Goal: Task Accomplishment & Management: Manage account settings

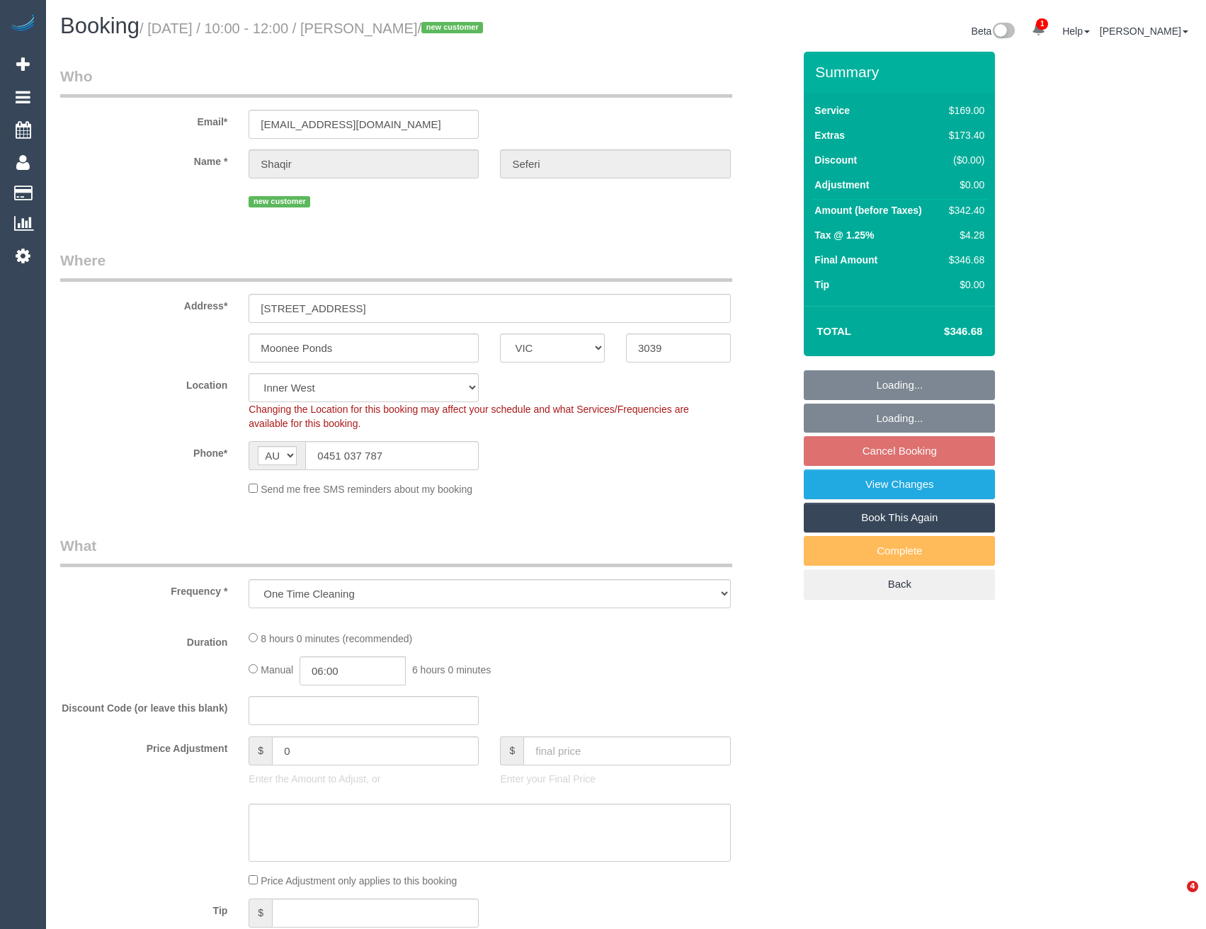
select select "VIC"
select select "object:621"
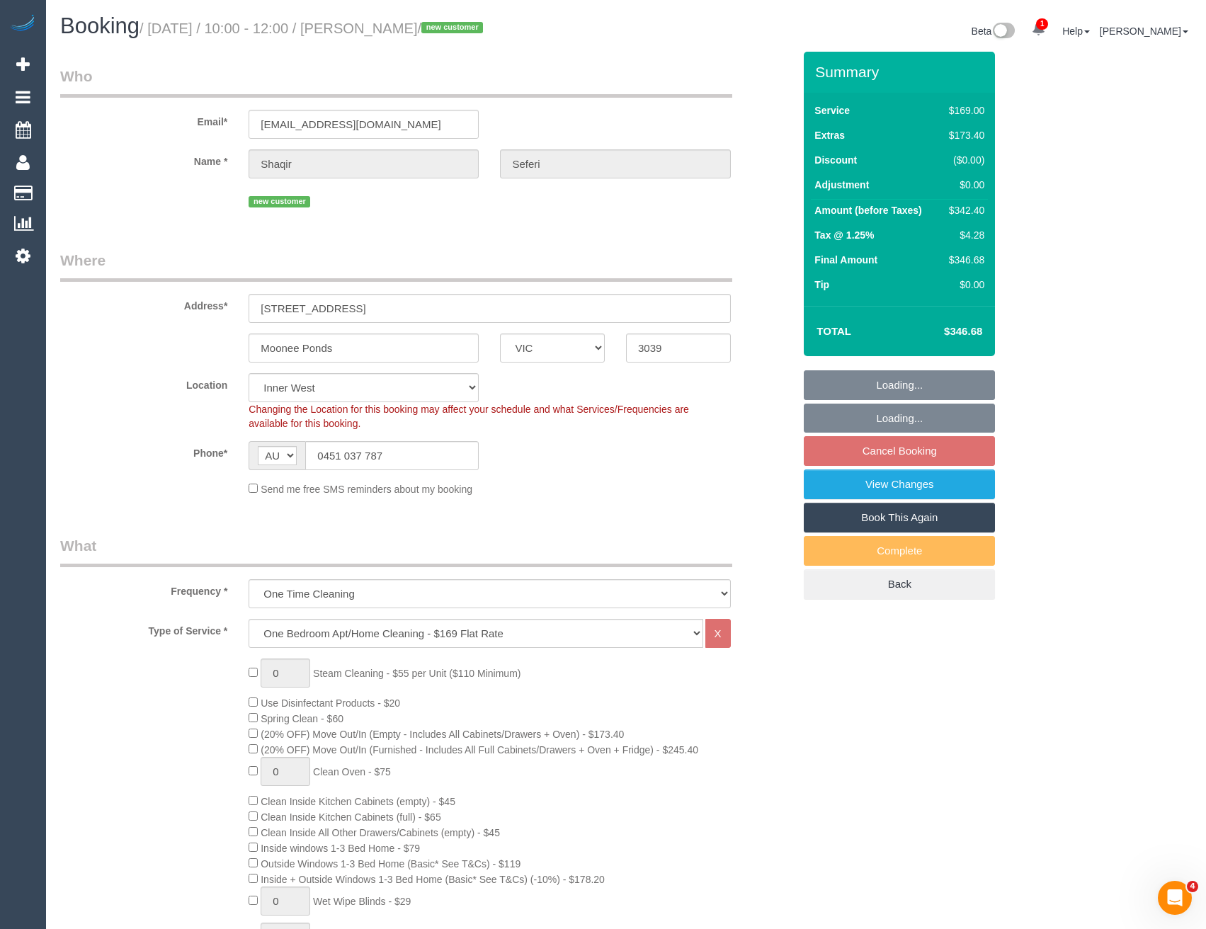
select select "string:stripe-pm_1SF3a42GScqysDRVoCPOGR5C"
select select "number:28"
select select "number:14"
select select "number:19"
select select "number:25"
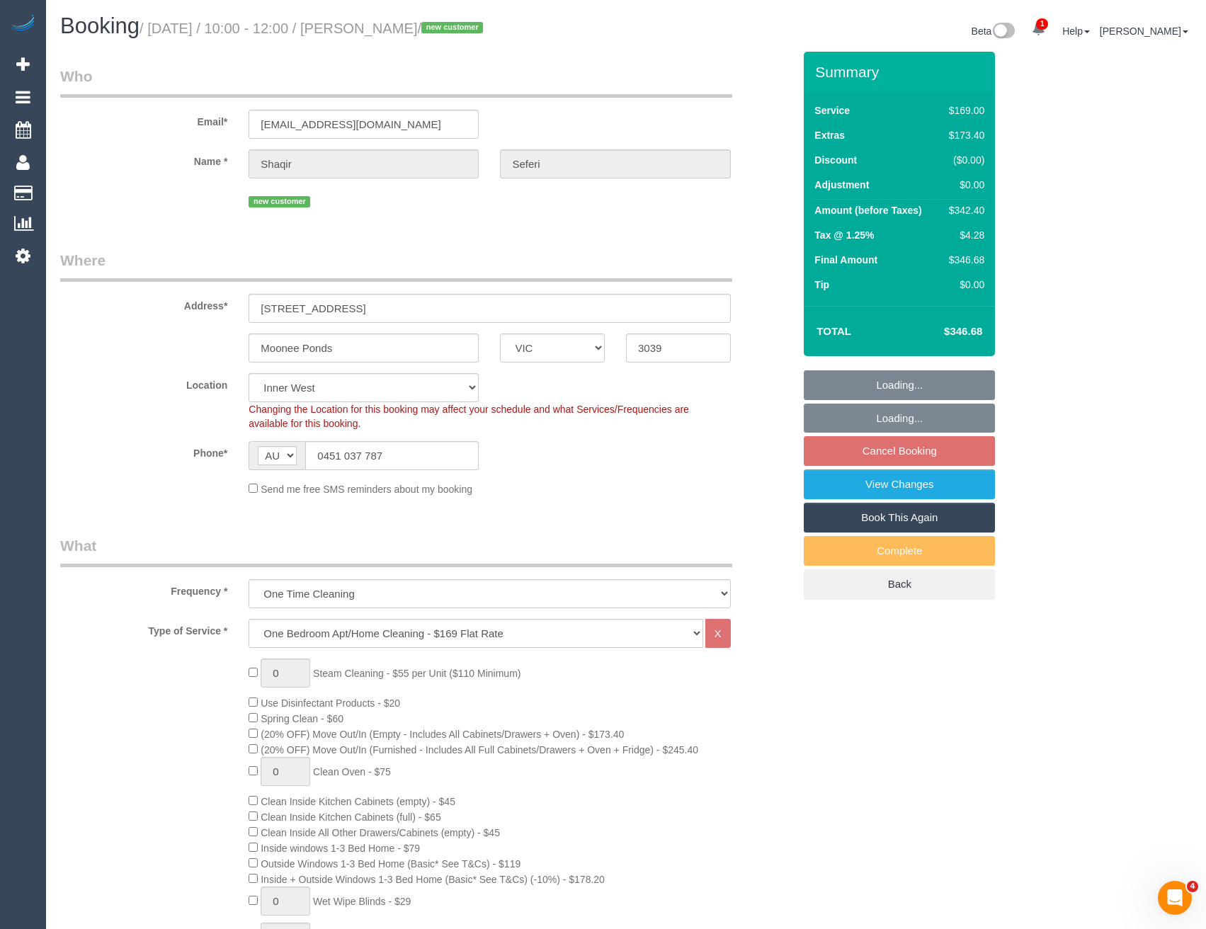
select select "number:13"
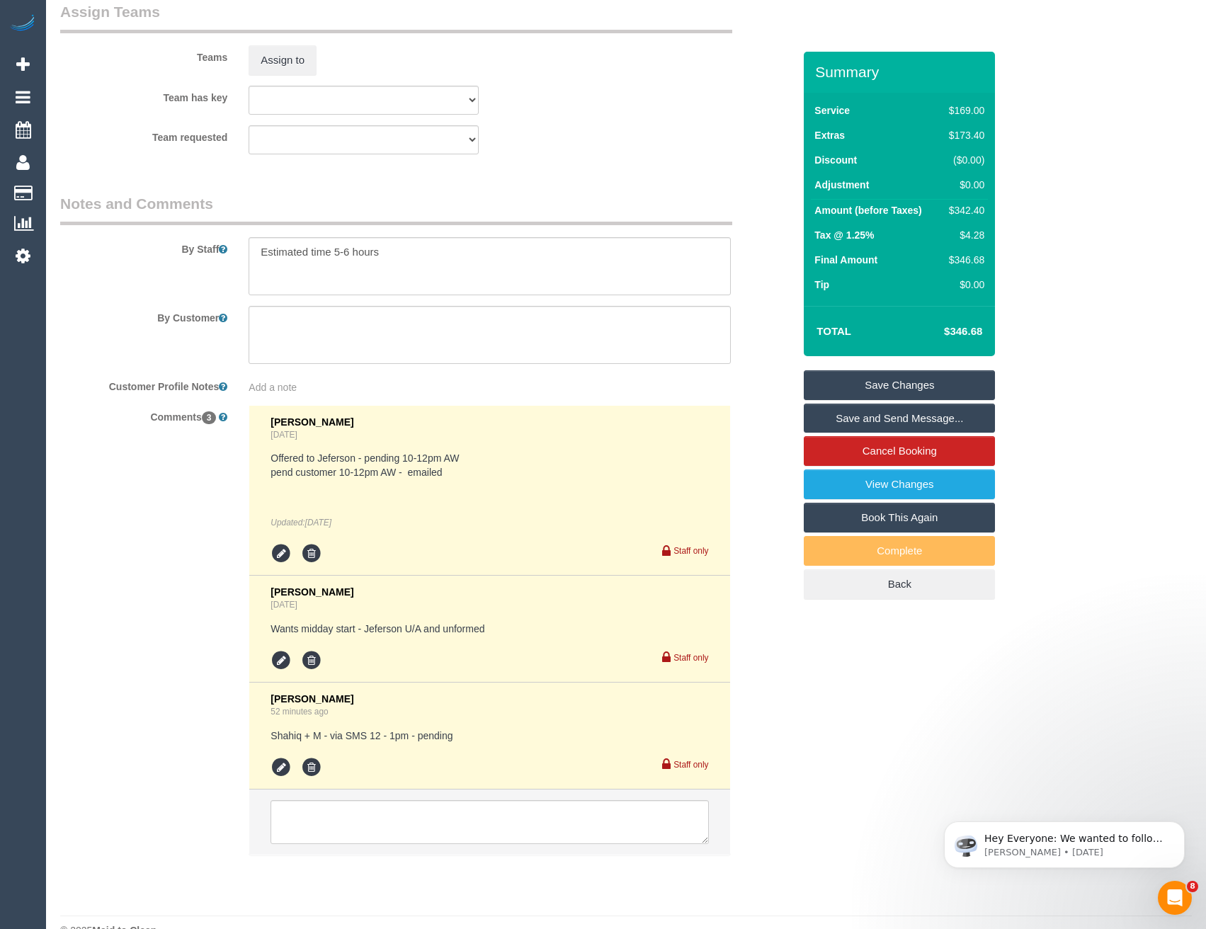
scroll to position [2303, 0]
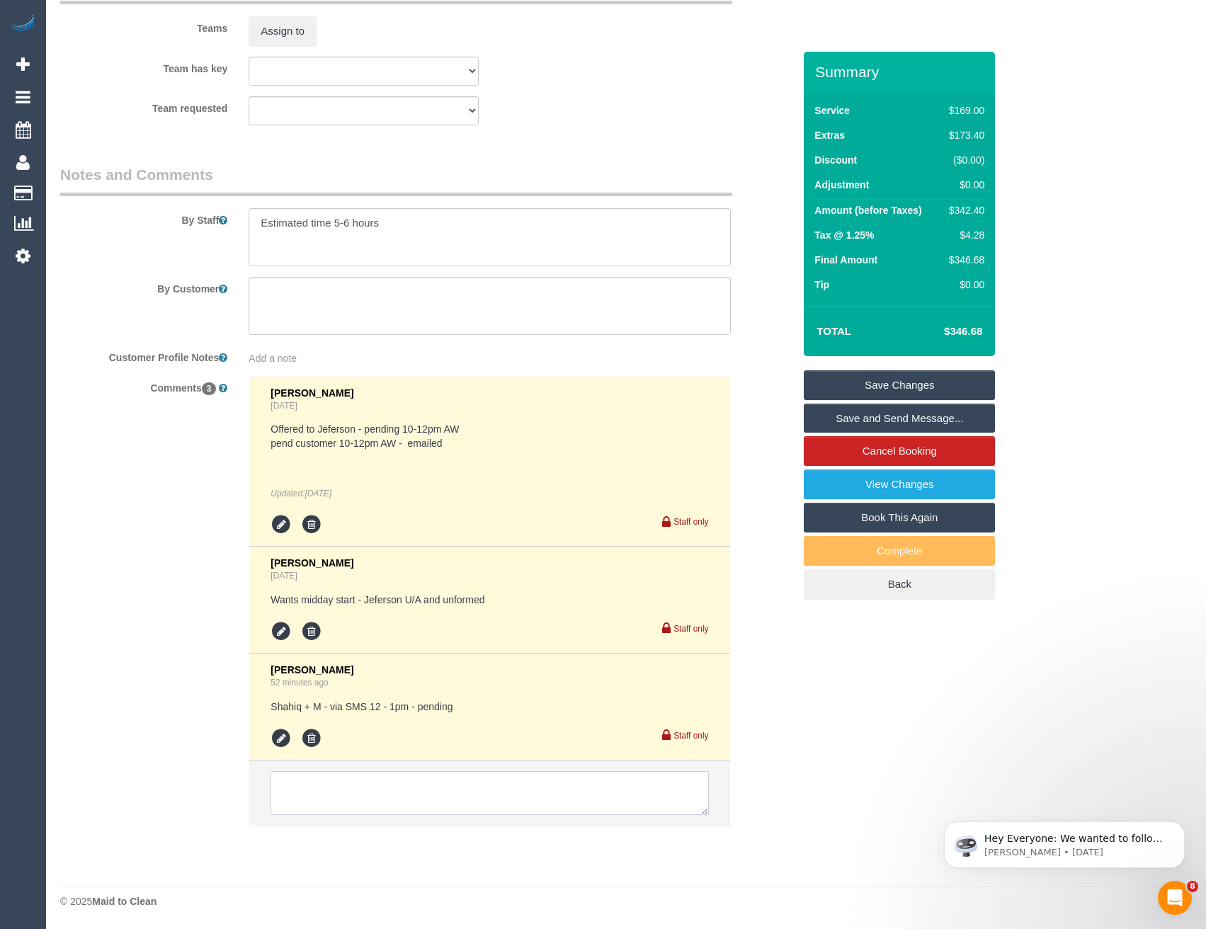
click at [371, 799] on textarea at bounding box center [490, 793] width 438 height 44
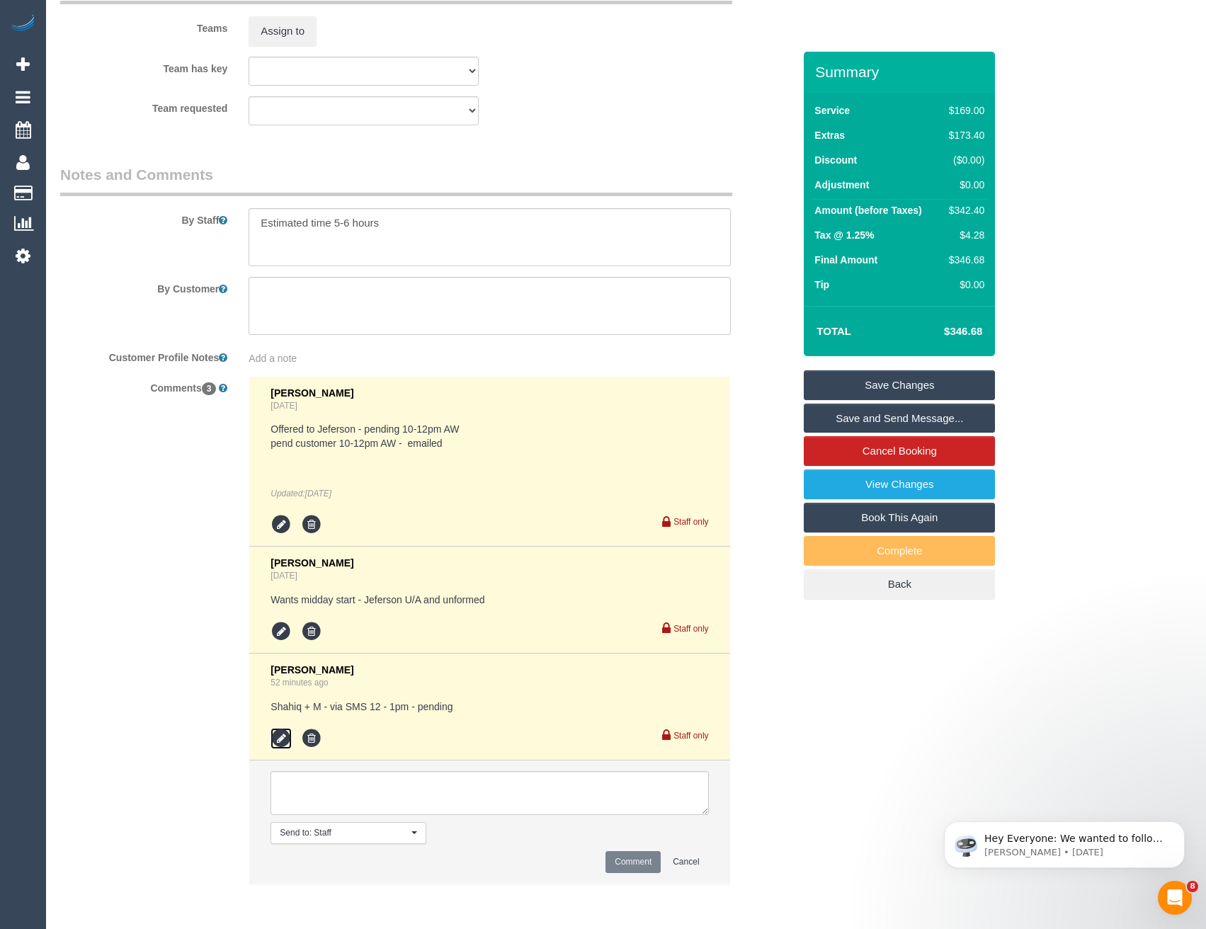
click at [283, 737] on icon at bounding box center [281, 738] width 21 height 21
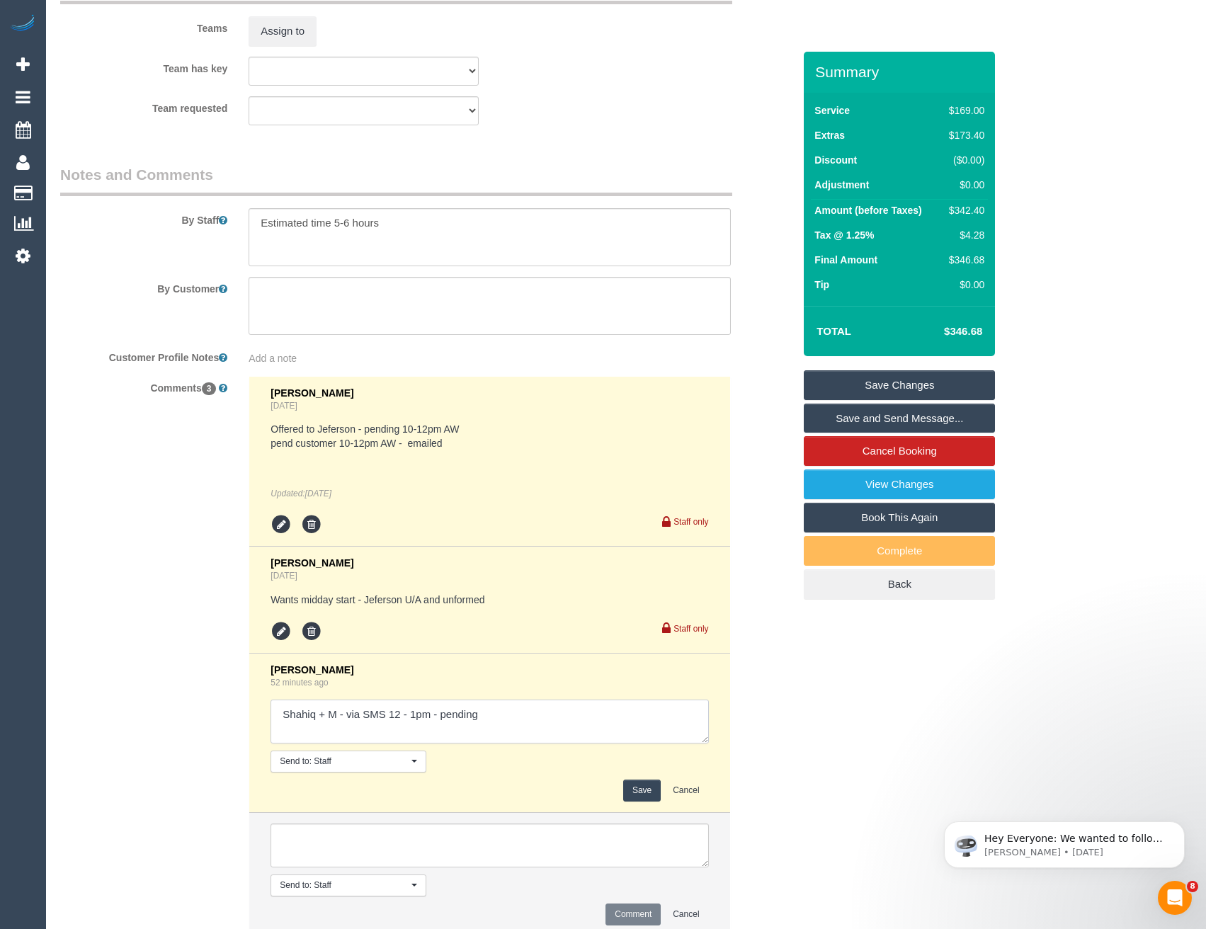
click at [562, 715] on textarea at bounding box center [490, 722] width 438 height 44
type textarea "Shahiq + M - via SMS 12 - 1pm - pending // conf via SMS Customer informed of 12…"
click at [650, 796] on button "Save" at bounding box center [642, 791] width 38 height 22
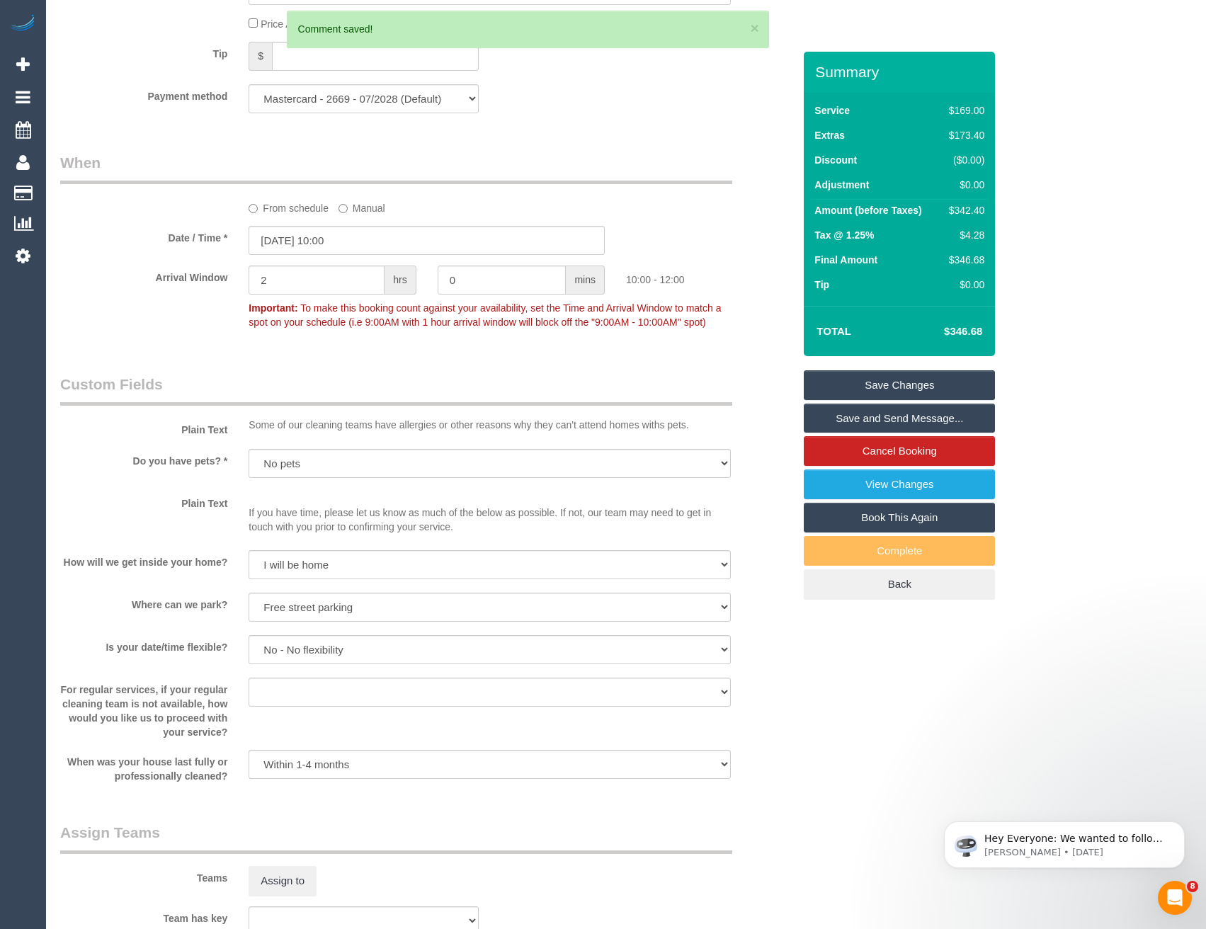
scroll to position [1170, 0]
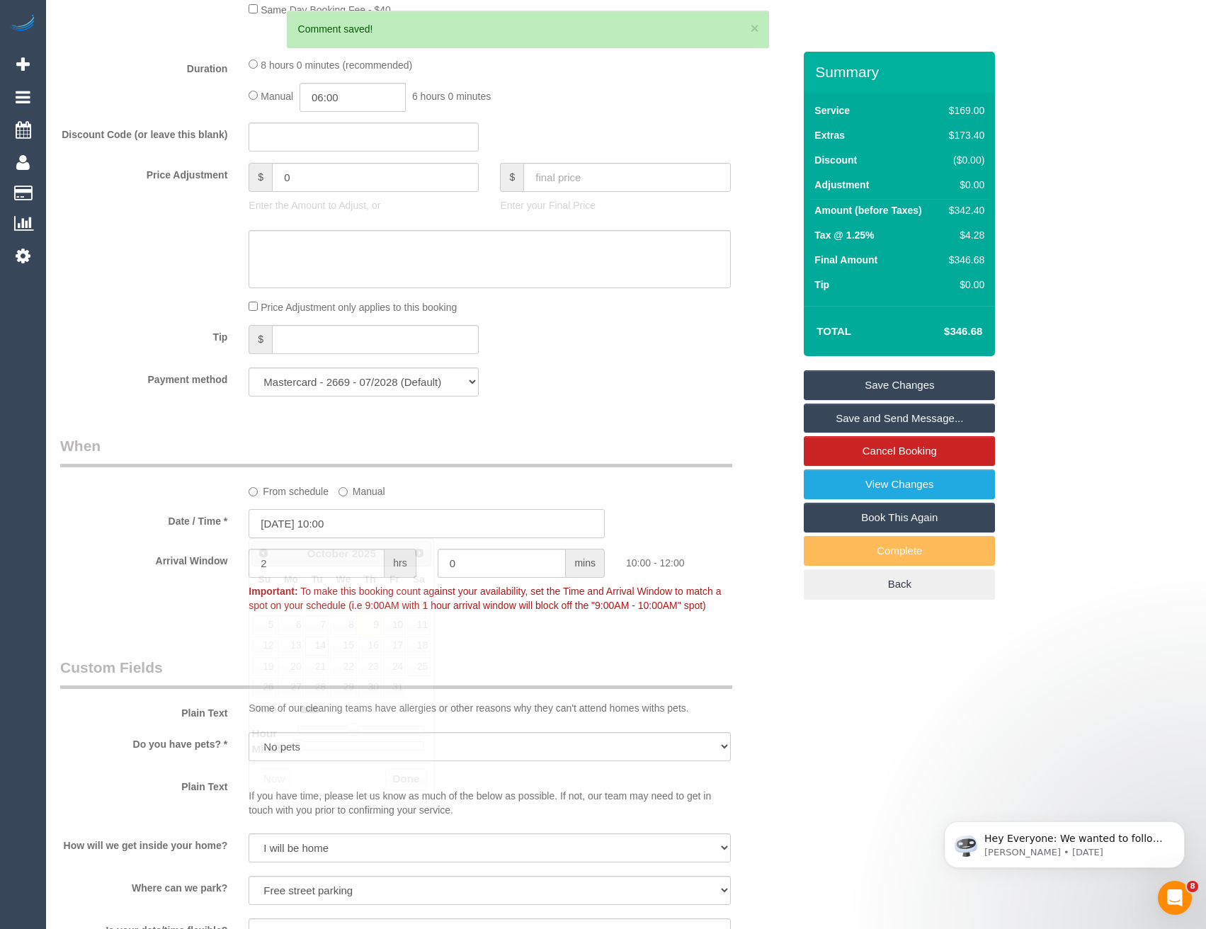
click at [345, 533] on input "14/10/2025 10:00" at bounding box center [427, 523] width 356 height 29
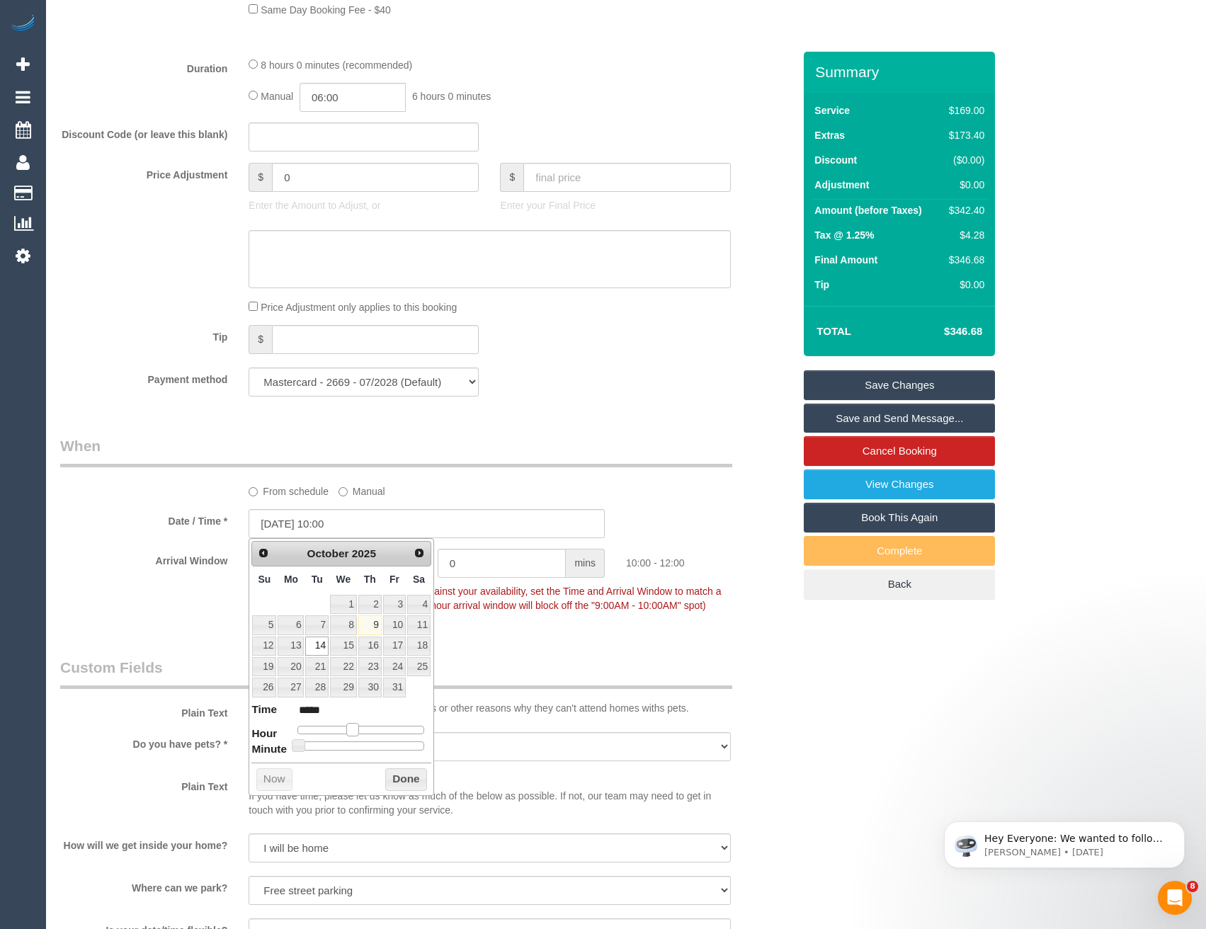
type input "14/10/2025 11:00"
type input "*****"
type input "14/10/2025 12:00"
type input "*****"
drag, startPoint x: 351, startPoint y: 732, endPoint x: 361, endPoint y: 733, distance: 9.9
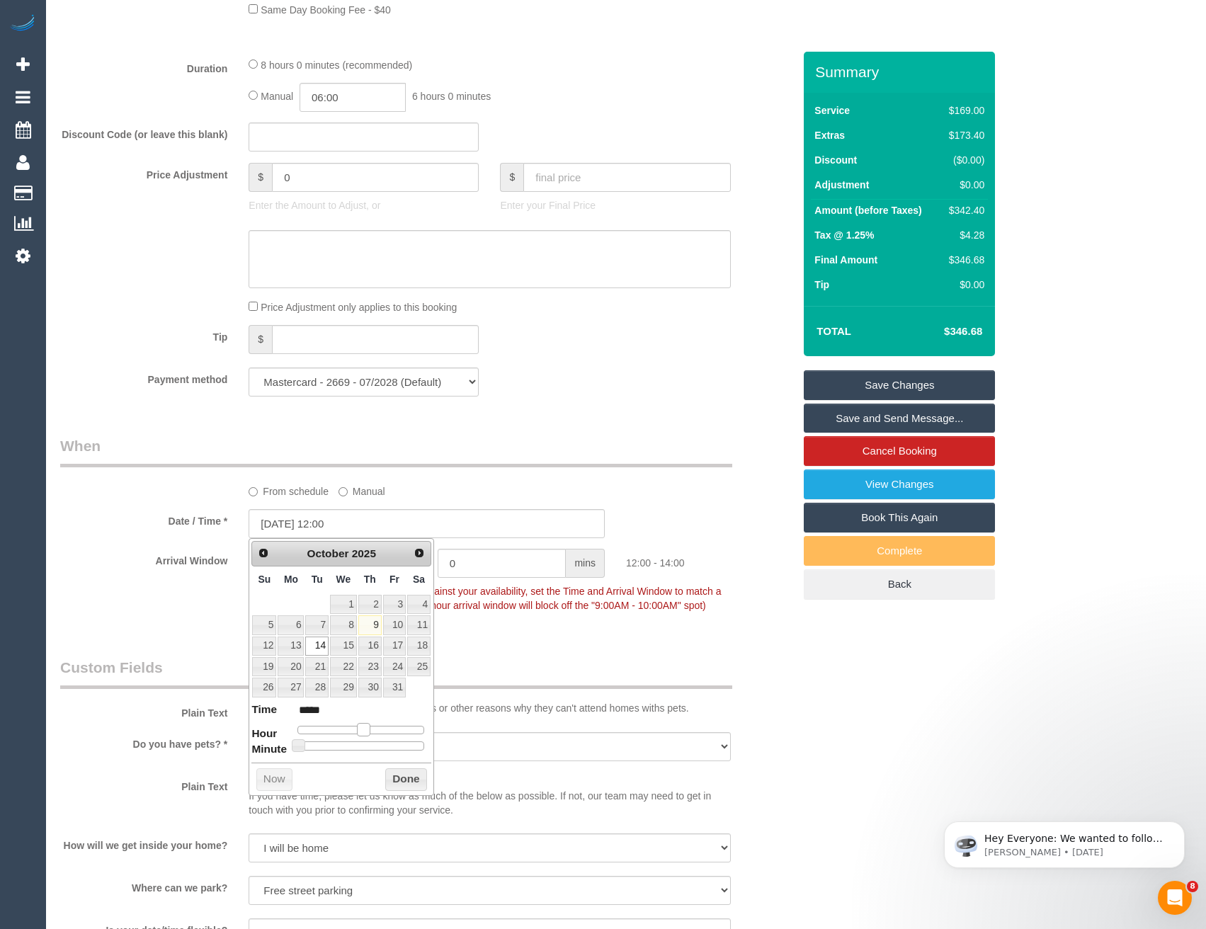
click at [361, 733] on span at bounding box center [363, 729] width 13 height 13
click at [390, 788] on button "Done" at bounding box center [406, 780] width 42 height 23
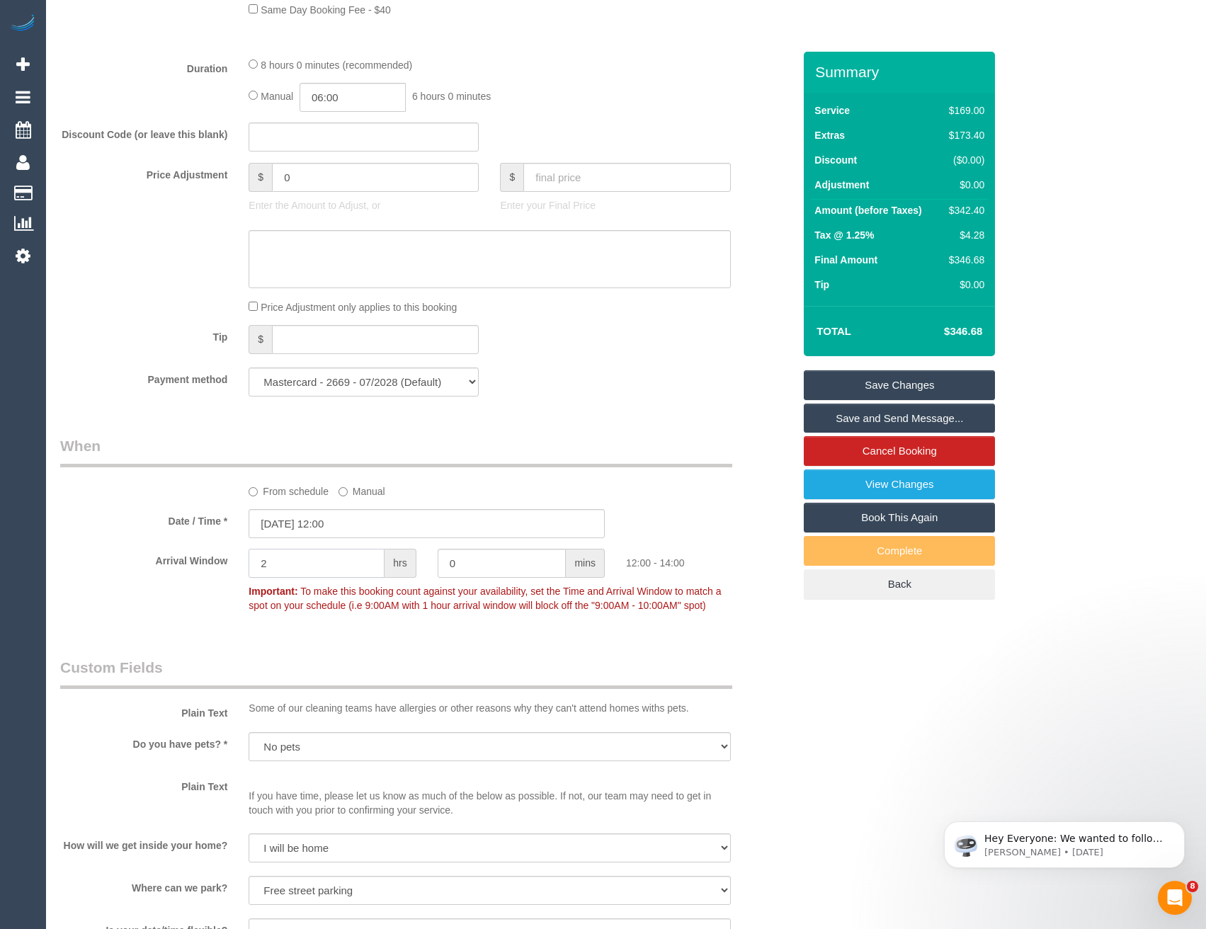
drag, startPoint x: 288, startPoint y: 565, endPoint x: 227, endPoint y: 565, distance: 60.9
click at [232, 567] on div "Arrival Window 2 hrs 0 mins 12:00 - 14:00 Important: To make this booking count…" at bounding box center [427, 584] width 754 height 70
drag, startPoint x: 278, startPoint y: 562, endPoint x: 214, endPoint y: 558, distance: 64.0
click at [226, 565] on div "Arrival Window 1 hrs 0 mins 12:00 - 13:00 Important: To make this booking count…" at bounding box center [427, 584] width 754 height 70
type input "2"
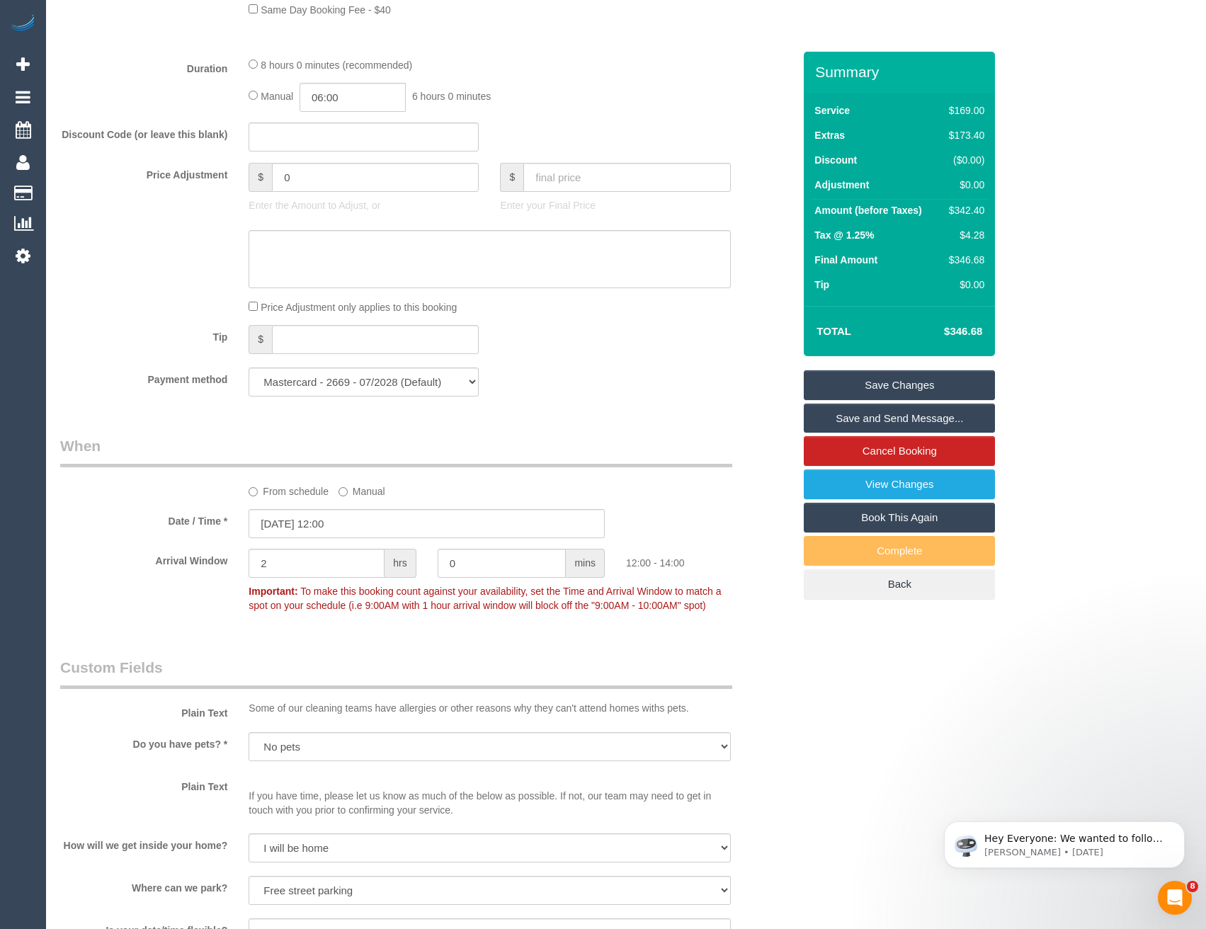
click at [322, 597] on p "Important: To make this booking count against your availability, set the Time a…" at bounding box center [489, 597] width 503 height 32
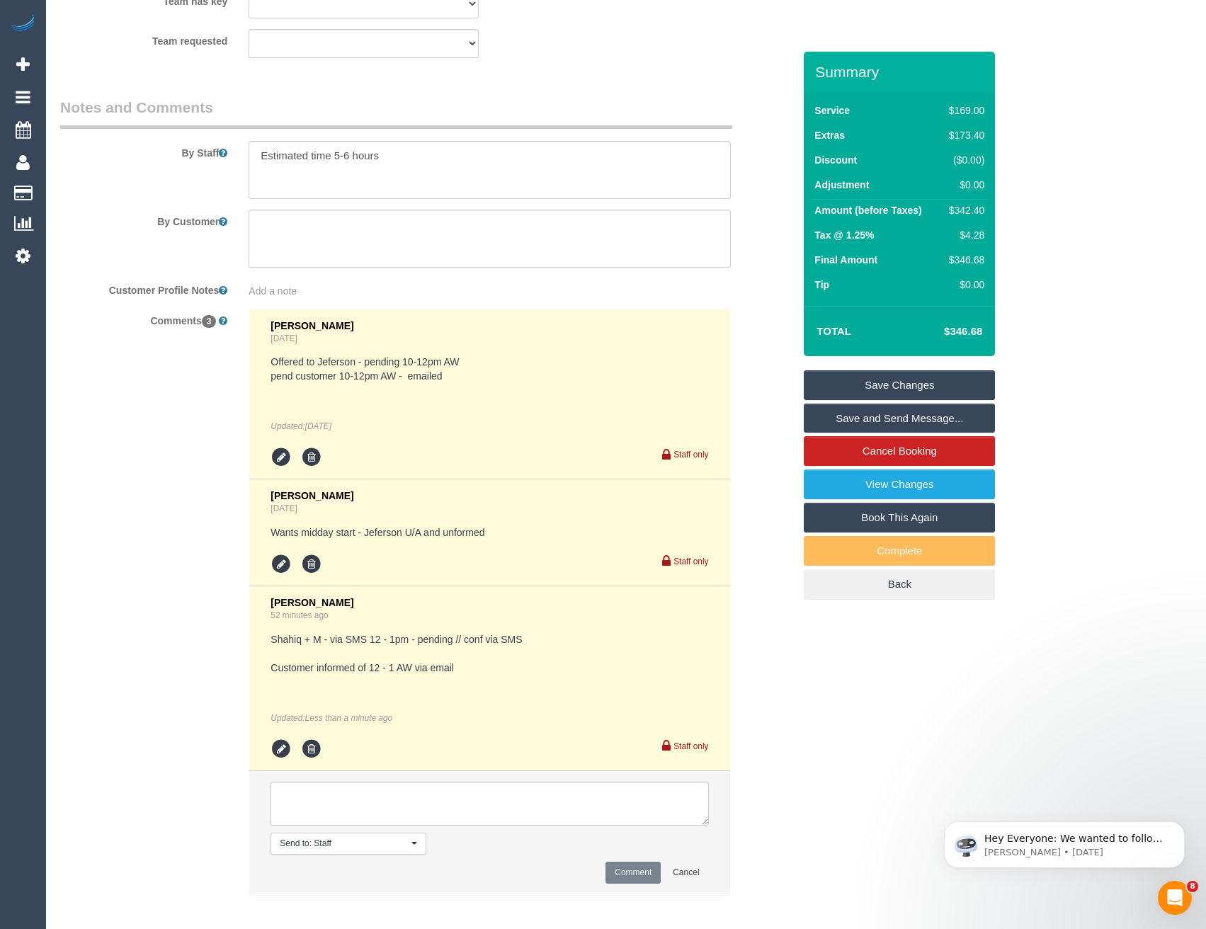
scroll to position [2374, 0]
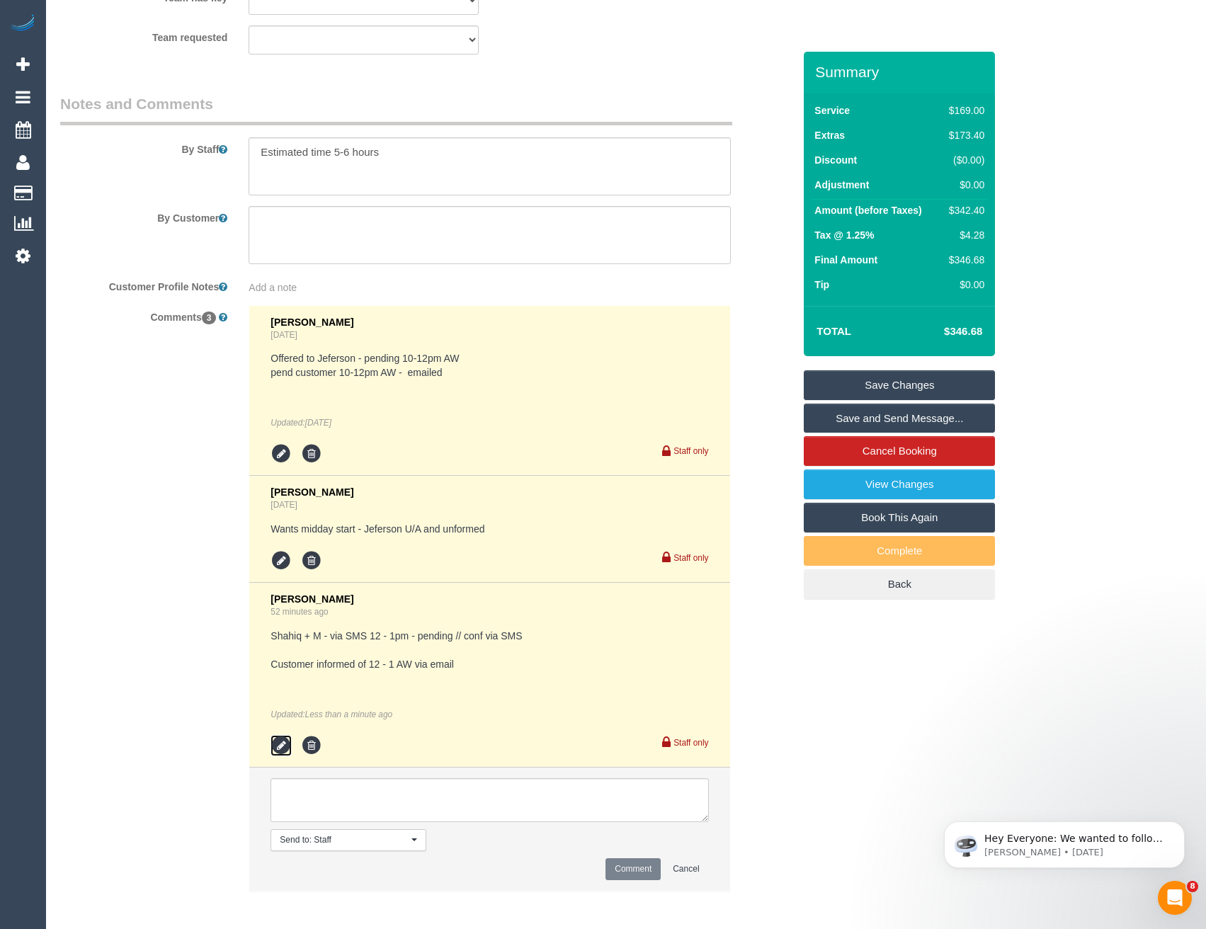
click at [279, 753] on icon at bounding box center [281, 745] width 21 height 21
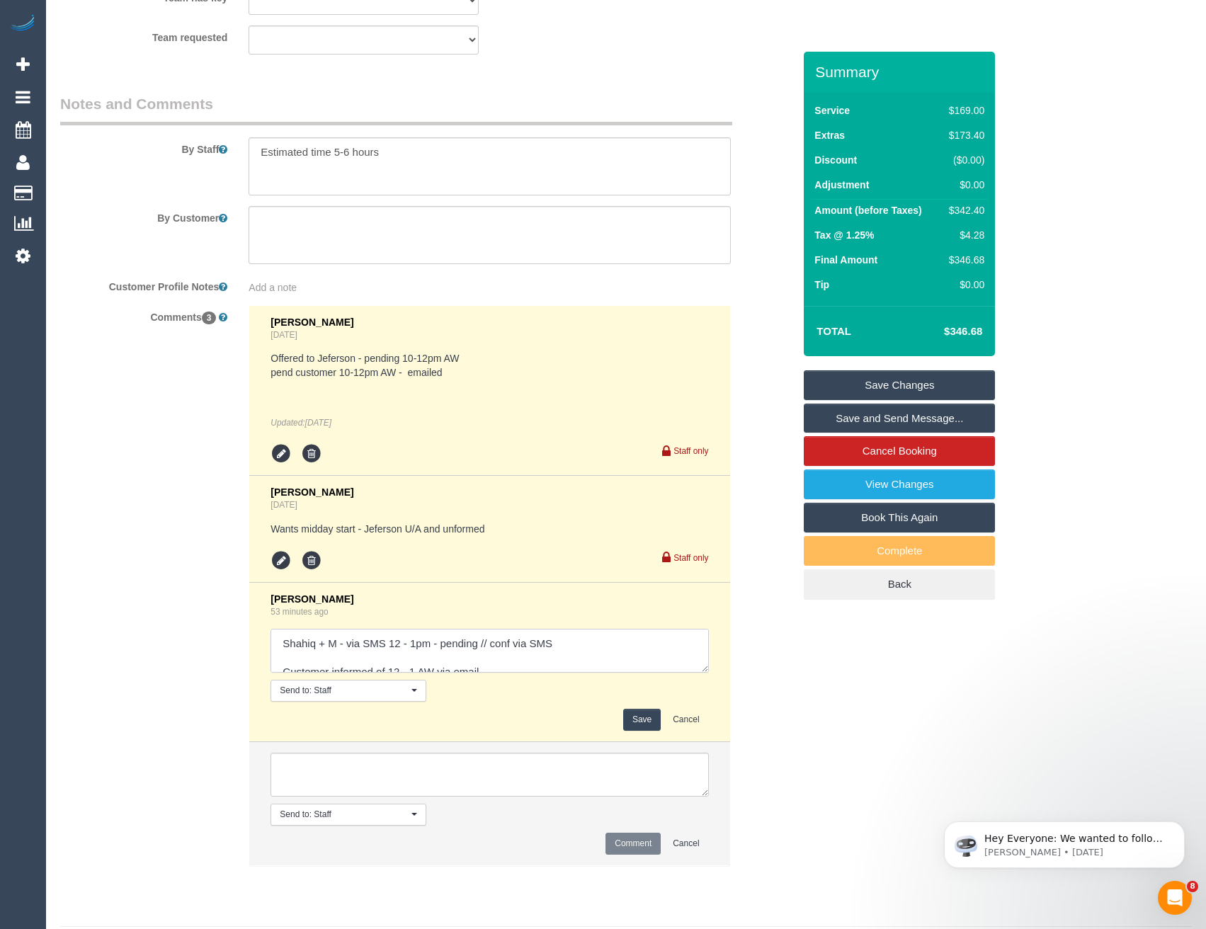
click at [416, 645] on textarea at bounding box center [490, 651] width 438 height 44
click at [414, 657] on textarea at bounding box center [490, 651] width 438 height 44
click at [415, 647] on textarea at bounding box center [490, 651] width 438 height 44
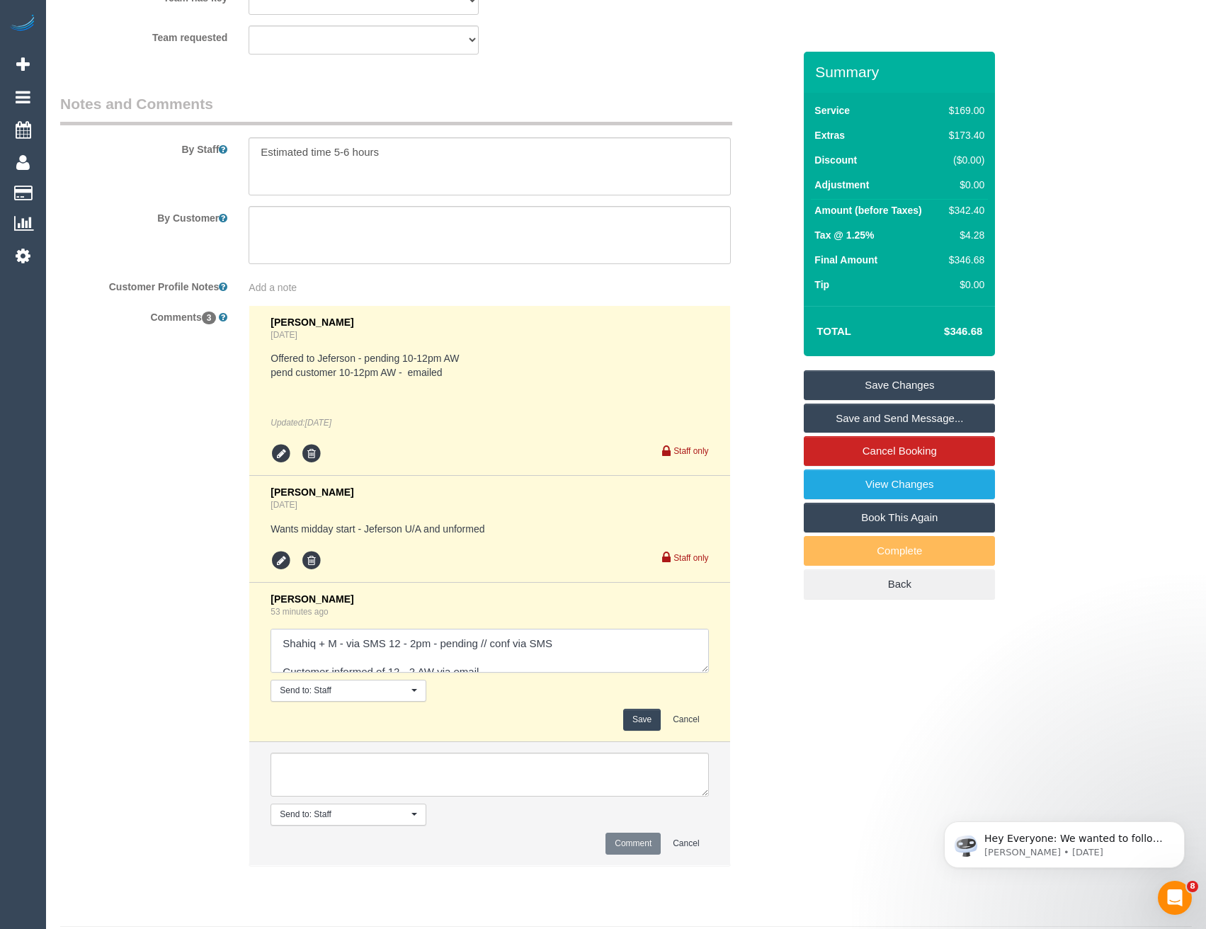
type textarea "Shahiq + M - via SMS 12 - 2pm - pending // conf via SMS Customer informed of 12…"
click at [645, 728] on button "Save" at bounding box center [642, 720] width 38 height 22
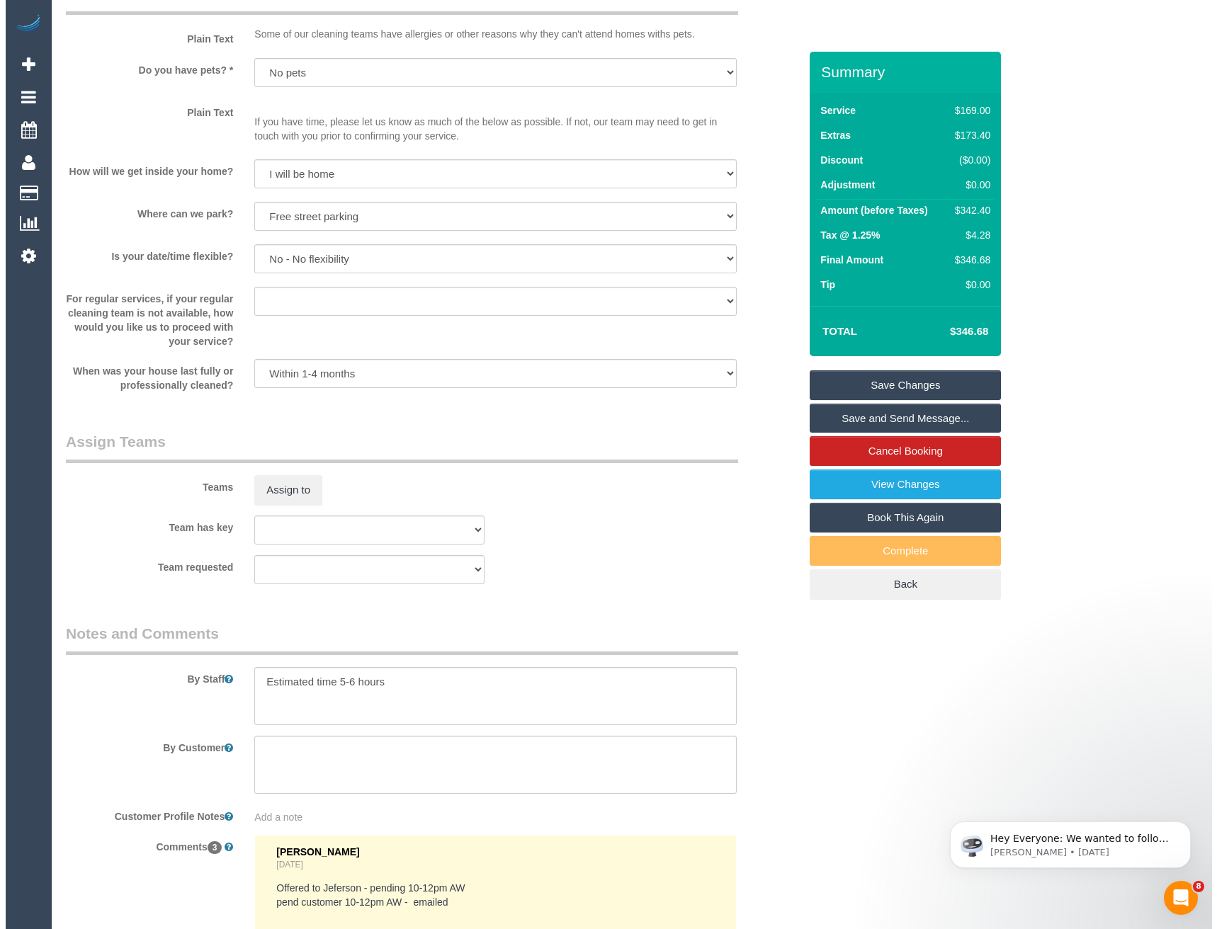
scroll to position [1913, 0]
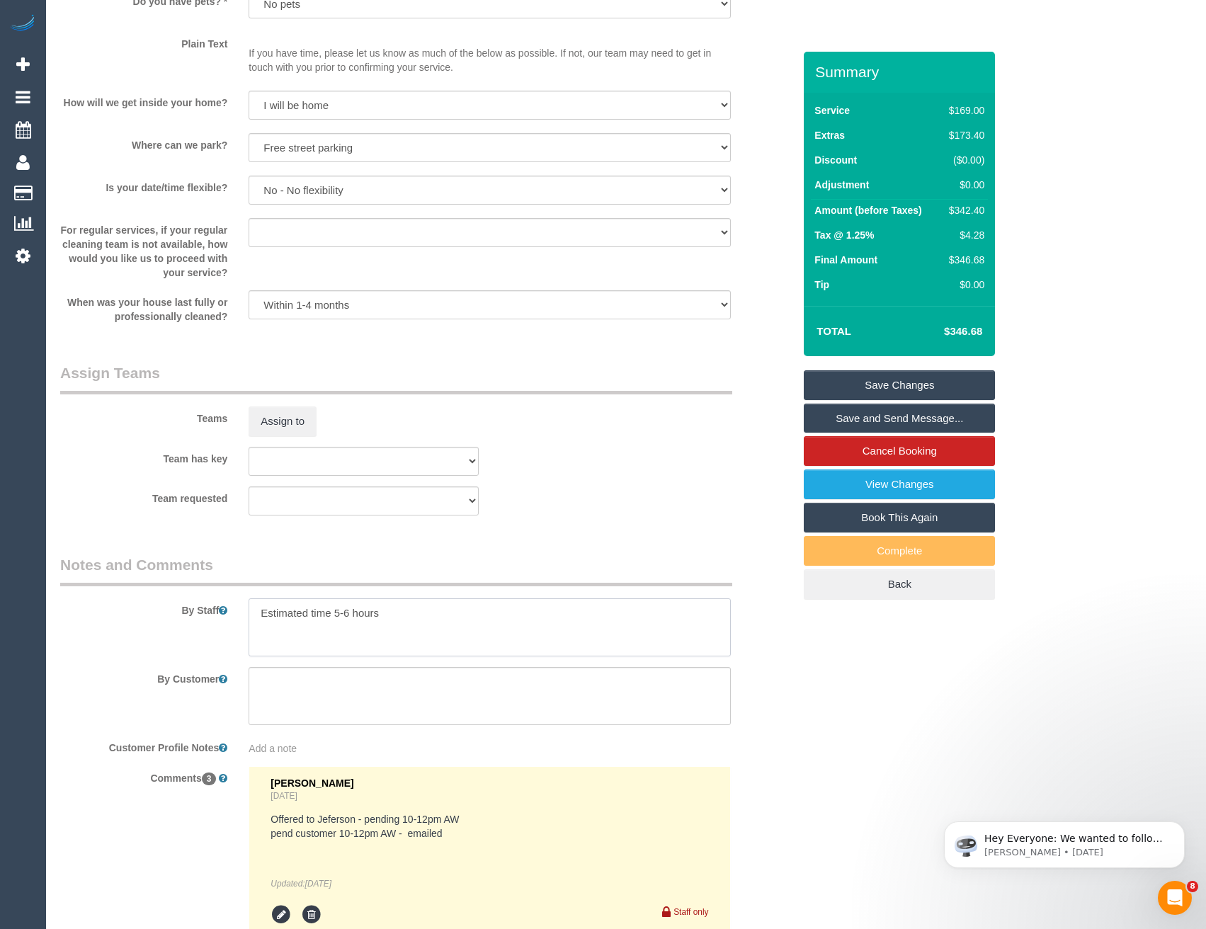
click at [336, 613] on textarea at bounding box center [490, 628] width 482 height 58
click at [462, 613] on textarea at bounding box center [490, 628] width 482 height 58
type textarea "Estimated time 5.5-6.5 hours"
click at [264, 407] on button "Assign to" at bounding box center [283, 422] width 68 height 30
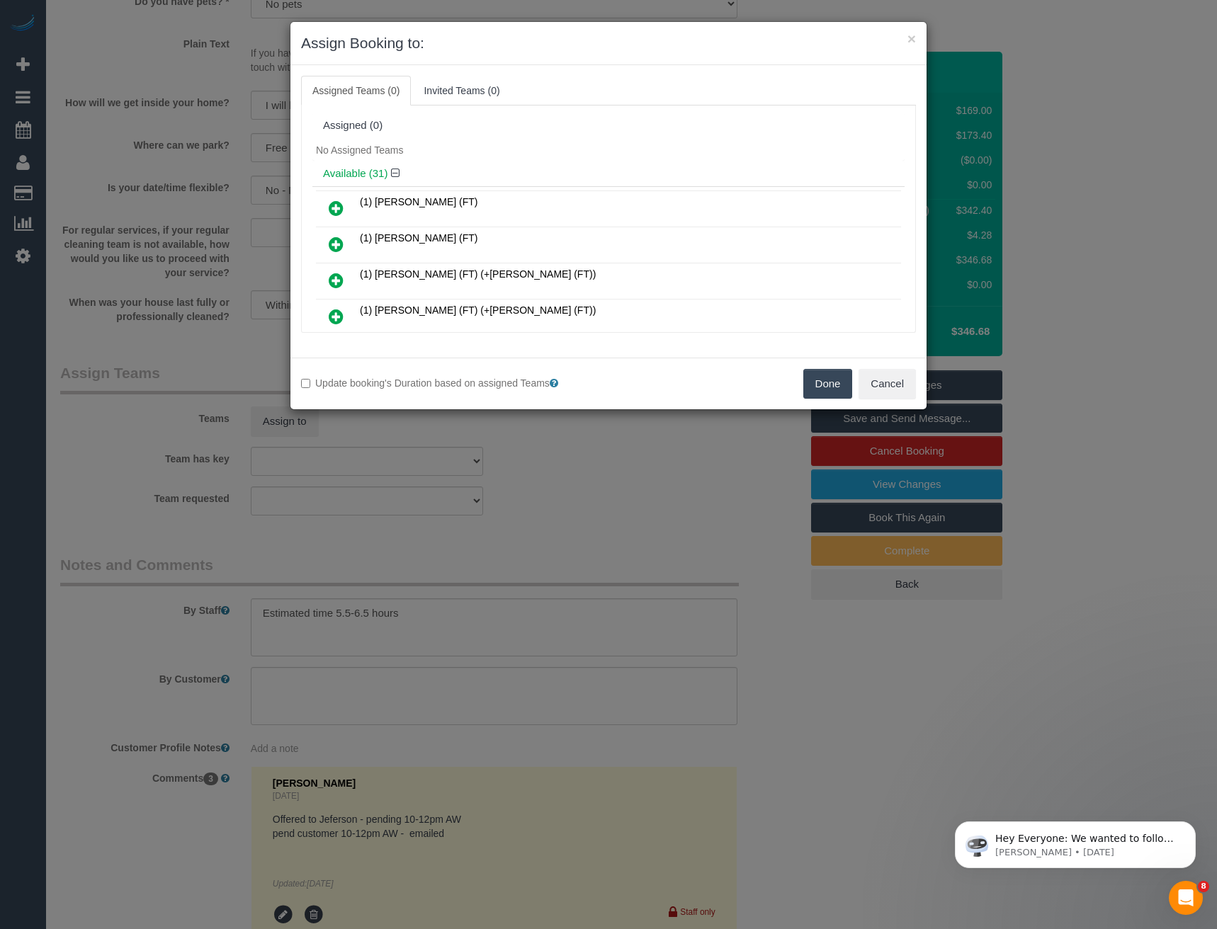
scroll to position [3203, 0]
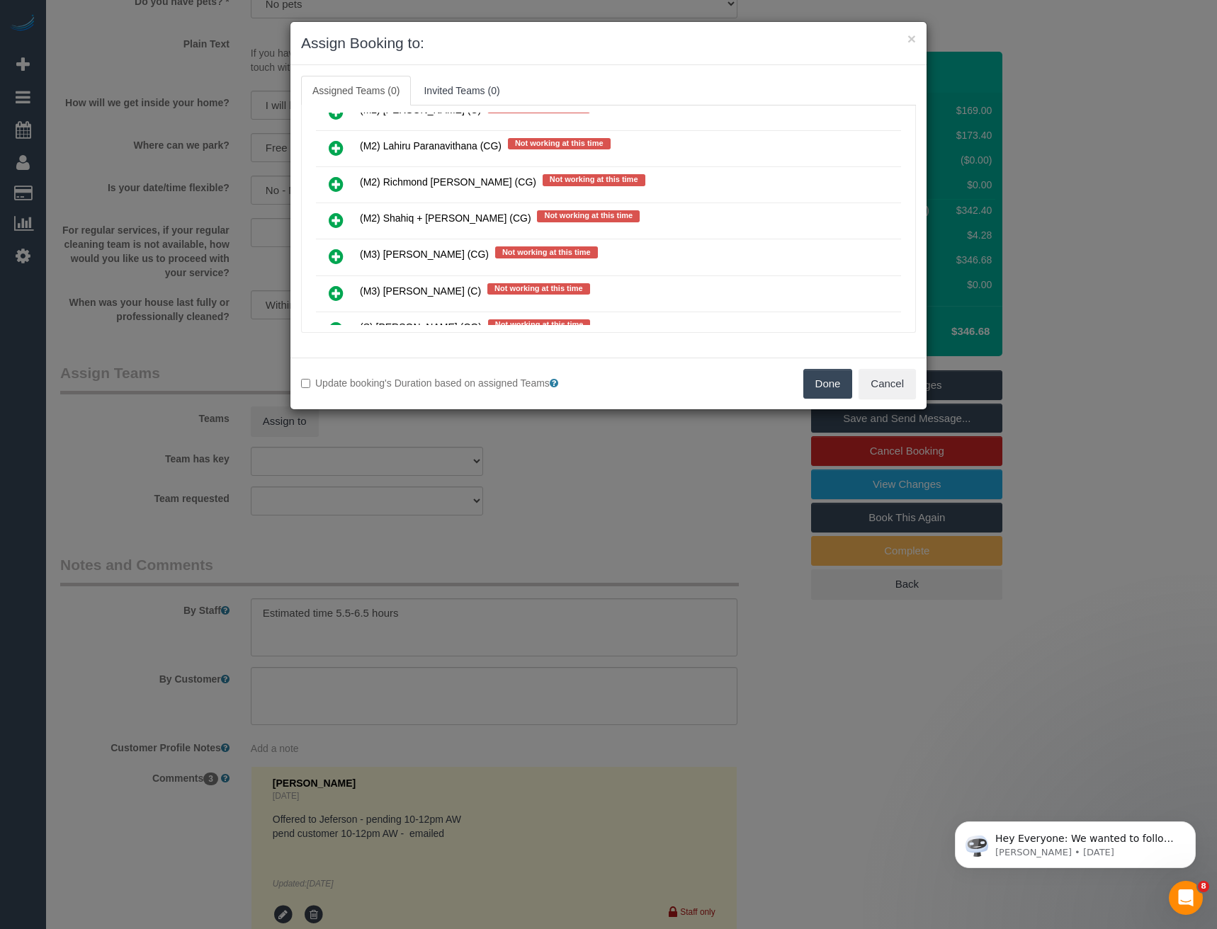
click at [341, 211] on link at bounding box center [335, 221] width 33 height 28
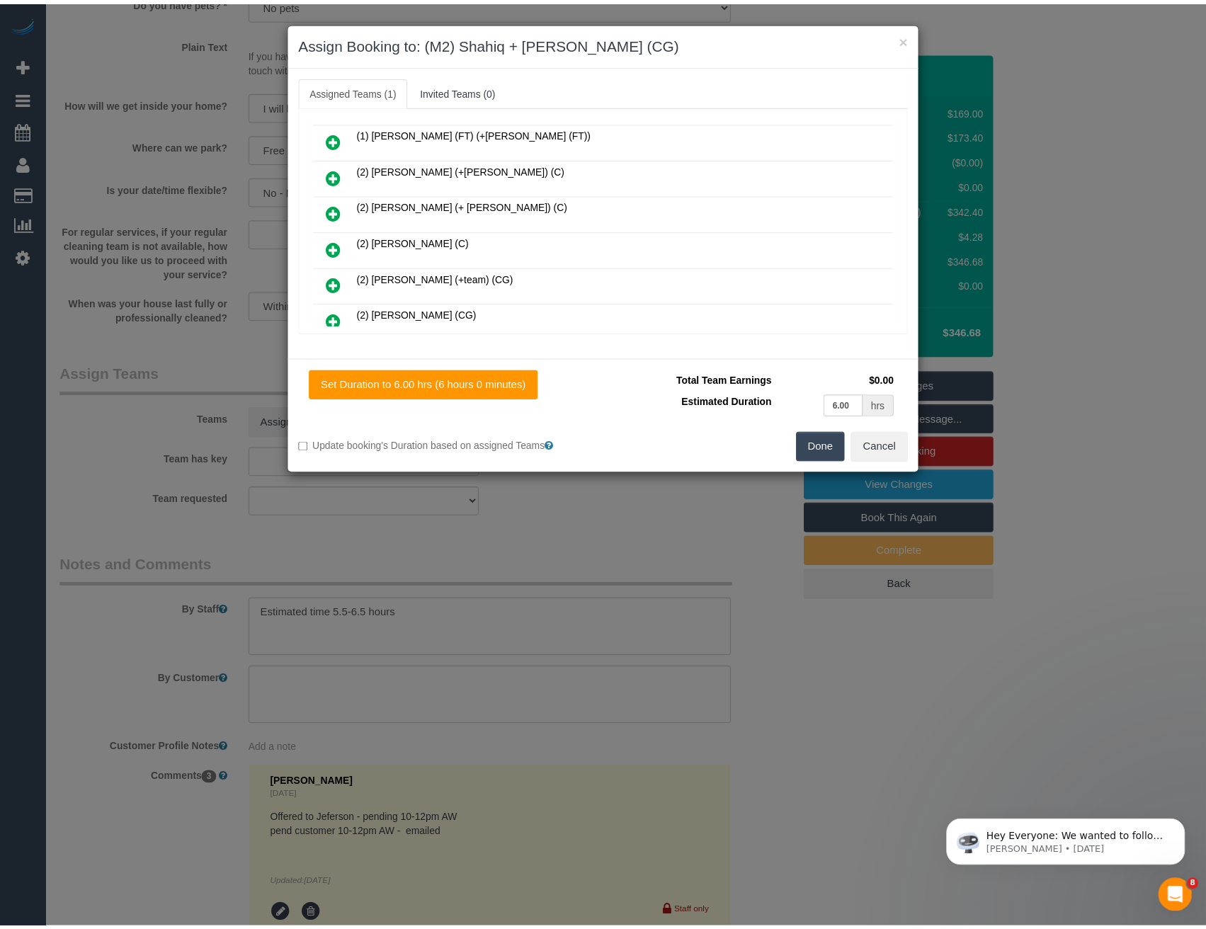
scroll to position [0, 0]
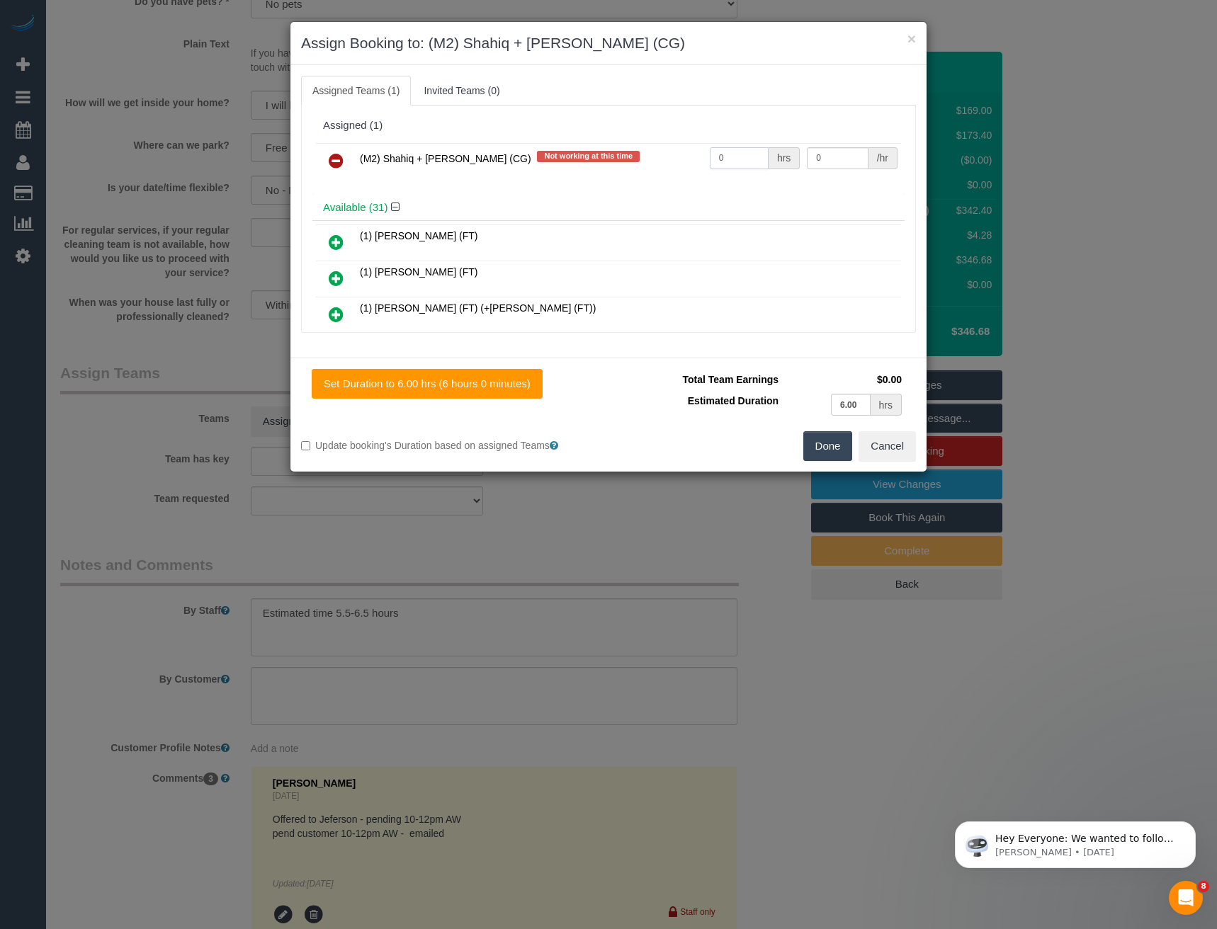
drag, startPoint x: 735, startPoint y: 160, endPoint x: 632, endPoint y: 171, distance: 103.3
click at [662, 168] on tr "(M2) Shahiq + Muhammad (CG) Not working at this time 0 hrs 0 /hr" at bounding box center [608, 161] width 585 height 36
type input "1"
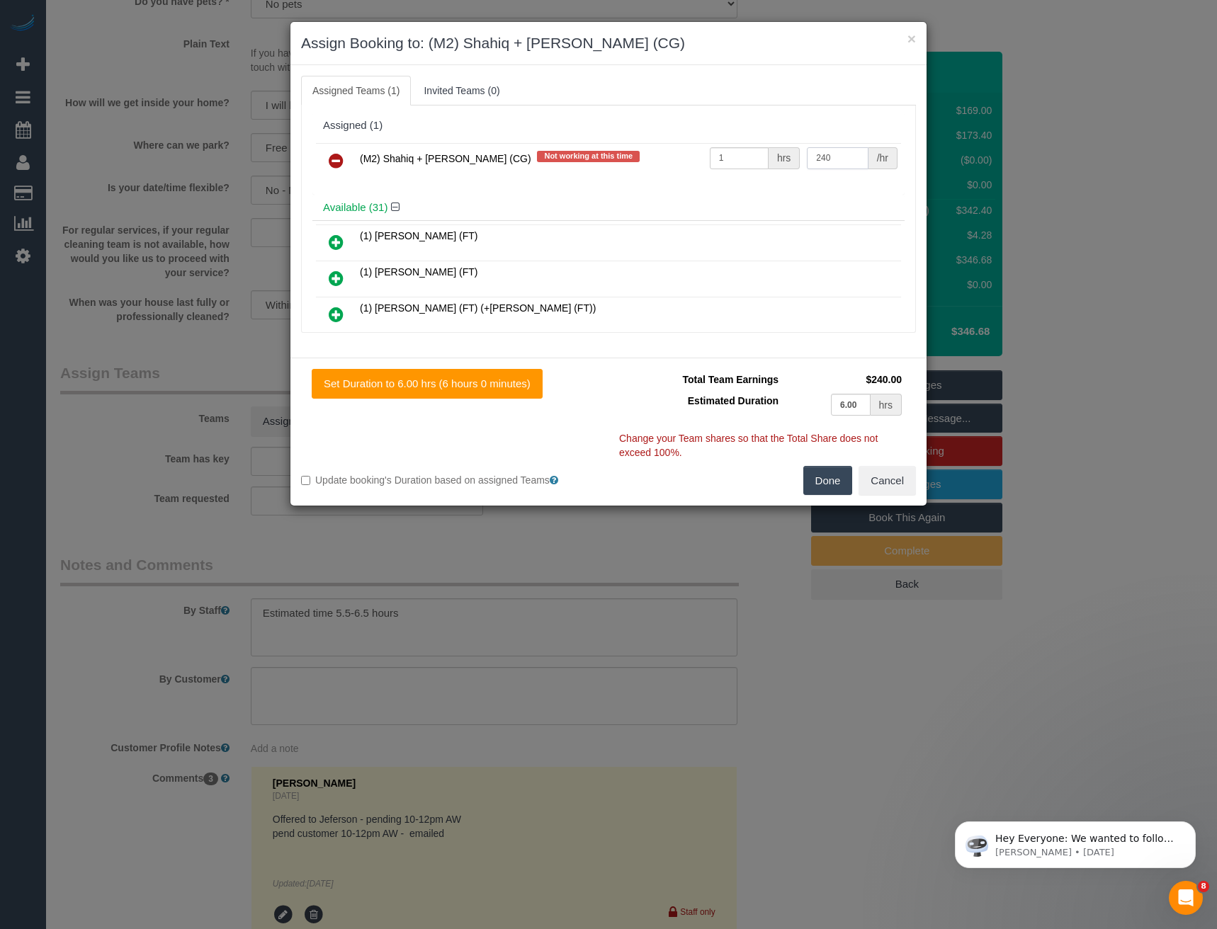
type input "240"
click at [826, 480] on button "Done" at bounding box center [828, 481] width 50 height 30
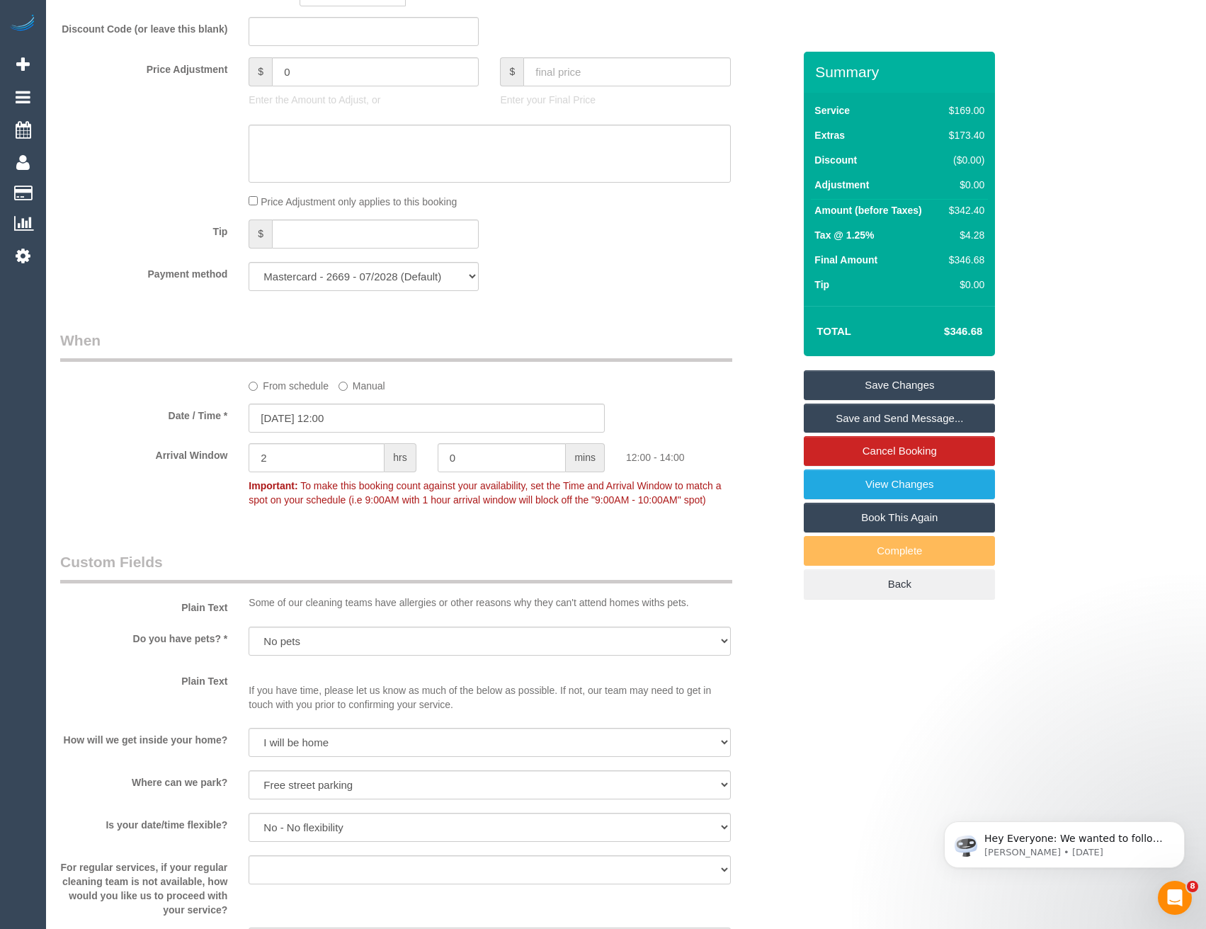
scroll to position [992, 0]
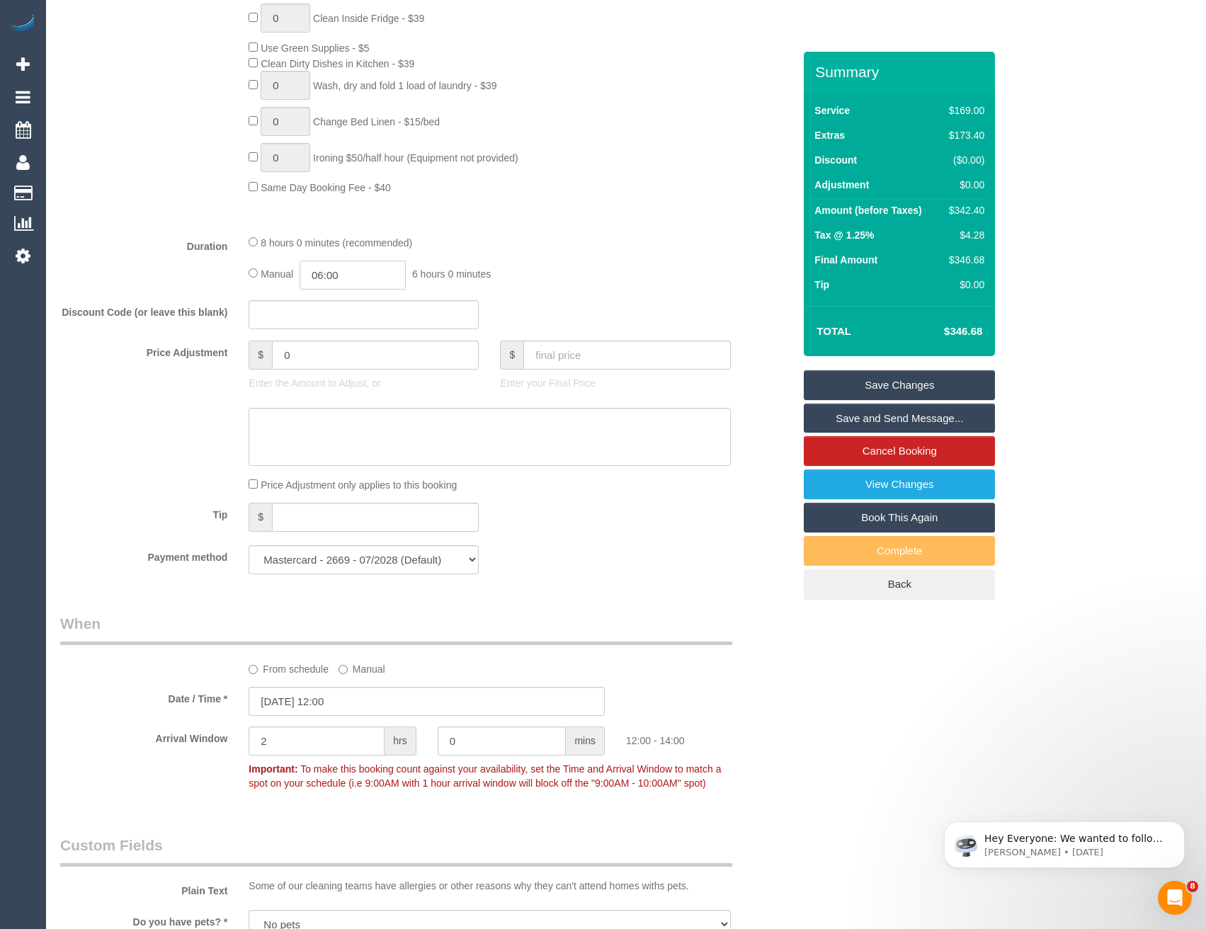
click at [372, 275] on input "06:00" at bounding box center [353, 275] width 106 height 29
click at [337, 324] on li "03:00" at bounding box center [337, 321] width 63 height 18
click at [363, 281] on input "03:00" at bounding box center [353, 275] width 106 height 29
type input "03:15"
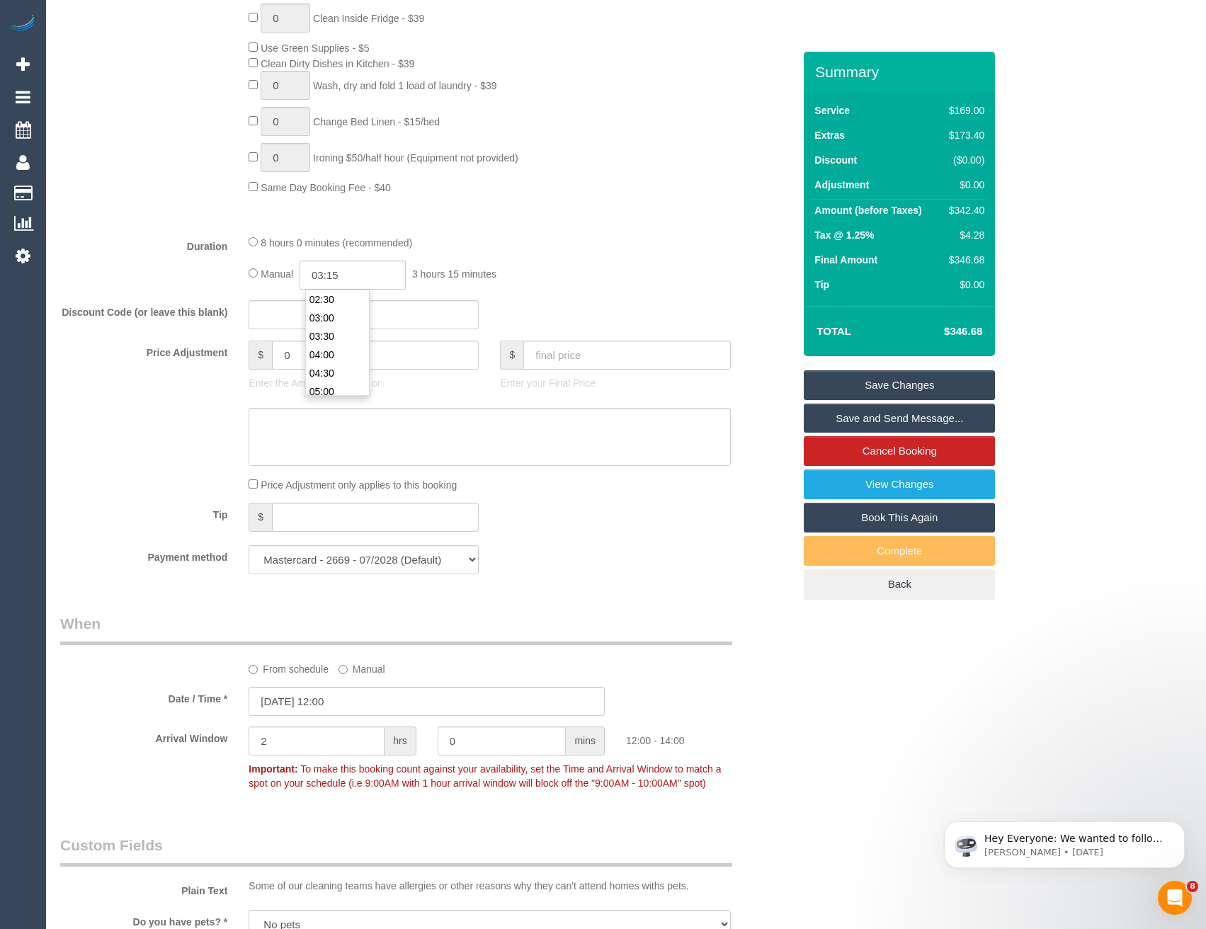
click at [553, 259] on div "8 hours 0 minutes (recommended) Manual 03:15 3 hours 15 minutes" at bounding box center [489, 261] width 503 height 55
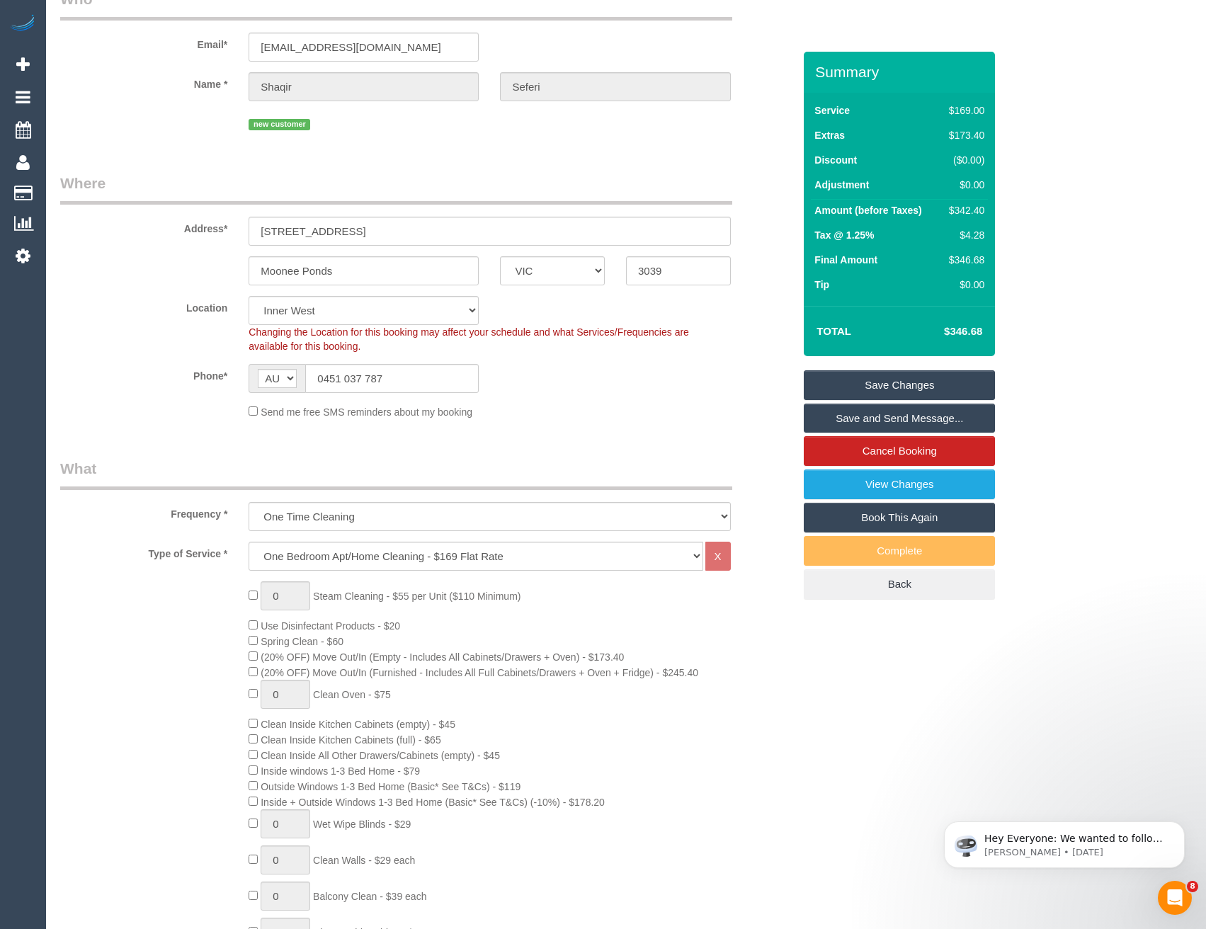
scroll to position [0, 0]
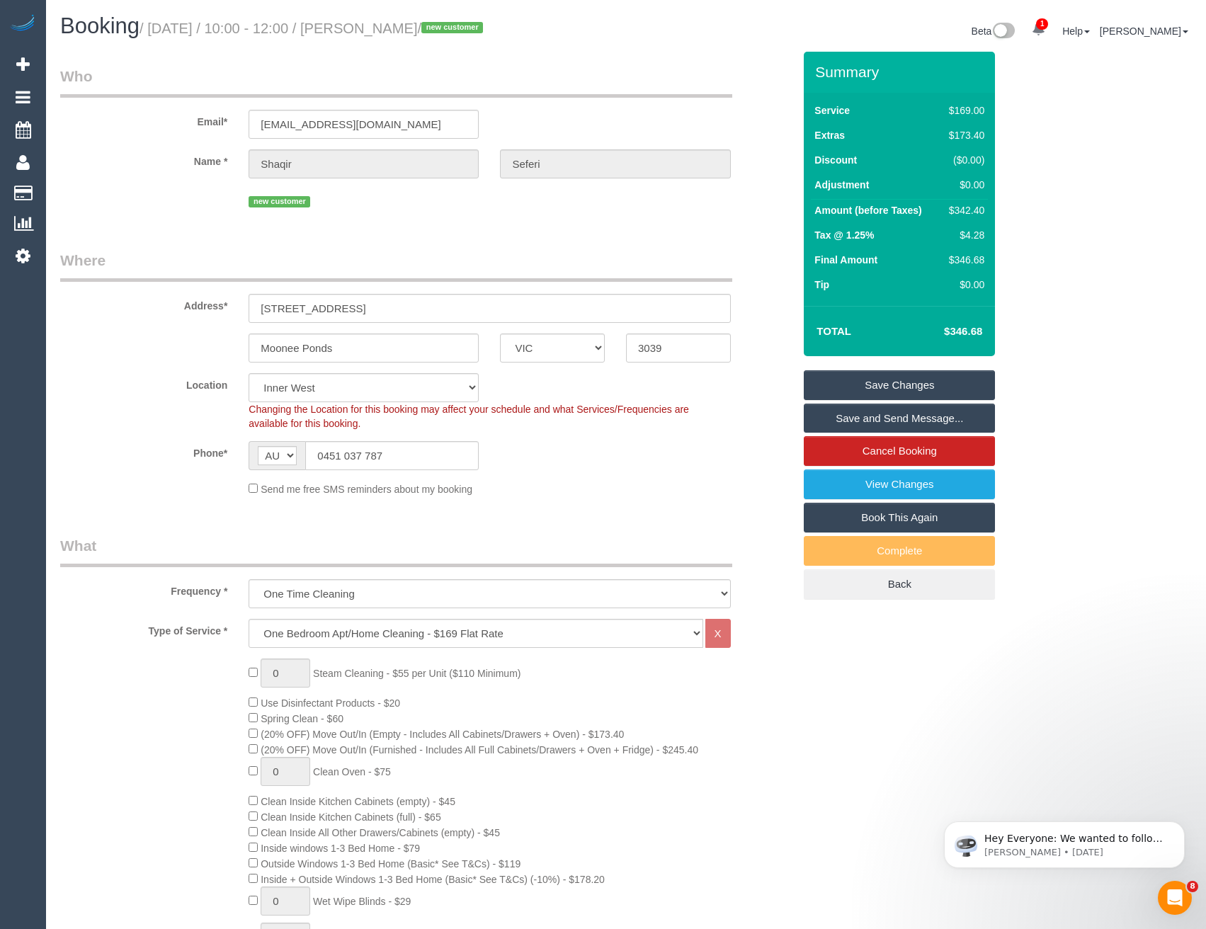
click at [838, 421] on link "Save and Send Message..." at bounding box center [899, 419] width 191 height 30
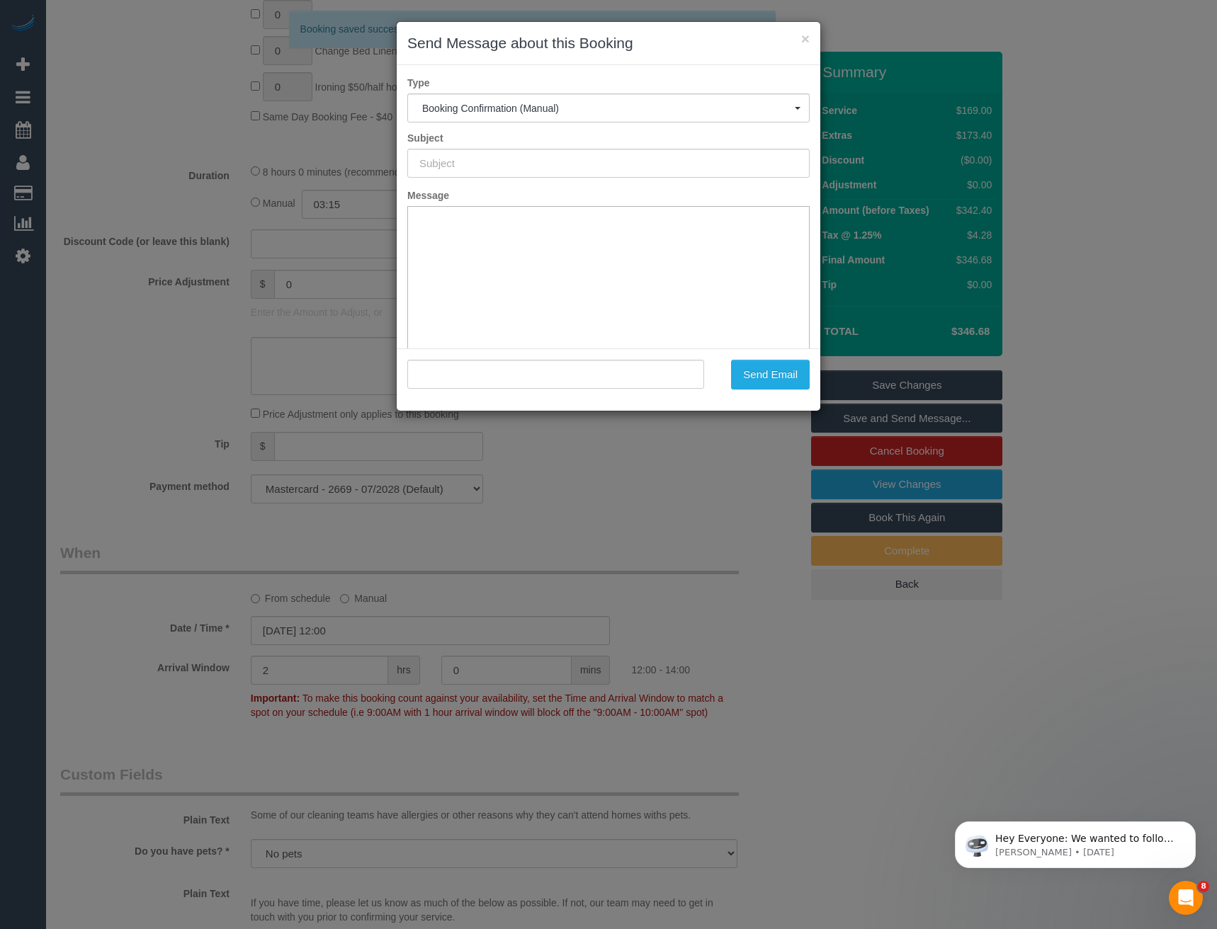
type input "Booking Confirmed"
type input ""Shaqir Seferi" <shaqirseferi@gmail.com>"
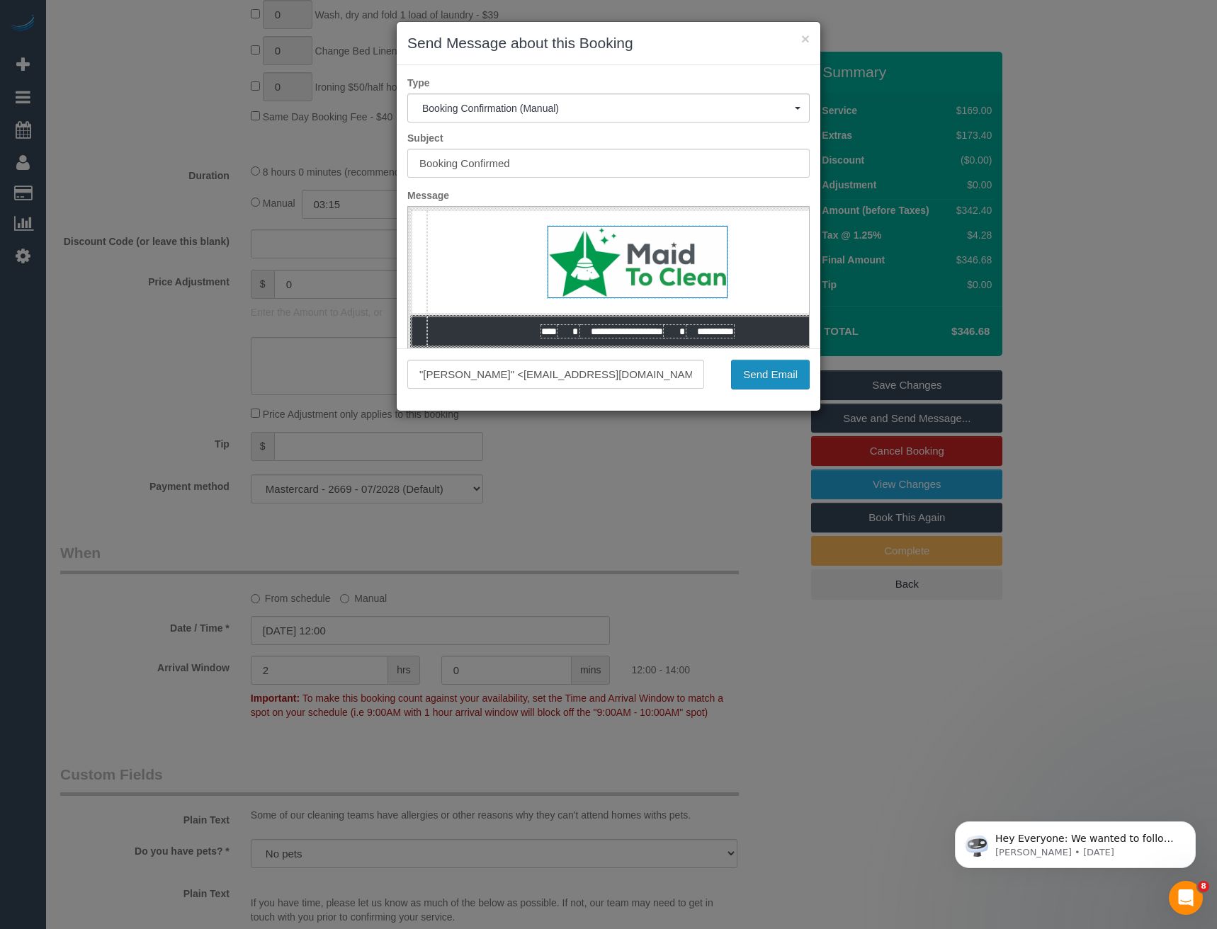
click at [758, 368] on button "Send Email" at bounding box center [770, 375] width 79 height 30
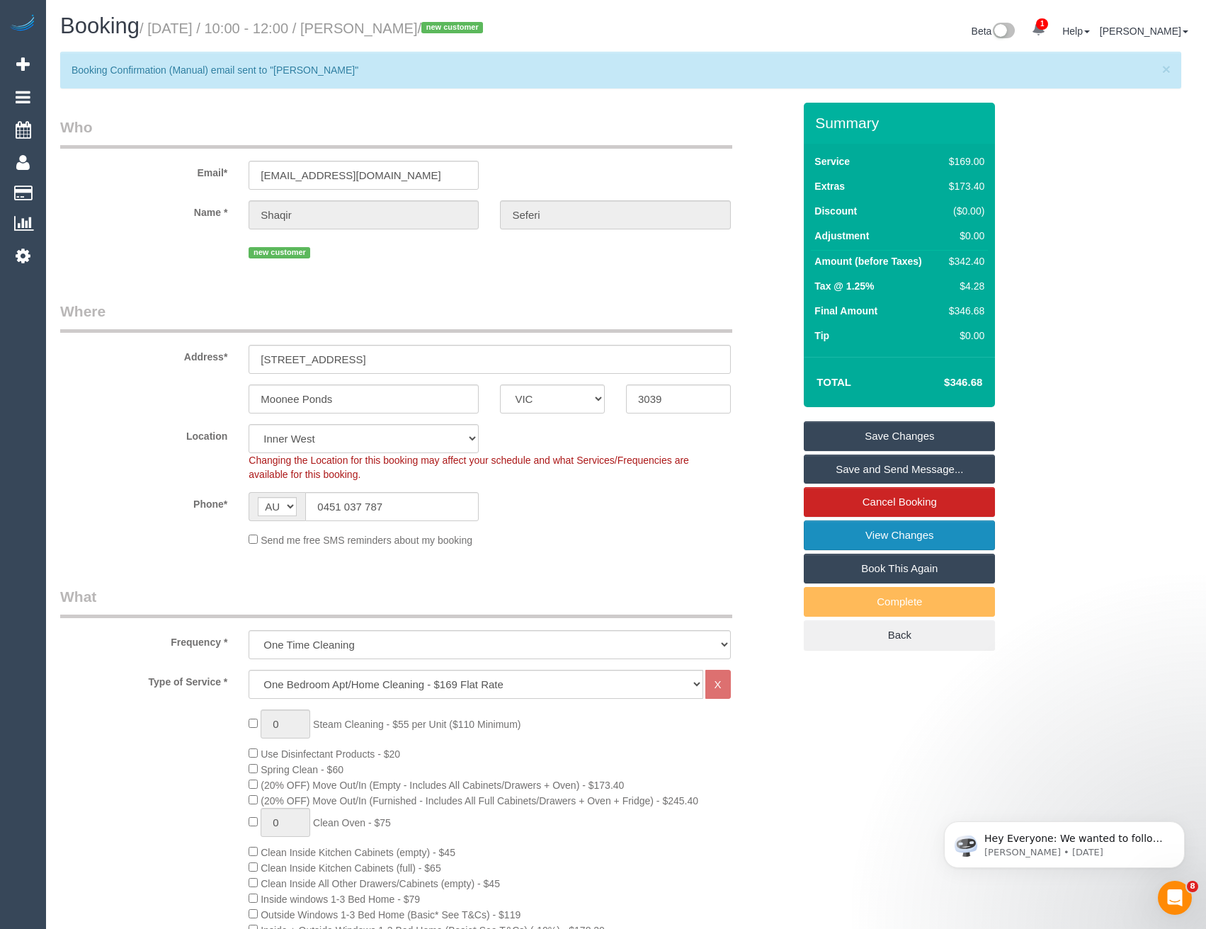
click at [898, 533] on link "View Changes" at bounding box center [899, 536] width 191 height 30
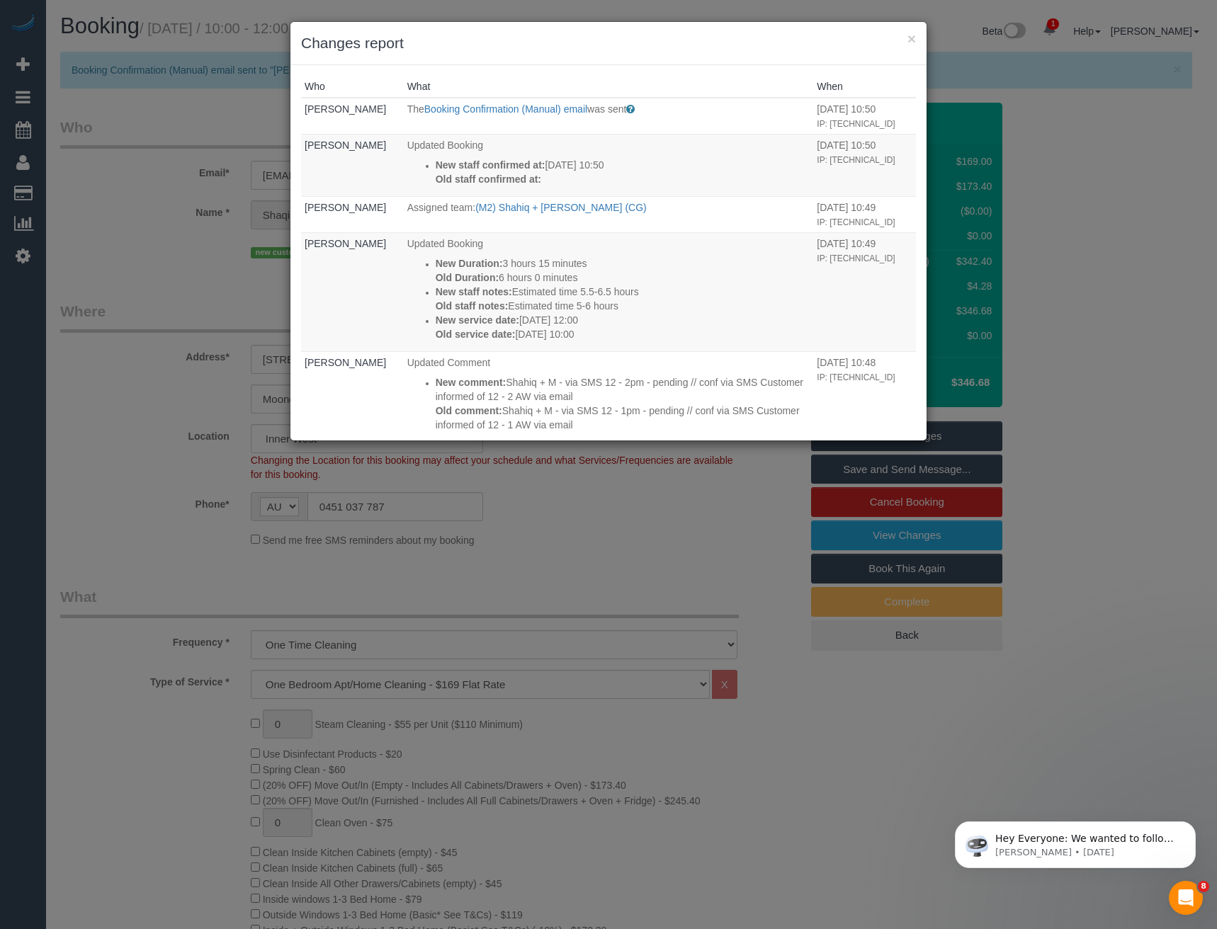
click at [617, 558] on div "× Changes report Who What When Bronie Bryant The Booking Confirmation (Manual) …" at bounding box center [608, 464] width 1217 height 929
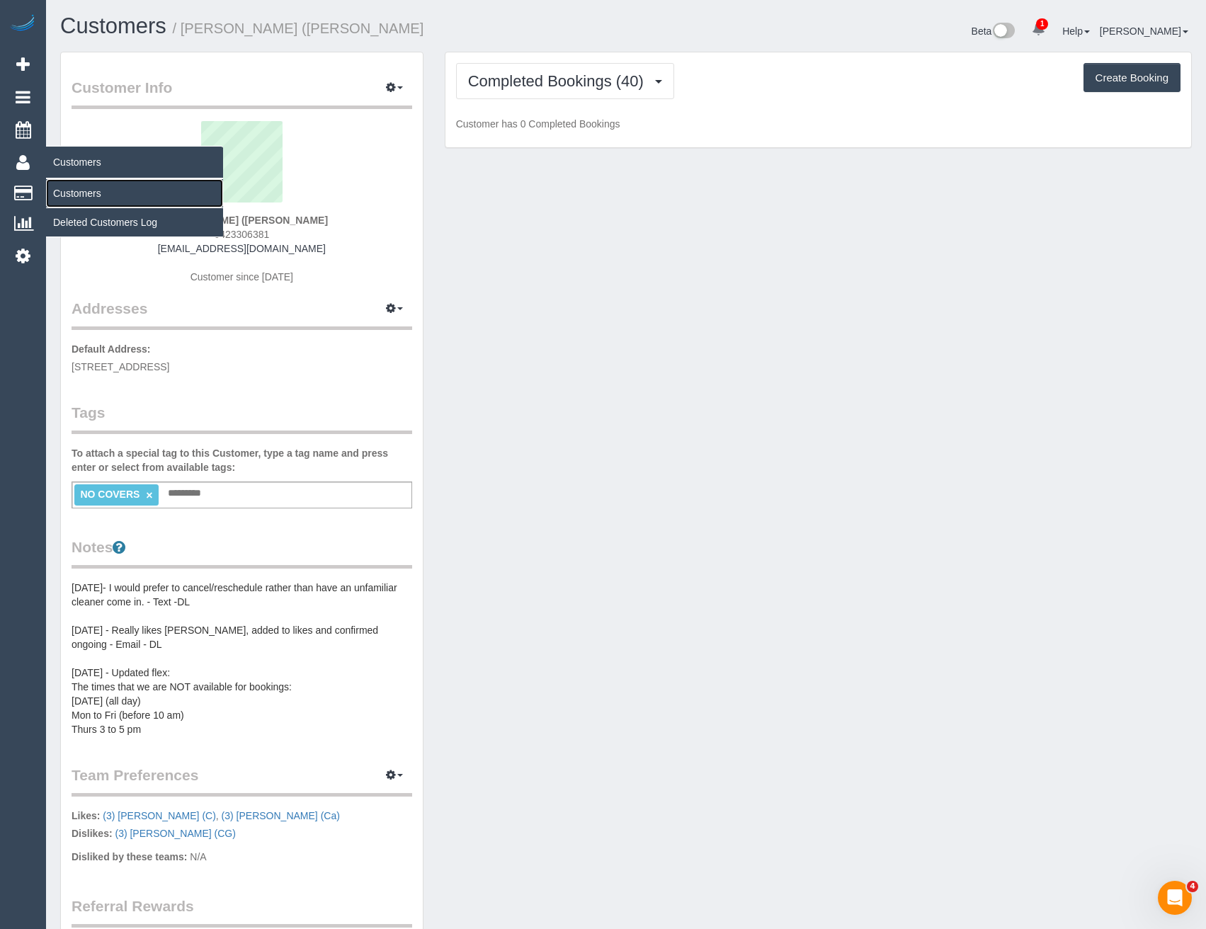
click at [90, 188] on link "Customers" at bounding box center [134, 193] width 177 height 28
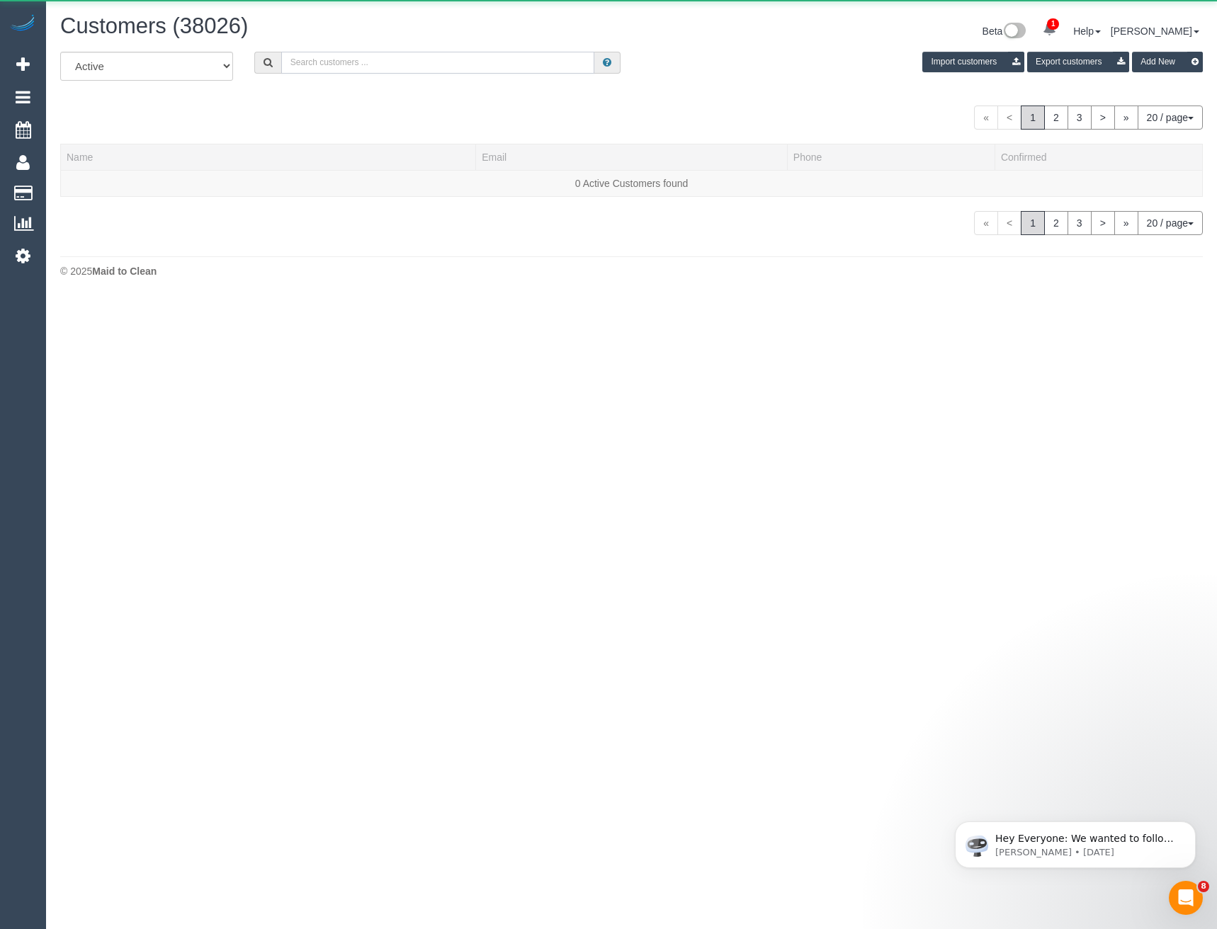
click at [373, 72] on input "text" at bounding box center [438, 63] width 314 height 22
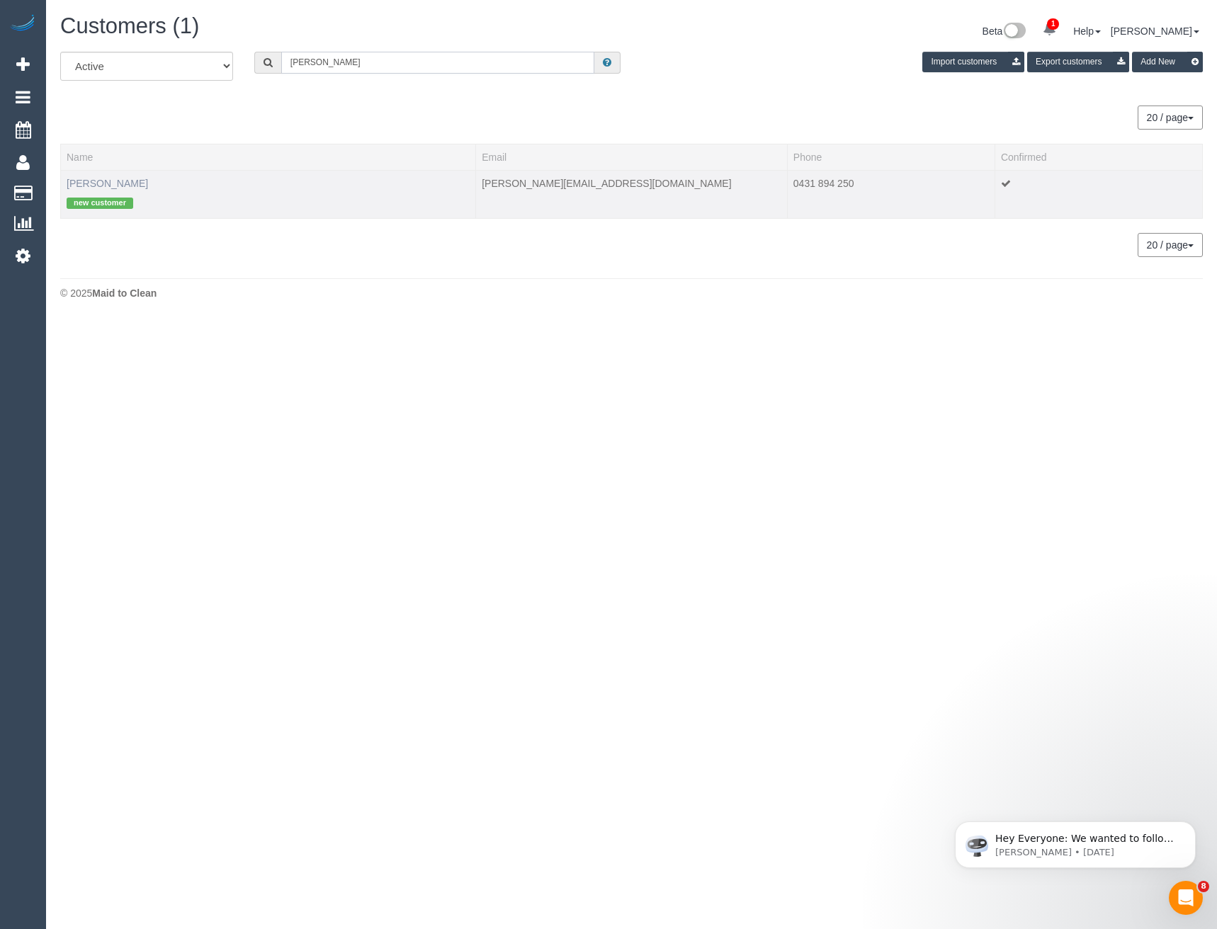
type input "Kristina Min"
click at [120, 184] on link "Kristina Minieri" at bounding box center [107, 183] width 81 height 11
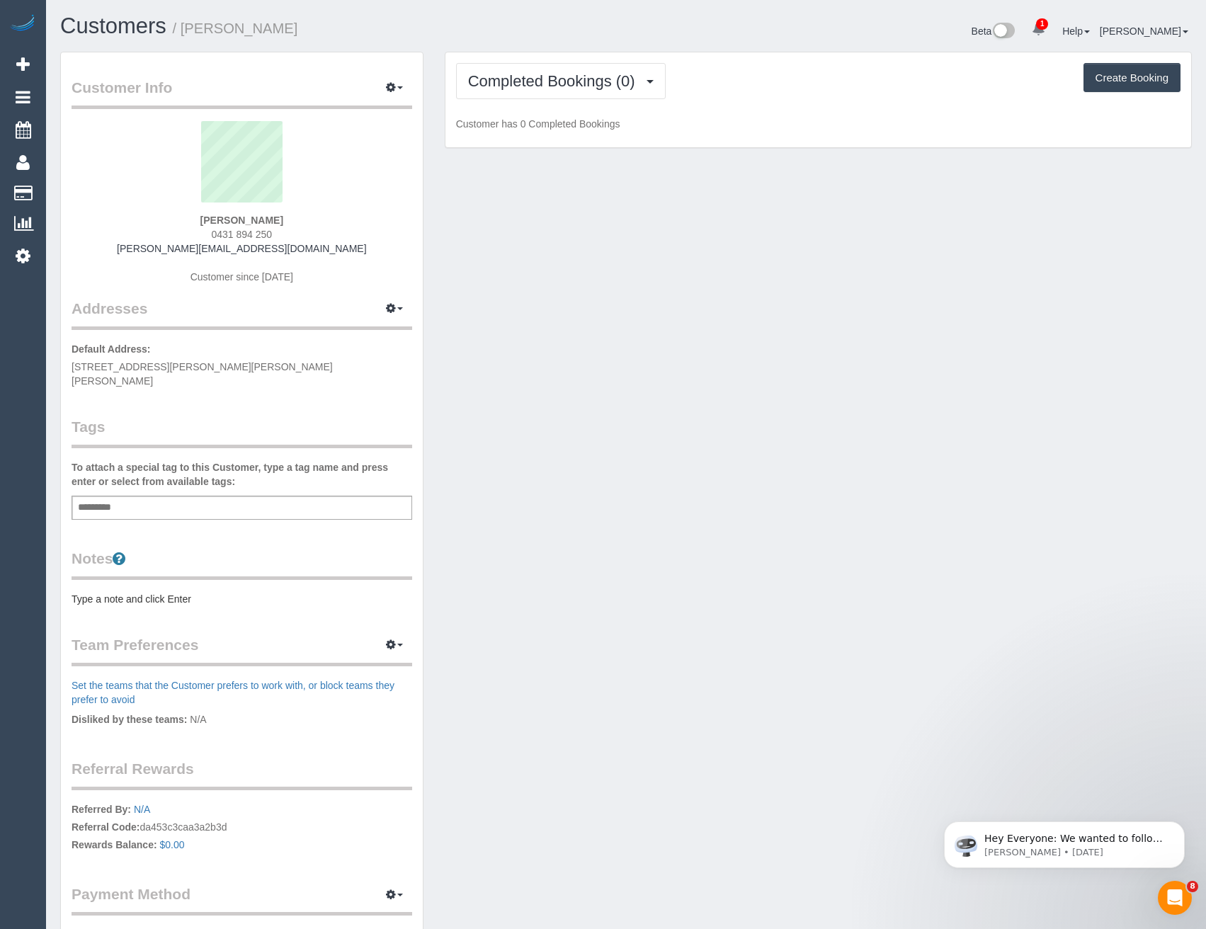
click at [572, 103] on div "Completed Bookings (0) Completed Bookings (0) Upcoming Bookings (11) Cancelled …" at bounding box center [819, 100] width 746 height 96
click at [570, 85] on span "Completed Bookings (0)" at bounding box center [555, 81] width 174 height 18
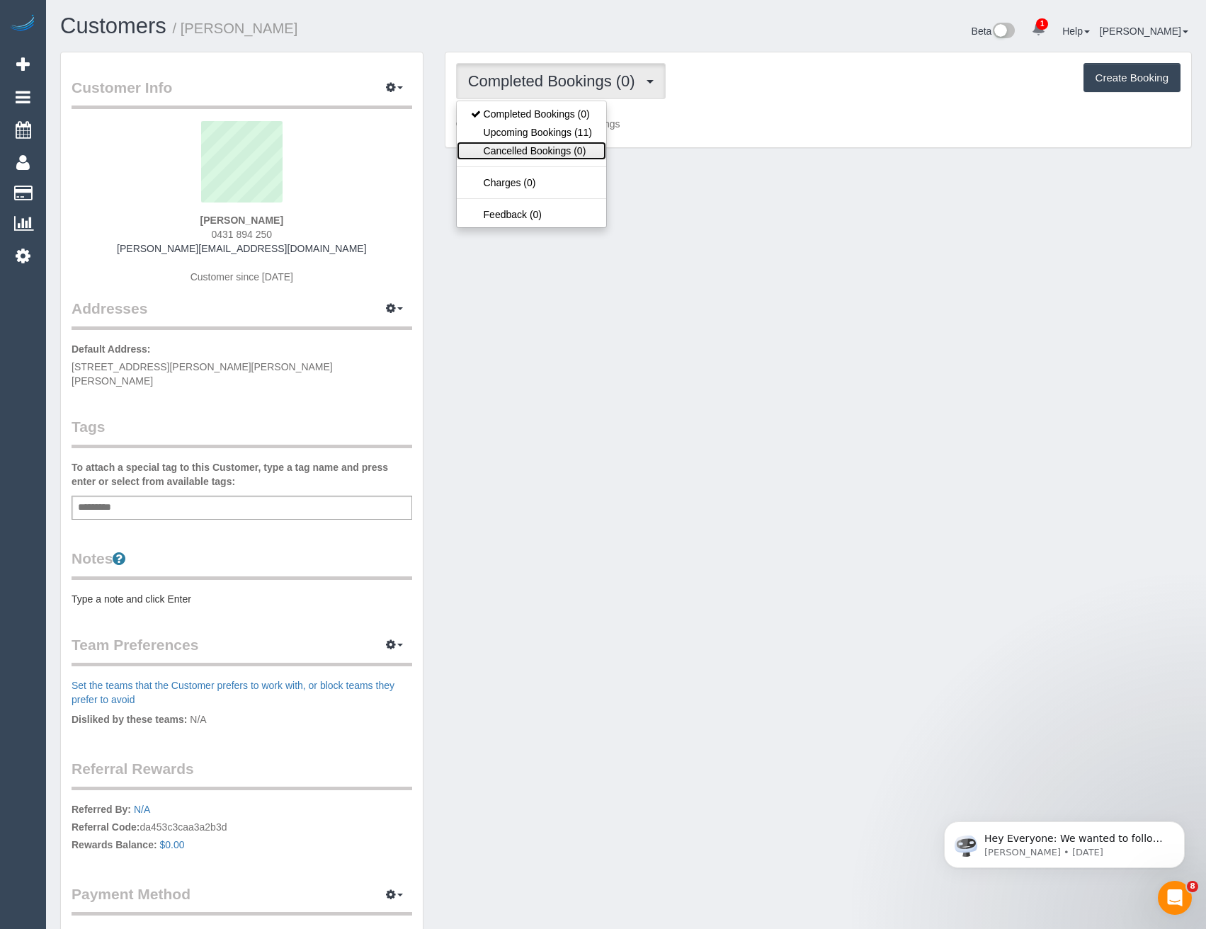
click at [571, 142] on link "Cancelled Bookings (0)" at bounding box center [531, 151] width 149 height 18
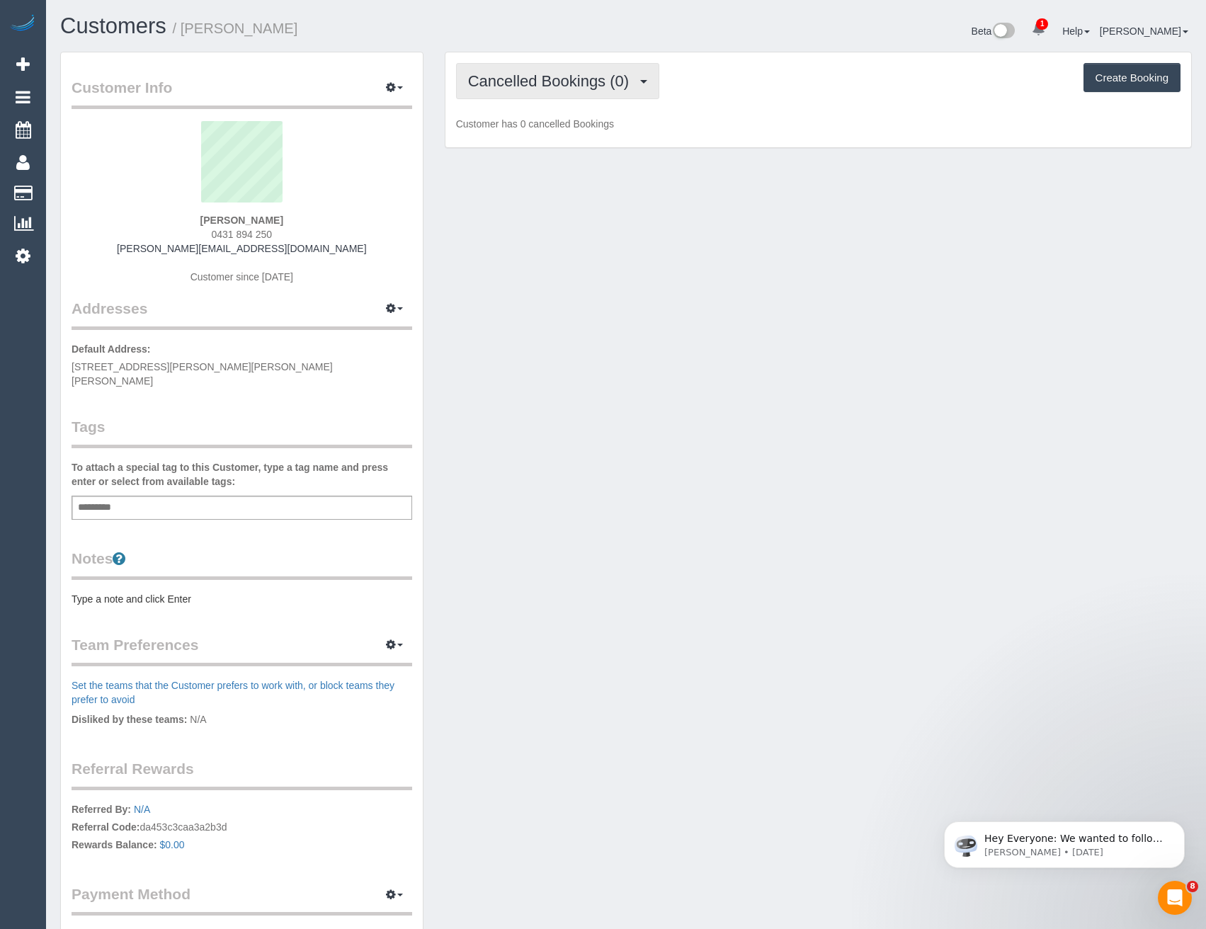
click at [573, 80] on span "Cancelled Bookings (0)" at bounding box center [552, 81] width 168 height 18
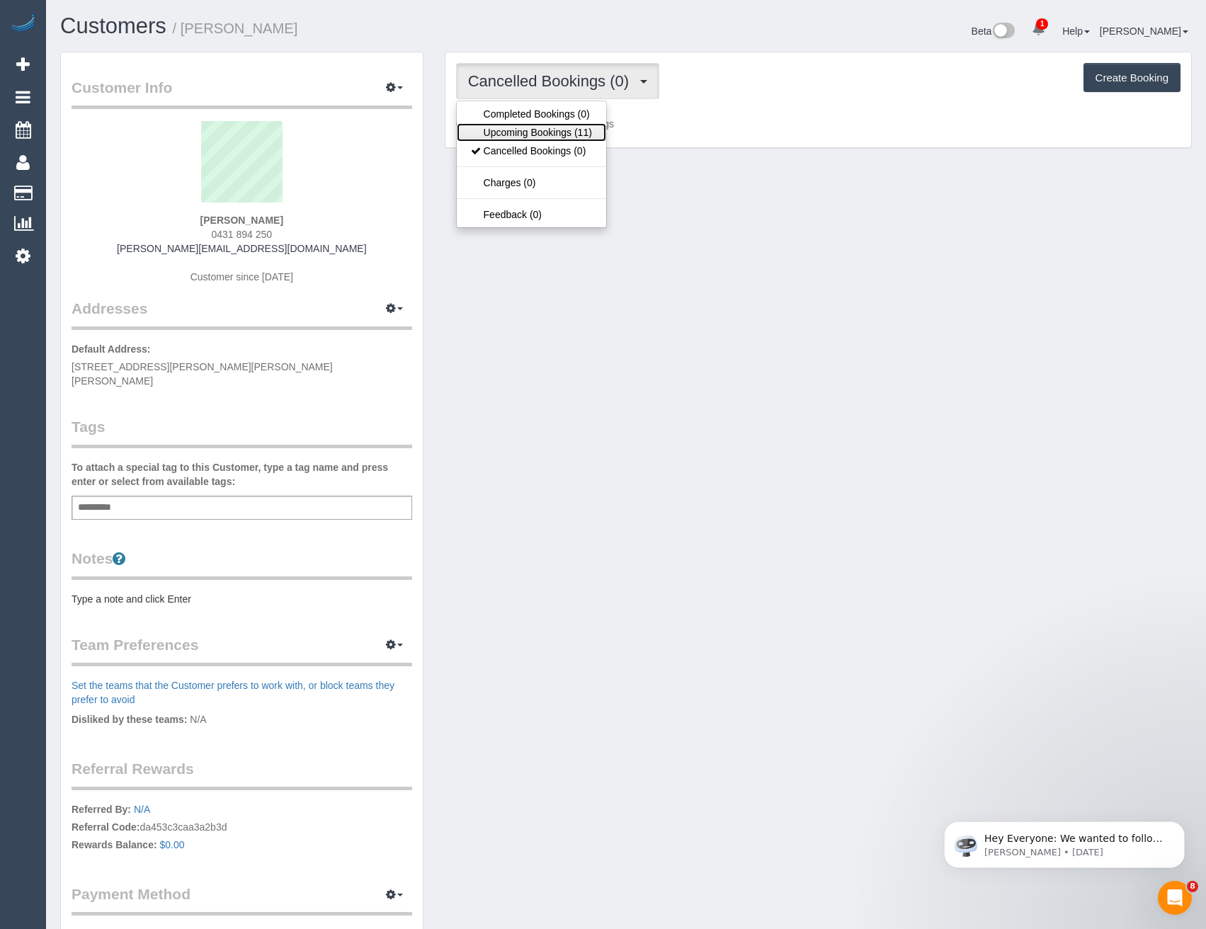
click at [569, 133] on link "Upcoming Bookings (11)" at bounding box center [531, 132] width 149 height 18
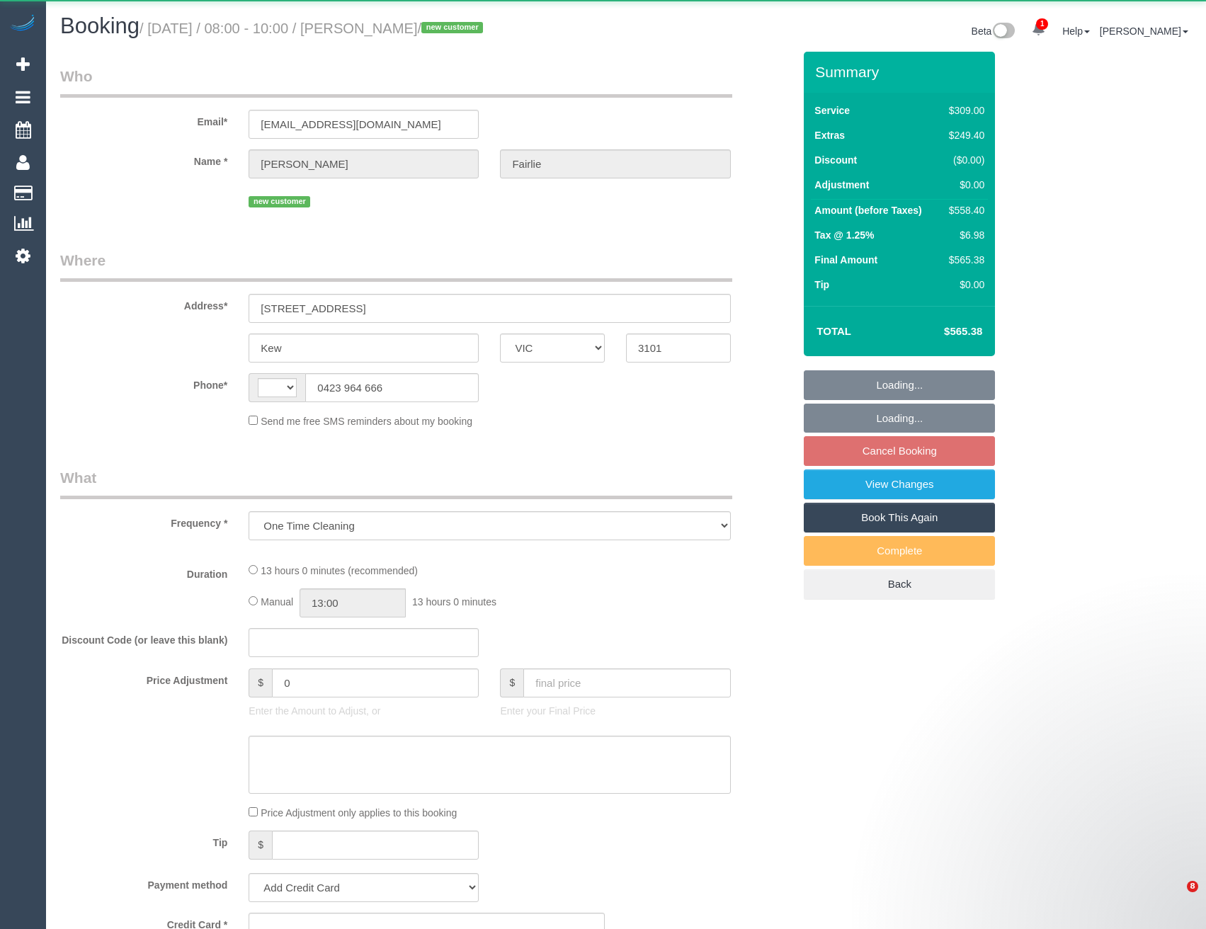
select select "VIC"
select select "string:AU"
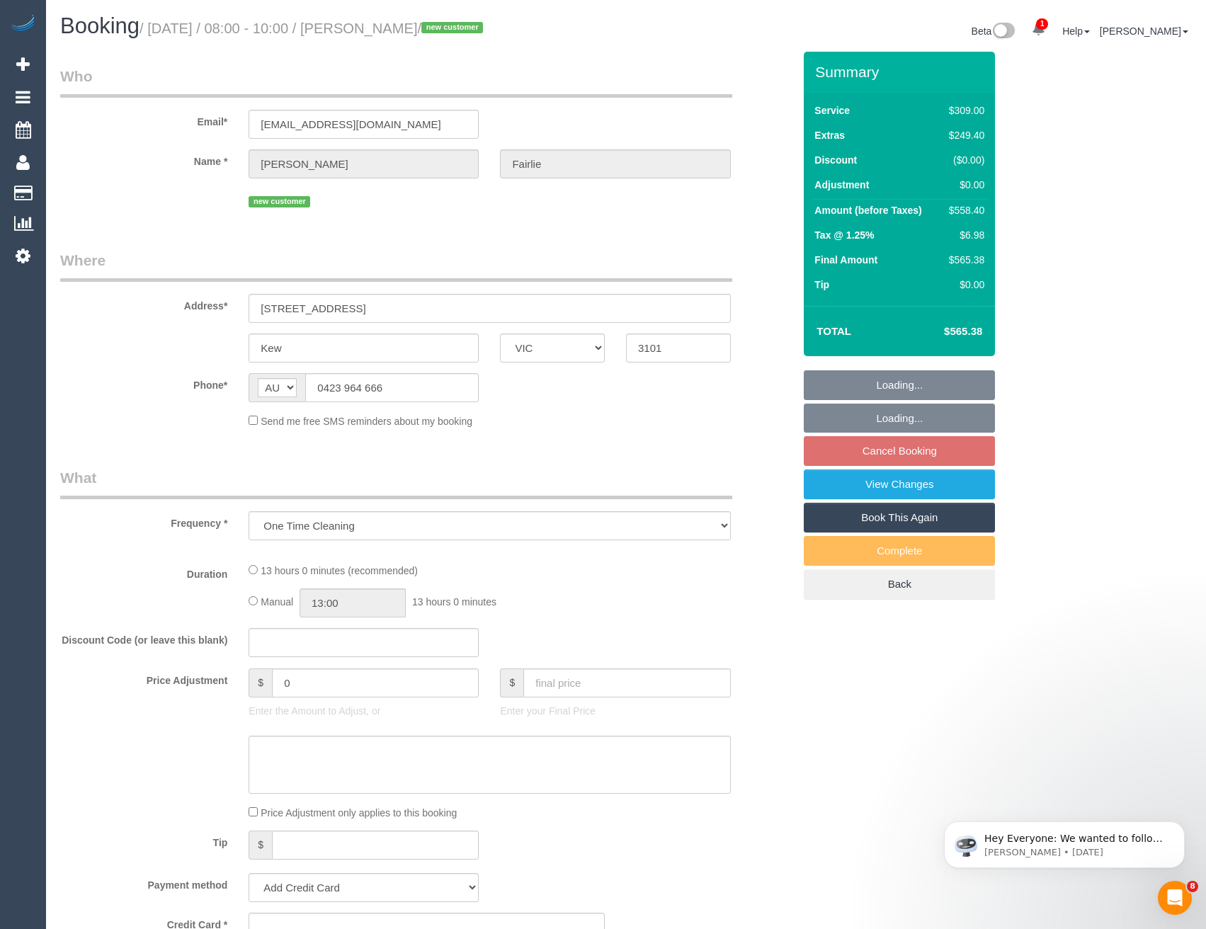
select select "string:stripe-pm_1SFiEl2GScqysDRVhNR1TfrI"
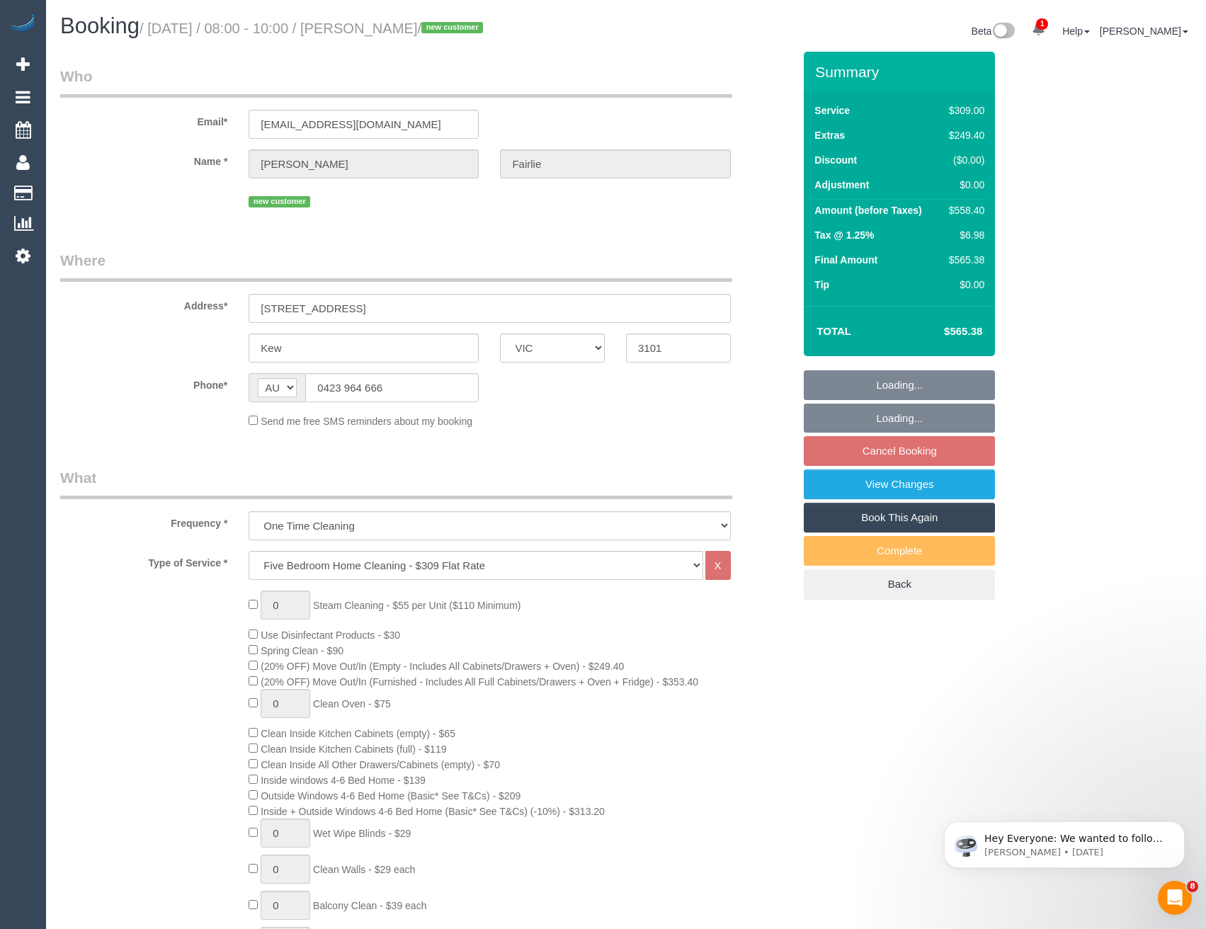
select select "number:28"
select select "number:15"
select select "number:18"
select select "number:24"
select select "number:26"
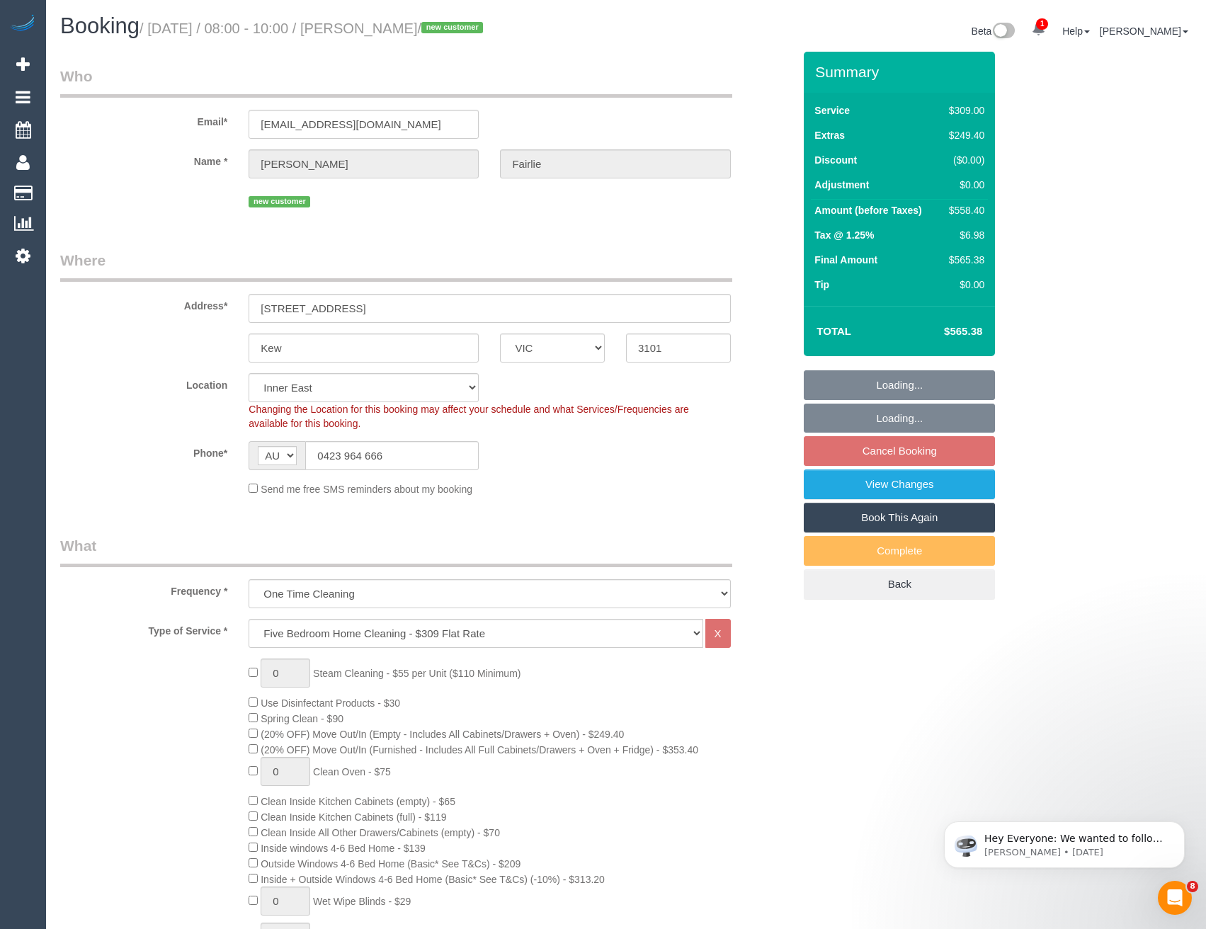
select select "object:1435"
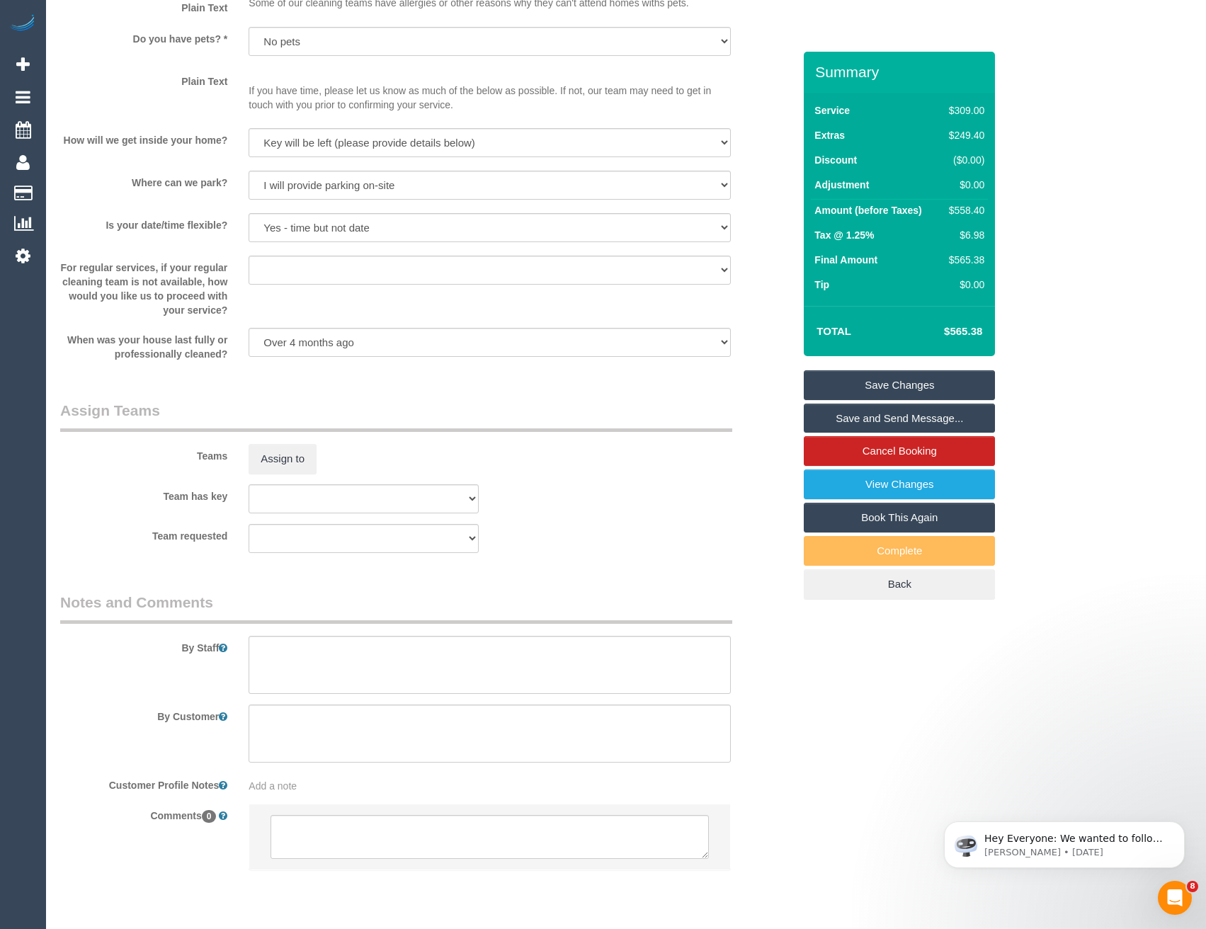
scroll to position [1919, 0]
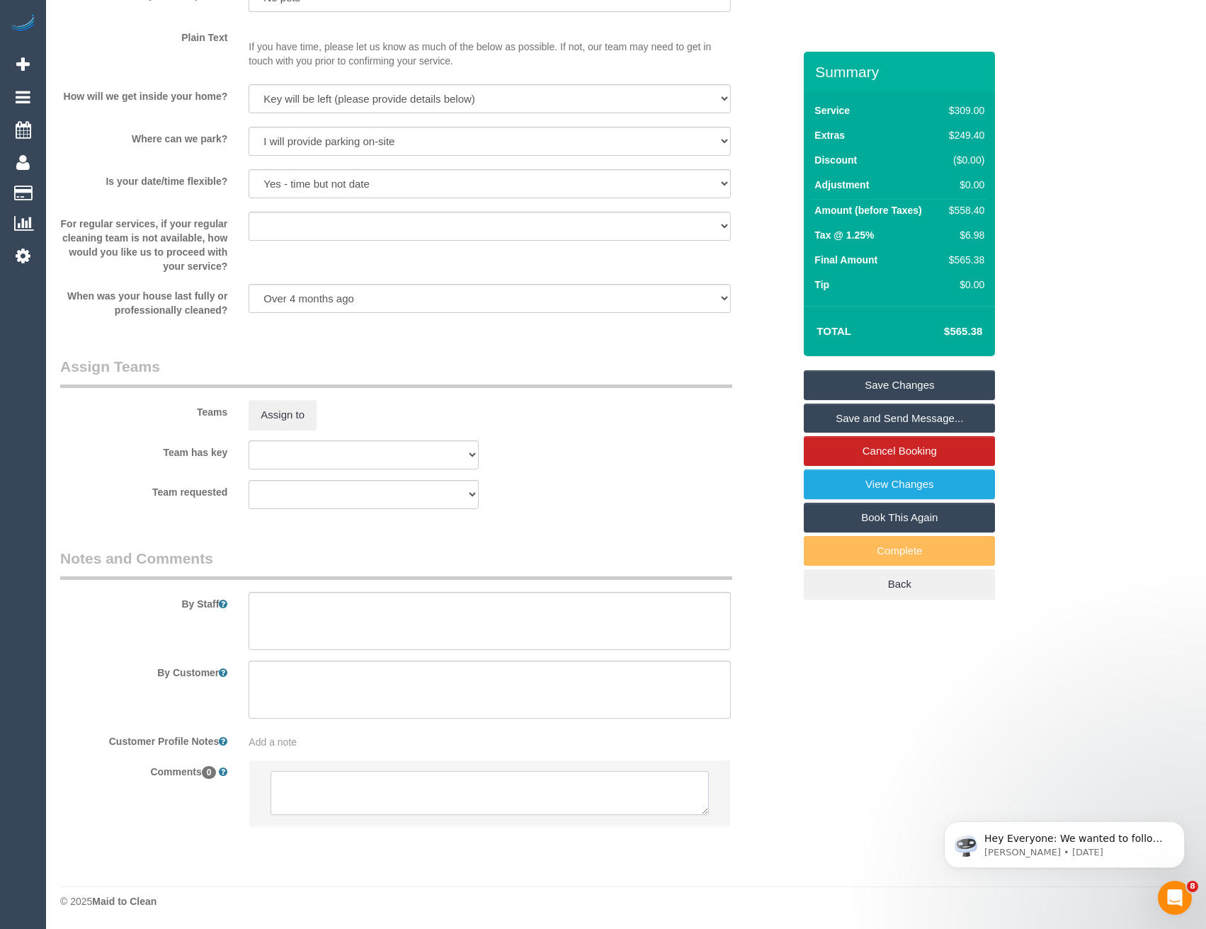
click at [334, 800] on textarea at bounding box center [490, 793] width 438 height 44
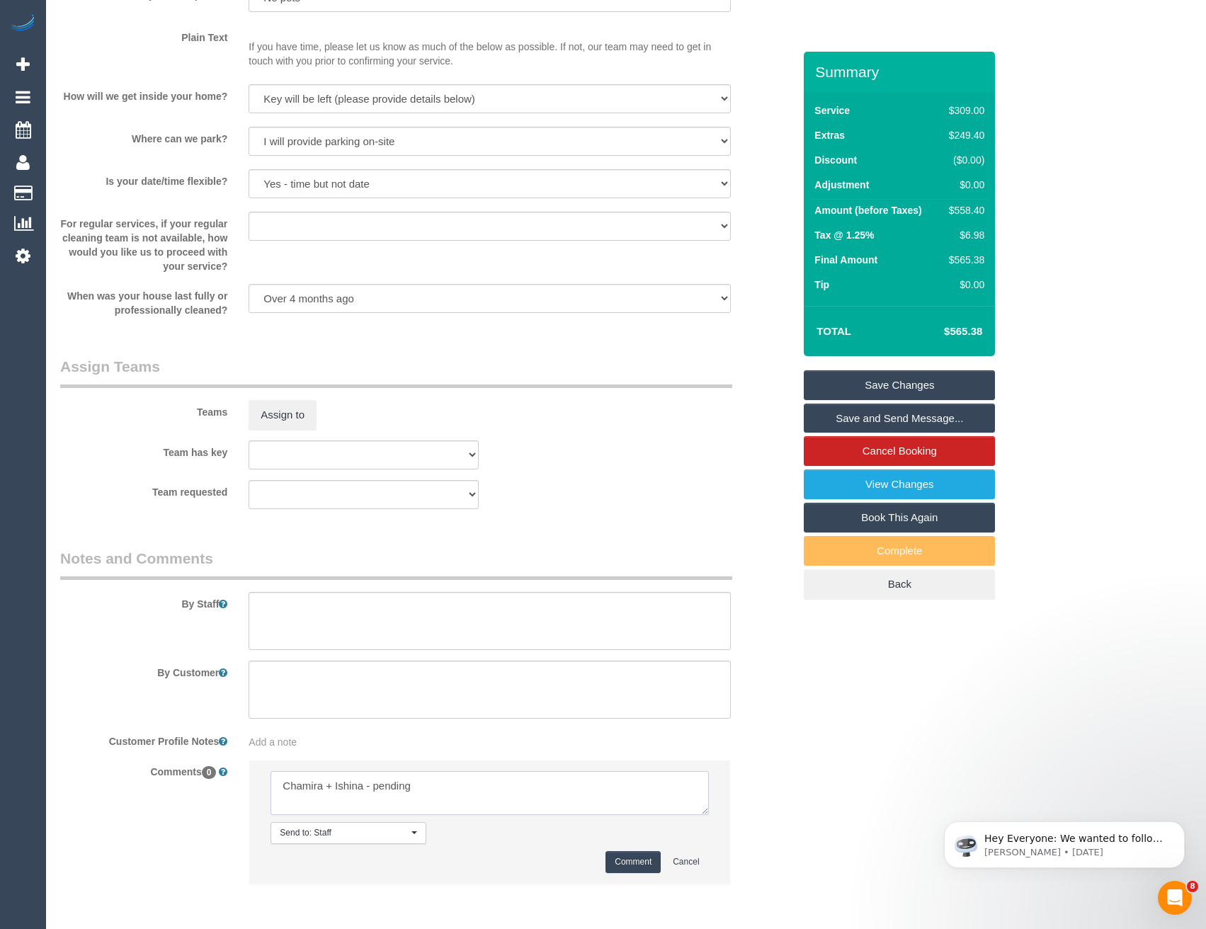
type textarea "Chamira + Ishina - pending"
click at [628, 859] on button "Comment" at bounding box center [633, 863] width 55 height 22
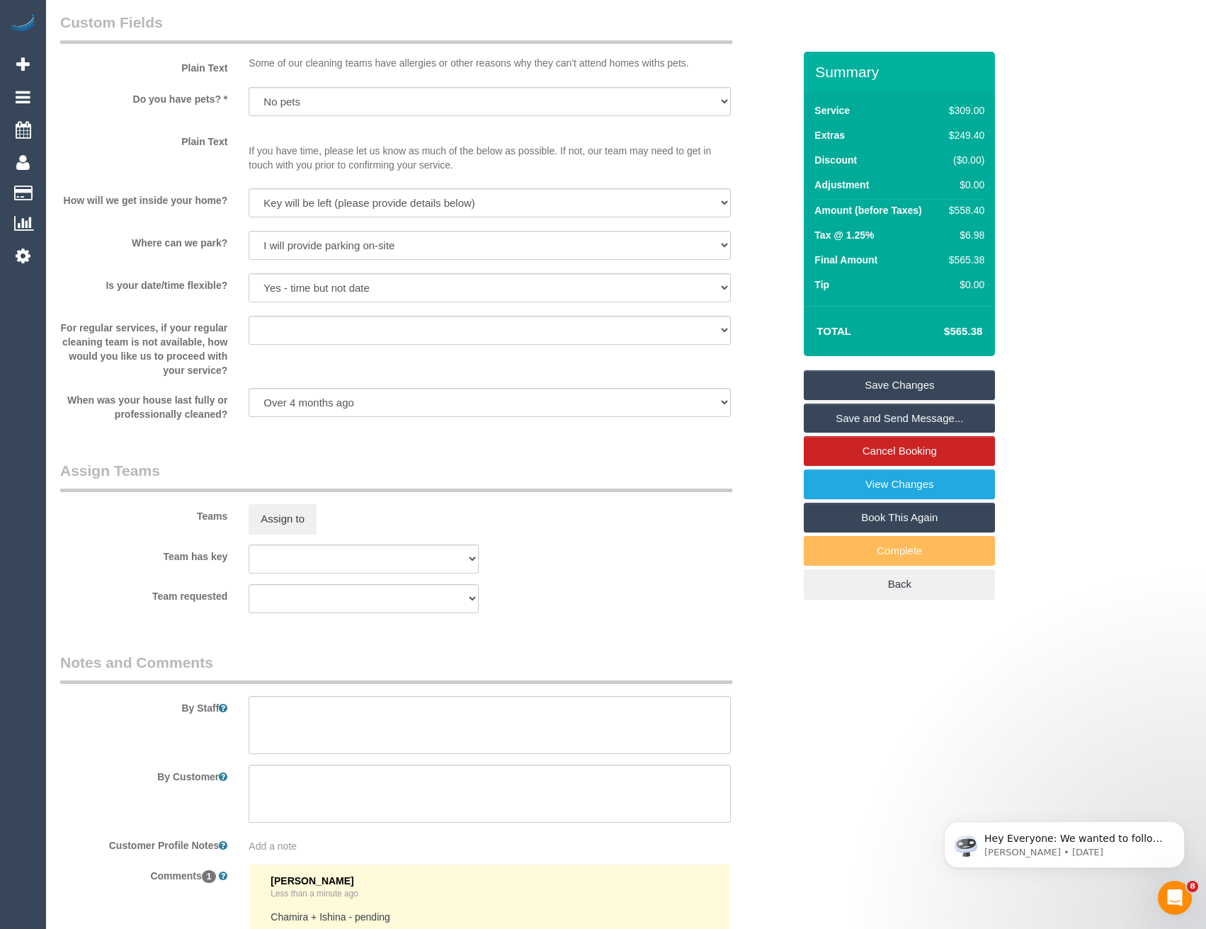
scroll to position [1707, 0]
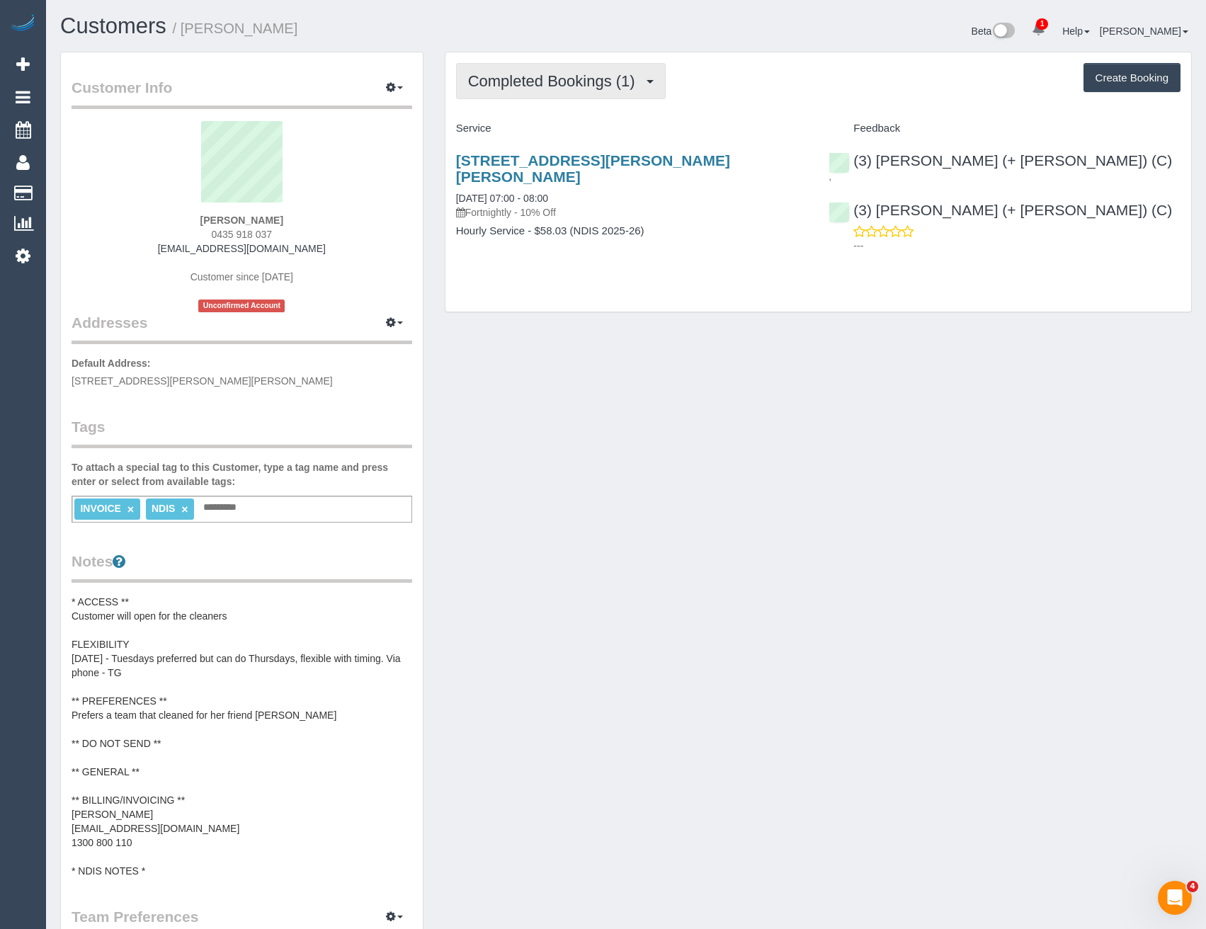
click at [602, 91] on button "Completed Bookings (1)" at bounding box center [561, 81] width 210 height 36
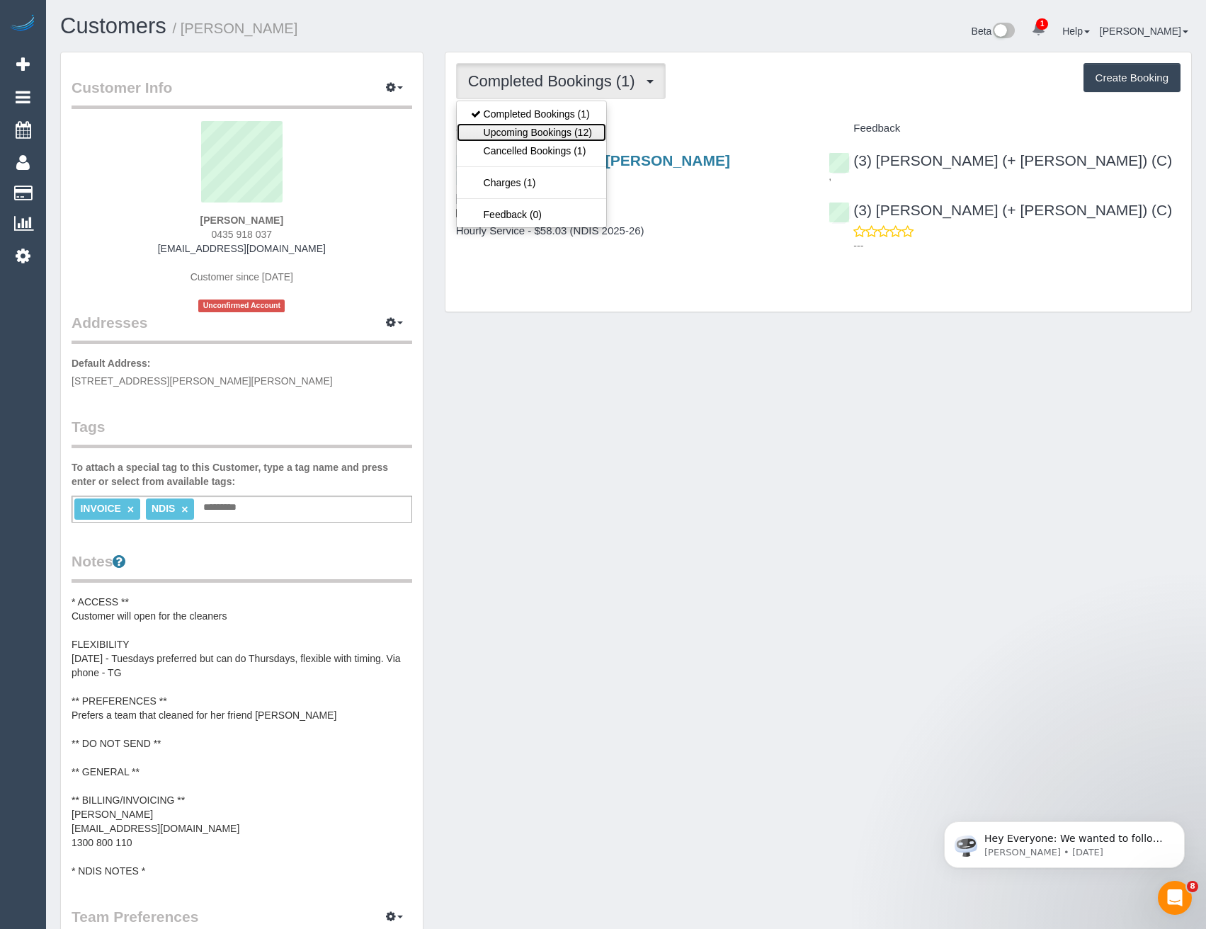
click at [580, 132] on link "Upcoming Bookings (12)" at bounding box center [531, 132] width 149 height 18
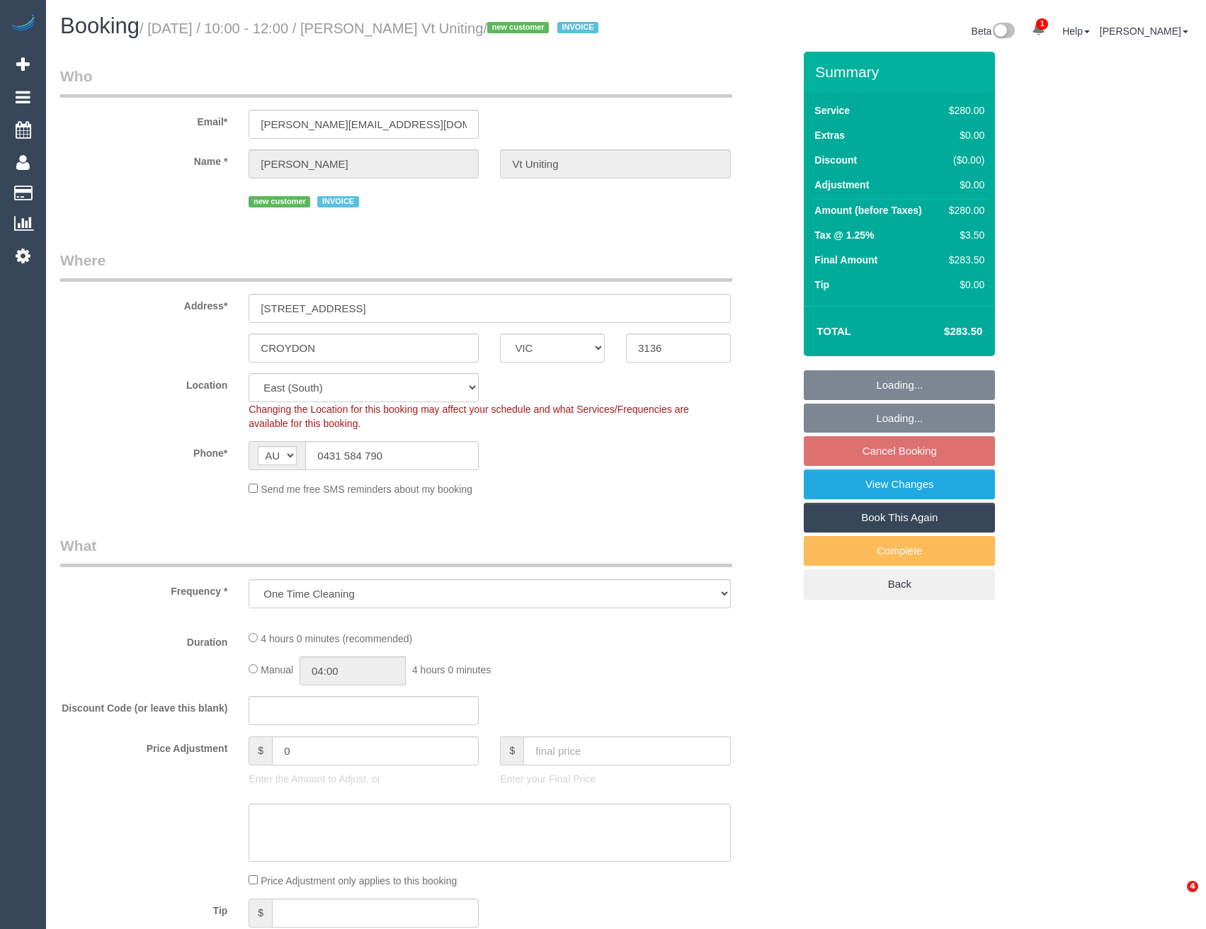
select select "VIC"
select select "object:720"
select select "number:28"
select select "number:14"
select select "number:19"
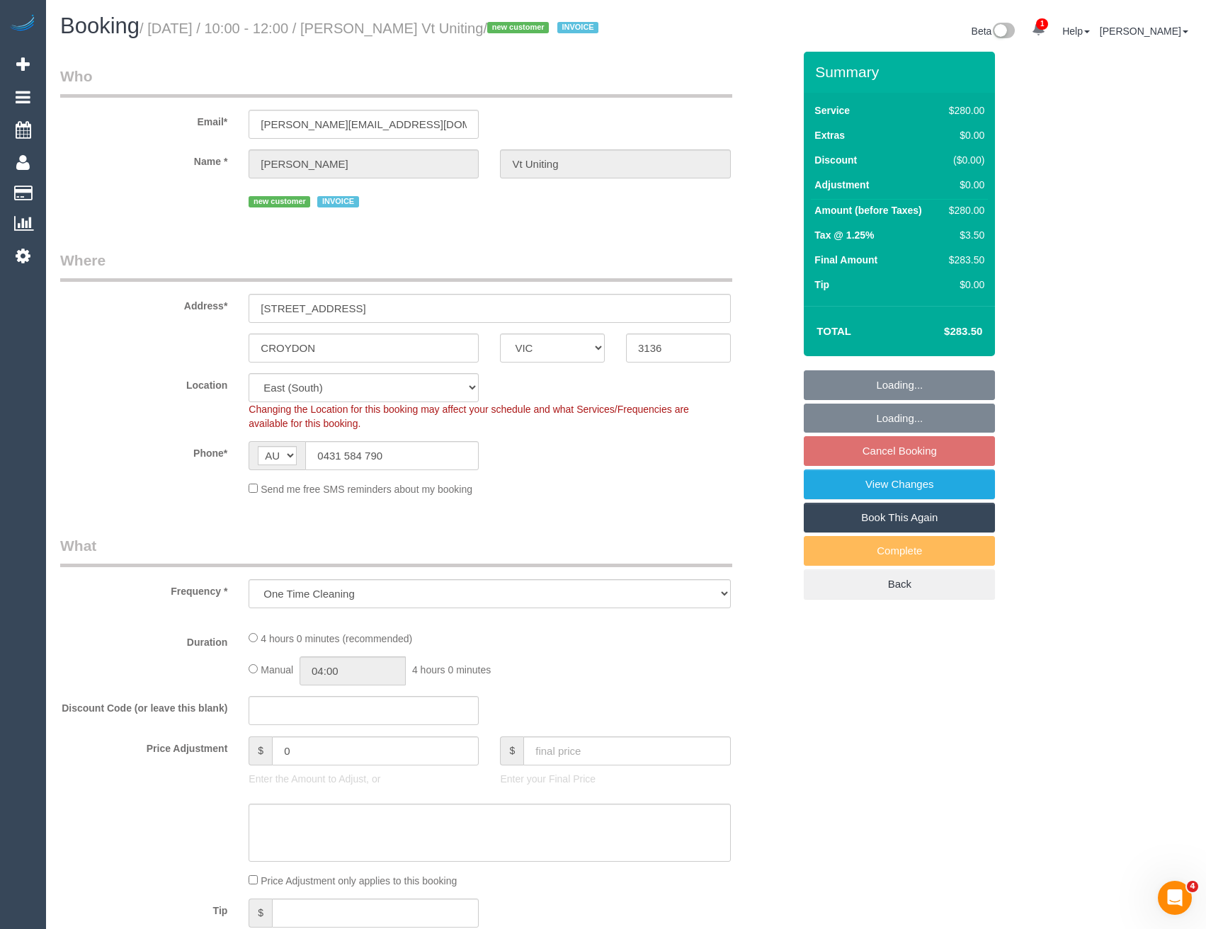
select select "number:22"
select select "number:35"
select select "240"
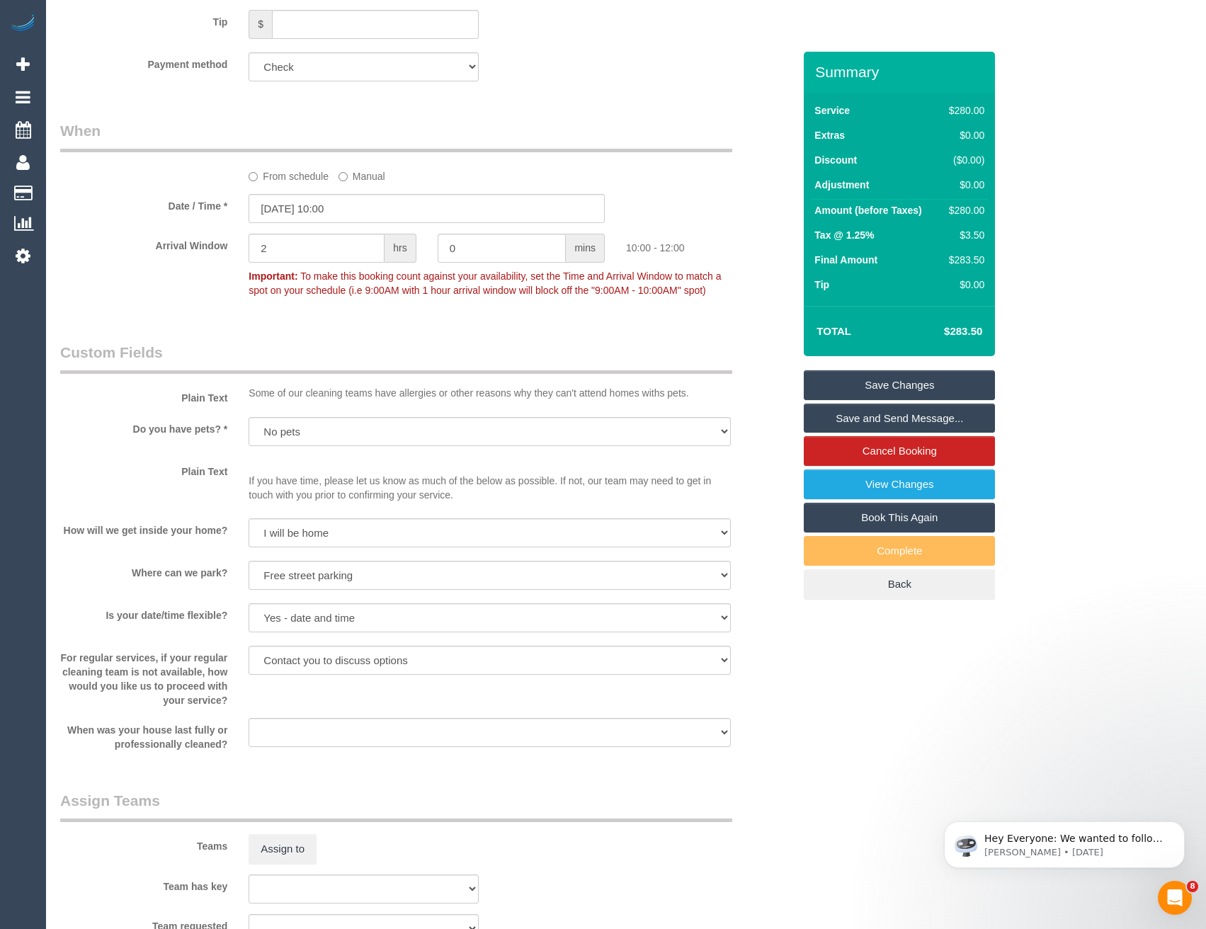
scroll to position [1328, 0]
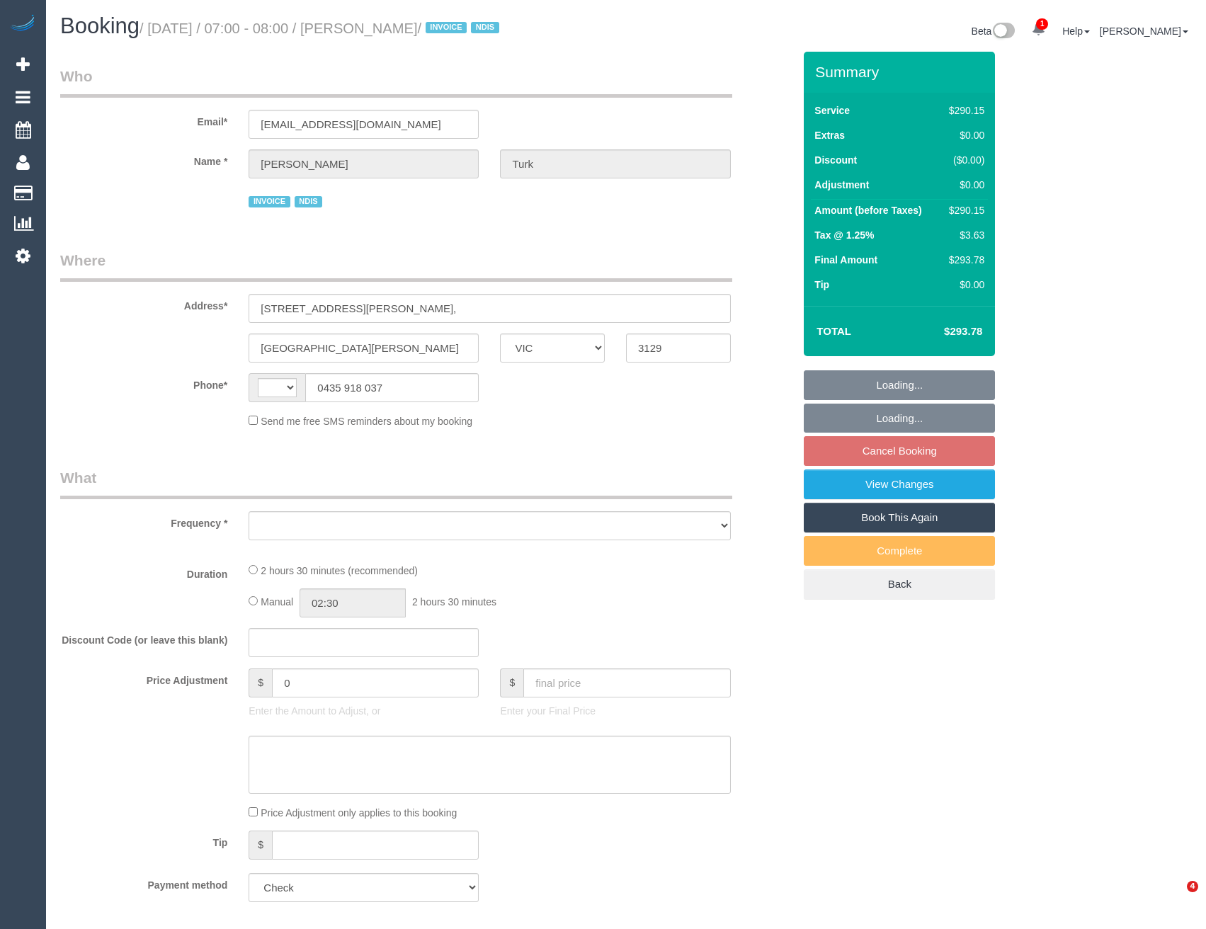
select select "VIC"
select select "object:302"
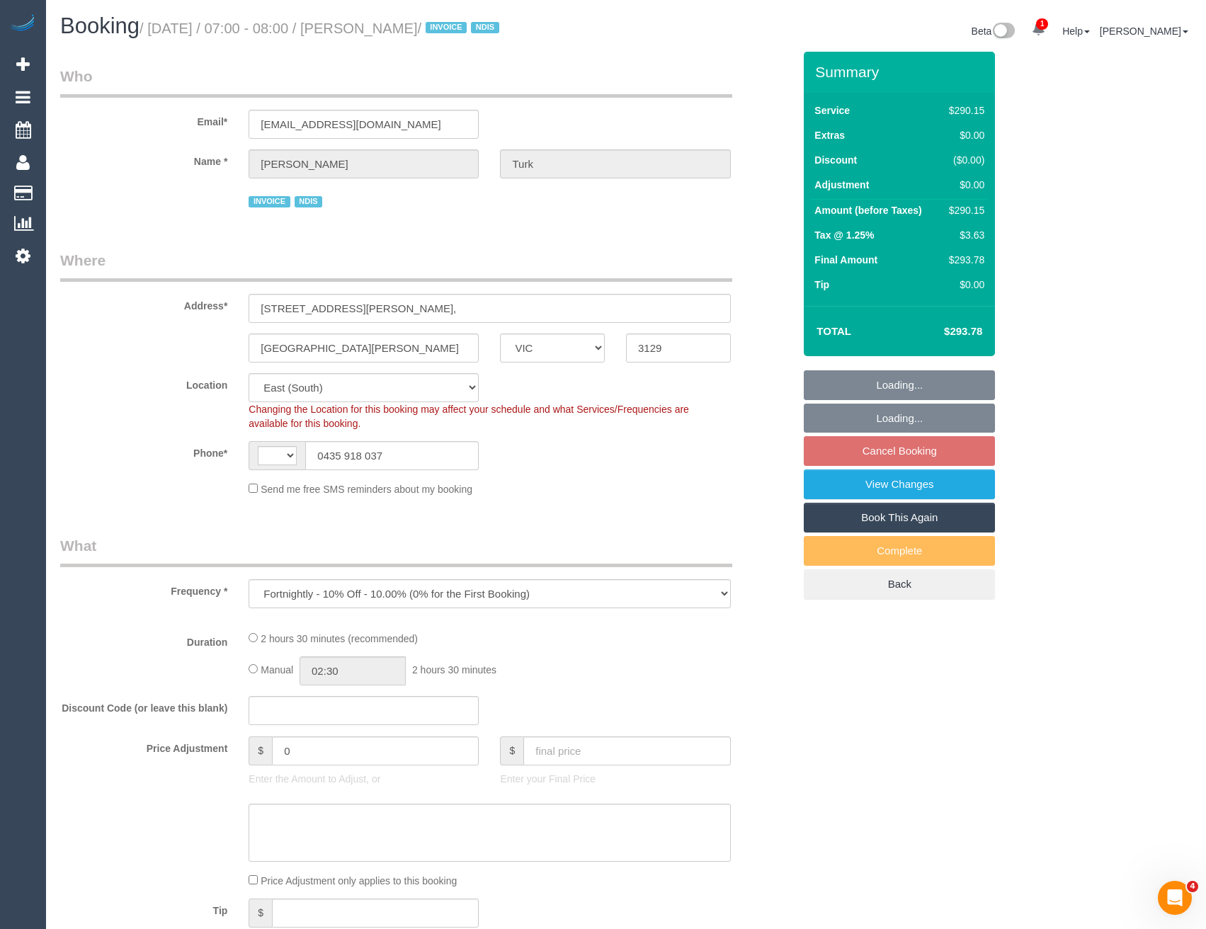
select select "string:AU"
select select "2"
select select "150"
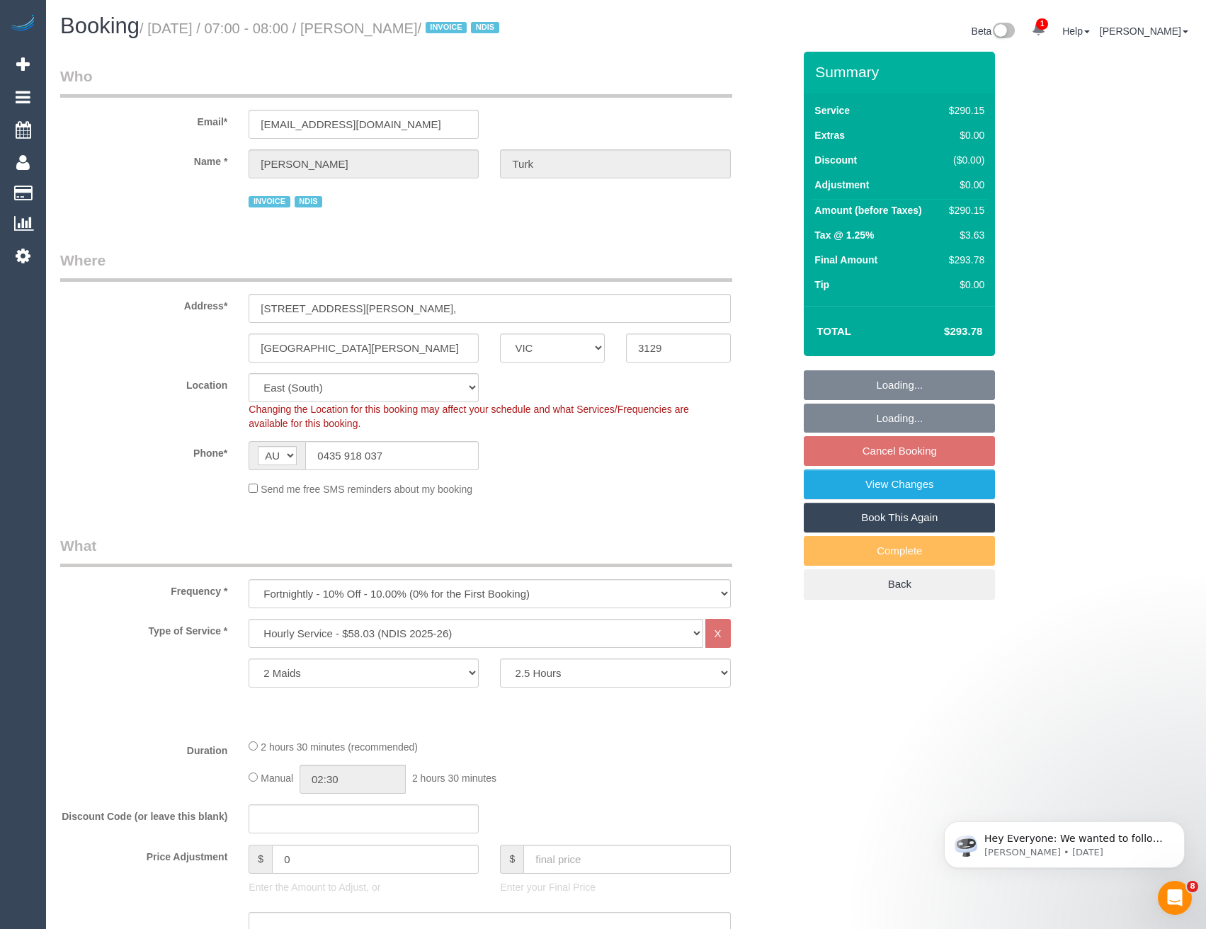
select select "object:1217"
select select "number:28"
select select "number:14"
select select "number:19"
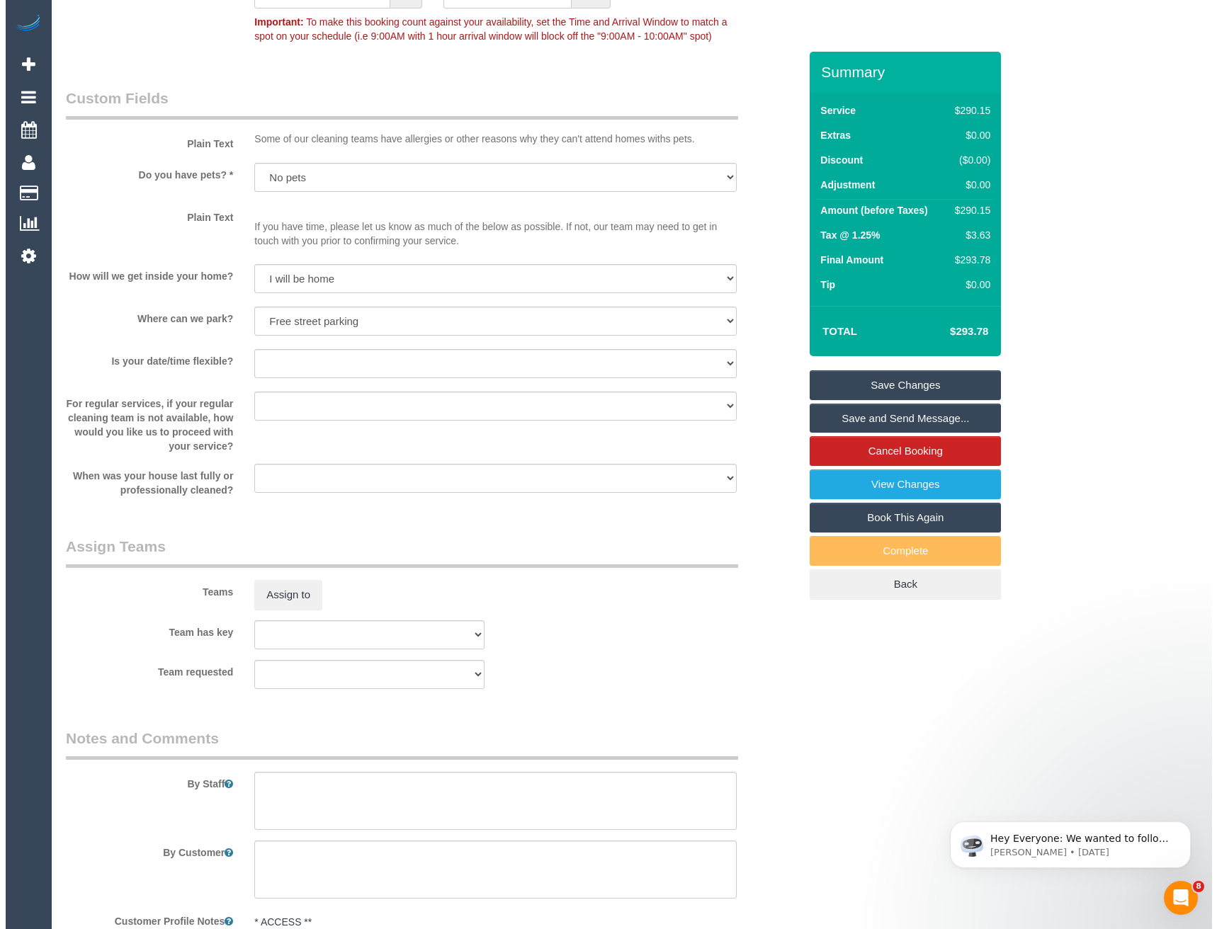
scroll to position [1173, 0]
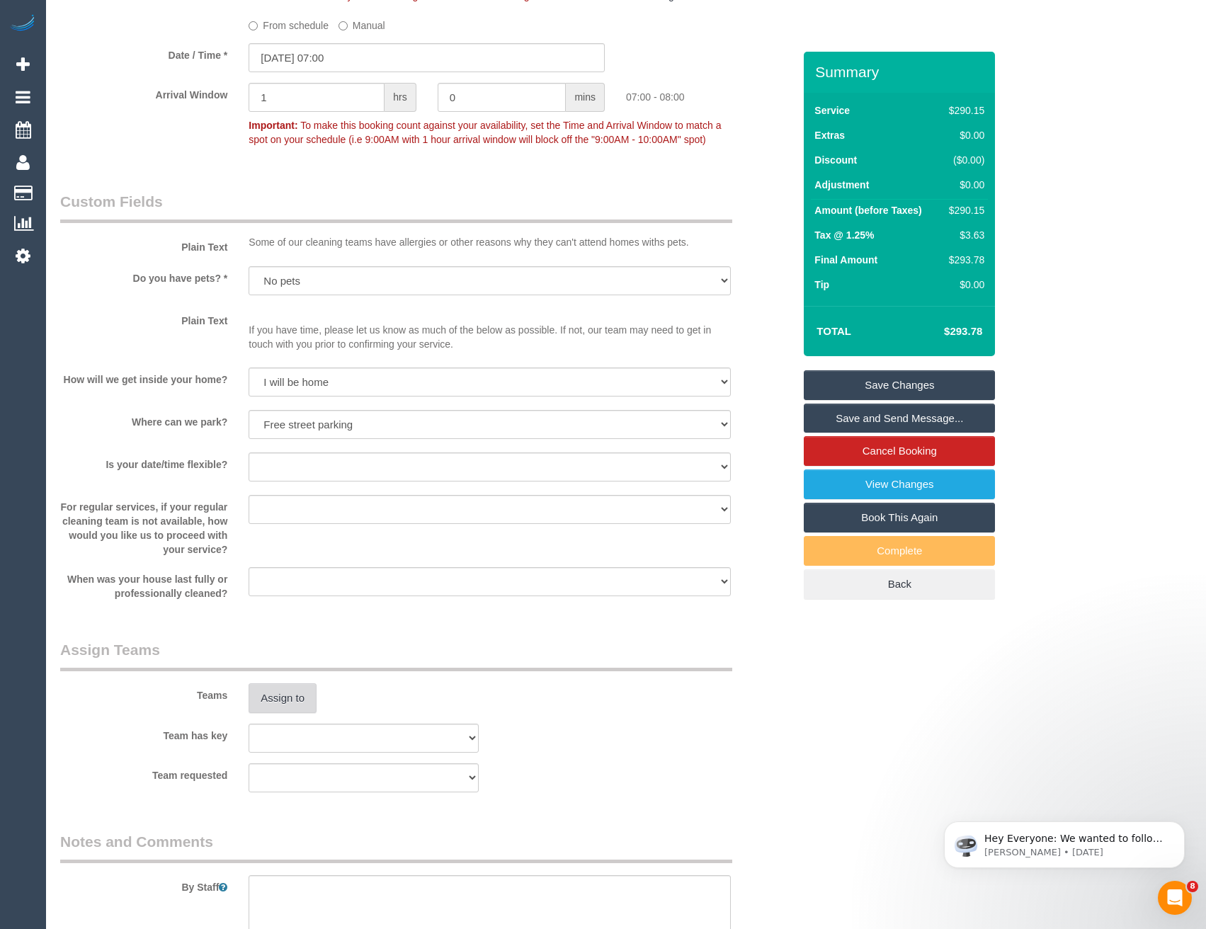
click at [273, 705] on button "Assign to" at bounding box center [283, 699] width 68 height 30
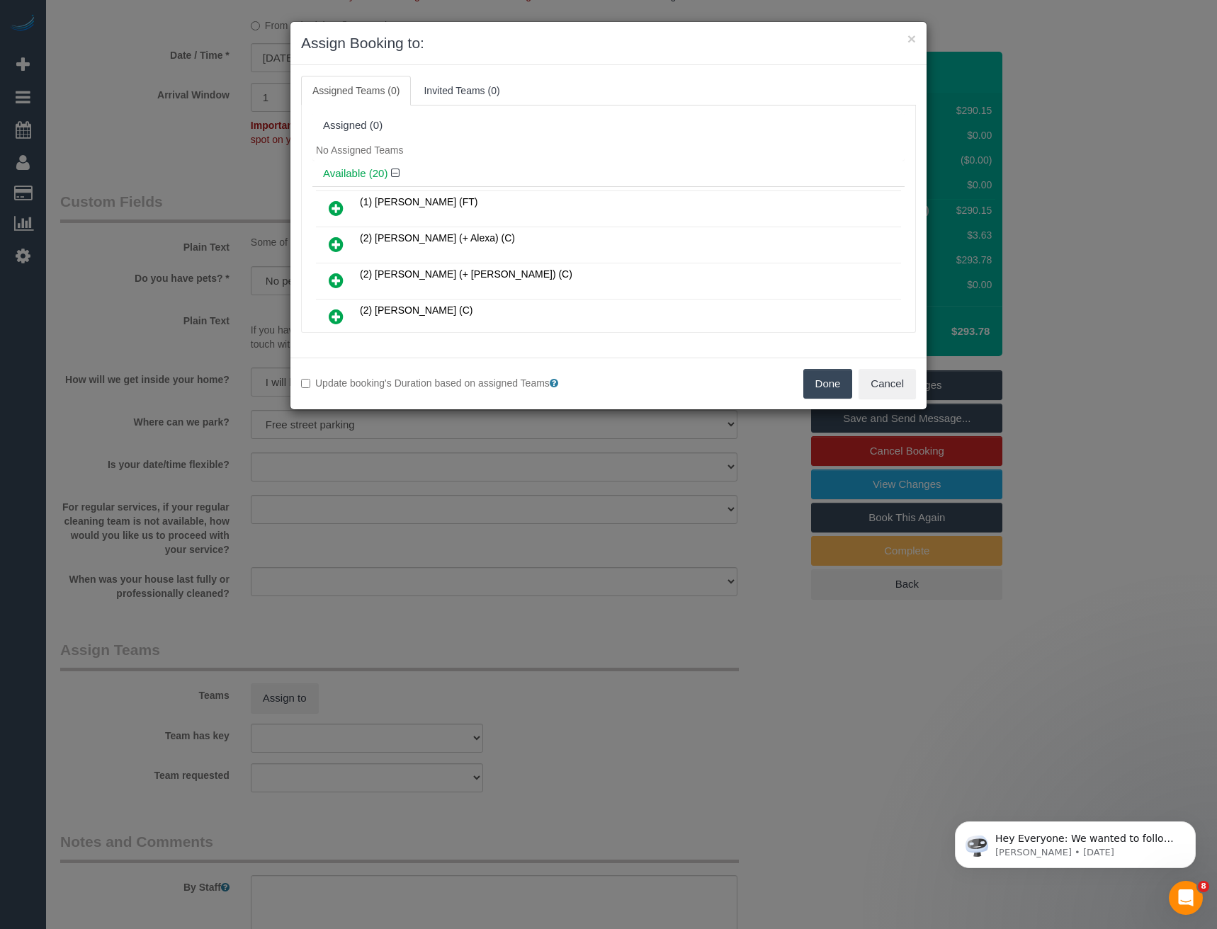
scroll to position [382, 0]
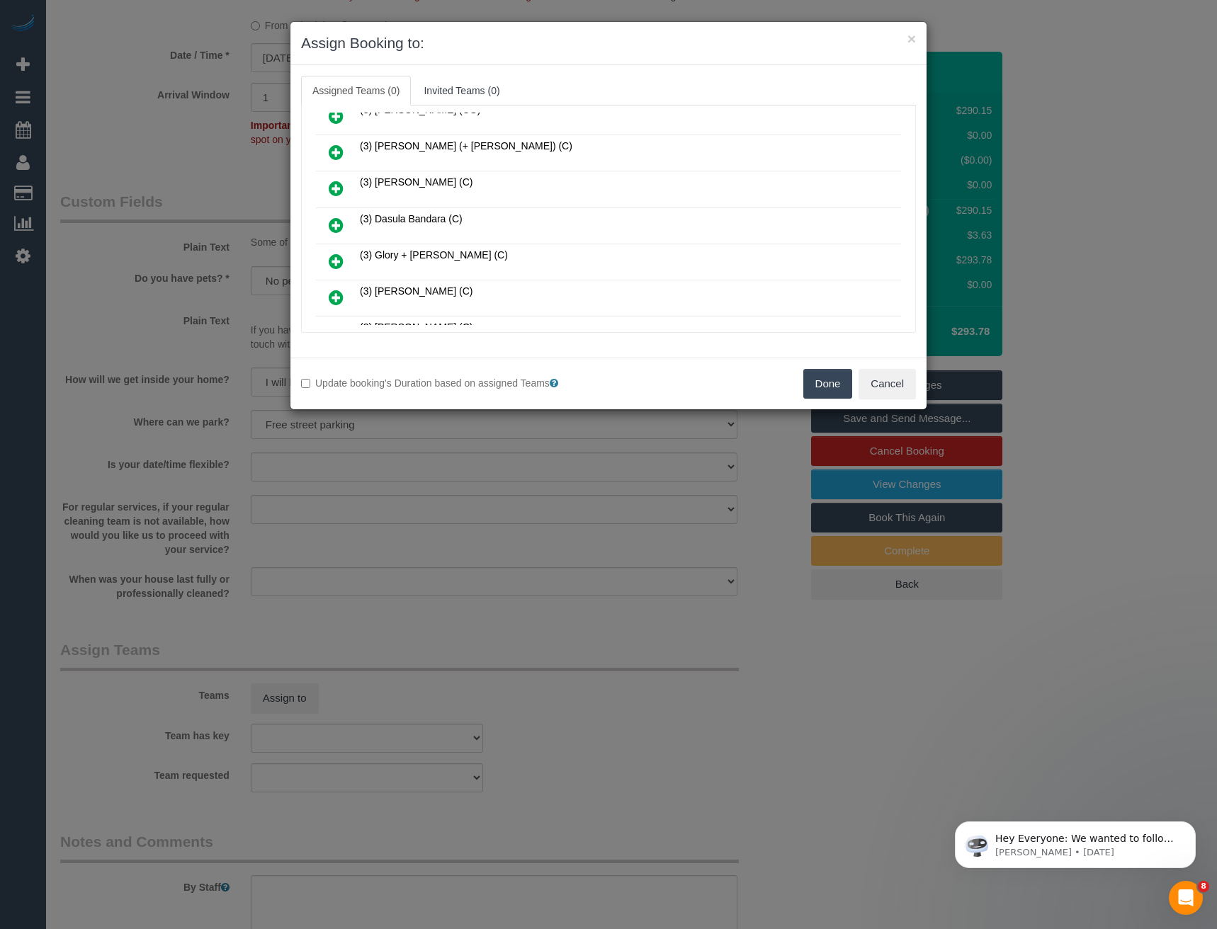
click at [339, 221] on icon at bounding box center [336, 225] width 15 height 17
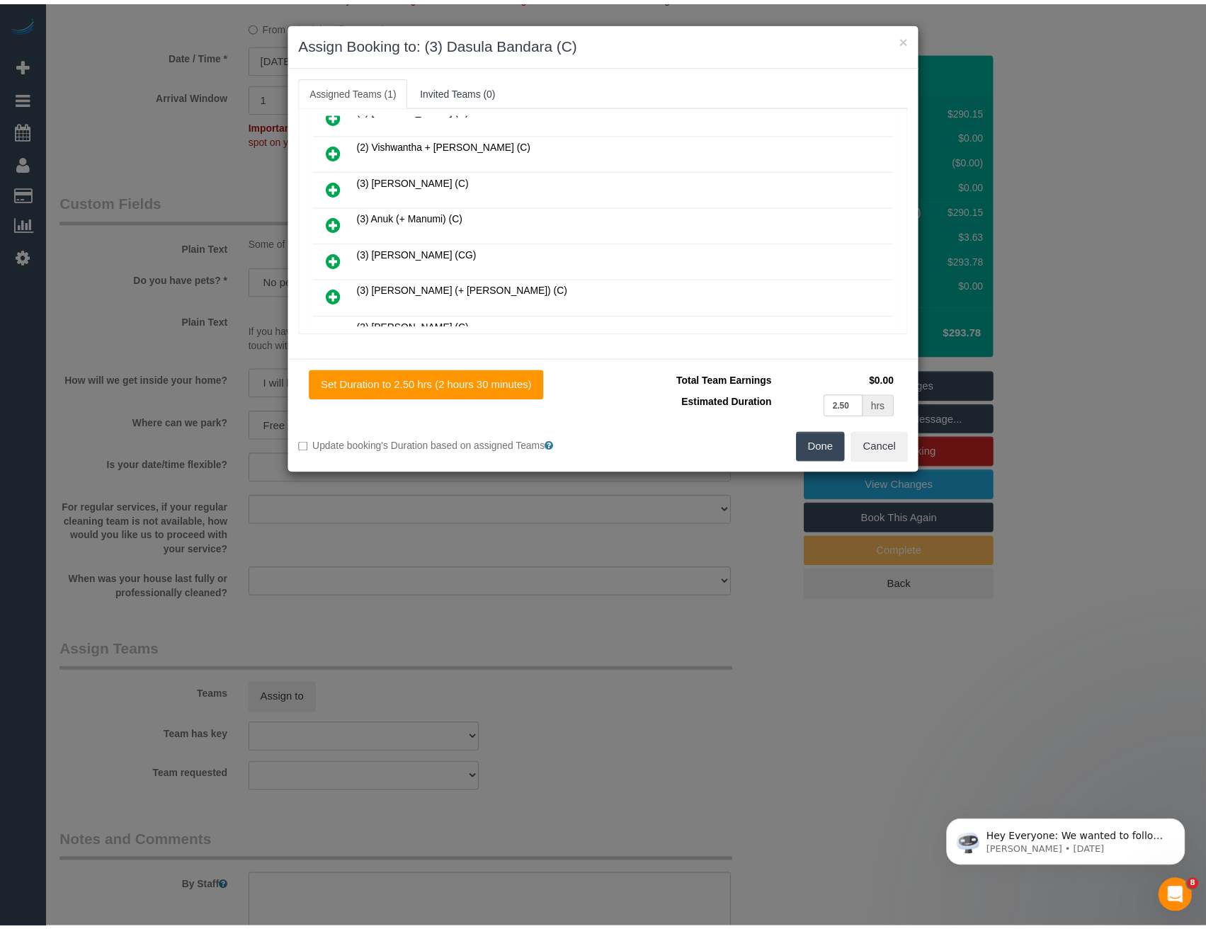
scroll to position [0, 0]
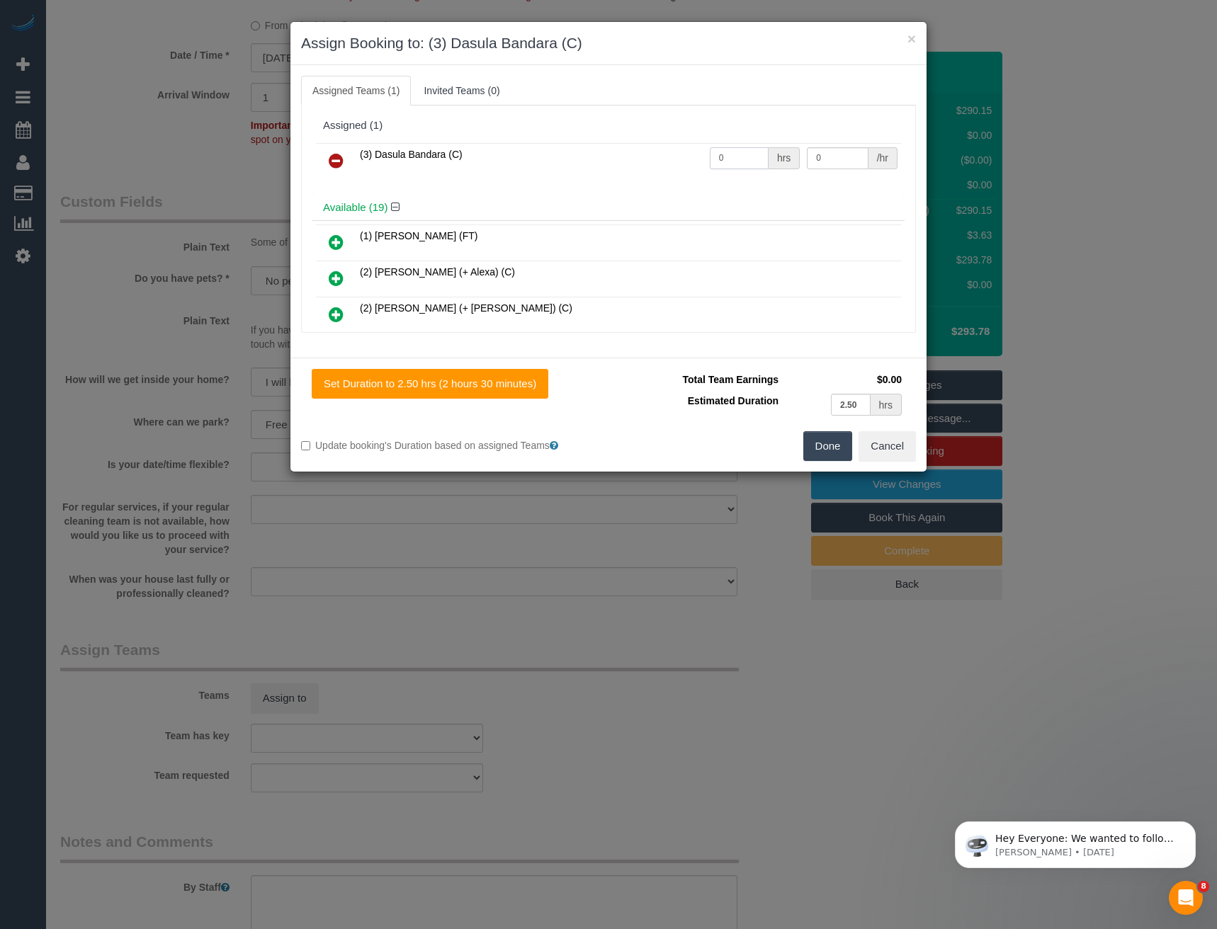
drag, startPoint x: 720, startPoint y: 159, endPoint x: 664, endPoint y: 165, distance: 57.0
click at [664, 165] on tr "(3) Dasula Bandara (C) 0 hrs 0 /hr" at bounding box center [608, 161] width 585 height 36
type input "2"
type input "35"
click at [823, 443] on button "Done" at bounding box center [828, 446] width 50 height 30
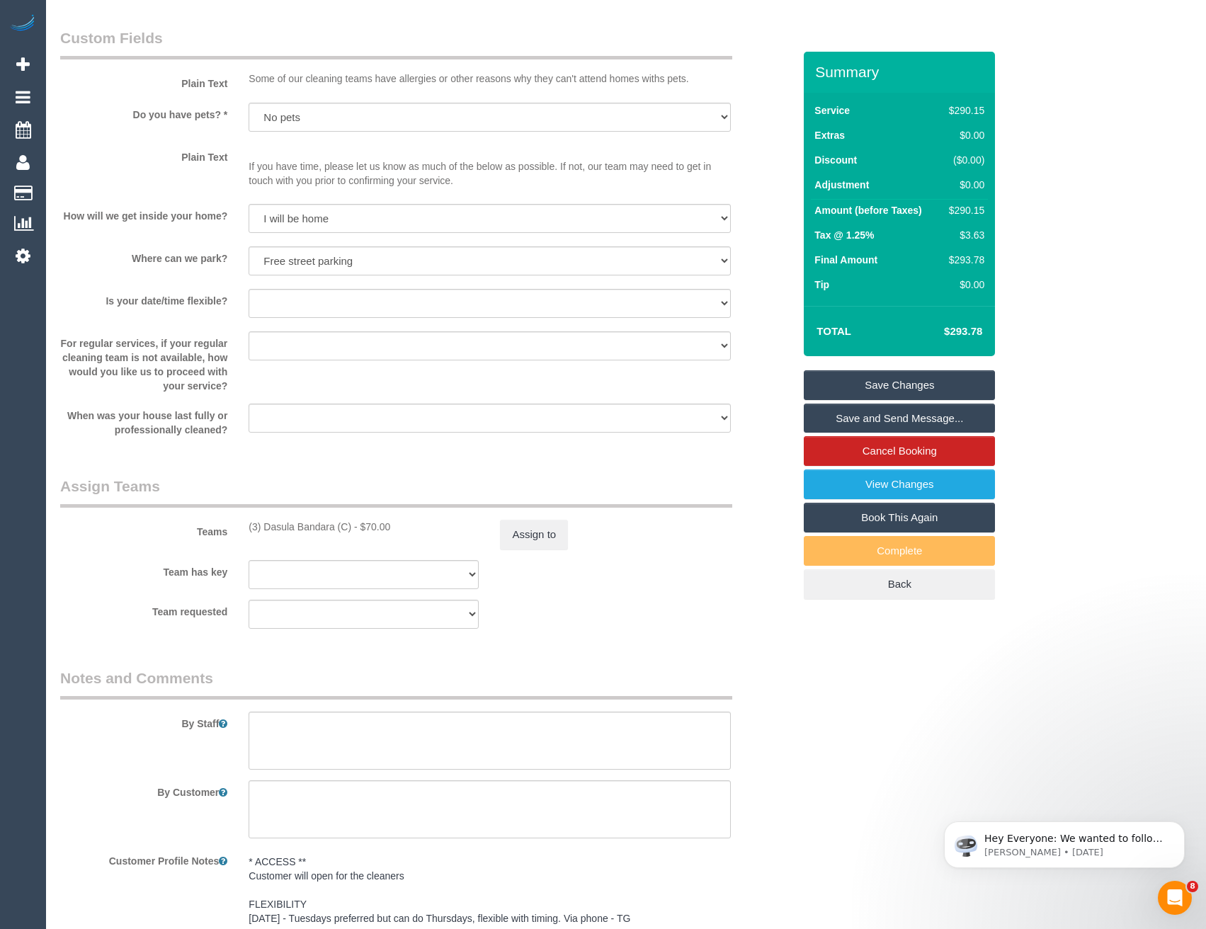
scroll to position [1346, 0]
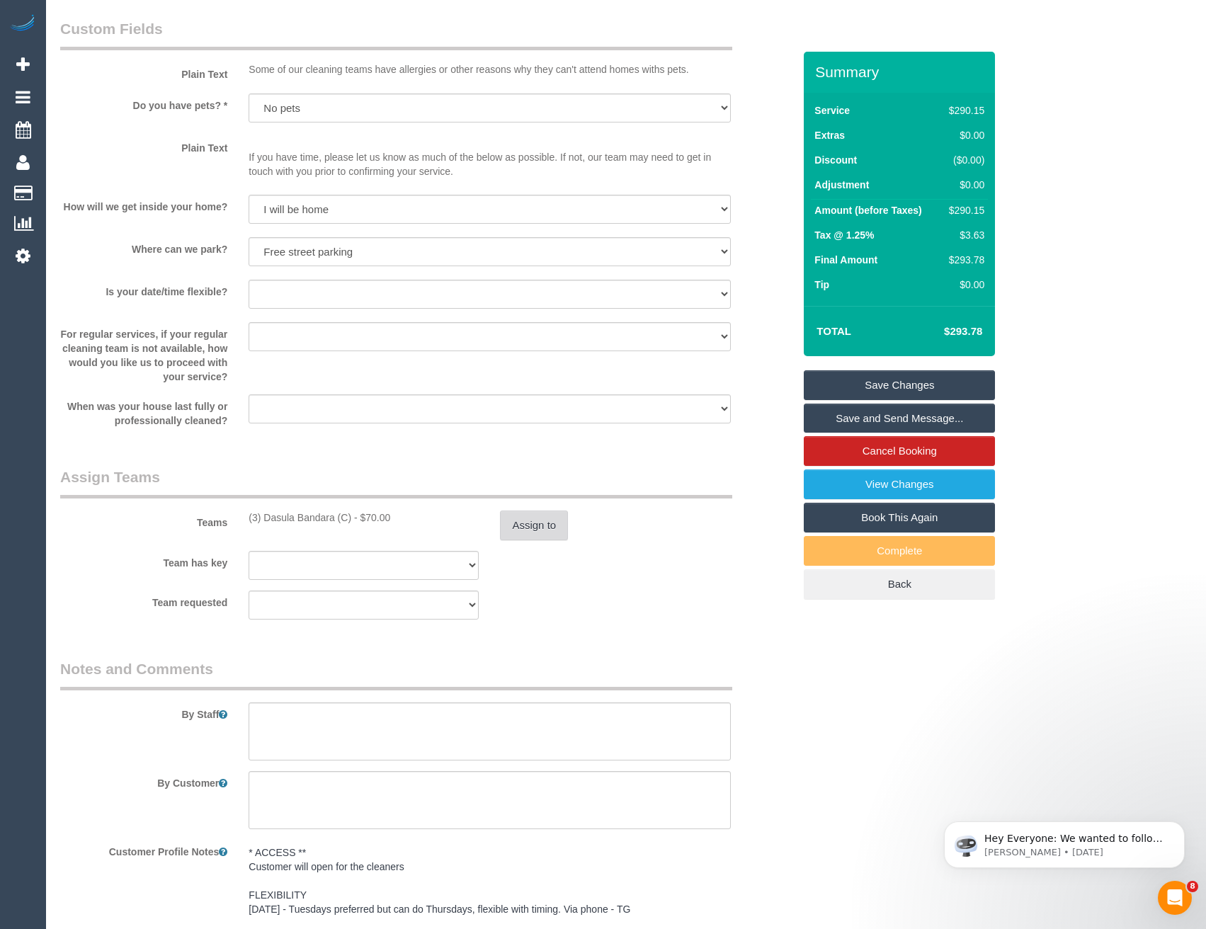
click at [536, 524] on button "Assign to" at bounding box center [534, 526] width 68 height 30
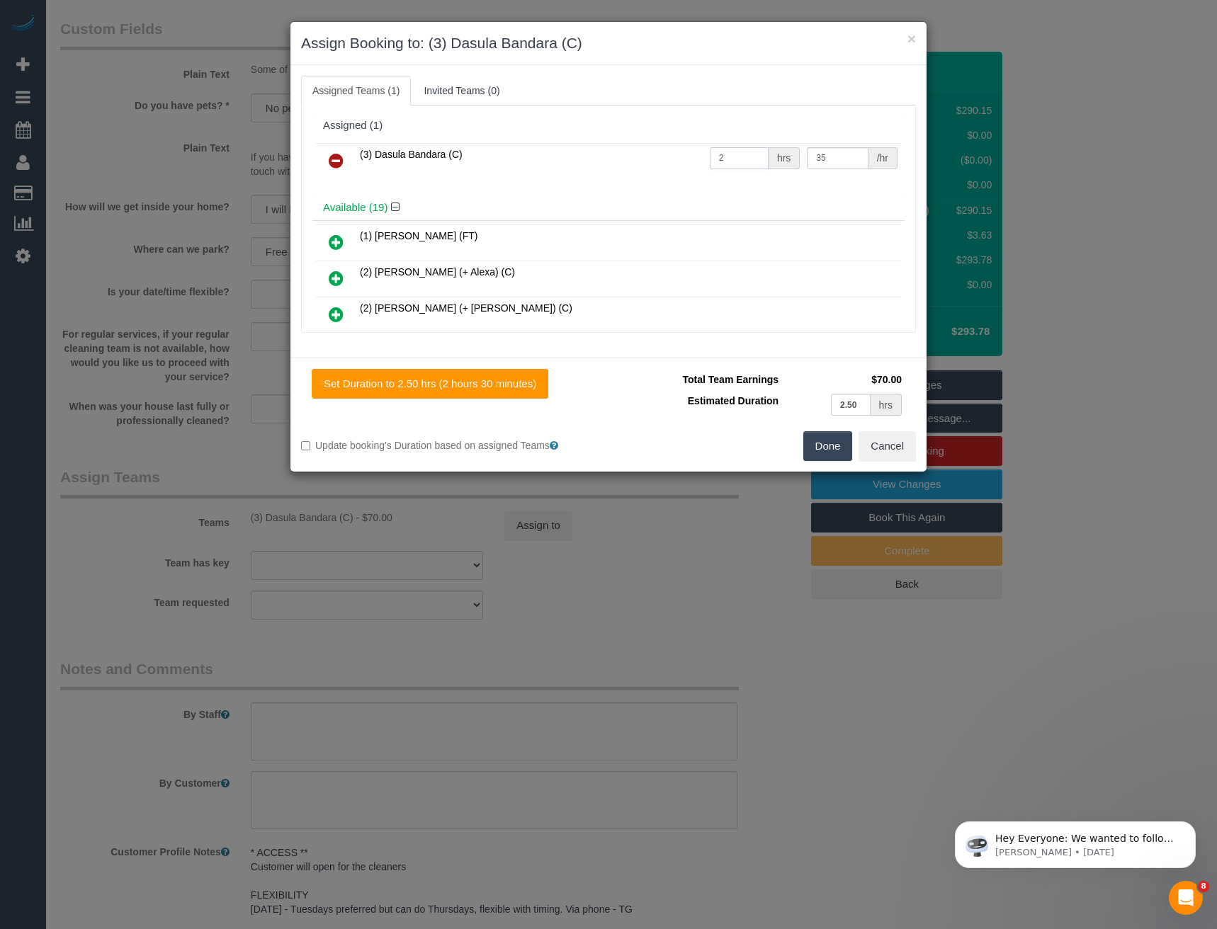
click at [728, 159] on input "2" at bounding box center [739, 158] width 59 height 22
type input "2.5"
click at [837, 436] on button "Done" at bounding box center [828, 446] width 50 height 30
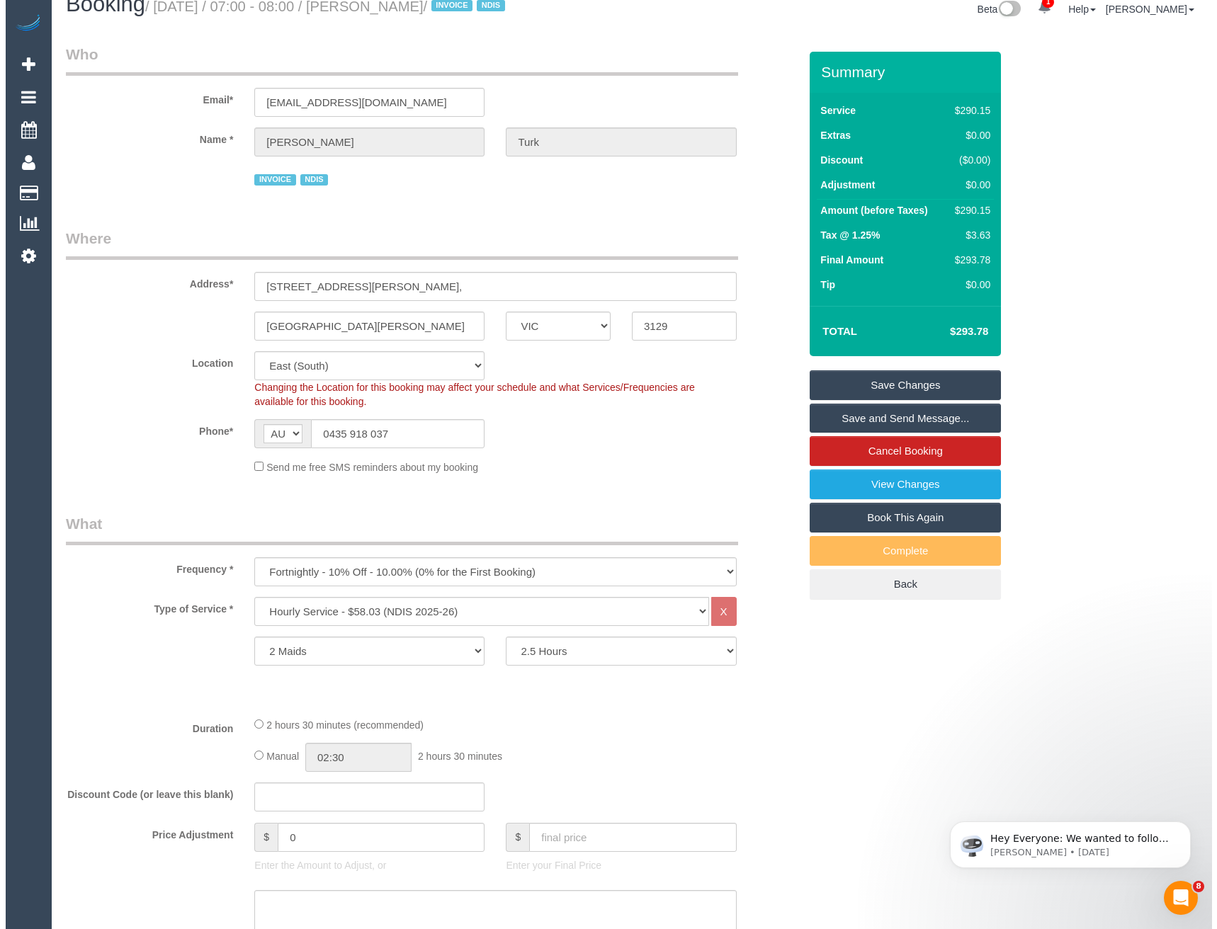
scroll to position [0, 0]
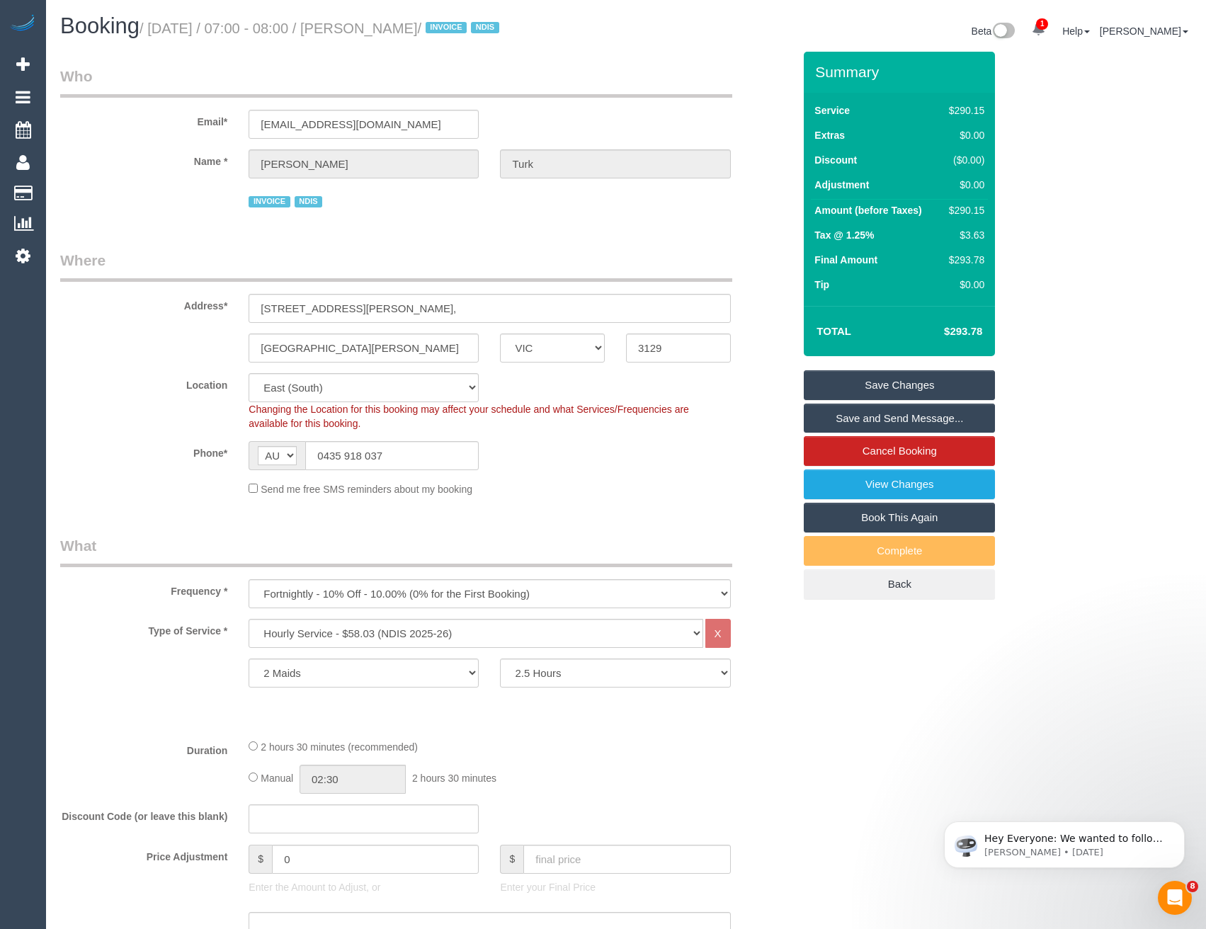
click at [864, 418] on link "Save and Send Message..." at bounding box center [899, 419] width 191 height 30
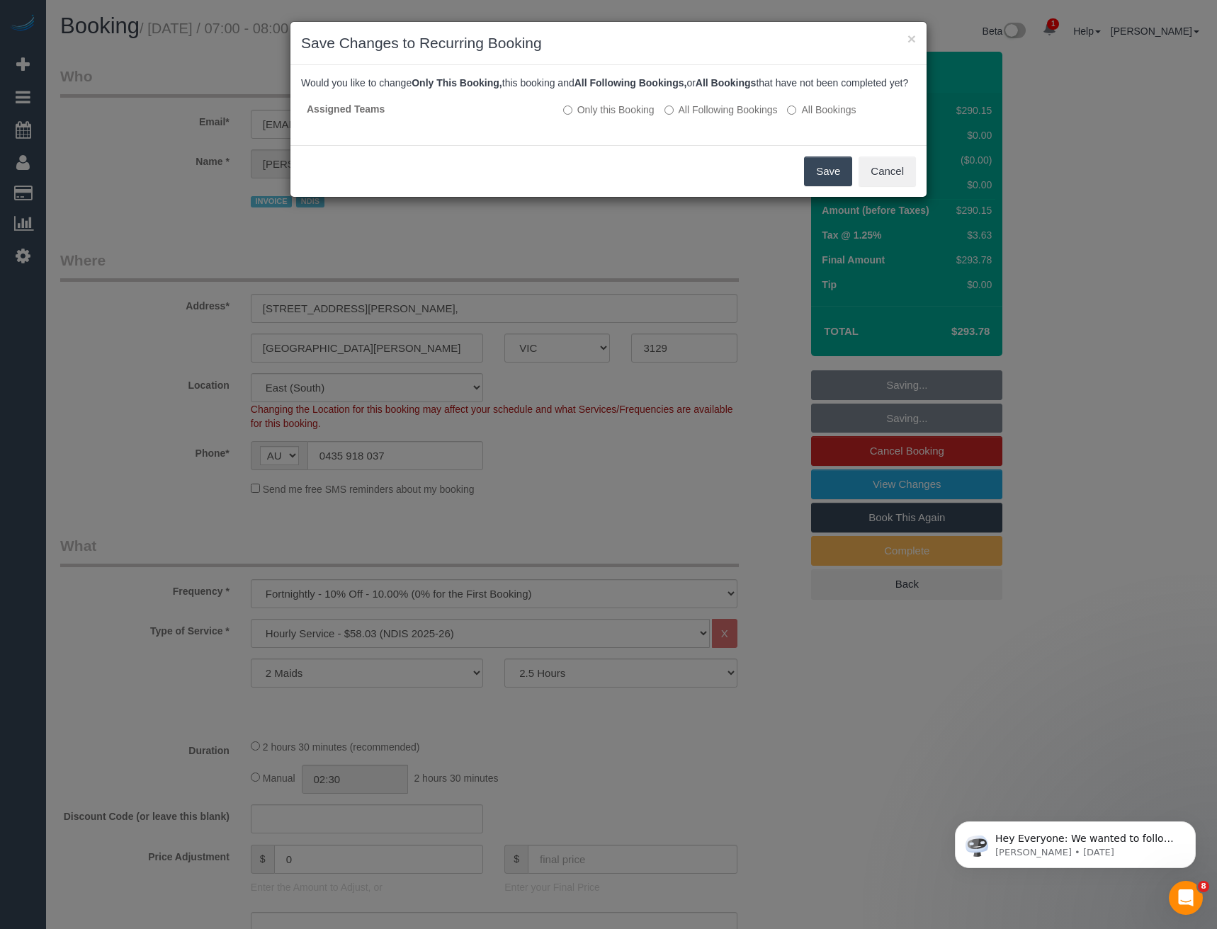
drag, startPoint x: 831, startPoint y: 191, endPoint x: 813, endPoint y: 183, distance: 20.0
click at [831, 186] on button "Save" at bounding box center [828, 172] width 48 height 30
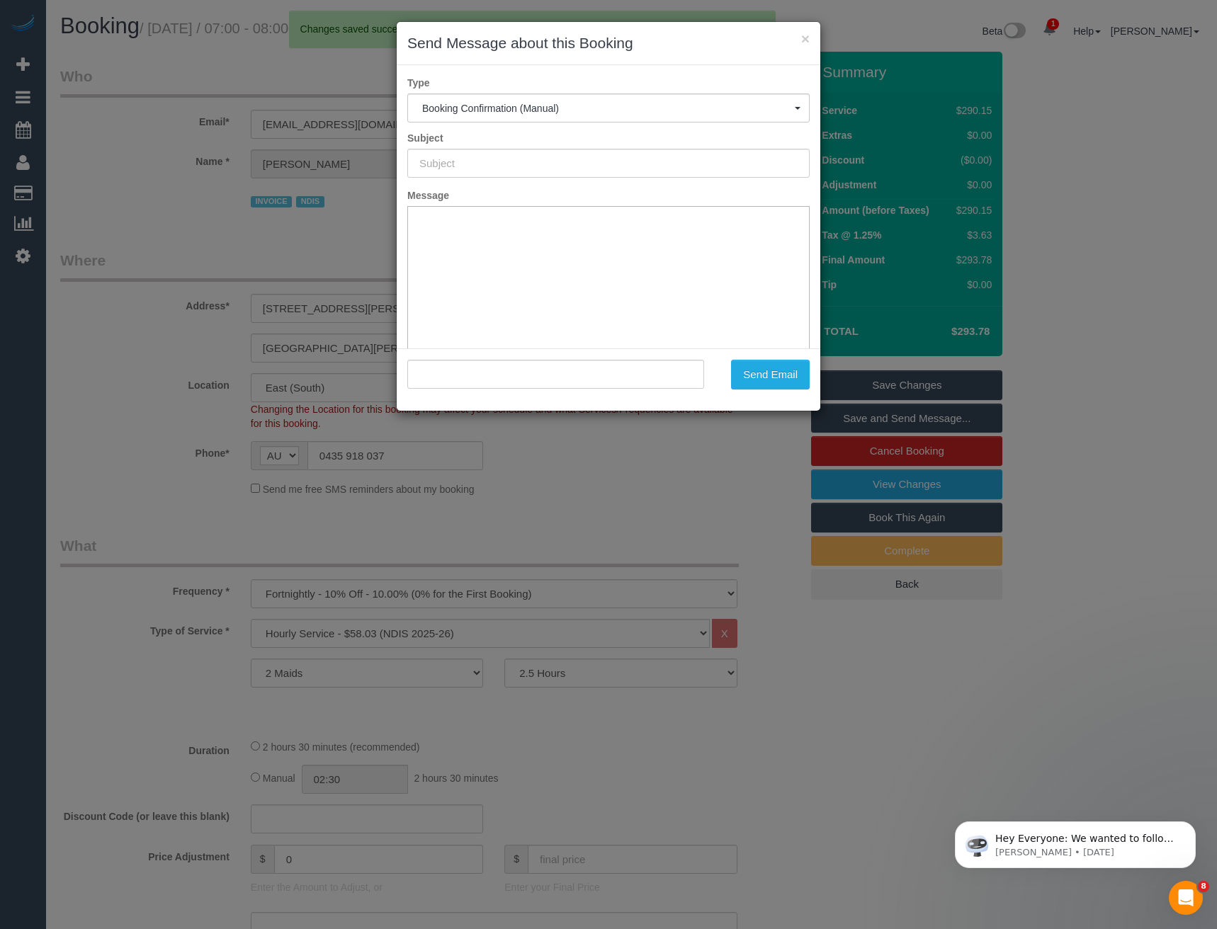
type input "Booking Confirmed"
type input ""Fiona Turk" <fionadassisi.turk@gmail.com>"
click at [567, 499] on div "× Send Message about this Booking Type Booking Confirmation (Manual) Booking Co…" at bounding box center [608, 464] width 1217 height 929
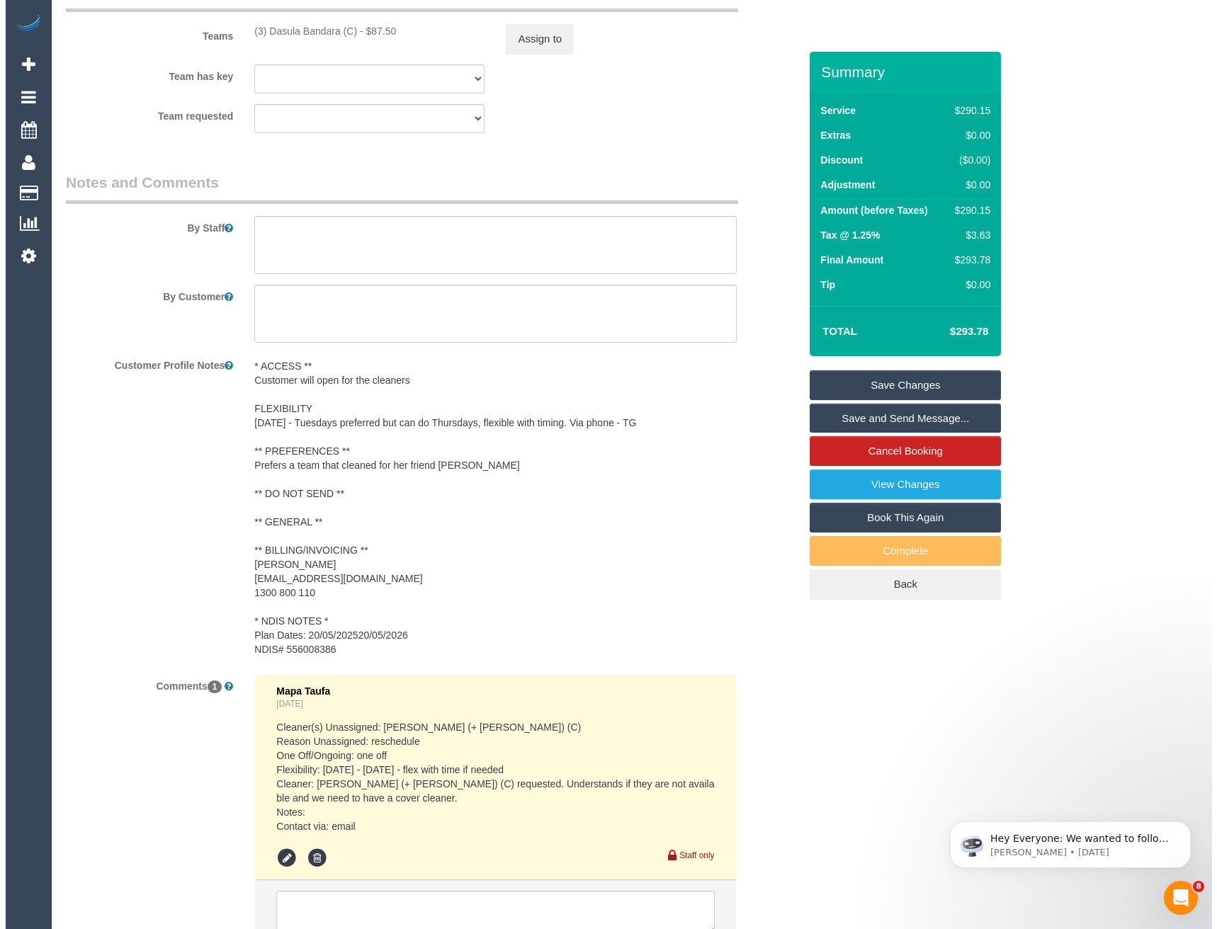
scroll to position [1700, 0]
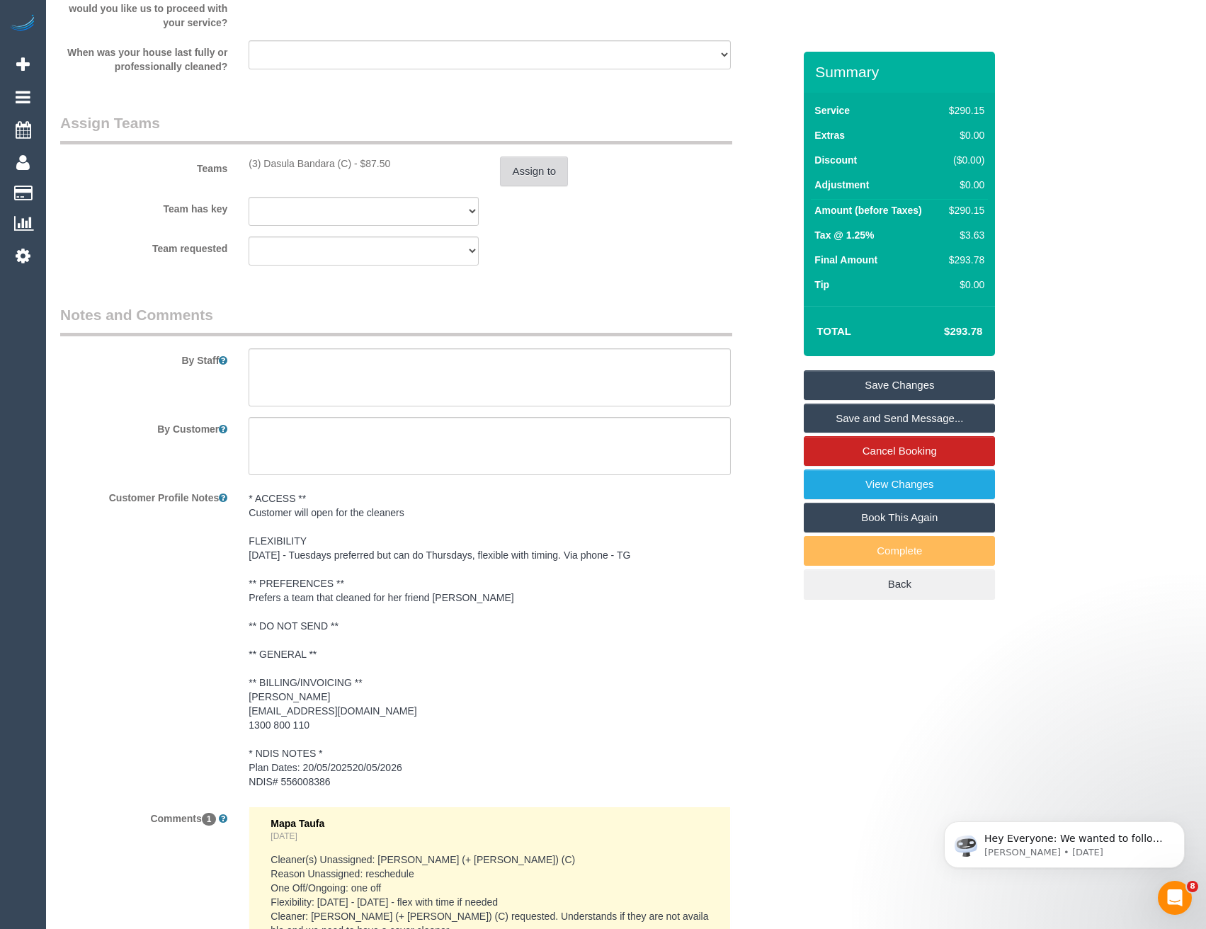
click at [529, 172] on button "Assign to" at bounding box center [534, 172] width 68 height 30
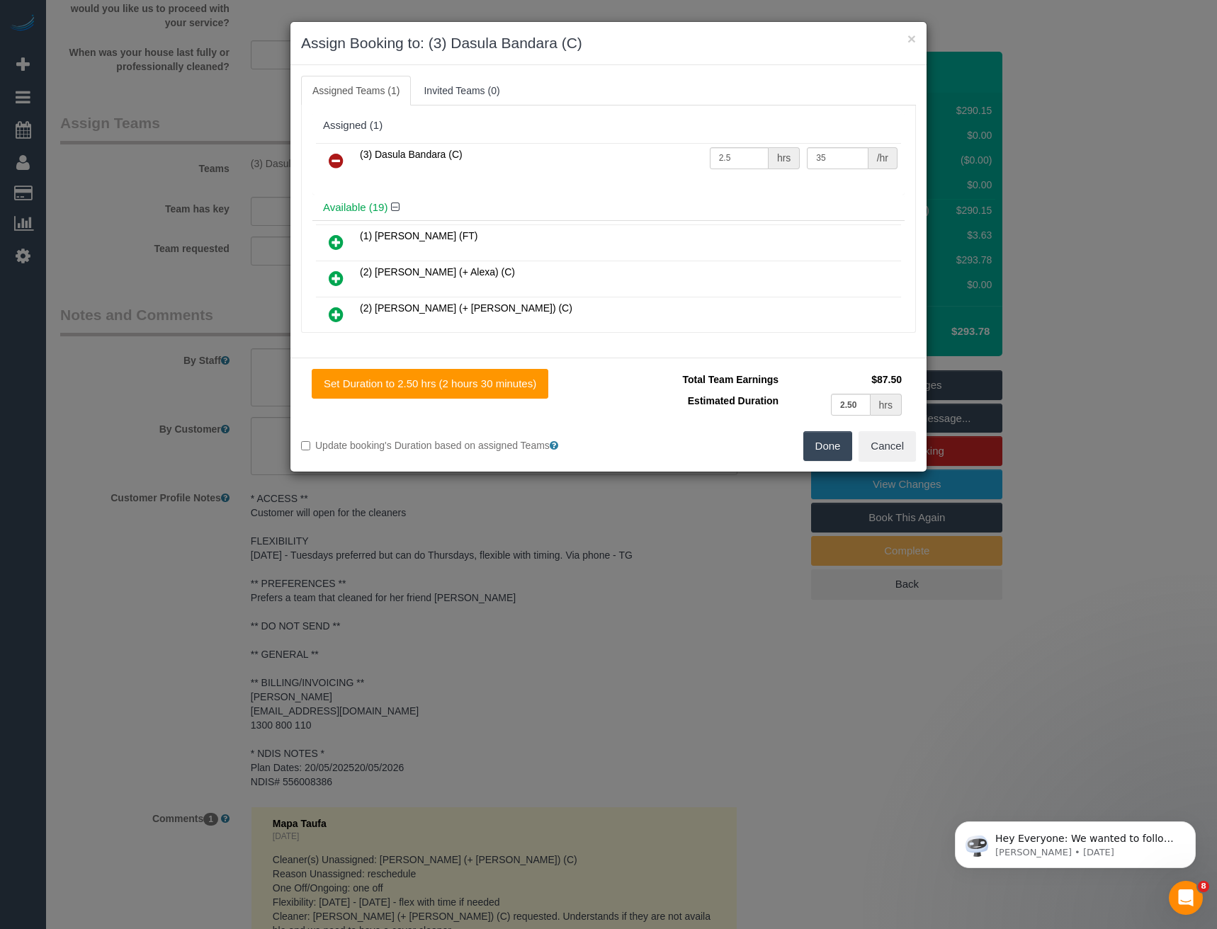
click at [328, 157] on link at bounding box center [335, 161] width 33 height 28
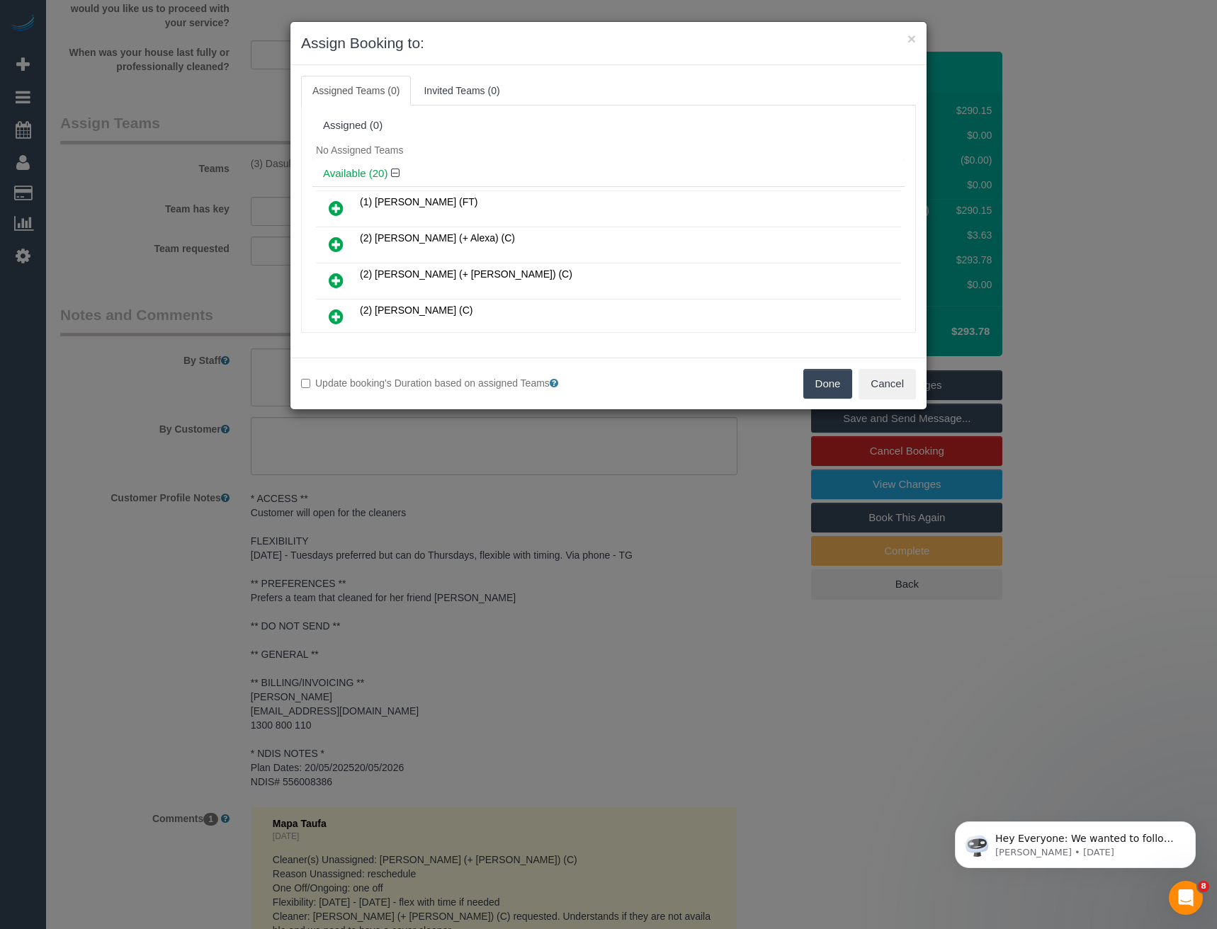
scroll to position [310, 0]
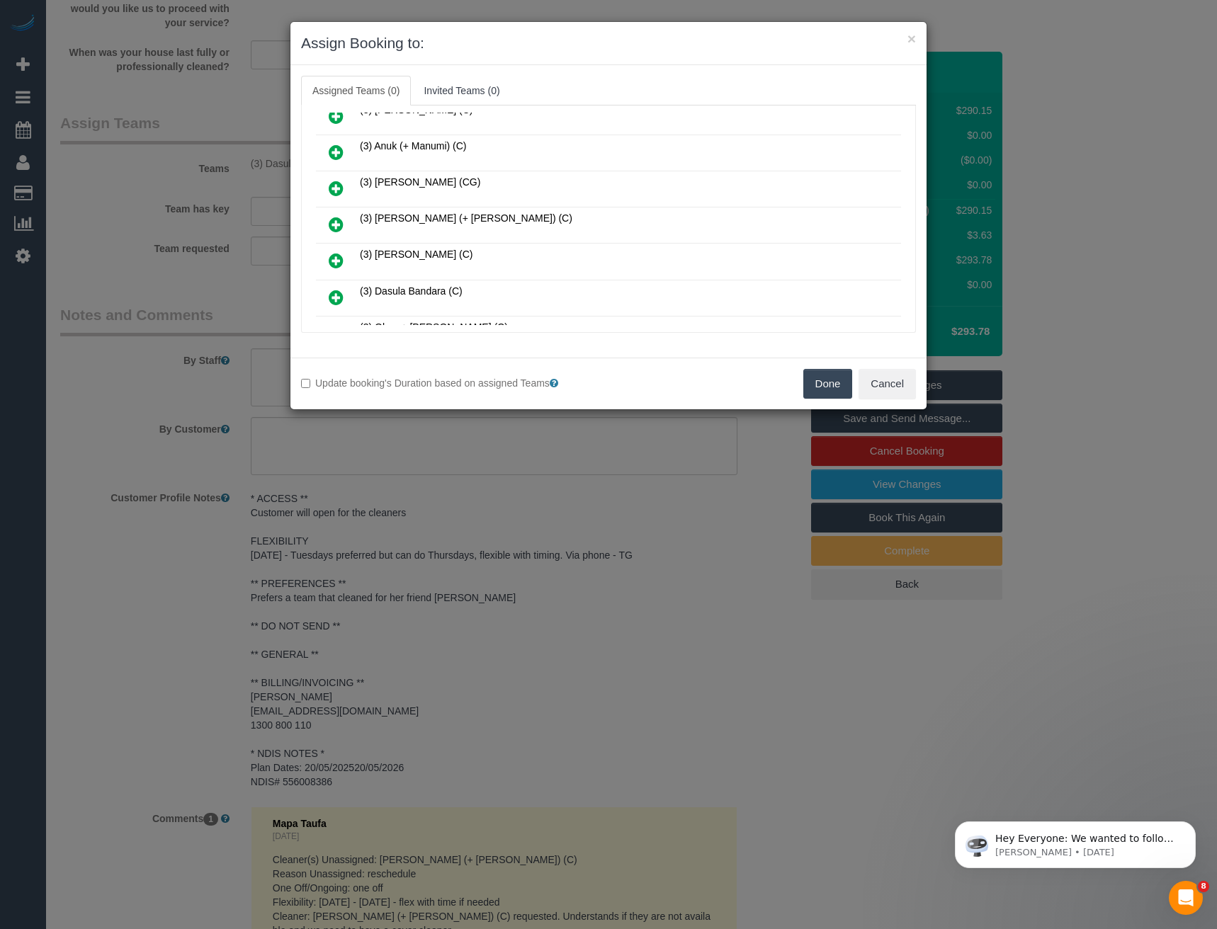
click at [336, 227] on icon at bounding box center [336, 224] width 15 height 17
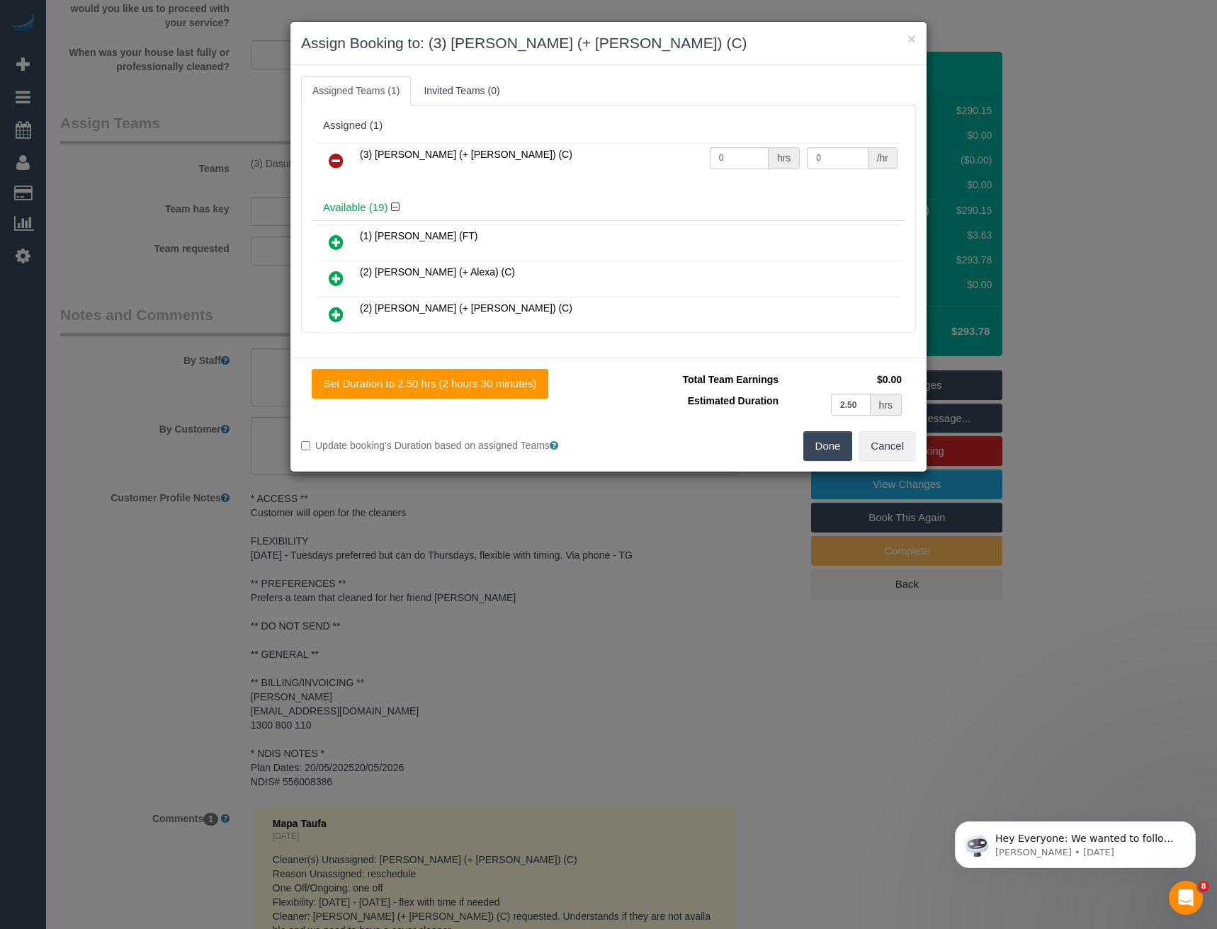
scroll to position [633, 0]
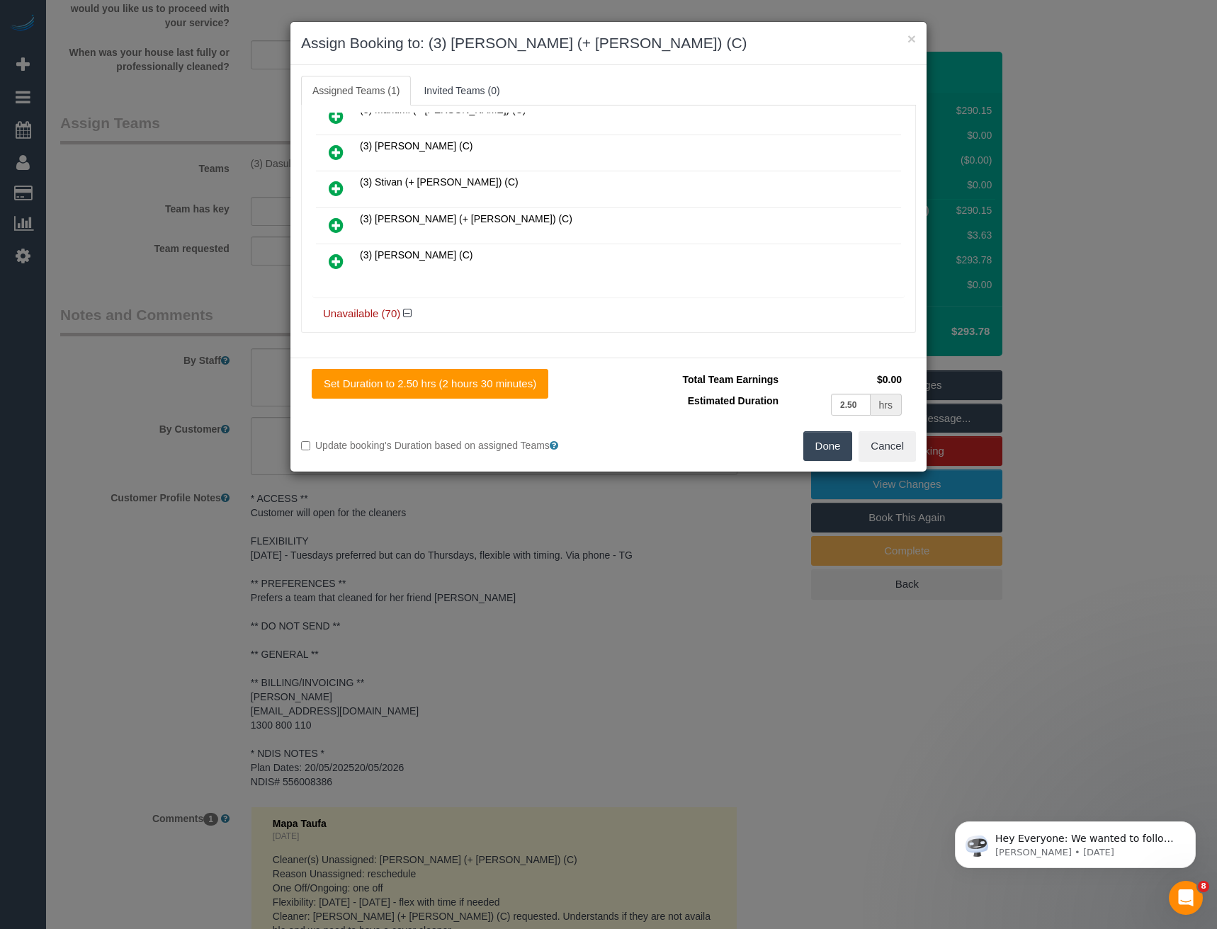
click at [345, 228] on link at bounding box center [335, 226] width 33 height 28
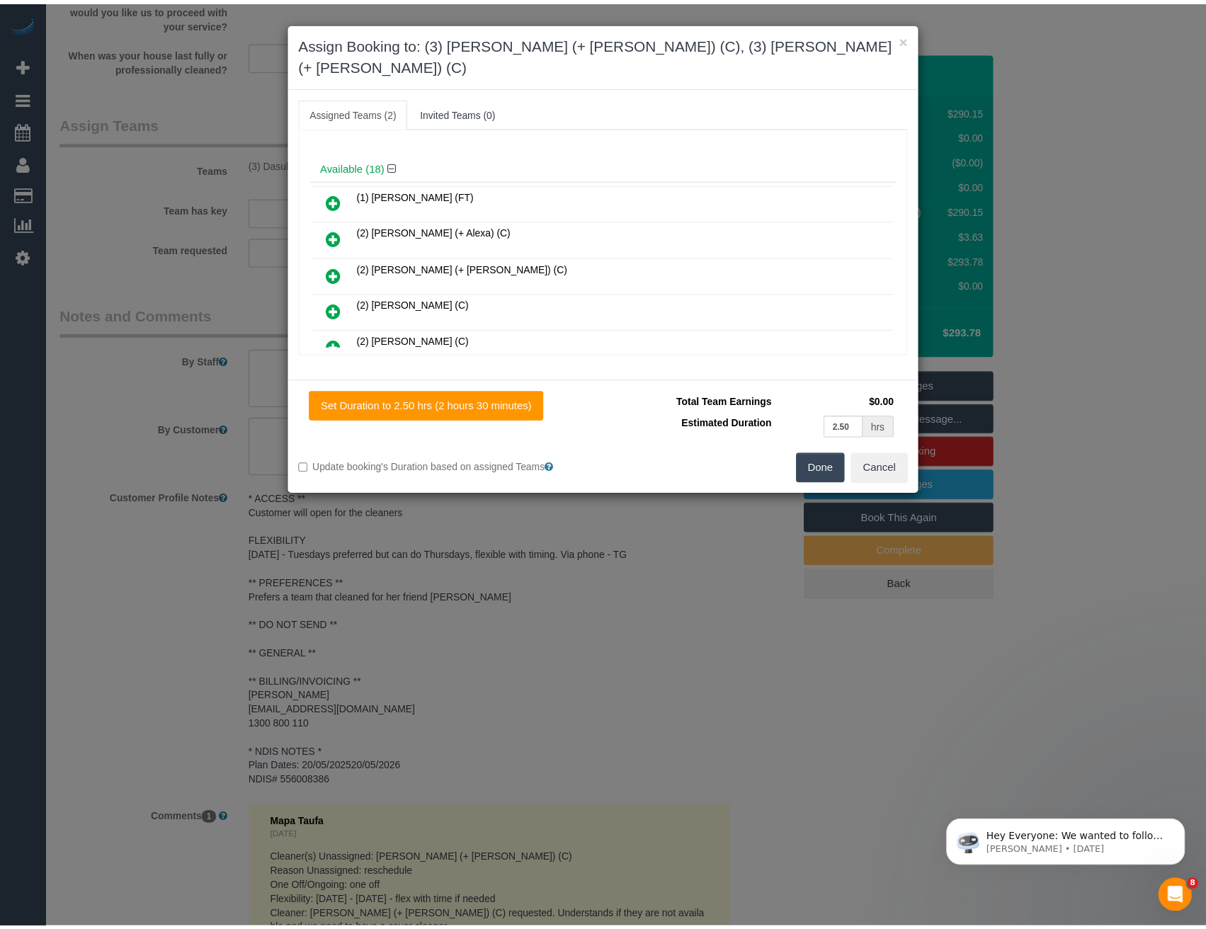
scroll to position [0, 0]
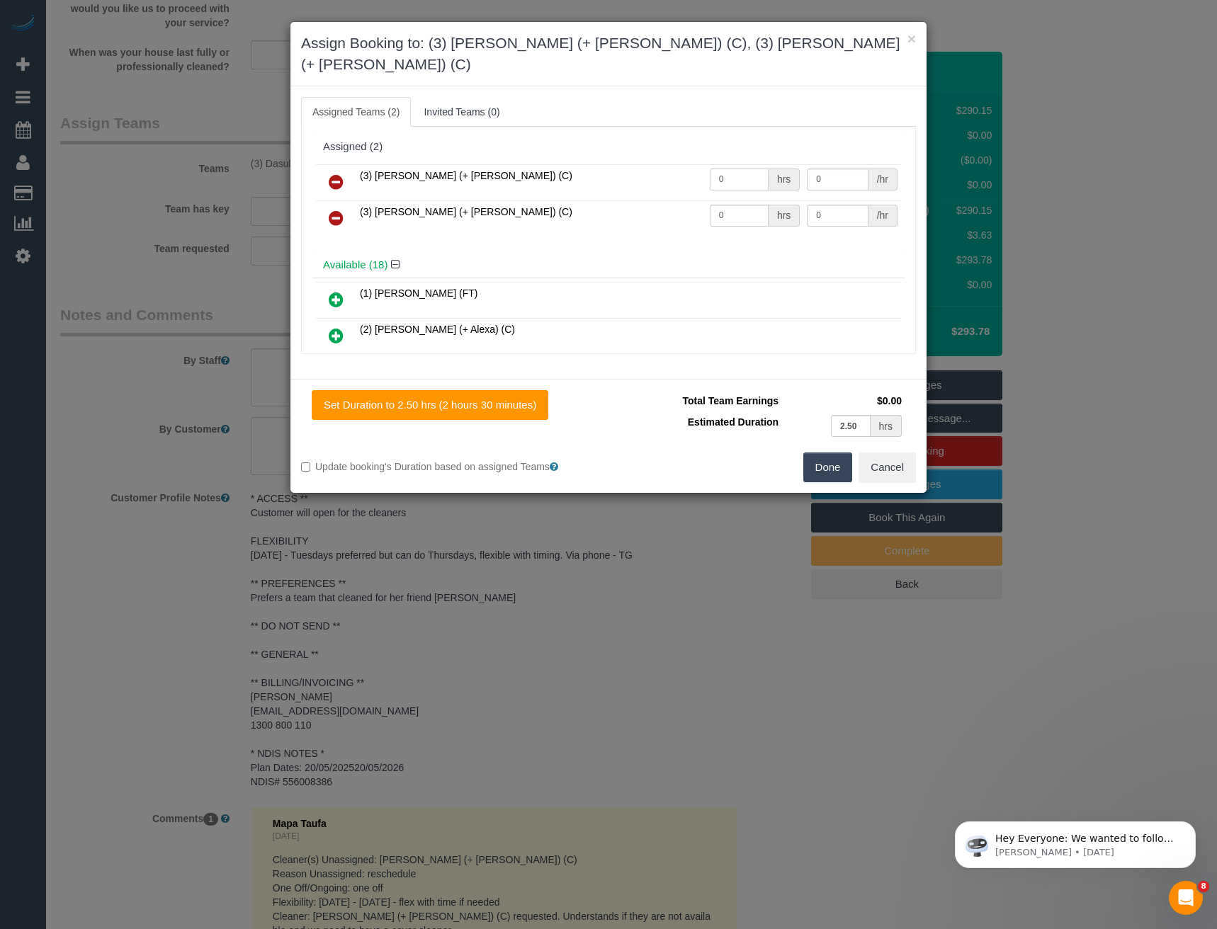
drag, startPoint x: 707, startPoint y: 159, endPoint x: 599, endPoint y: 160, distance: 107.7
click at [620, 164] on tr "(3) Cristian (+ Tania) (C) 0 hrs 0 /hr" at bounding box center [608, 182] width 585 height 36
type input "2.5"
type input "35"
drag, startPoint x: 711, startPoint y: 205, endPoint x: 660, endPoint y: 205, distance: 51.0
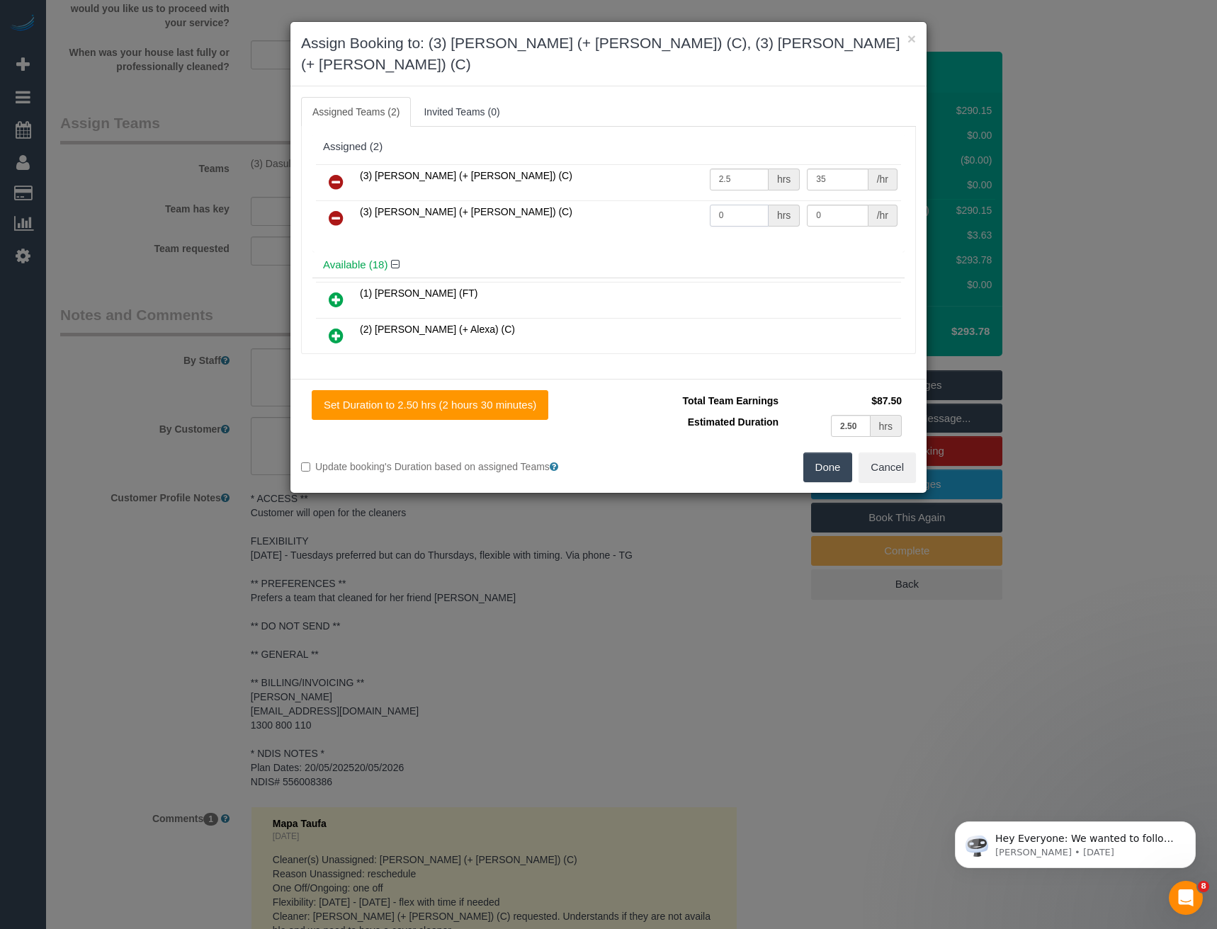
click at [660, 205] on tr "(3) Tania (+ Cristian) (C) 0 hrs 0 /hr" at bounding box center [608, 218] width 585 height 36
type input "2.5"
type input "35"
click at [830, 453] on button "Done" at bounding box center [828, 468] width 50 height 30
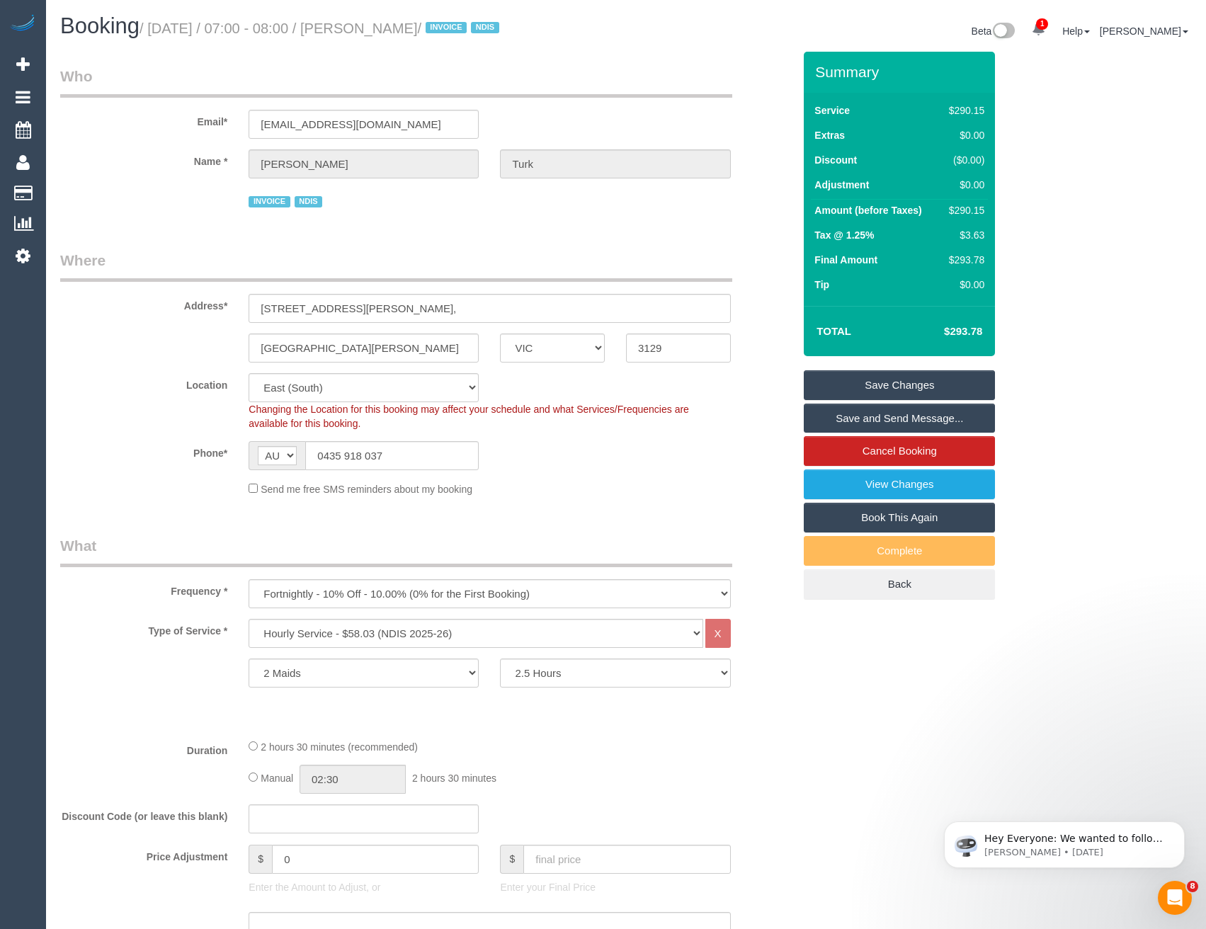
click at [833, 413] on link "Save and Send Message..." at bounding box center [899, 419] width 191 height 30
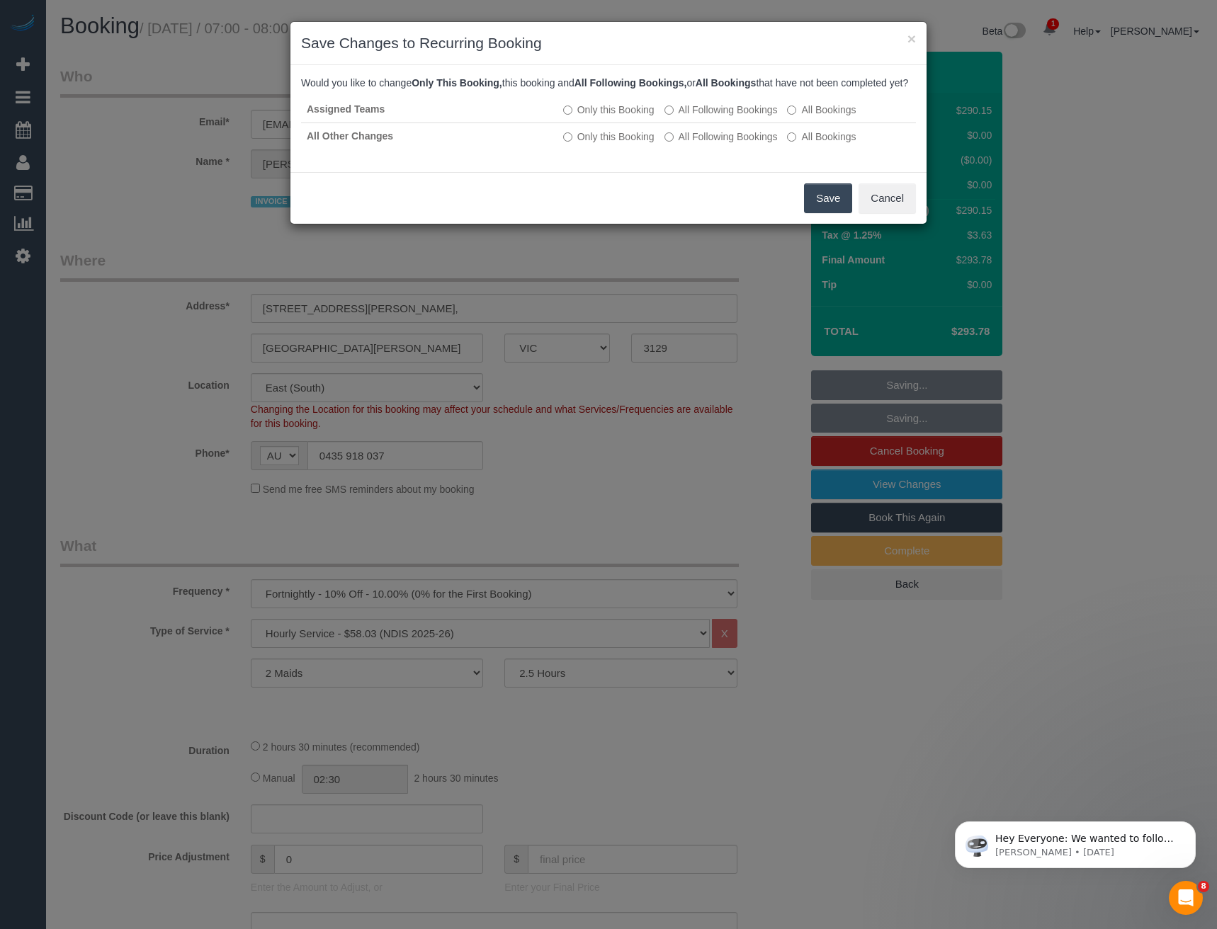
click at [818, 211] on button "Save" at bounding box center [828, 198] width 48 height 30
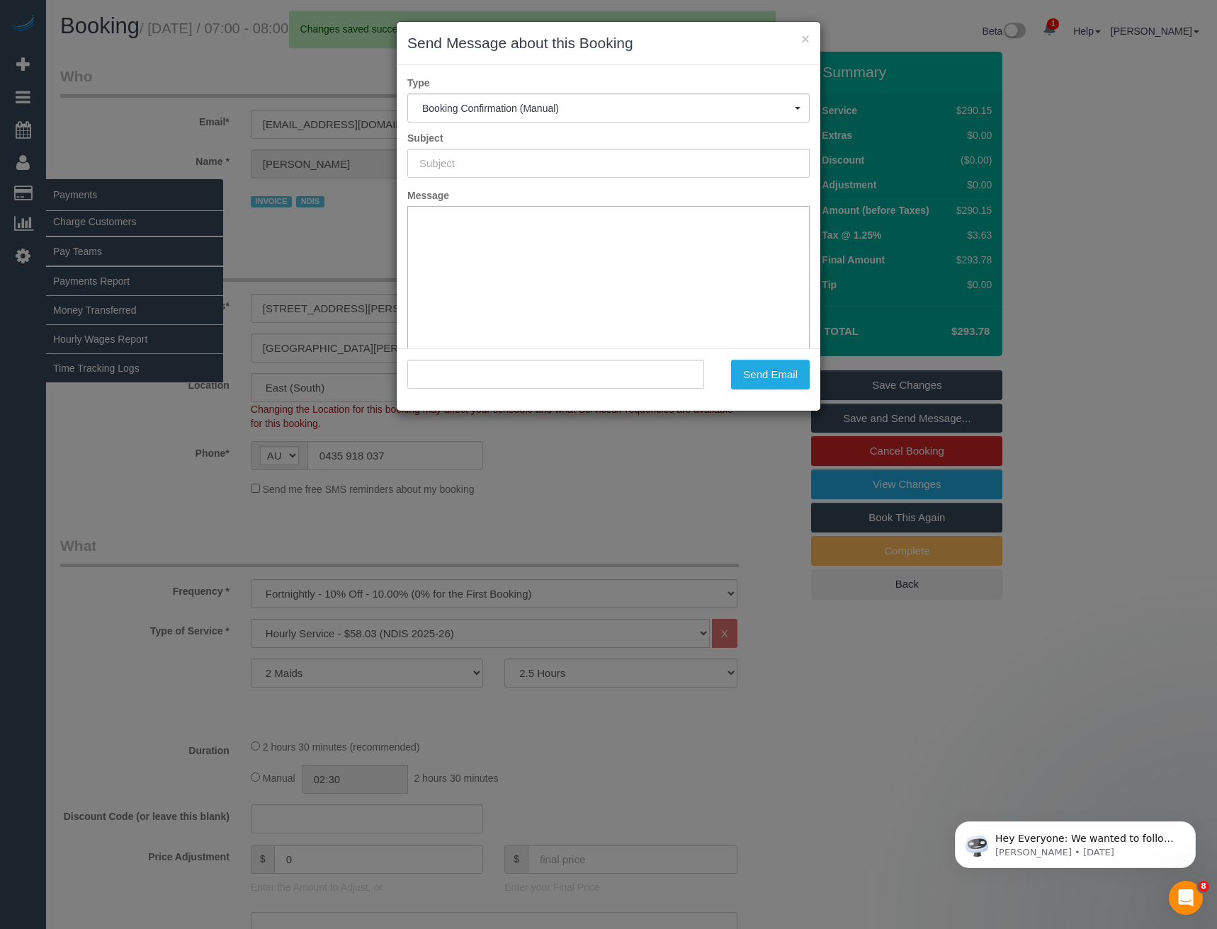
type input "Booking Confirmed"
type input ""Fiona Turk" <fionadassisi.turk@gmail.com>"
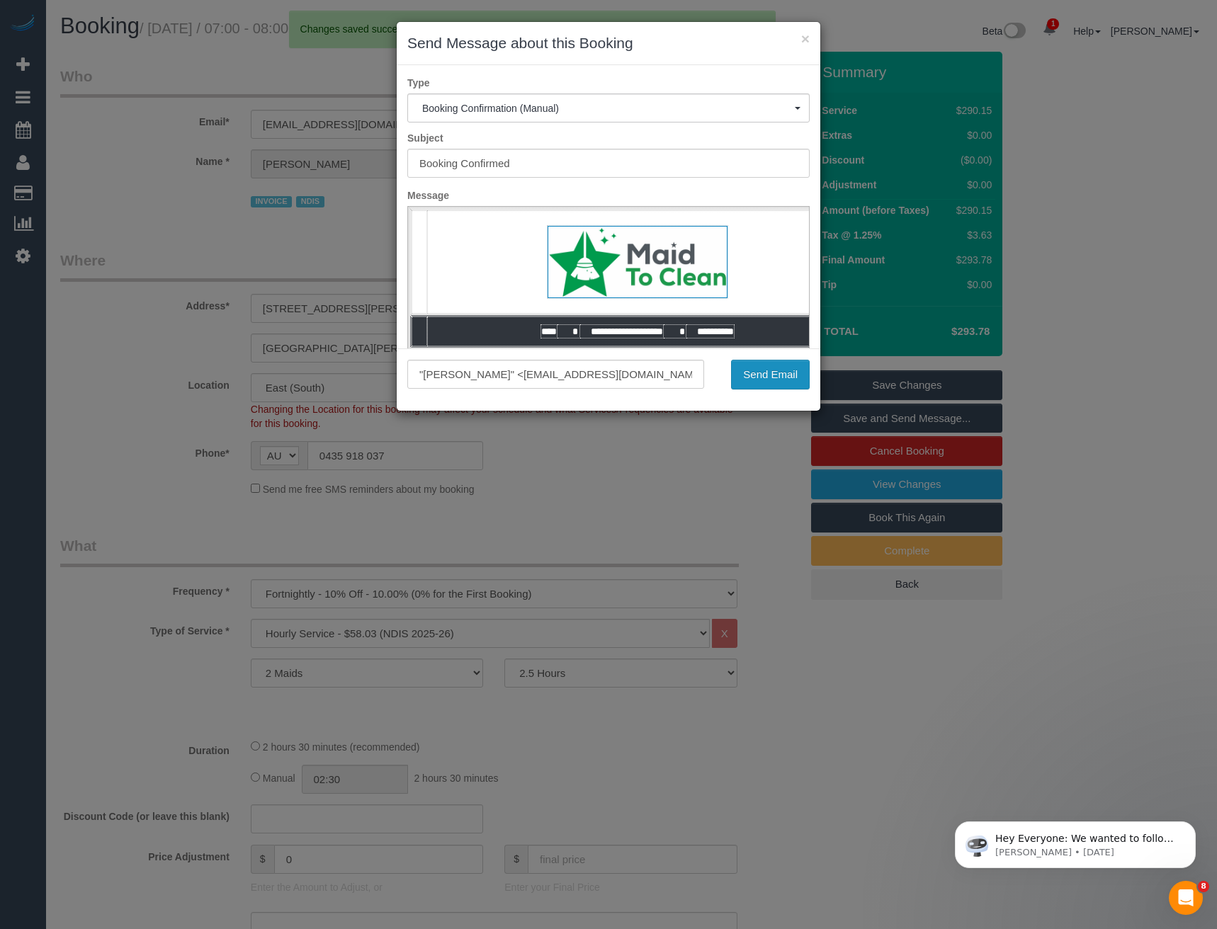
drag, startPoint x: 764, startPoint y: 382, endPoint x: 750, endPoint y: 389, distance: 15.8
click at [764, 382] on button "Send Email" at bounding box center [770, 375] width 79 height 30
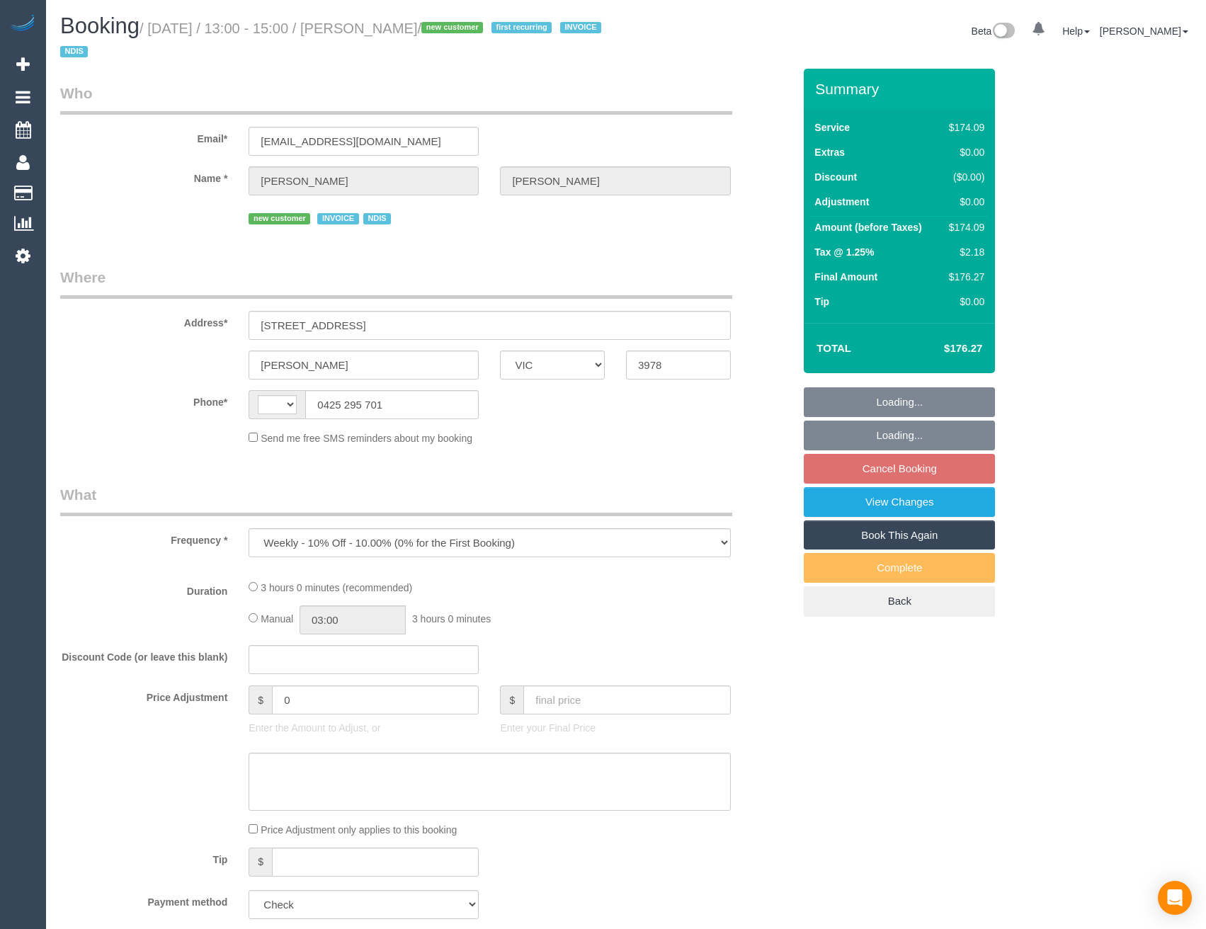
select select "VIC"
select select "180"
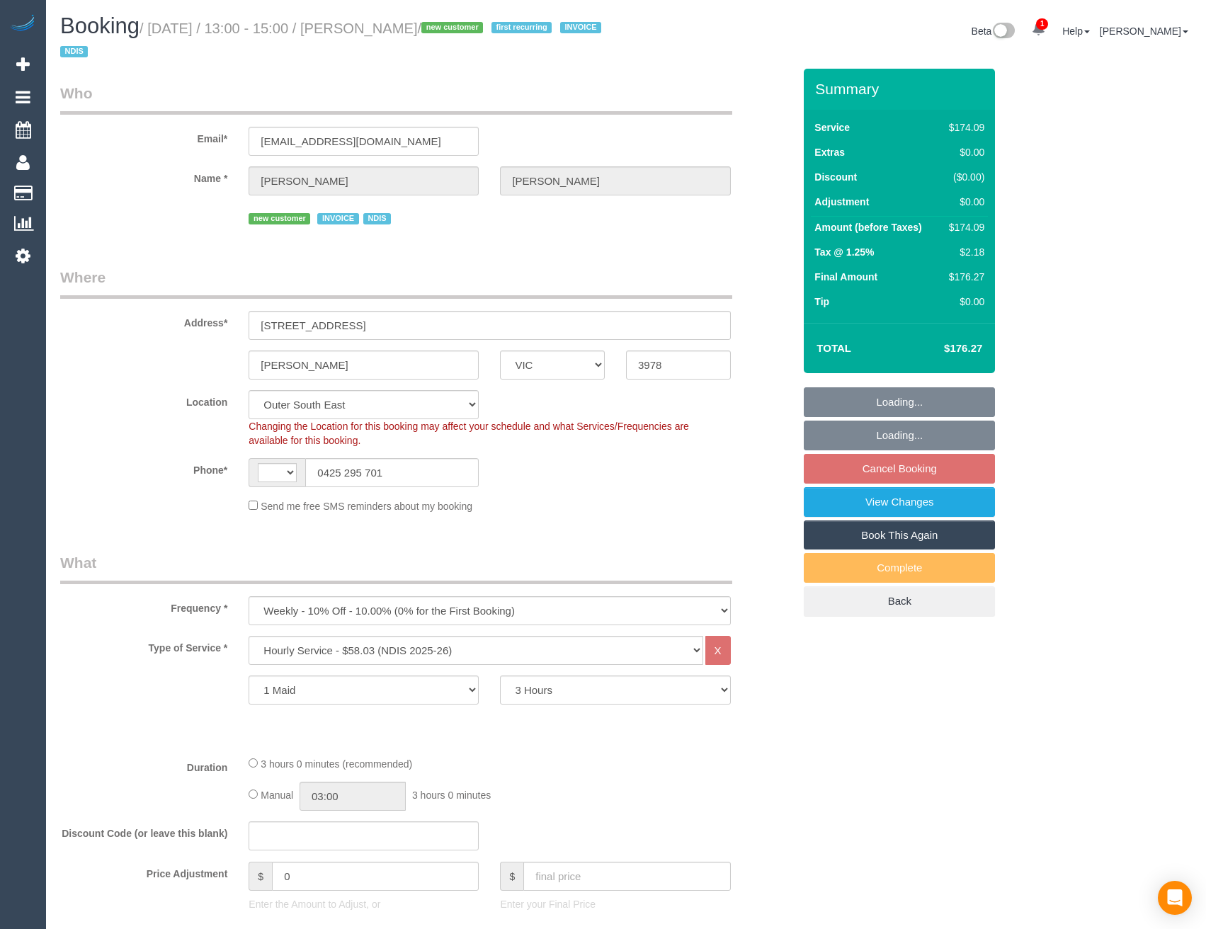
select select "object:621"
select select "string:AU"
select select "number:28"
select select "number:14"
select select "number:19"
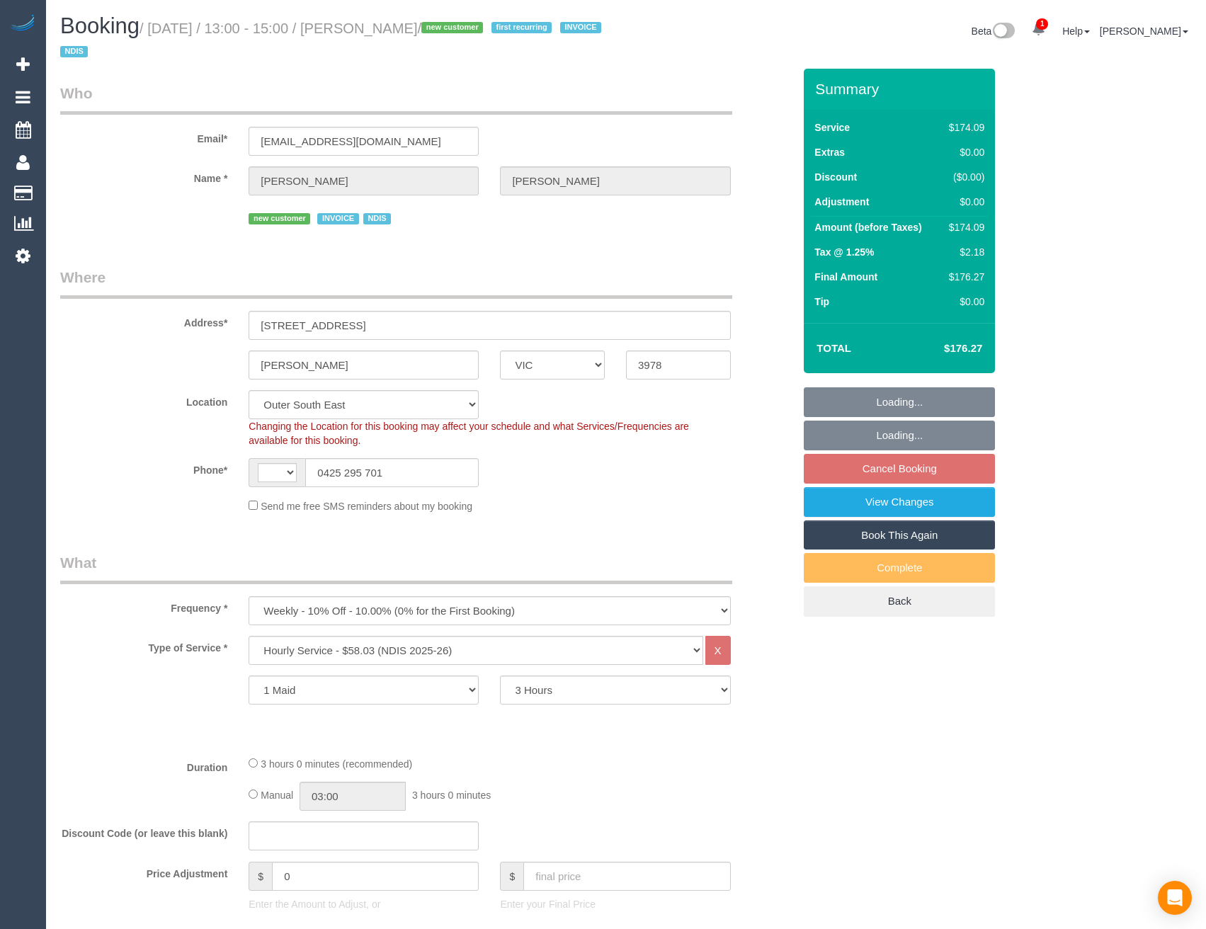
select select "number:36"
select select "number:35"
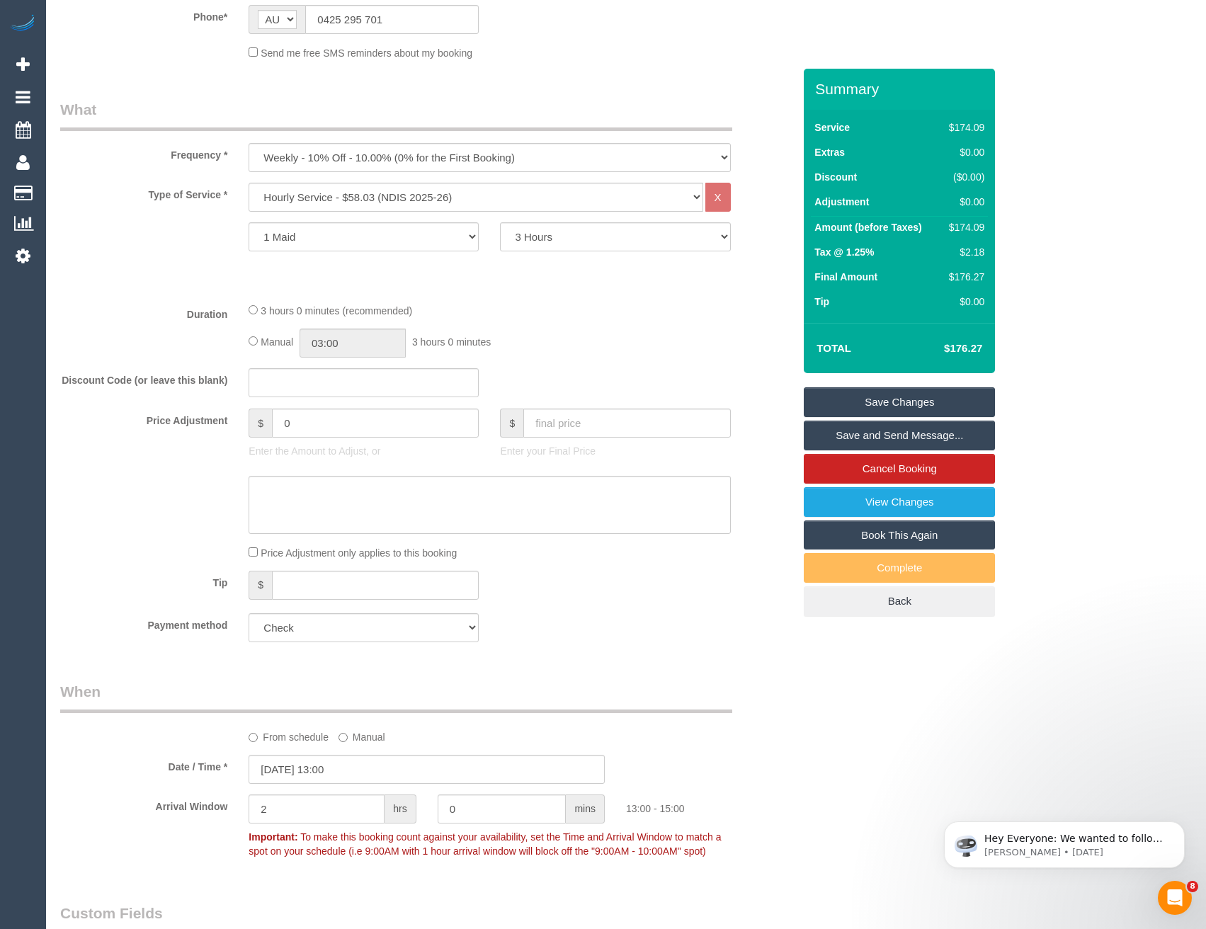
scroll to position [567, 0]
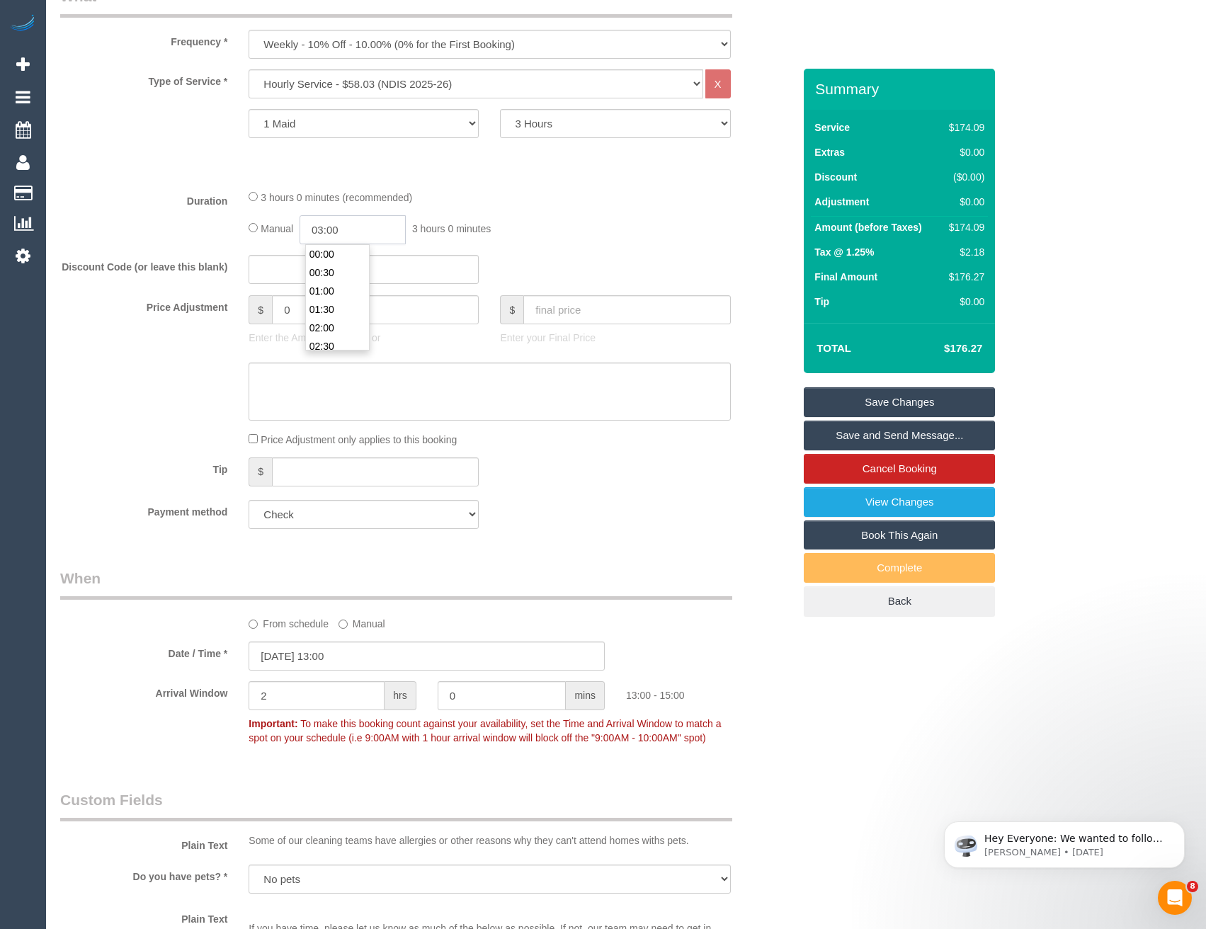
click at [345, 236] on input "03:00" at bounding box center [353, 229] width 106 height 29
type input "01:30"
click at [346, 271] on li "01:30" at bounding box center [337, 274] width 63 height 18
click at [533, 264] on div "Discount Code (or leave this blank)" at bounding box center [427, 270] width 754 height 30
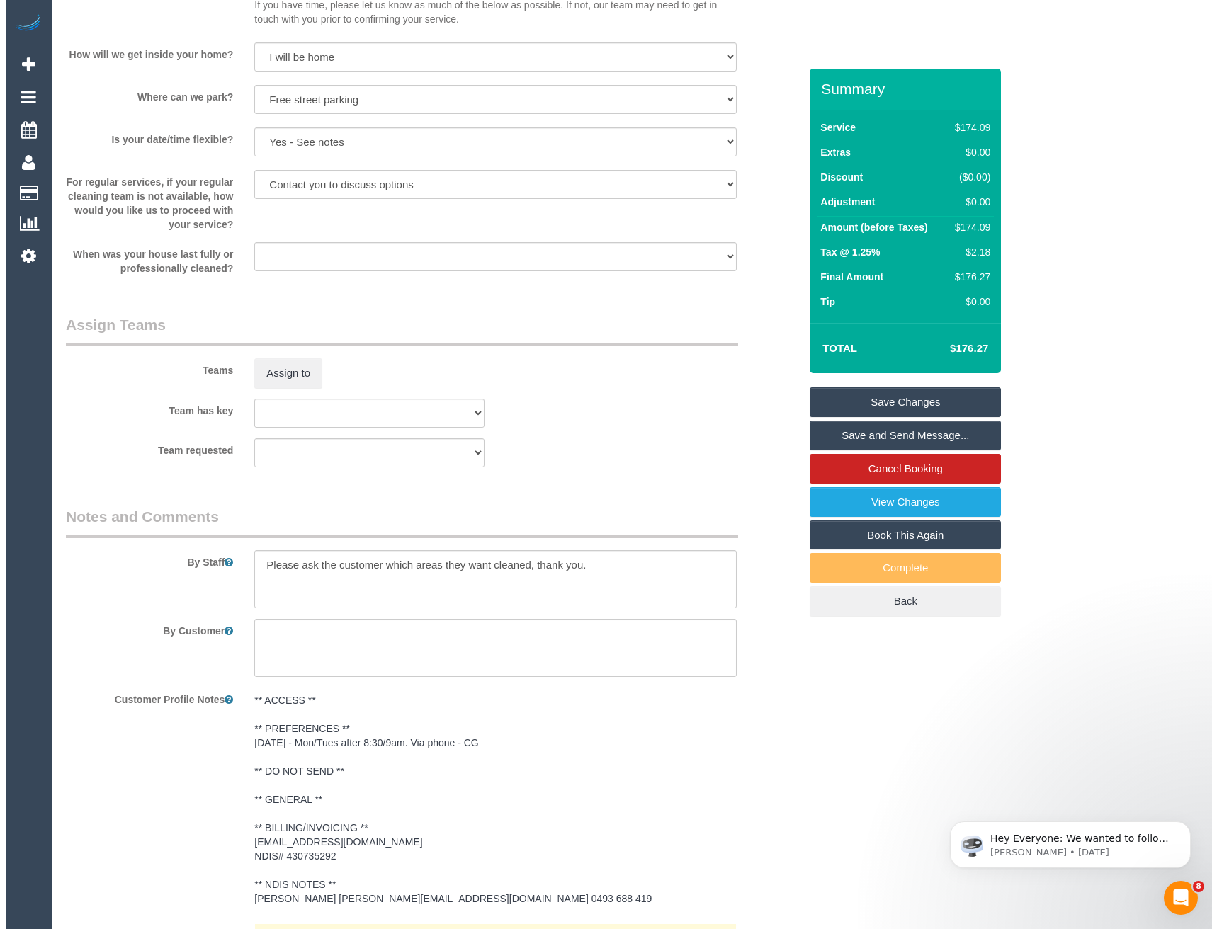
scroll to position [1559, 0]
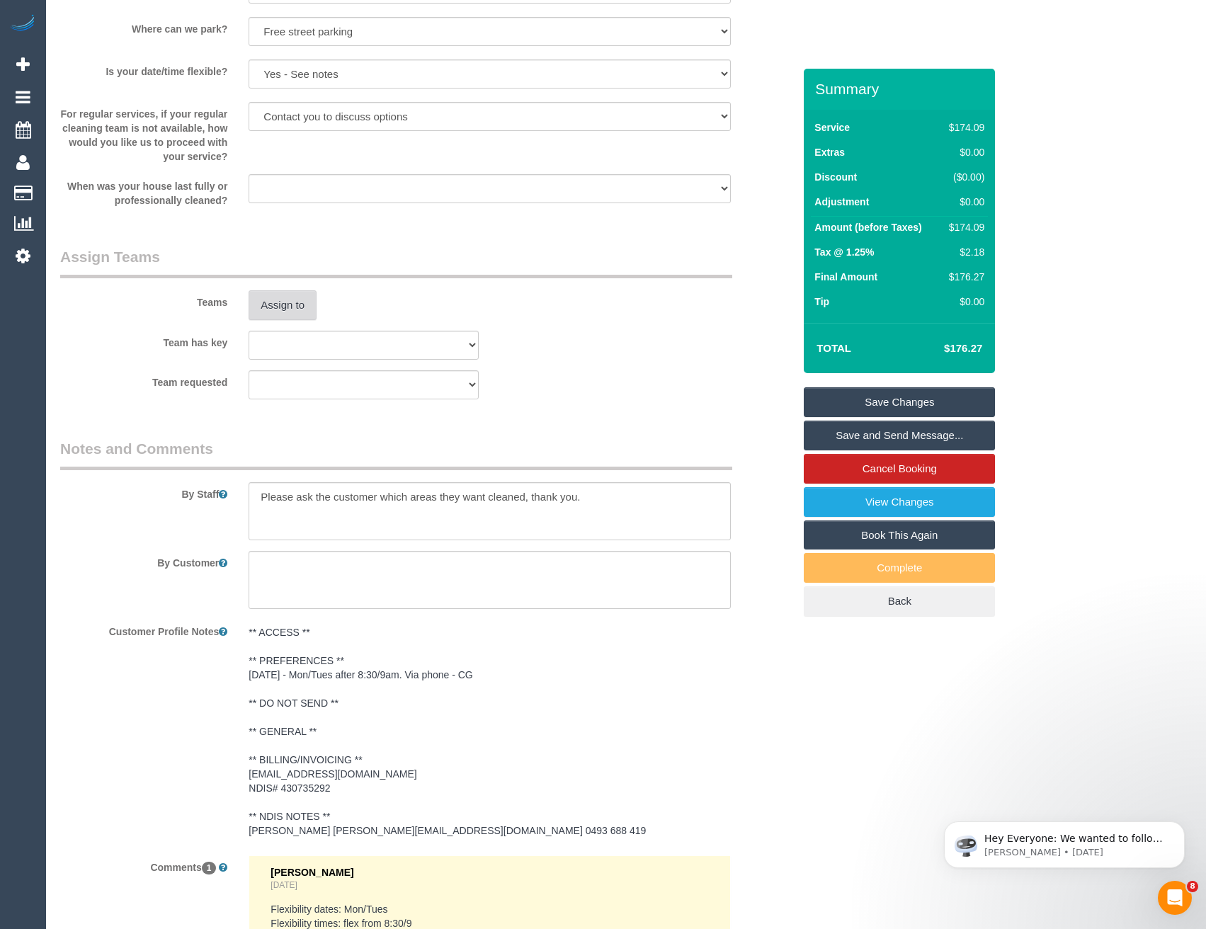
click at [291, 314] on button "Assign to" at bounding box center [283, 305] width 68 height 30
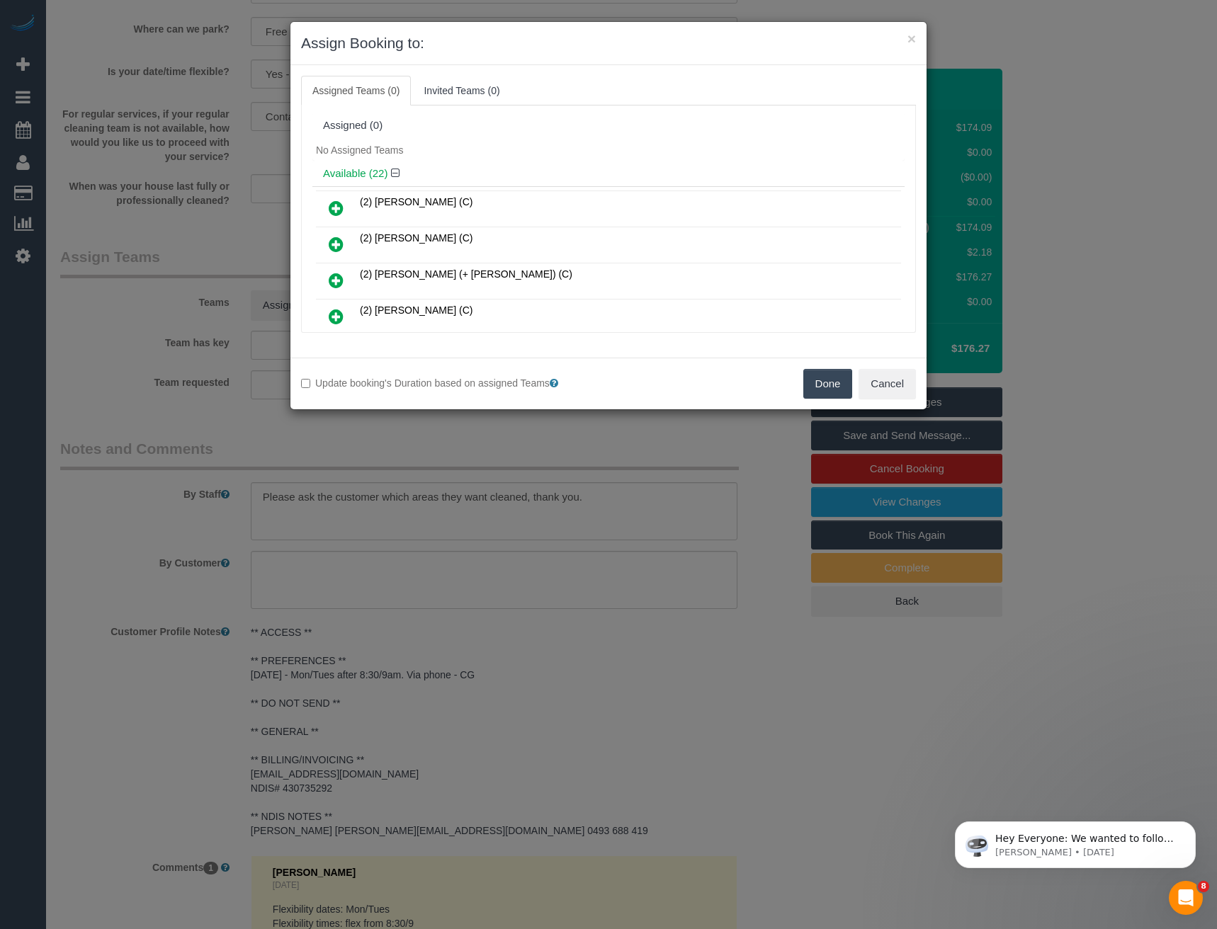
click at [332, 282] on icon at bounding box center [336, 280] width 15 height 17
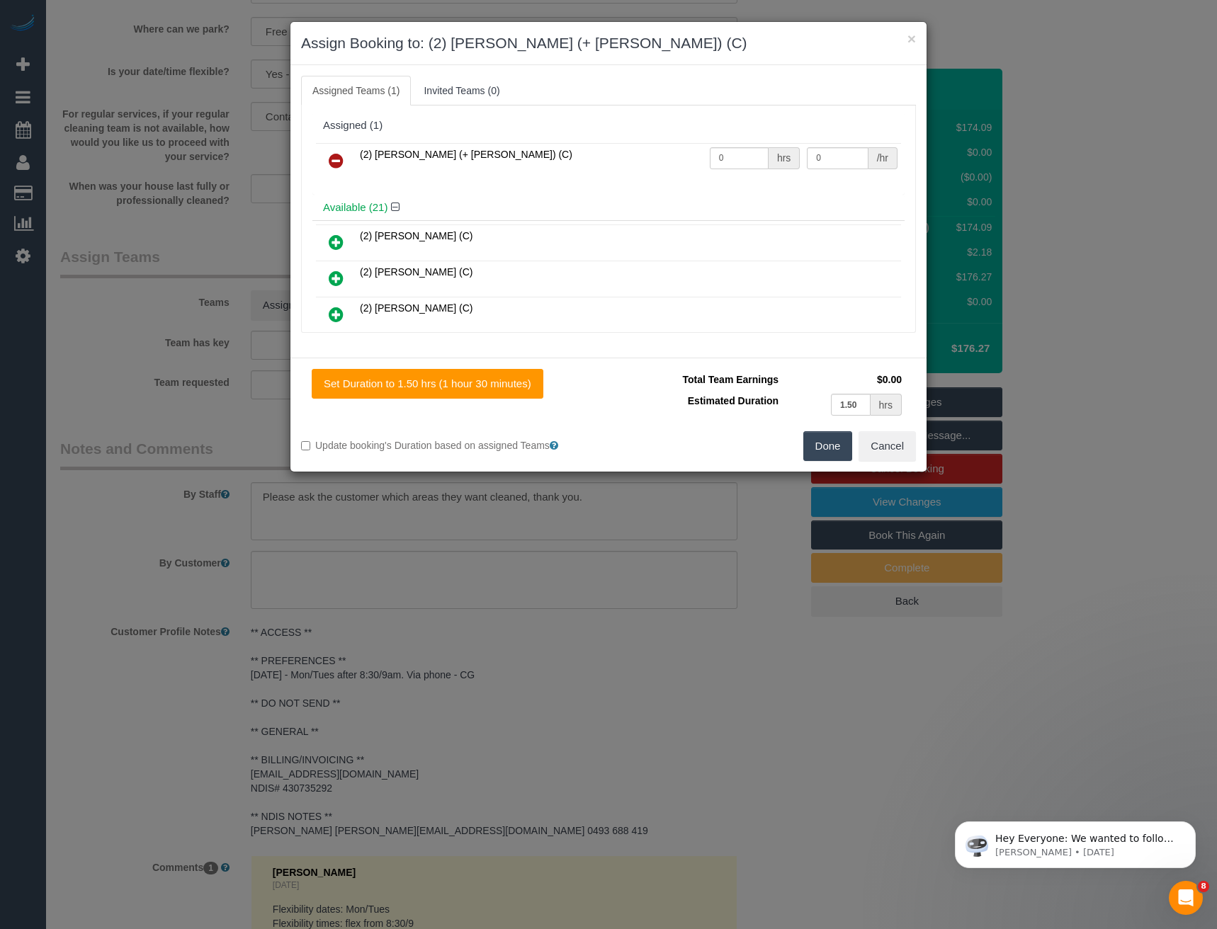
scroll to position [198, 0]
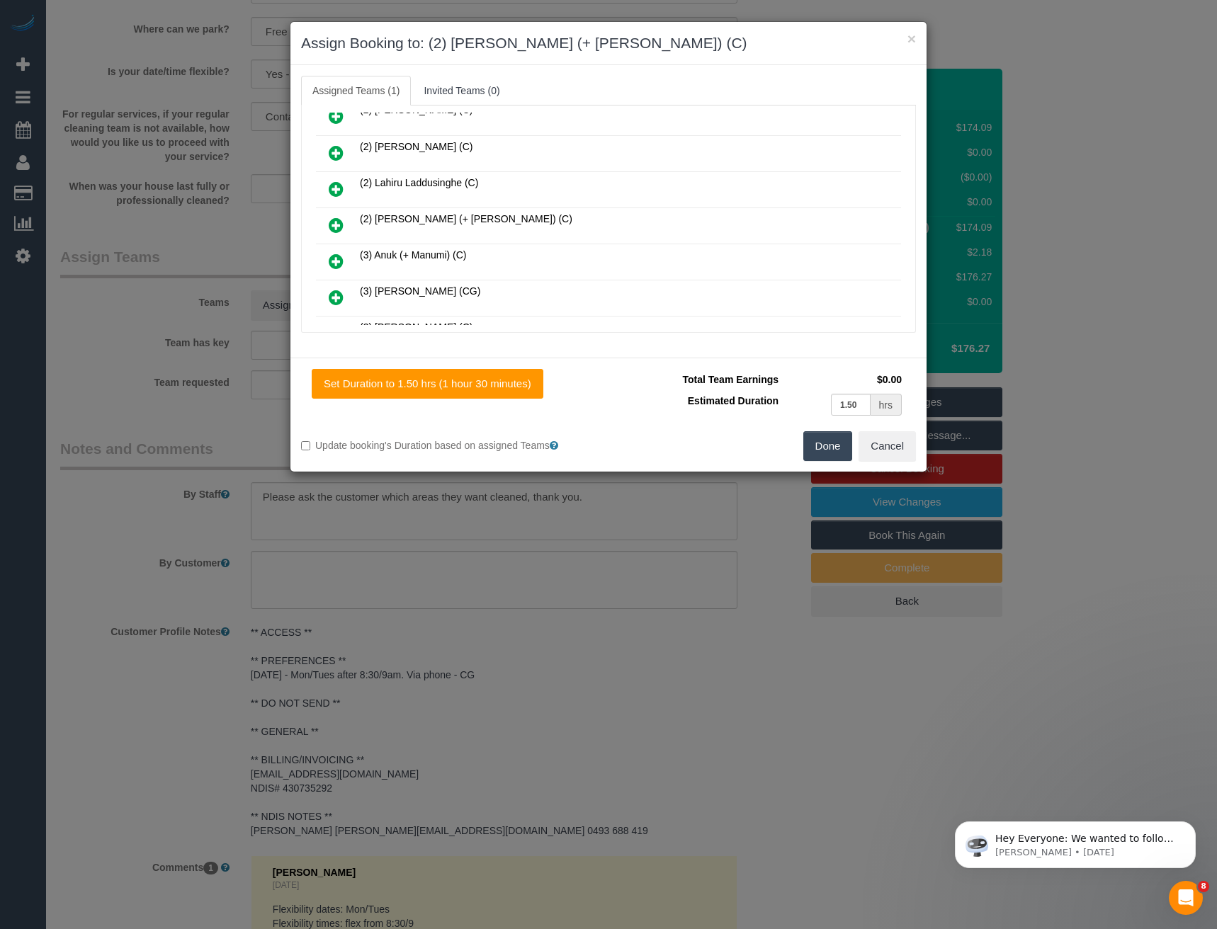
click at [333, 225] on icon at bounding box center [336, 225] width 15 height 17
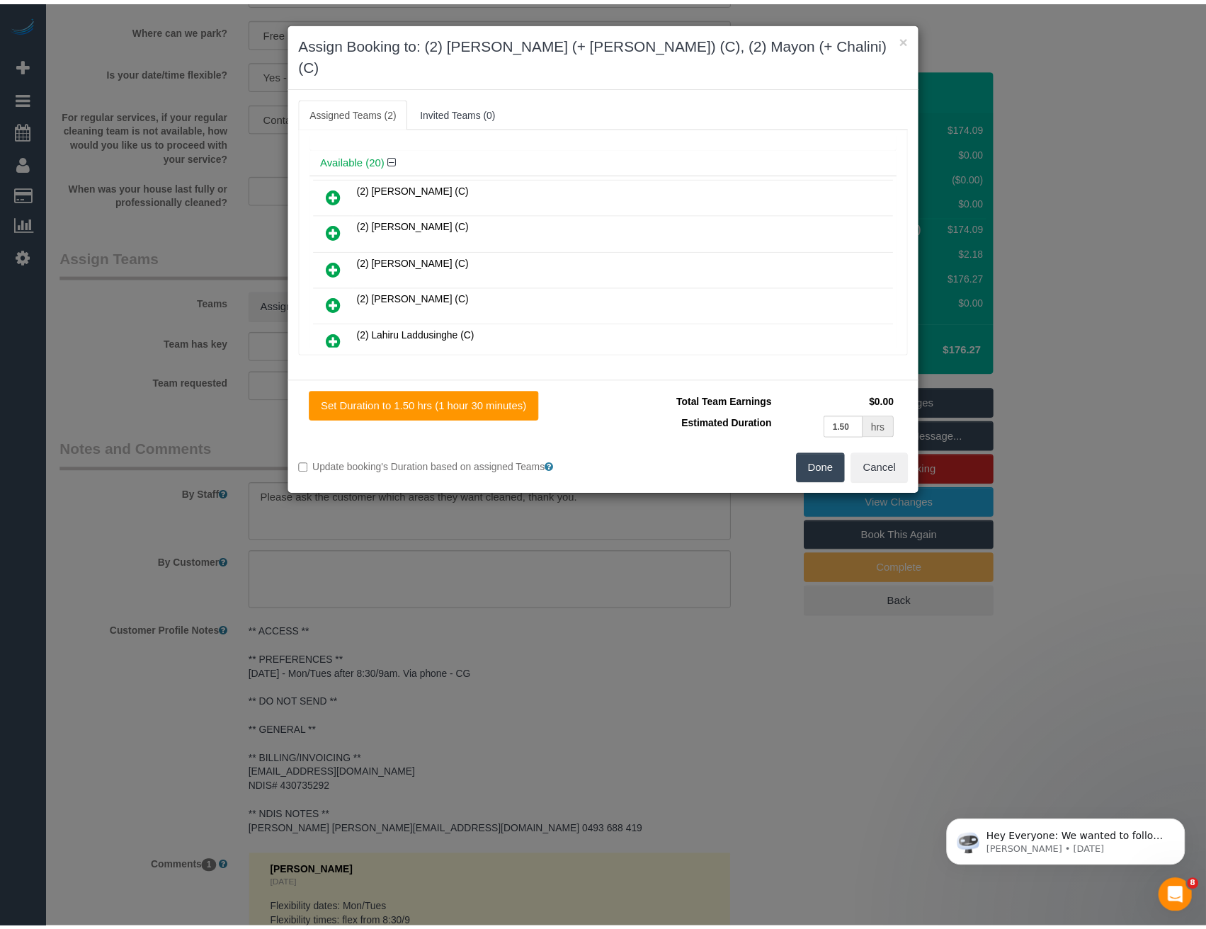
scroll to position [0, 0]
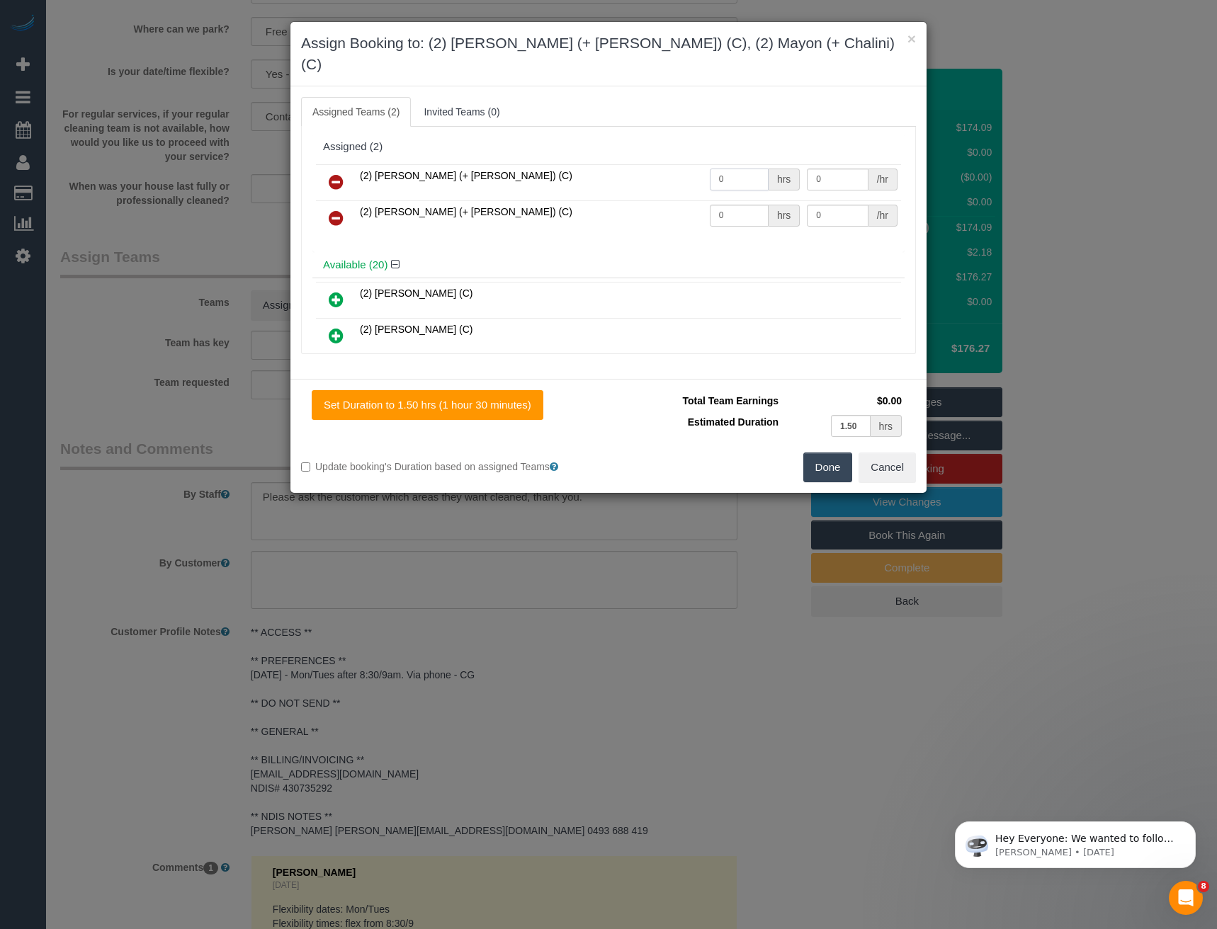
drag, startPoint x: 728, startPoint y: 163, endPoint x: 560, endPoint y: 171, distance: 168.1
click at [570, 177] on tr "(2) Chalini (+ Mayon) (C) 0 hrs 0 /hr" at bounding box center [608, 182] width 585 height 36
type input "1.5"
type input "35"
drag, startPoint x: 732, startPoint y: 202, endPoint x: 534, endPoint y: 198, distance: 197.7
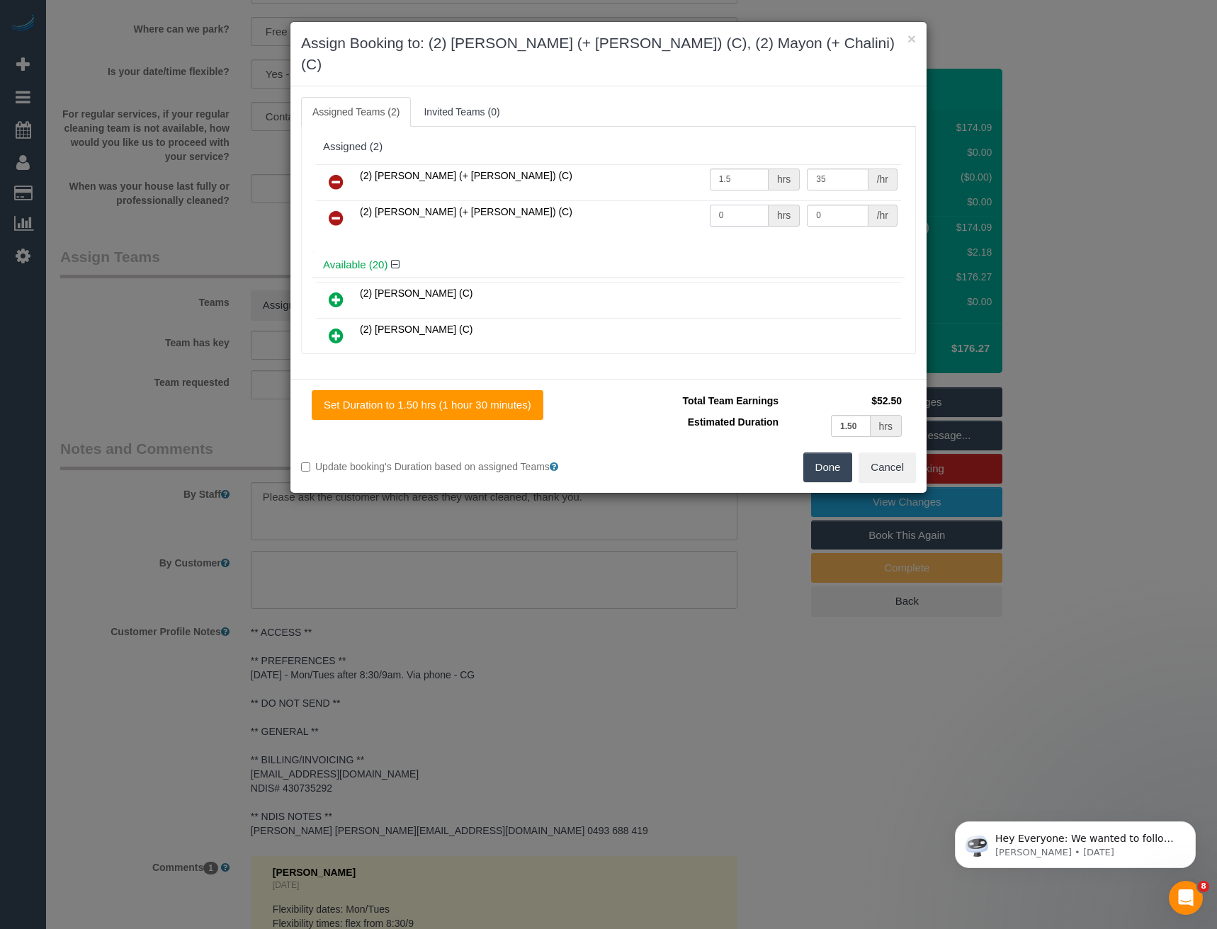
click at [543, 203] on tr "(2) Mayon (+ Chalini) (C) 0 hrs 0 /hr" at bounding box center [608, 218] width 585 height 36
type input "1.5"
type input "35"
click at [822, 453] on button "Done" at bounding box center [828, 468] width 50 height 30
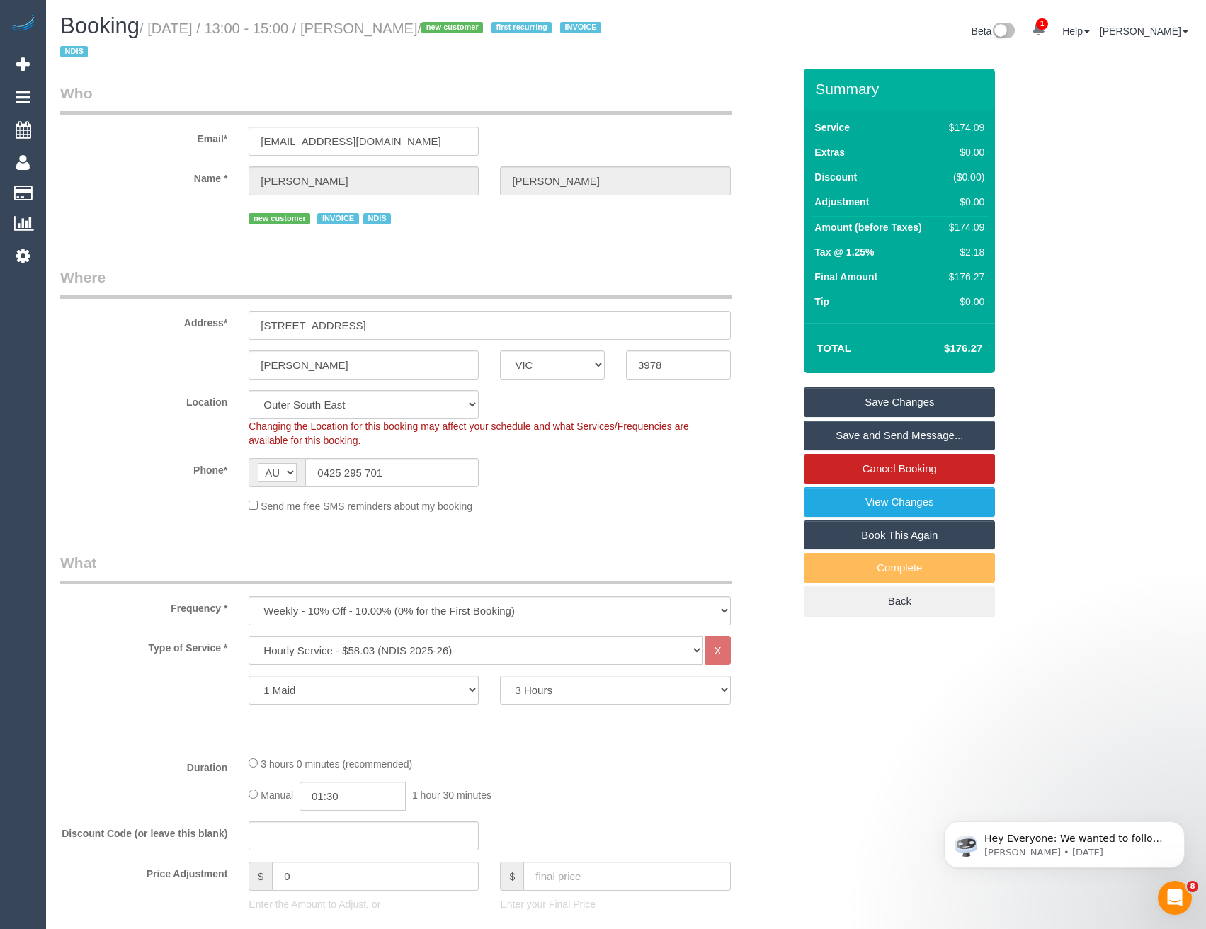
click at [833, 431] on link "Save and Send Message..." at bounding box center [899, 436] width 191 height 30
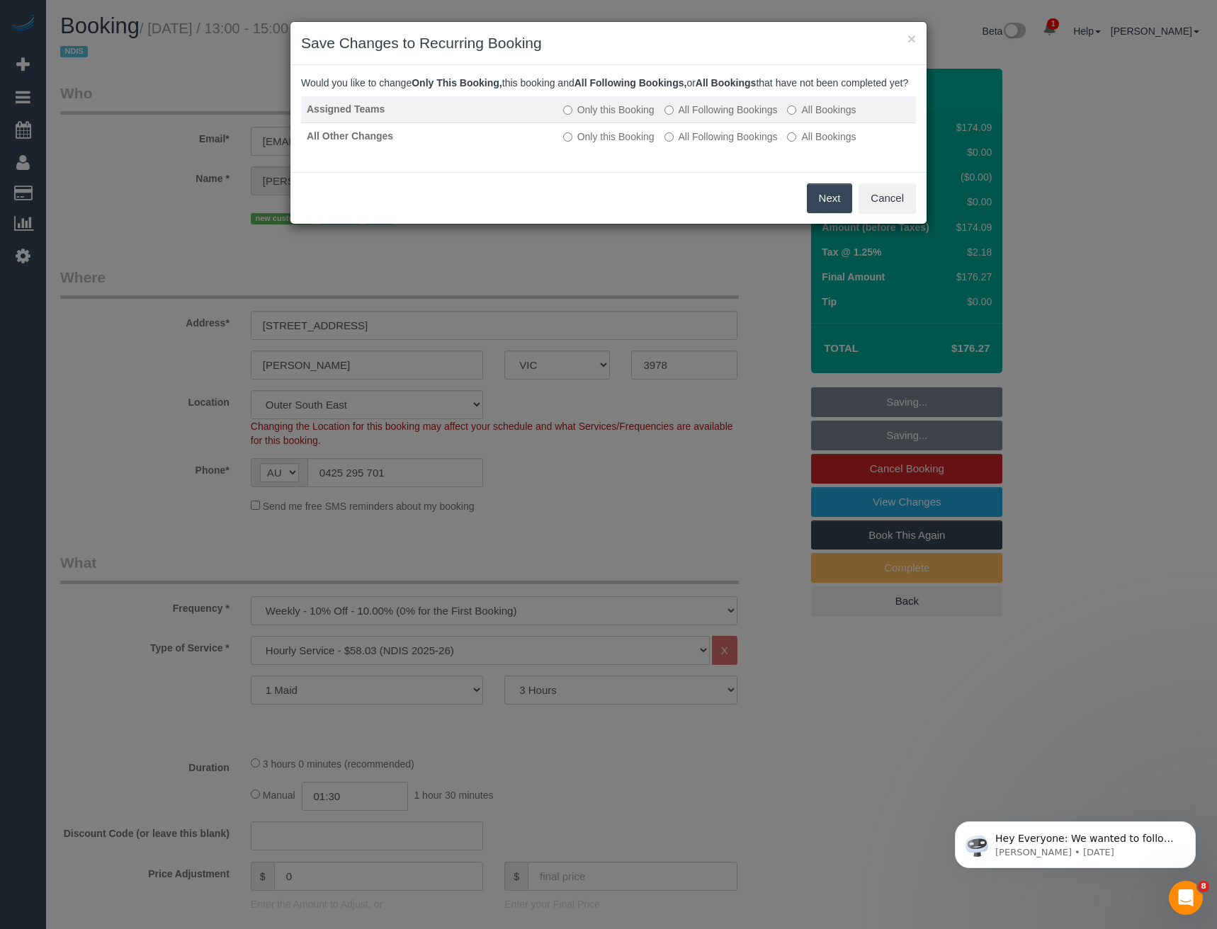
click at [711, 117] on label "All Following Bookings" at bounding box center [720, 110] width 113 height 14
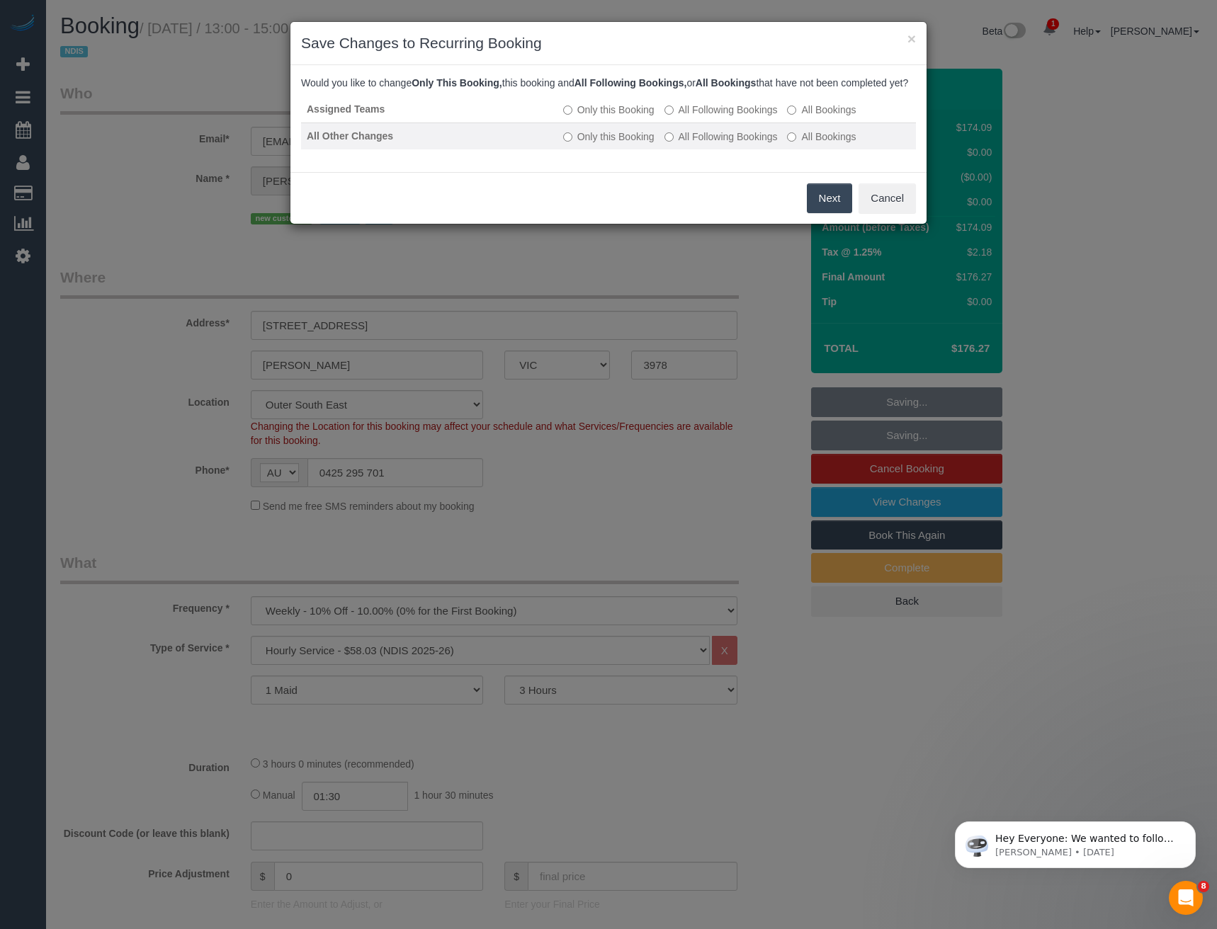
click at [711, 144] on label "All Following Bookings" at bounding box center [720, 137] width 113 height 14
click at [824, 213] on button "Save" at bounding box center [828, 198] width 48 height 30
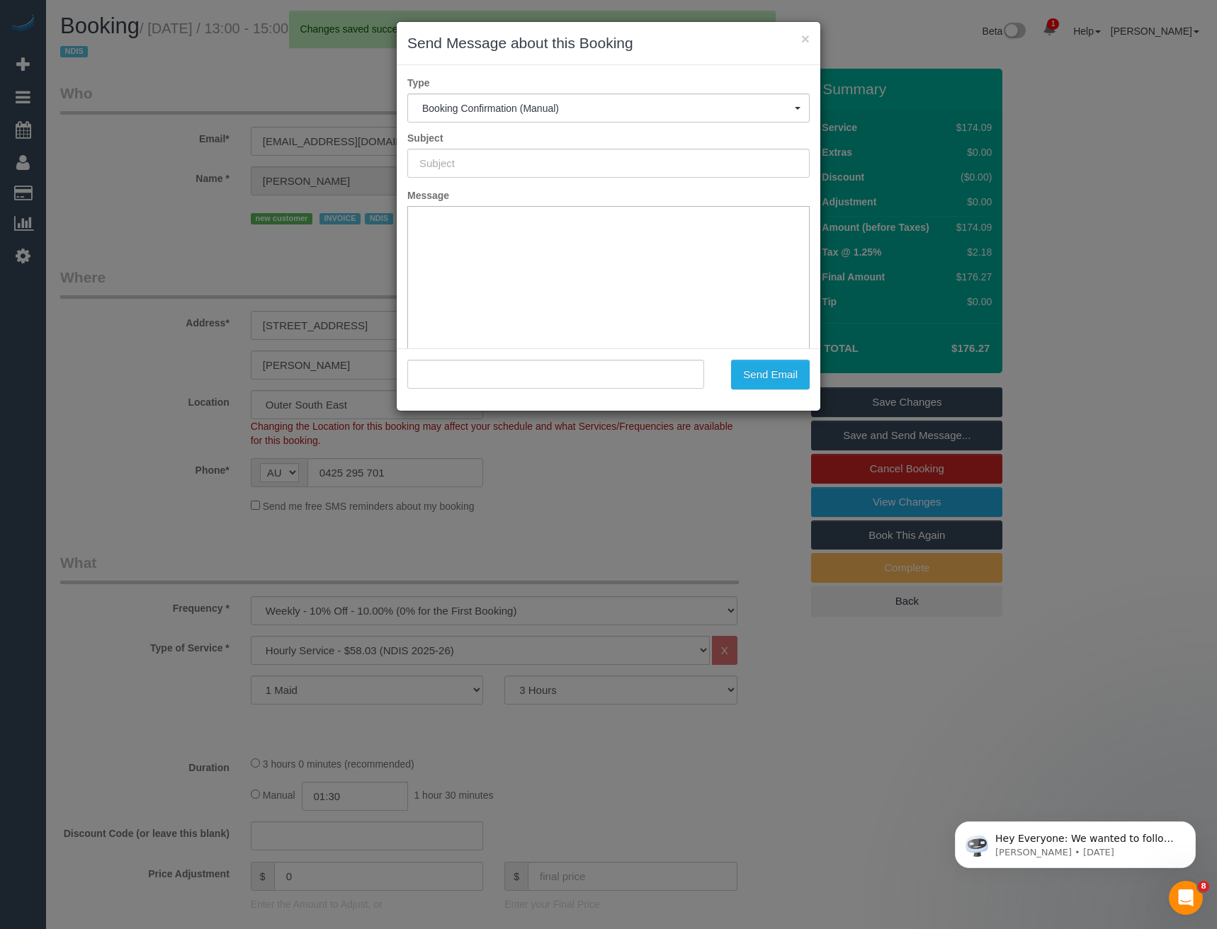
type input "Booking Confirmed"
type input ""Louise Watson" <louisequinnwatson@gmail.com>"
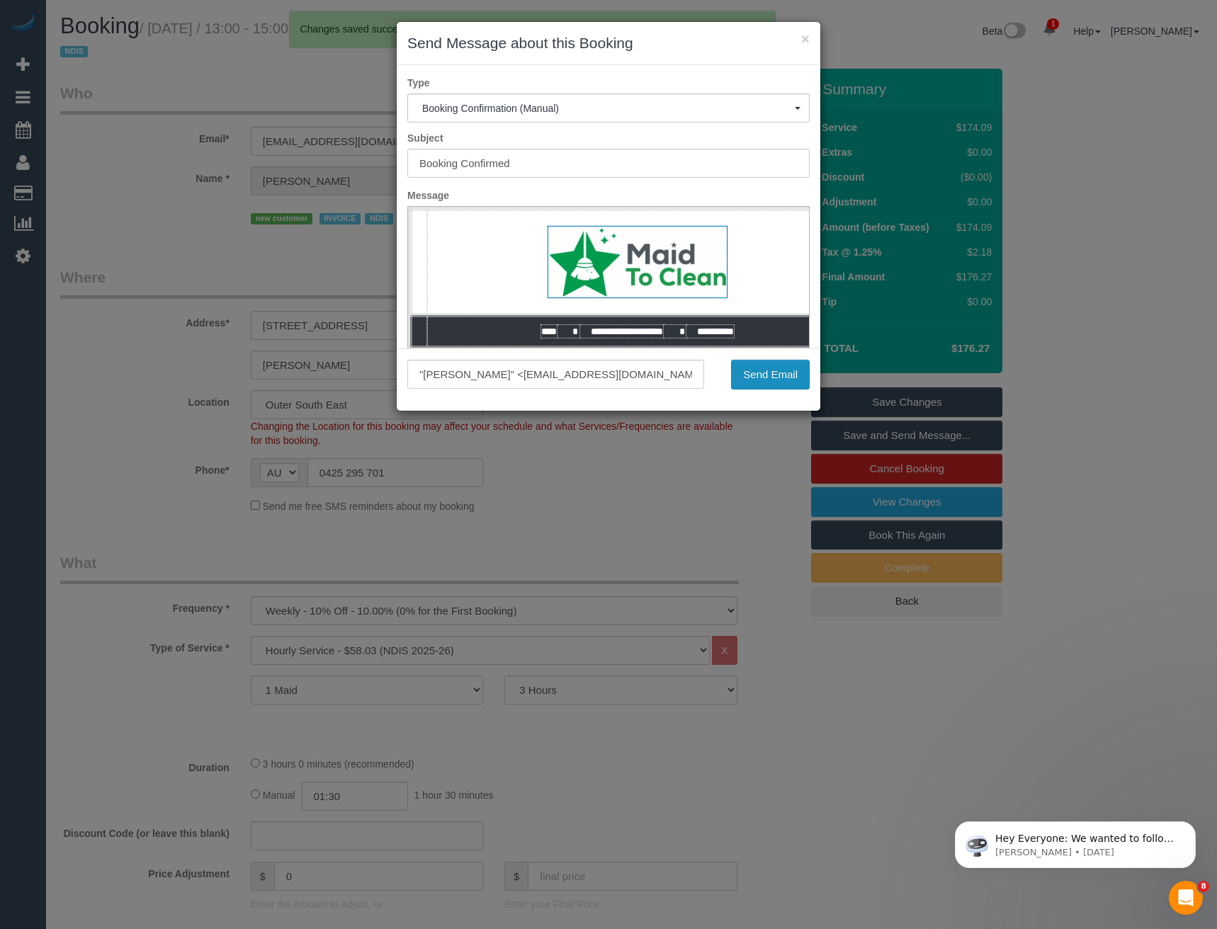
click at [780, 379] on button "Send Email" at bounding box center [770, 375] width 79 height 30
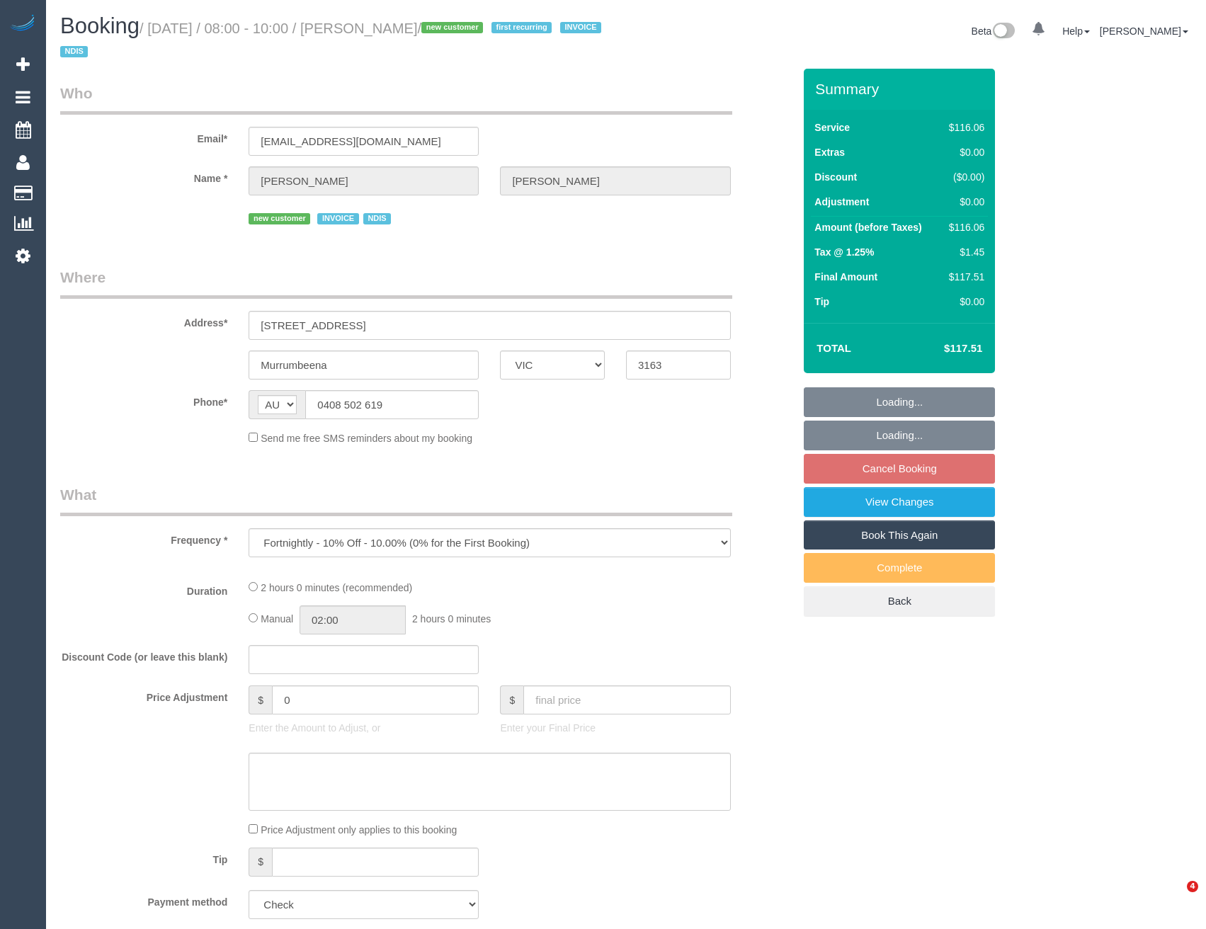
select select "VIC"
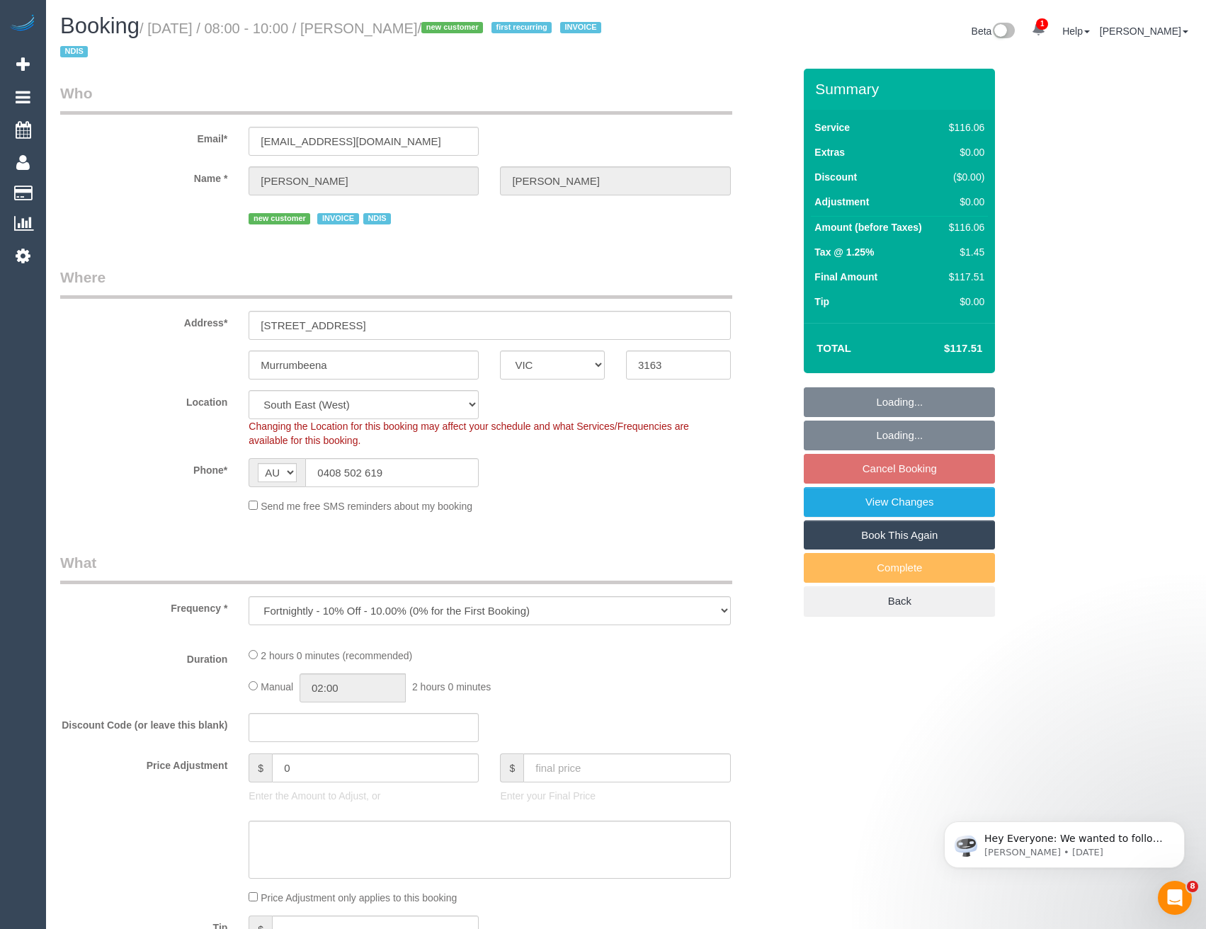
select select "object:781"
select select "number:28"
select select "number:14"
select select "number:19"
select select "number:36"
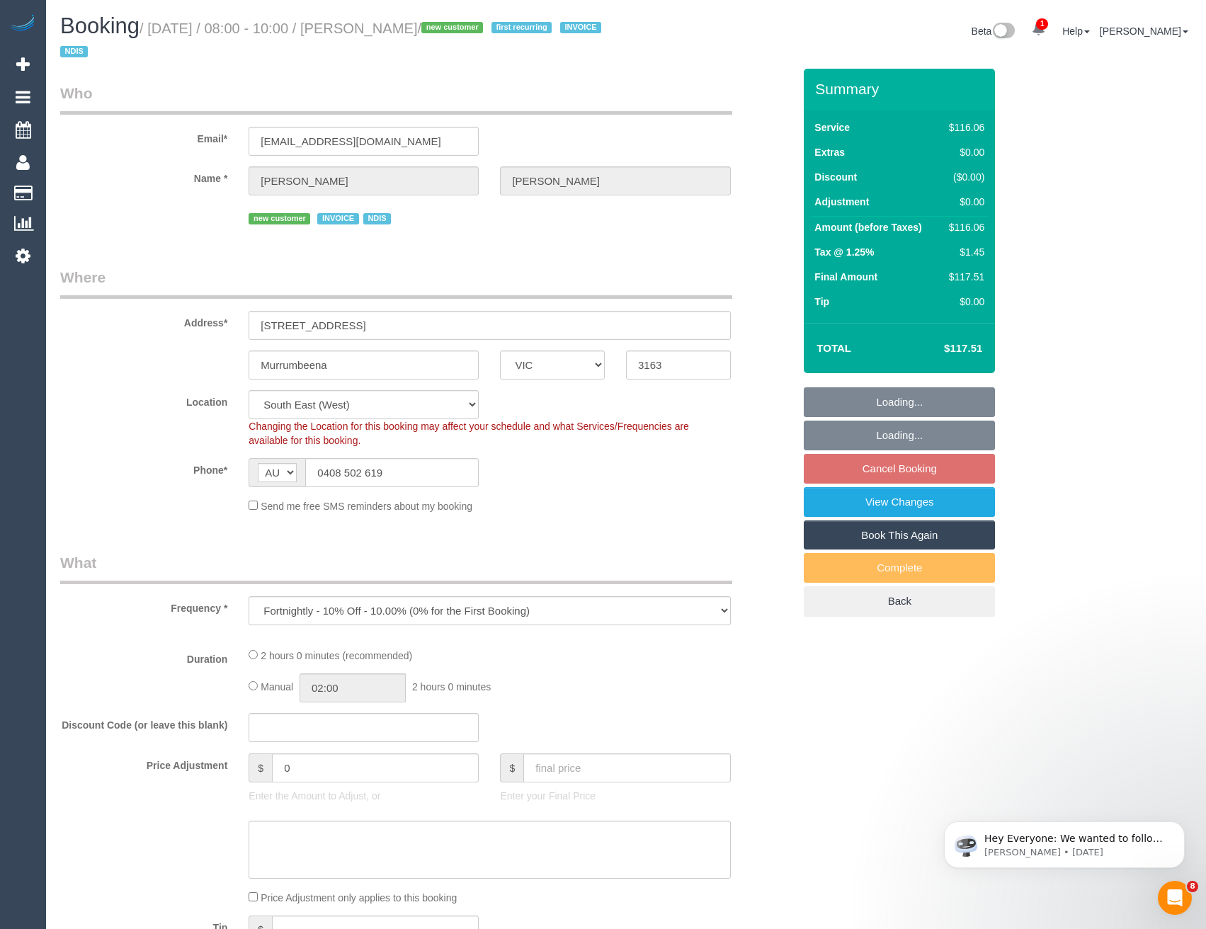
select select "number:34"
select select "number:12"
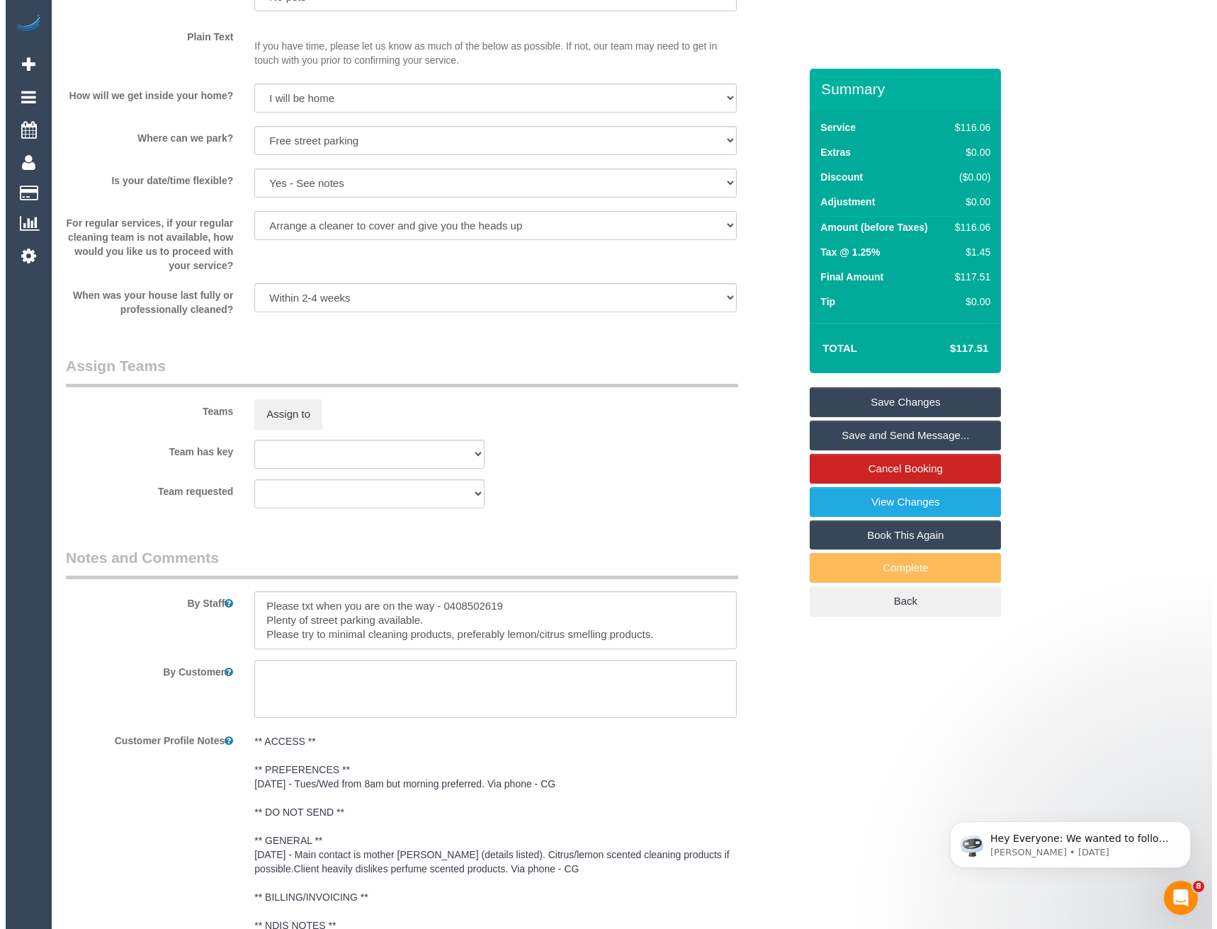
scroll to position [1435, 0]
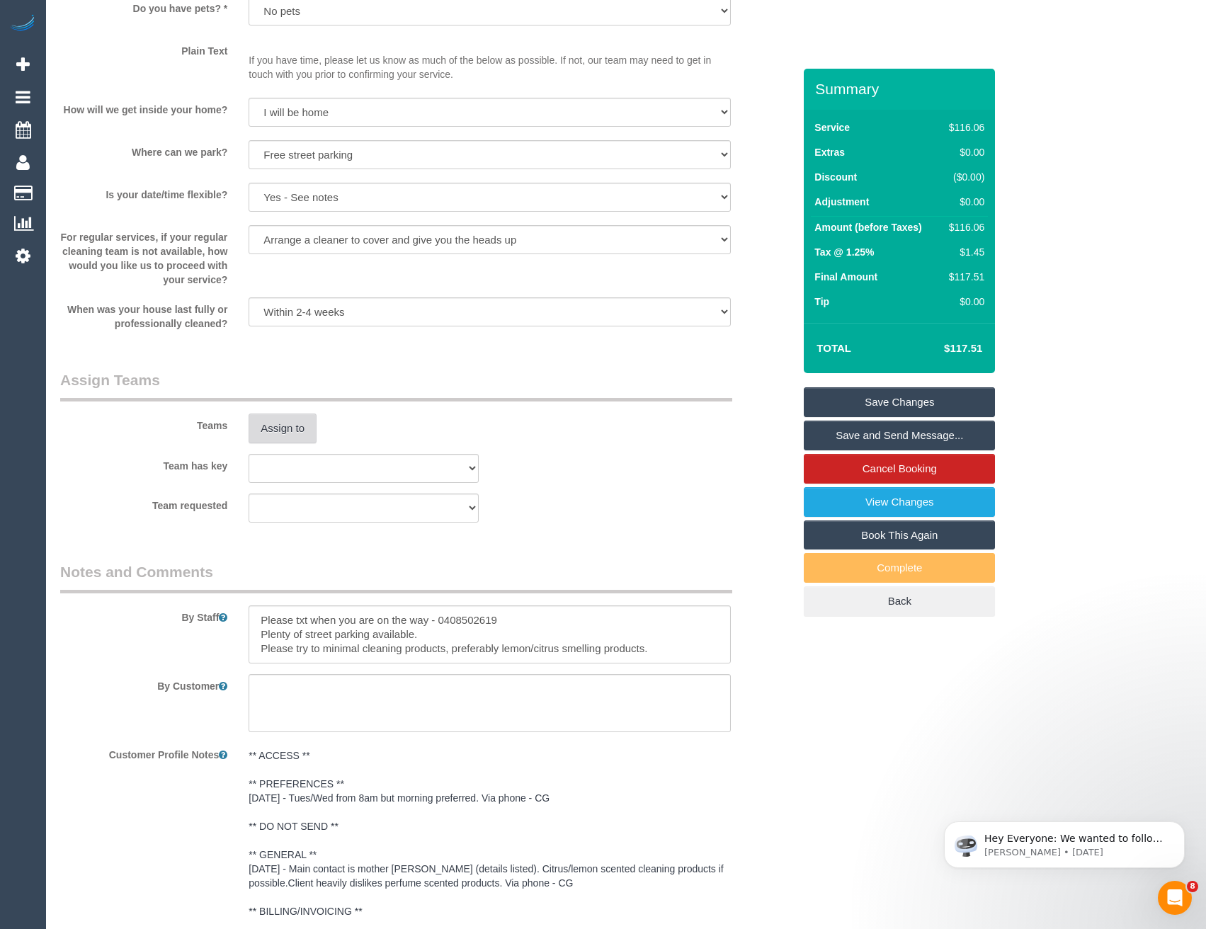
click at [294, 436] on button "Assign to" at bounding box center [283, 429] width 68 height 30
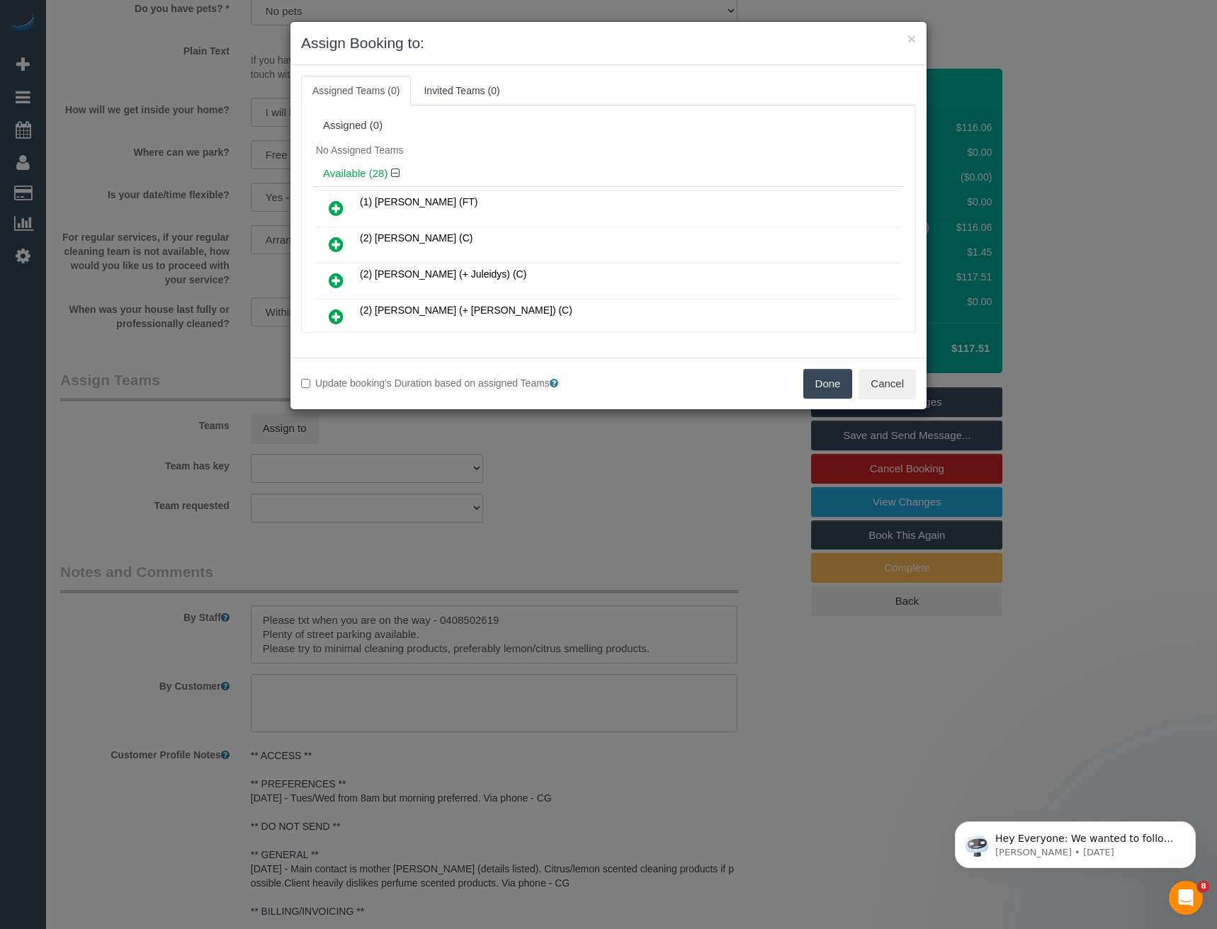
scroll to position [635, 0]
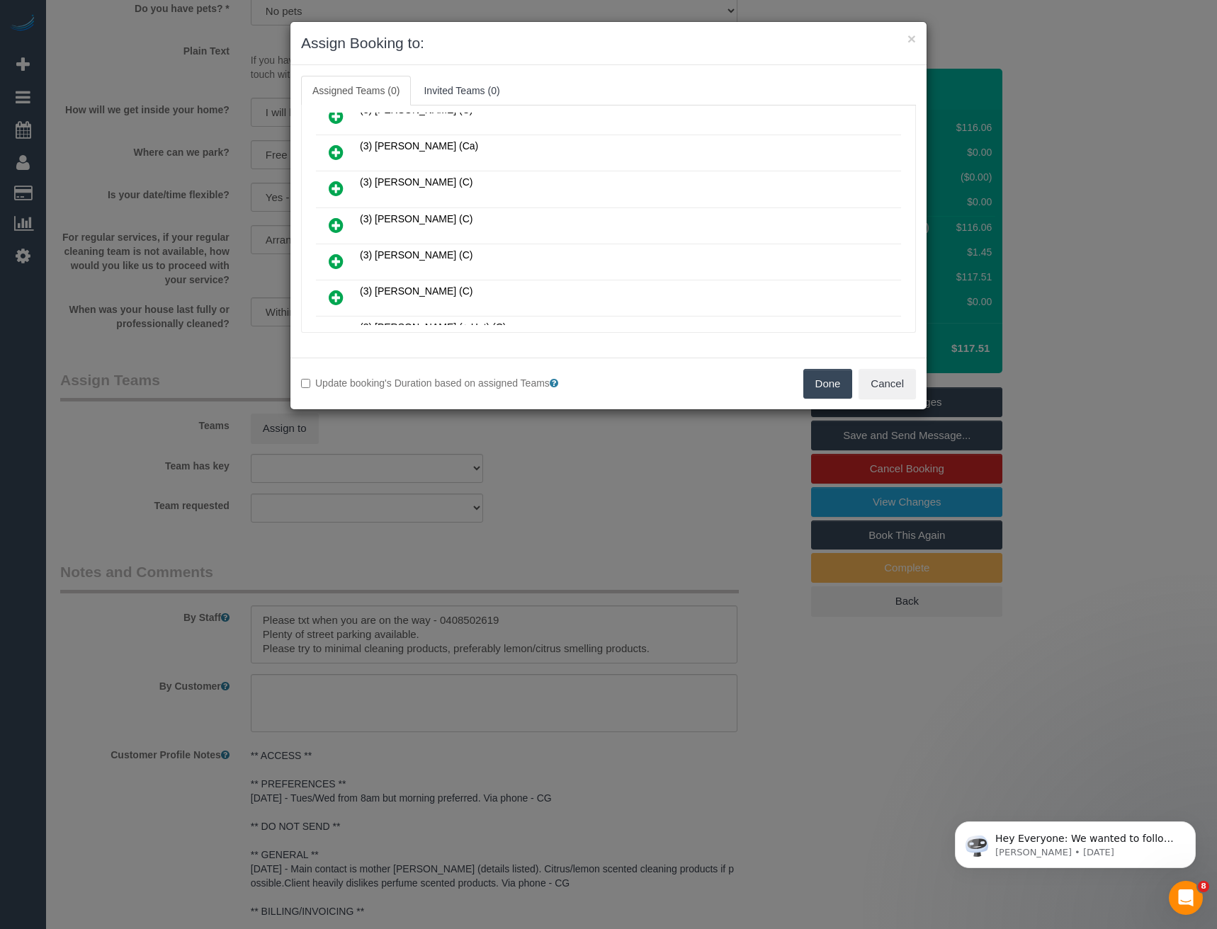
drag, startPoint x: 340, startPoint y: 227, endPoint x: 360, endPoint y: 229, distance: 19.9
click at [340, 226] on icon at bounding box center [336, 225] width 15 height 17
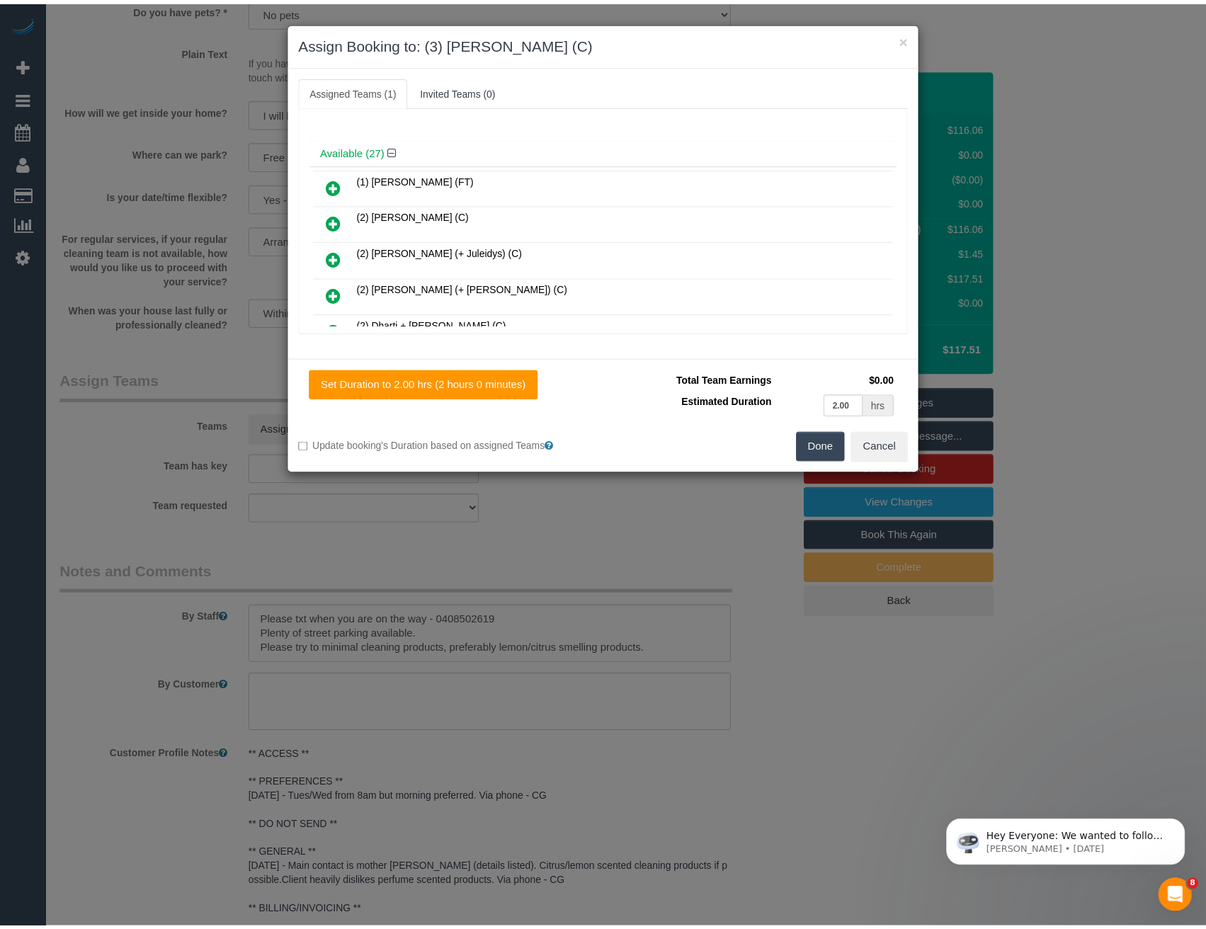
scroll to position [0, 0]
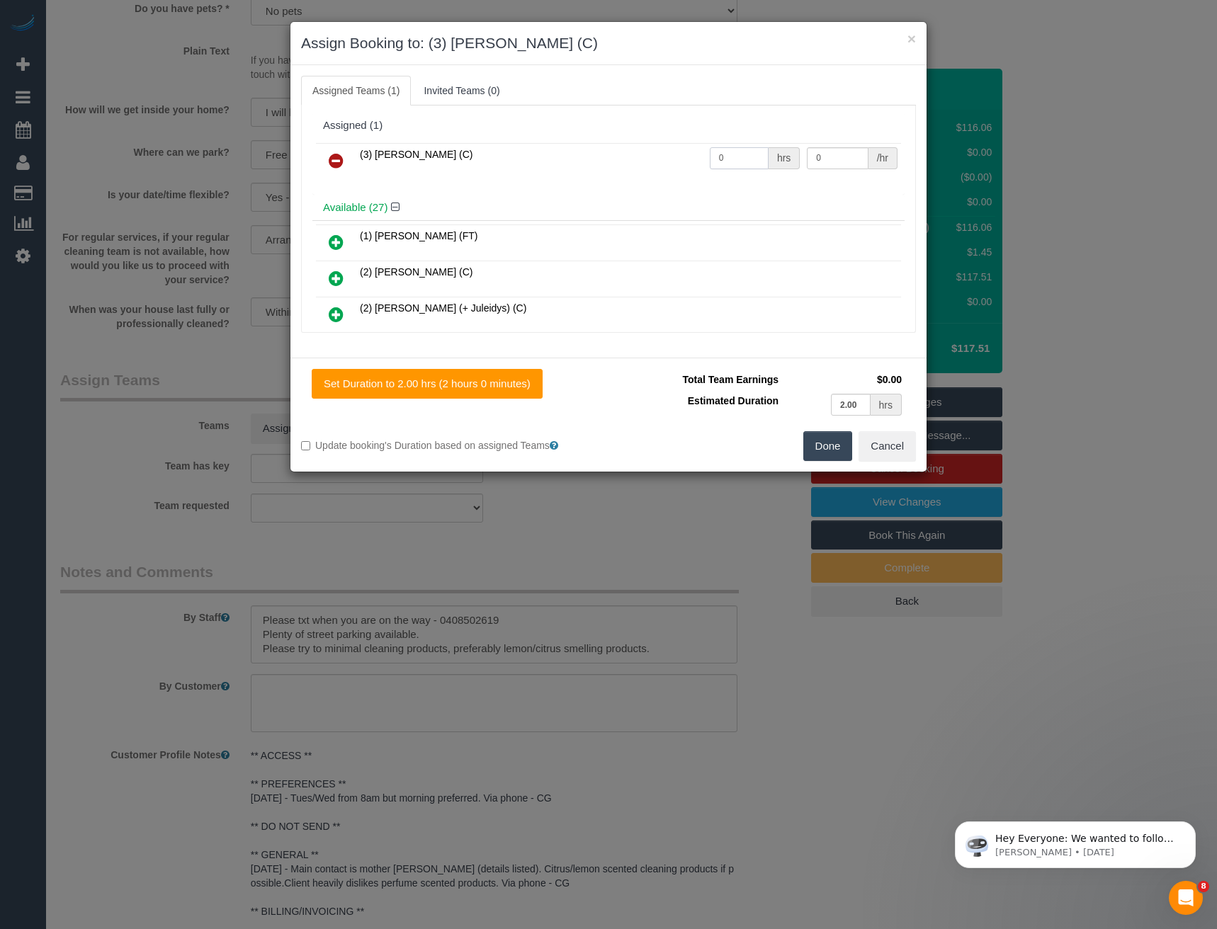
drag, startPoint x: 737, startPoint y: 158, endPoint x: 673, endPoint y: 162, distance: 63.9
click at [673, 162] on tr "(3) Lakitha Wathsara (C) 0 hrs 0 /hr" at bounding box center [608, 161] width 585 height 36
type input "2"
type input "35"
click at [837, 452] on button "Done" at bounding box center [828, 446] width 50 height 30
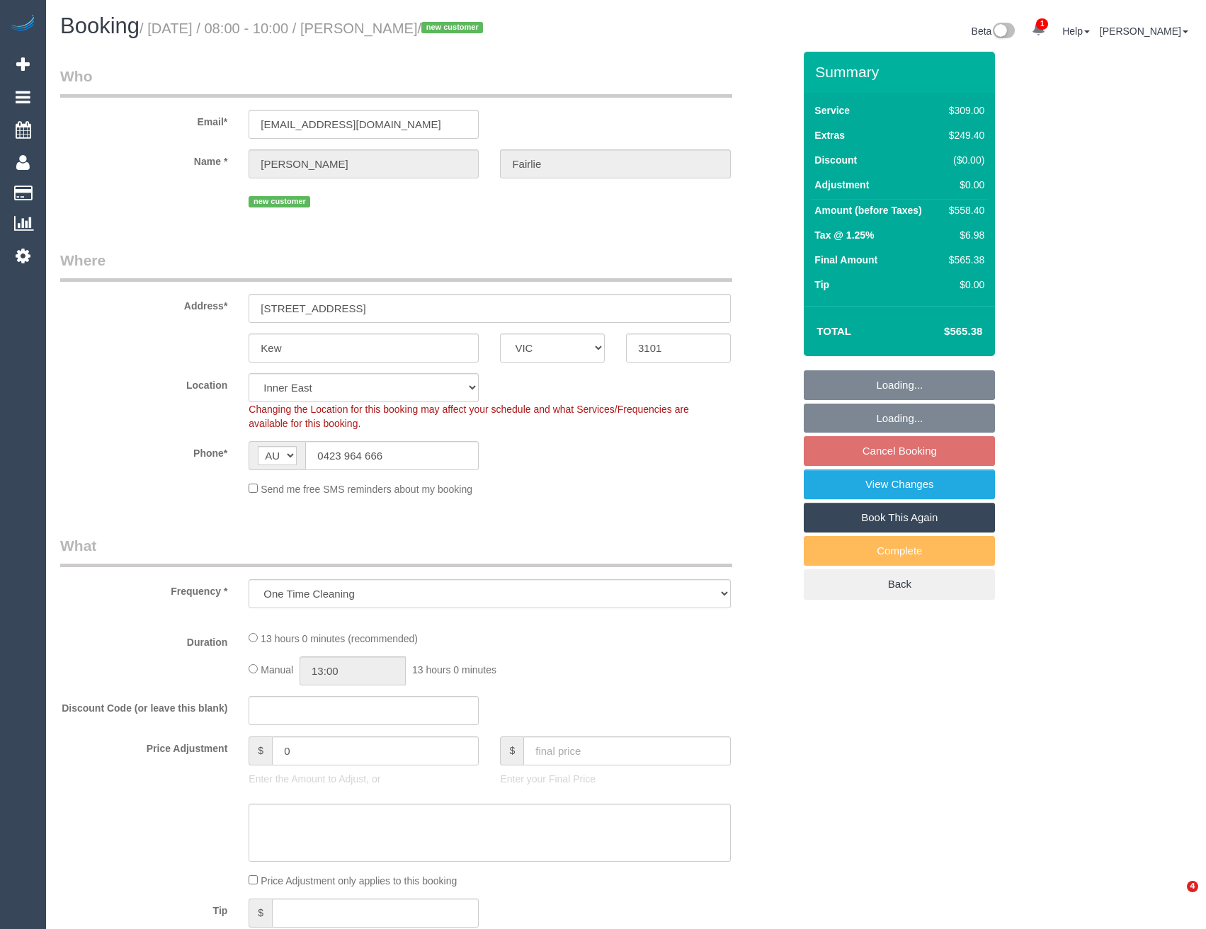
select select "VIC"
select select "string:stripe-pm_1SFiEl2GScqysDRVhNR1TfrI"
select select "number:28"
select select "number:15"
select select "number:18"
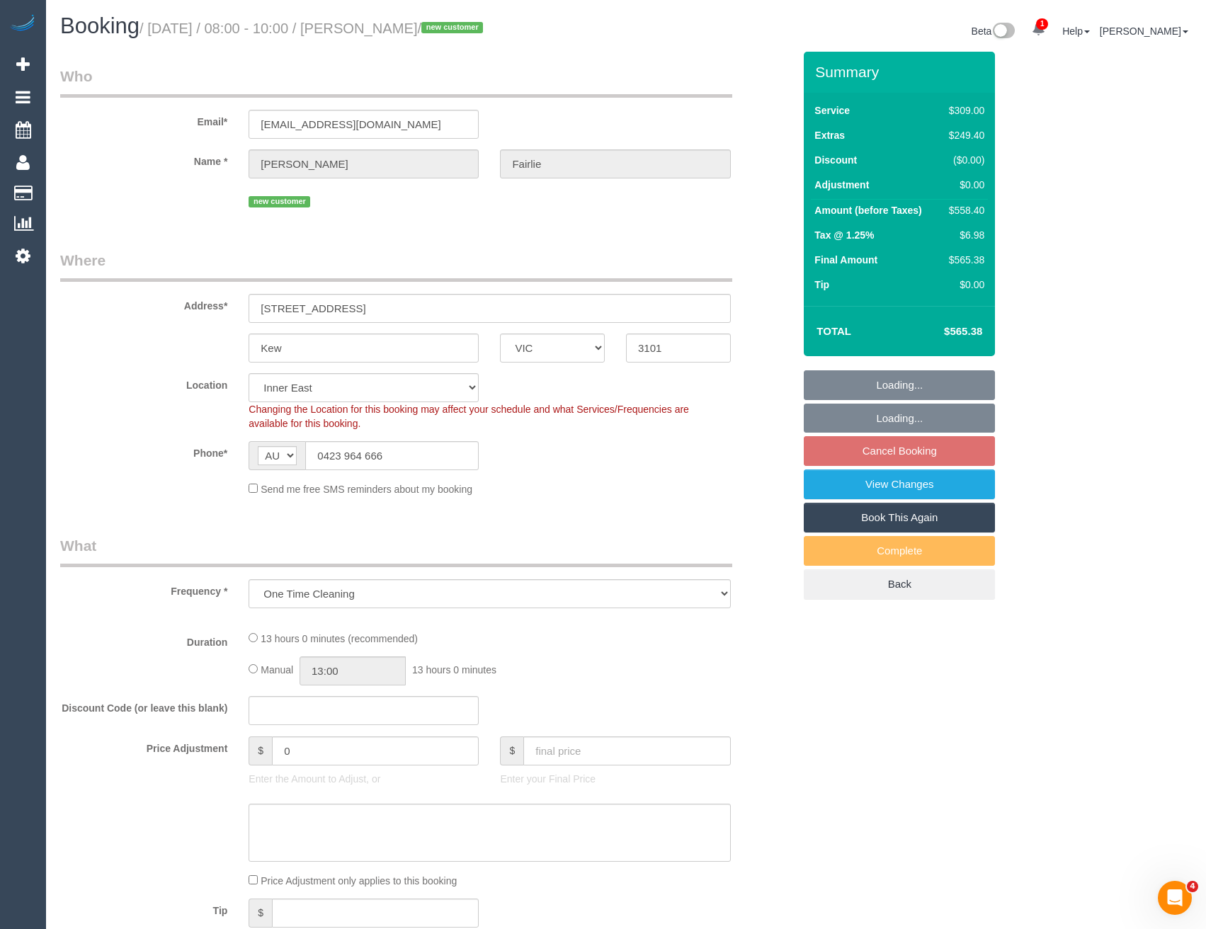
select select "number:24"
select select "number:26"
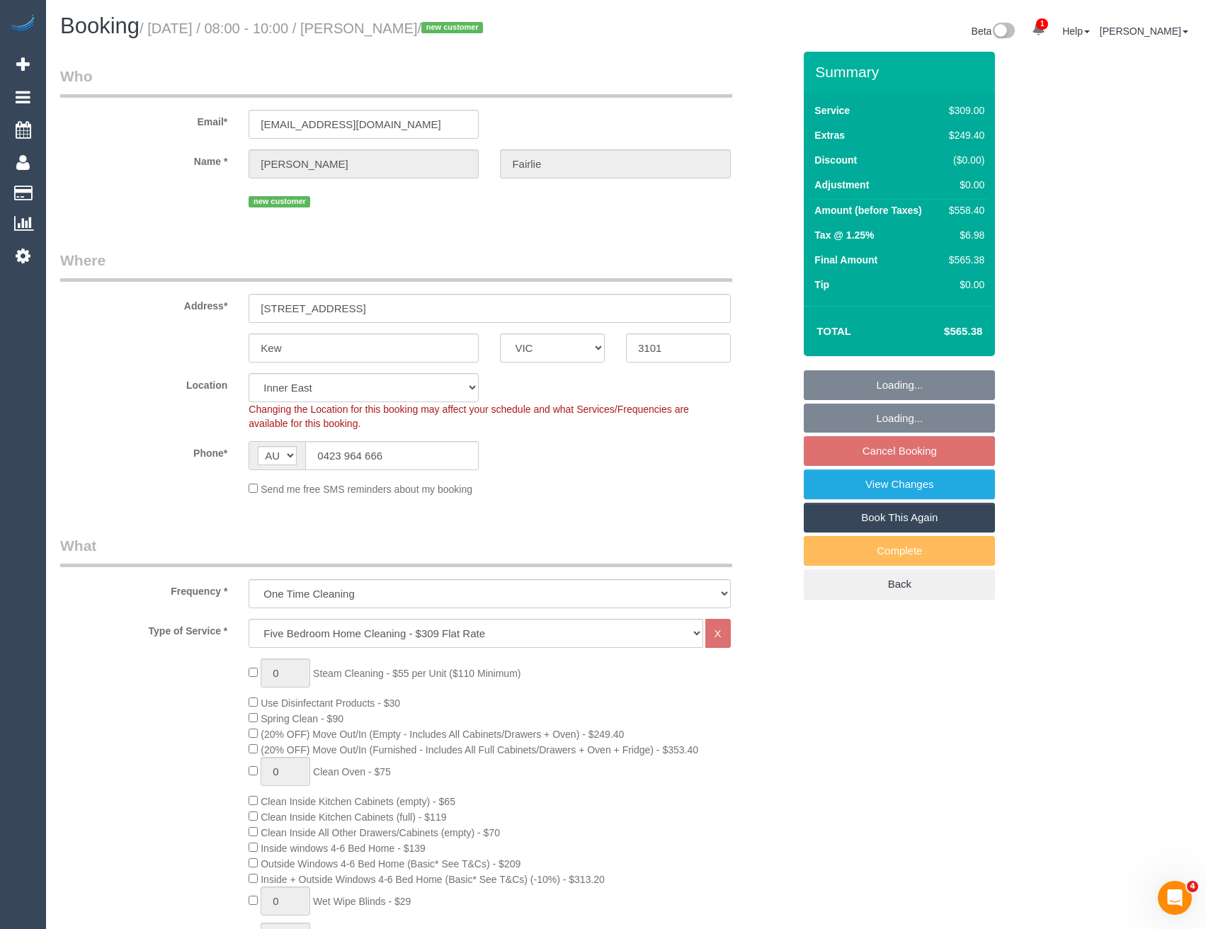
select select "object:1442"
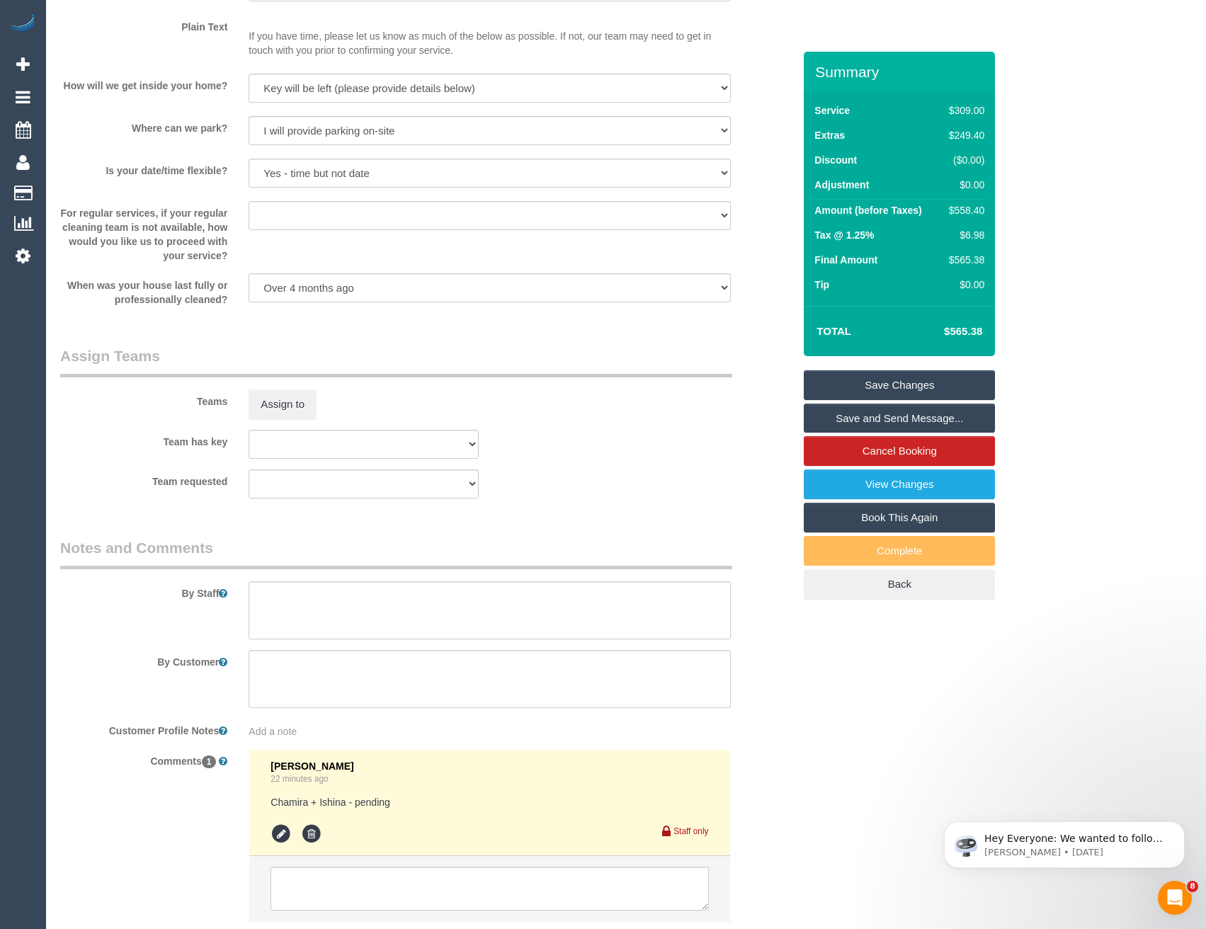
scroll to position [1842, 0]
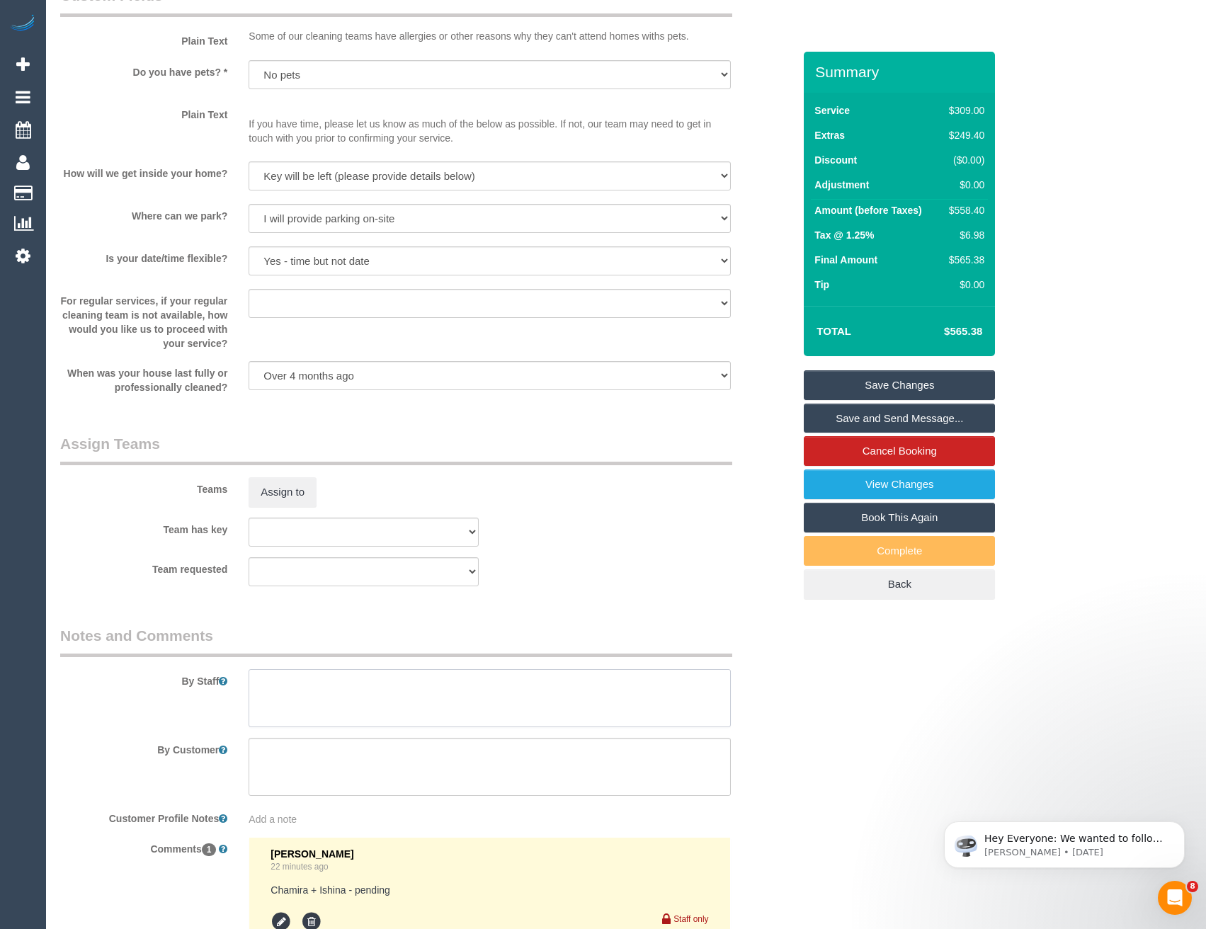
drag, startPoint x: 288, startPoint y: 697, endPoint x: 296, endPoint y: 685, distance: 14.3
click at [288, 697] on textarea at bounding box center [490, 698] width 482 height 58
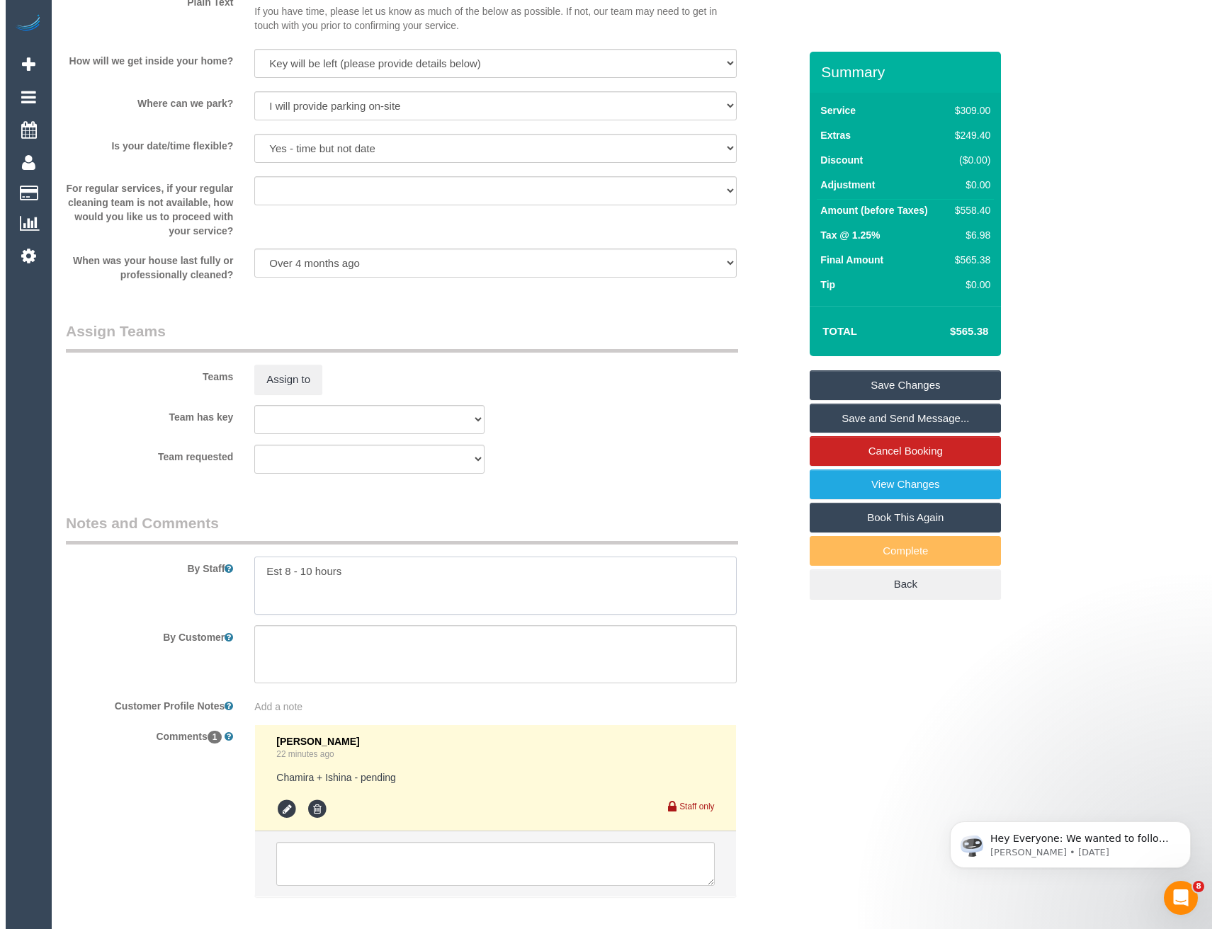
scroll to position [1984, 0]
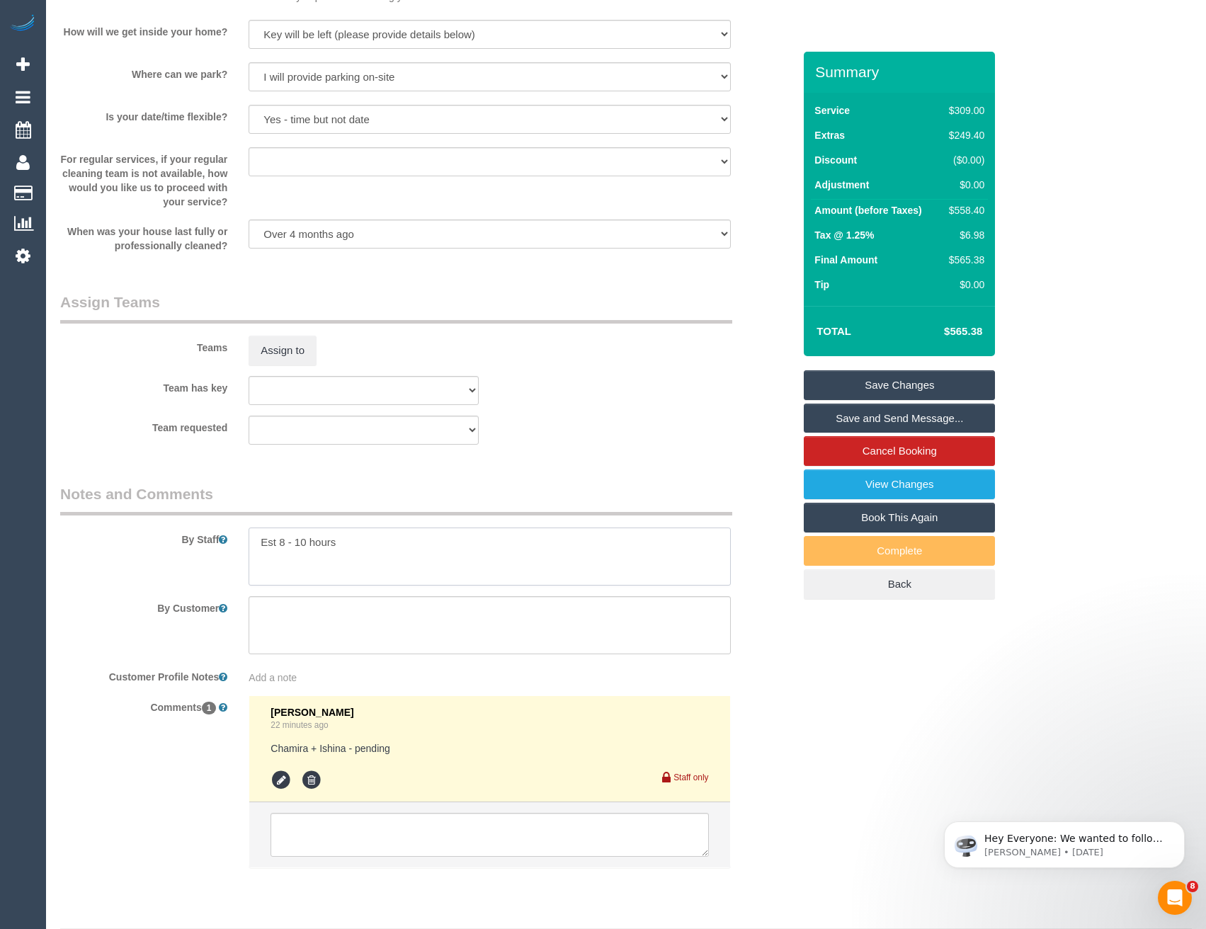
type textarea "Est 8 - 10 hours"
click at [279, 776] on icon at bounding box center [281, 780] width 21 height 21
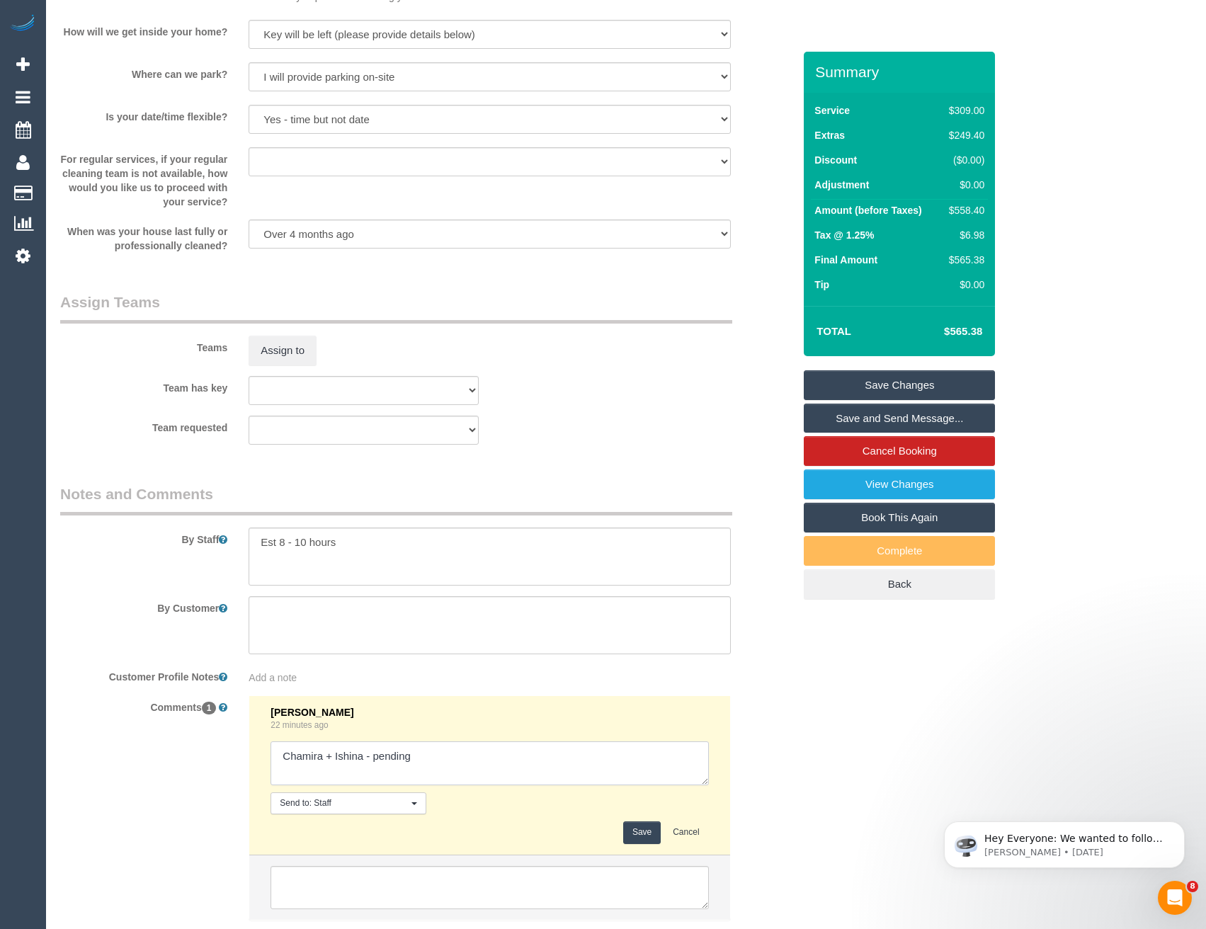
click at [451, 762] on textarea at bounding box center [490, 764] width 438 height 44
type textarea "Chamira + Ishina - pending // confirmed - pending key location"
click at [638, 834] on button "Save" at bounding box center [642, 833] width 38 height 22
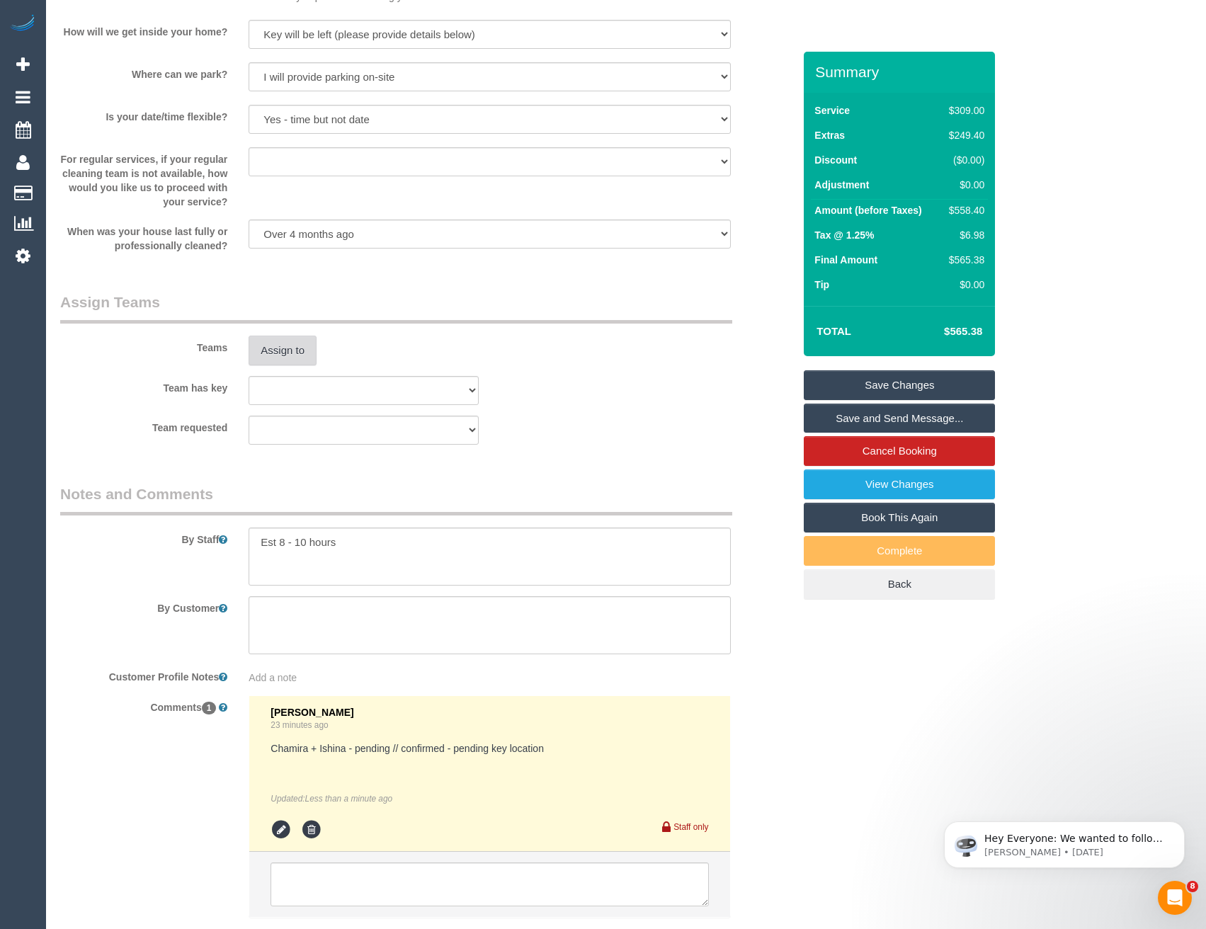
click at [293, 356] on button "Assign to" at bounding box center [283, 351] width 68 height 30
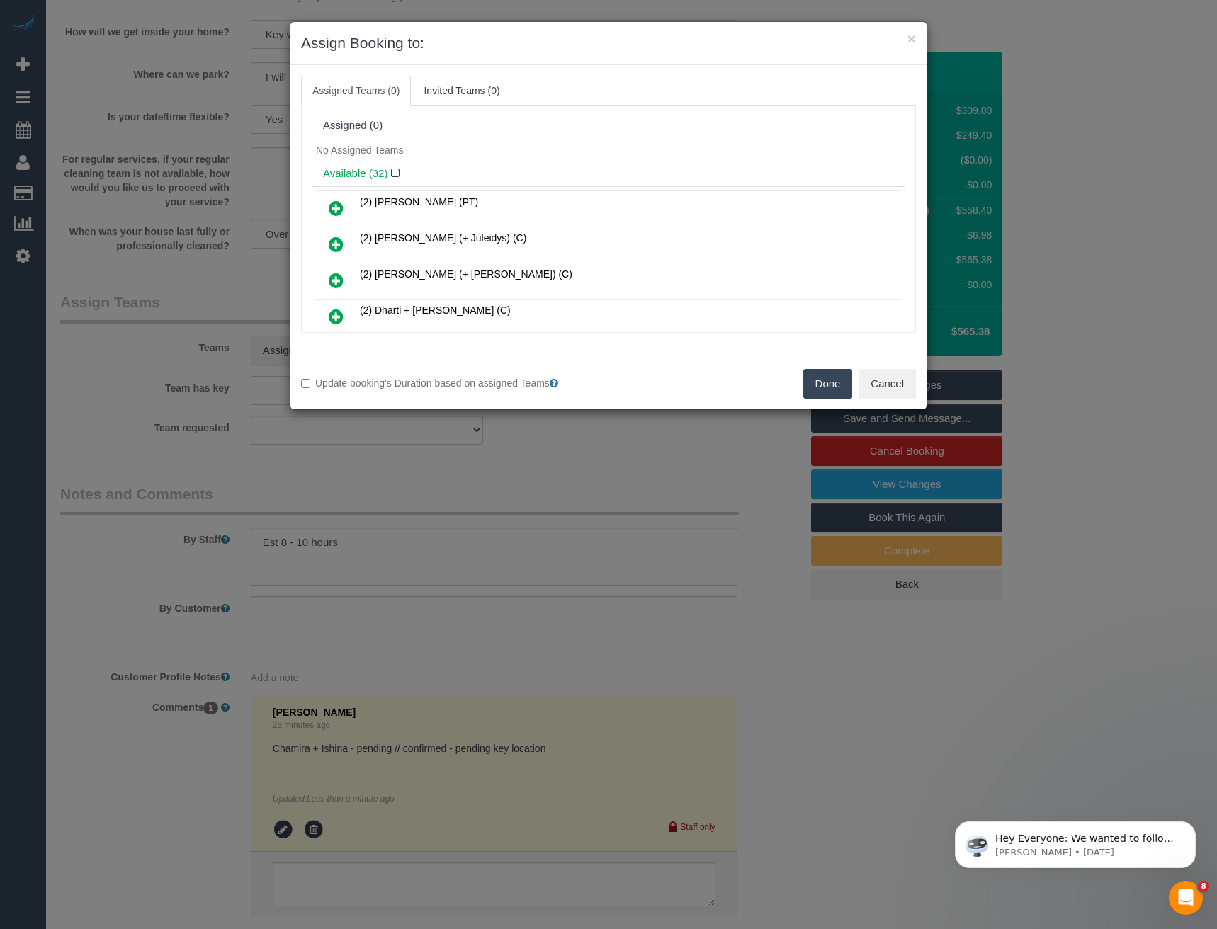
scroll to position [3203, 0]
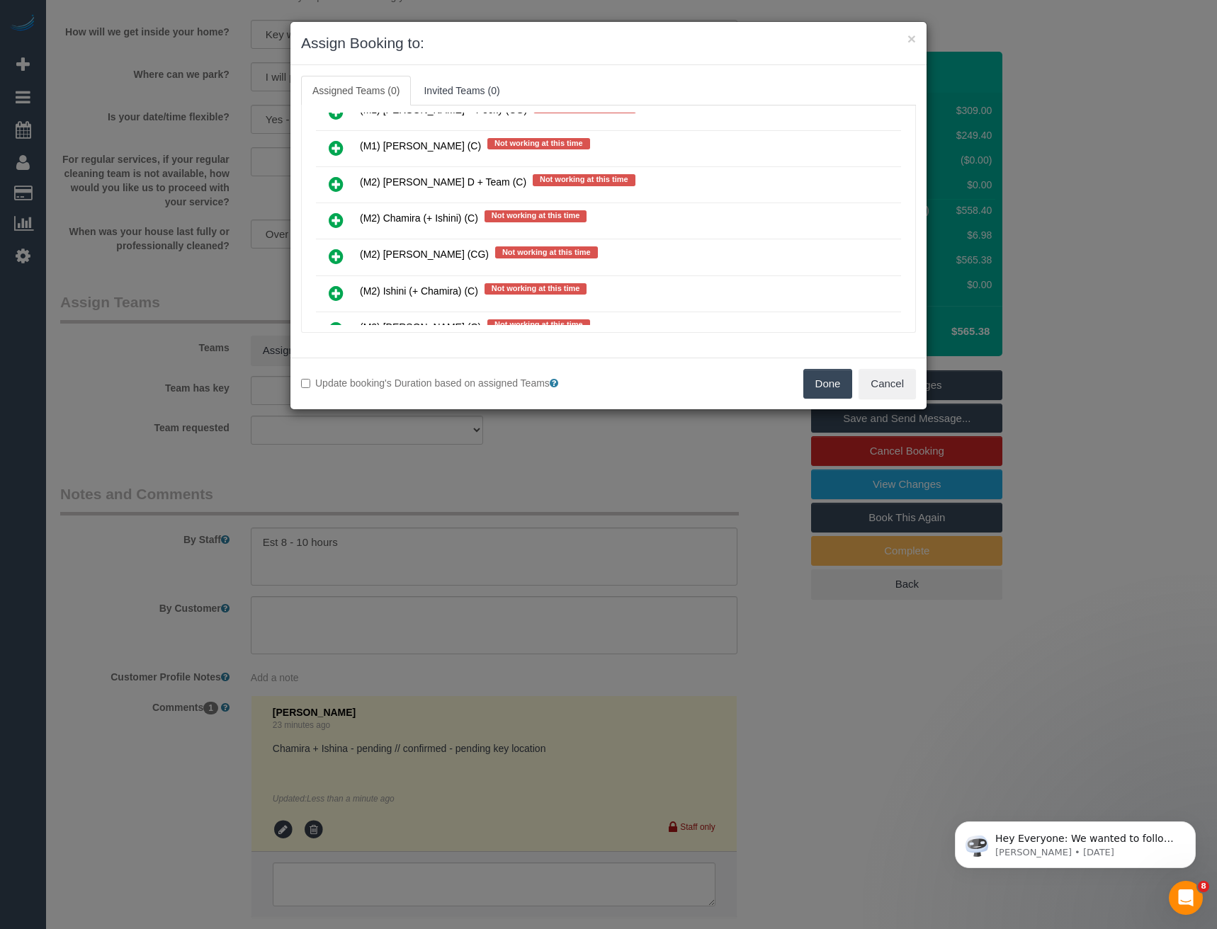
click at [339, 292] on icon at bounding box center [336, 293] width 15 height 17
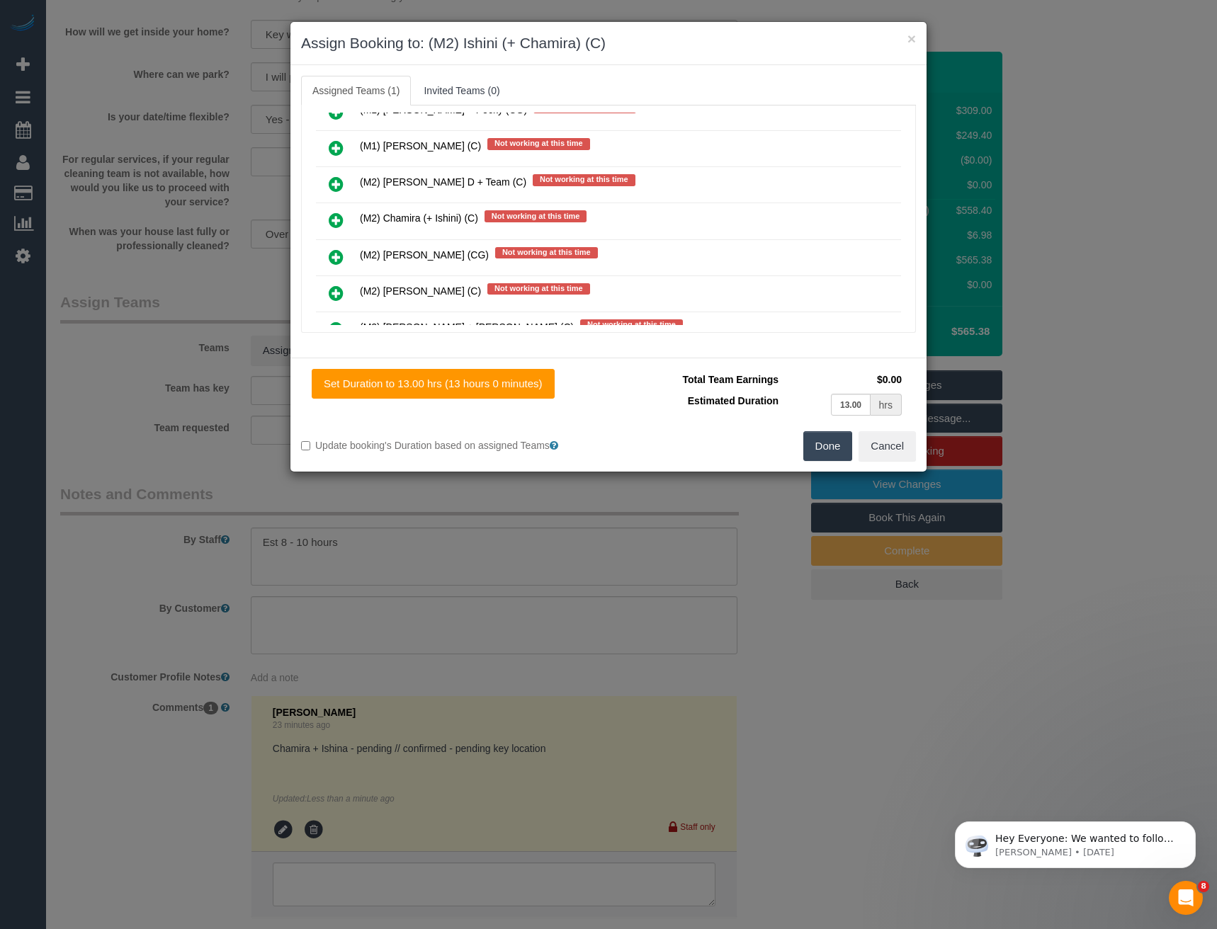
click at [336, 217] on icon at bounding box center [336, 220] width 15 height 17
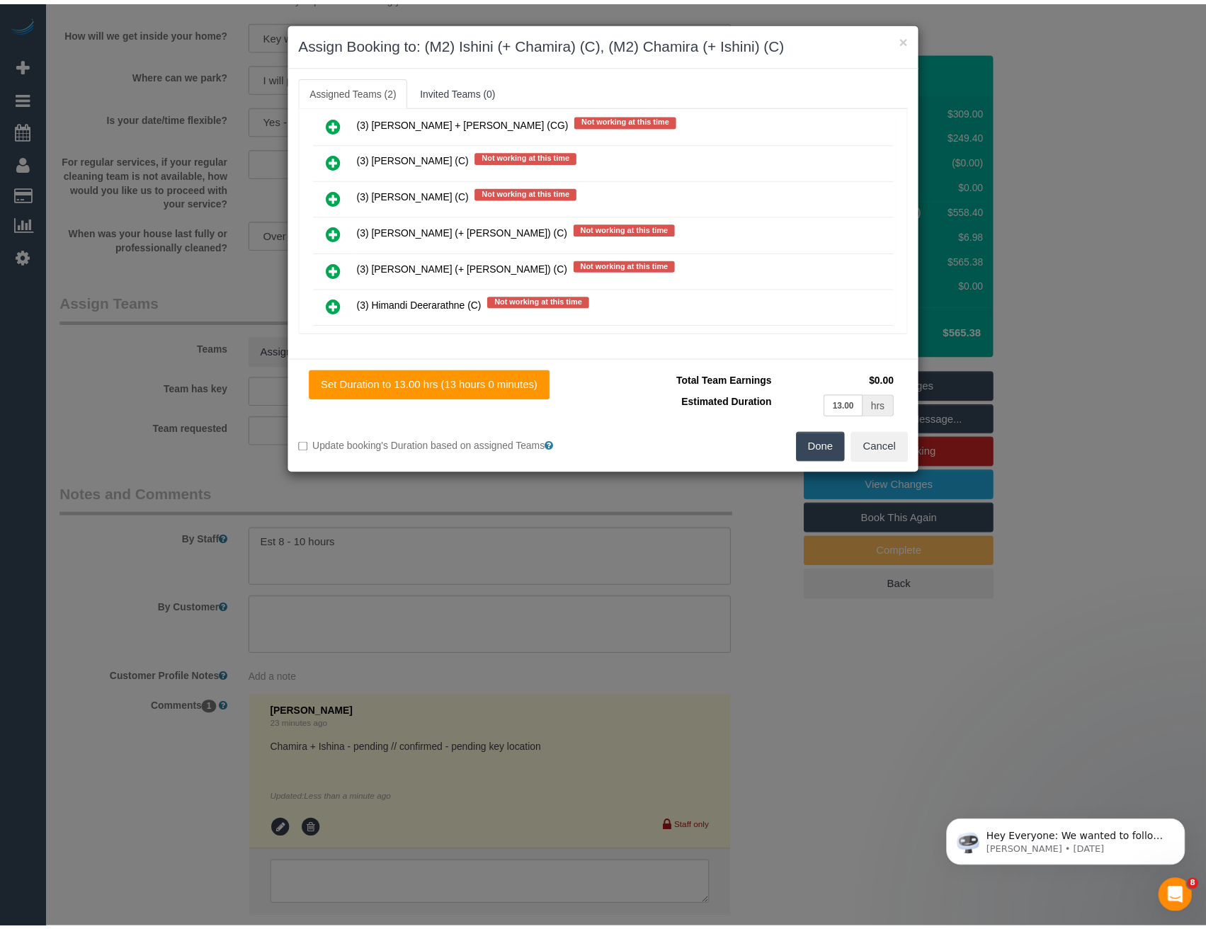
scroll to position [0, 0]
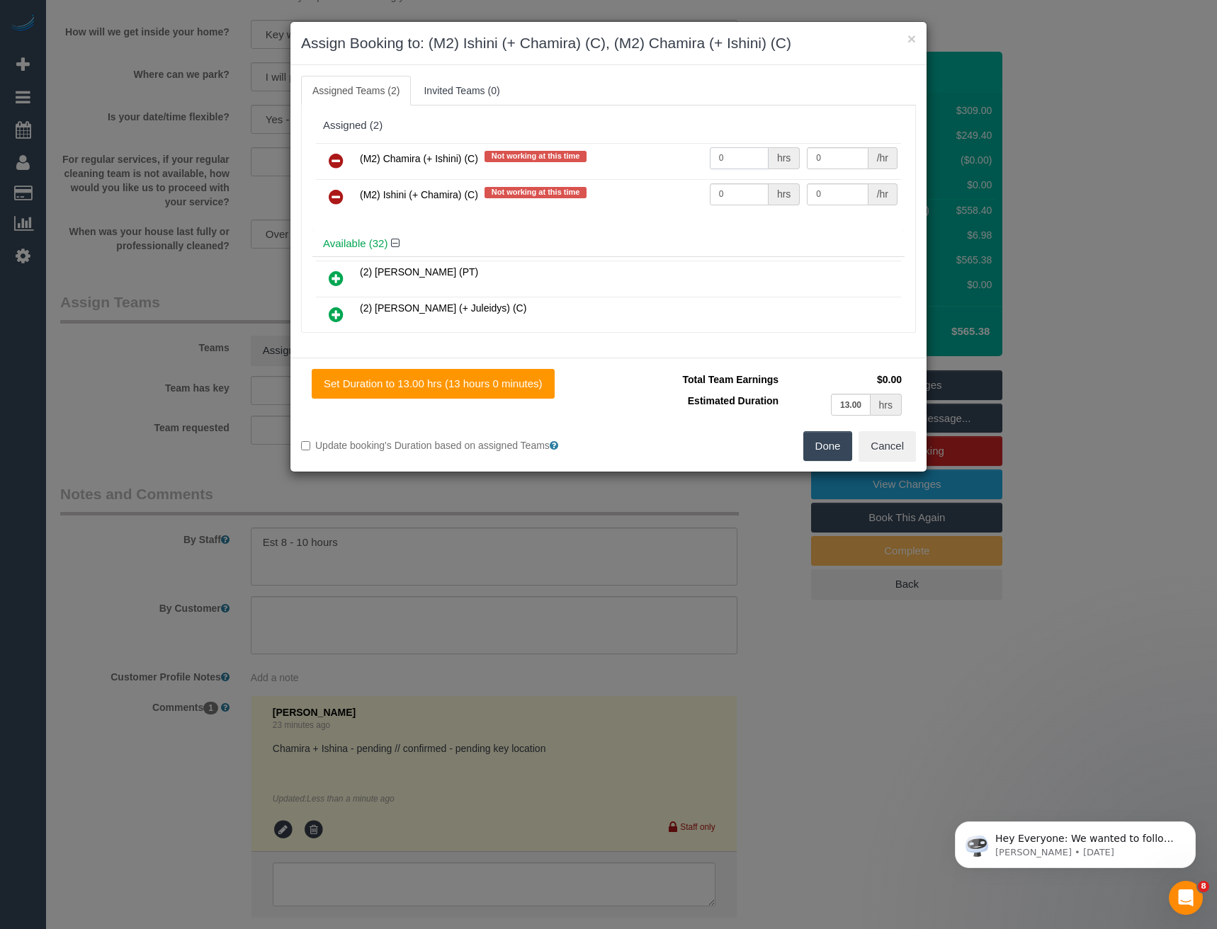
drag, startPoint x: 724, startPoint y: 159, endPoint x: 628, endPoint y: 160, distance: 96.3
click at [685, 159] on tr "(M2) Chamira (+ Ishini) (C) Not working at this time 0 hrs 0 /hr" at bounding box center [608, 161] width 585 height 36
type input "1"
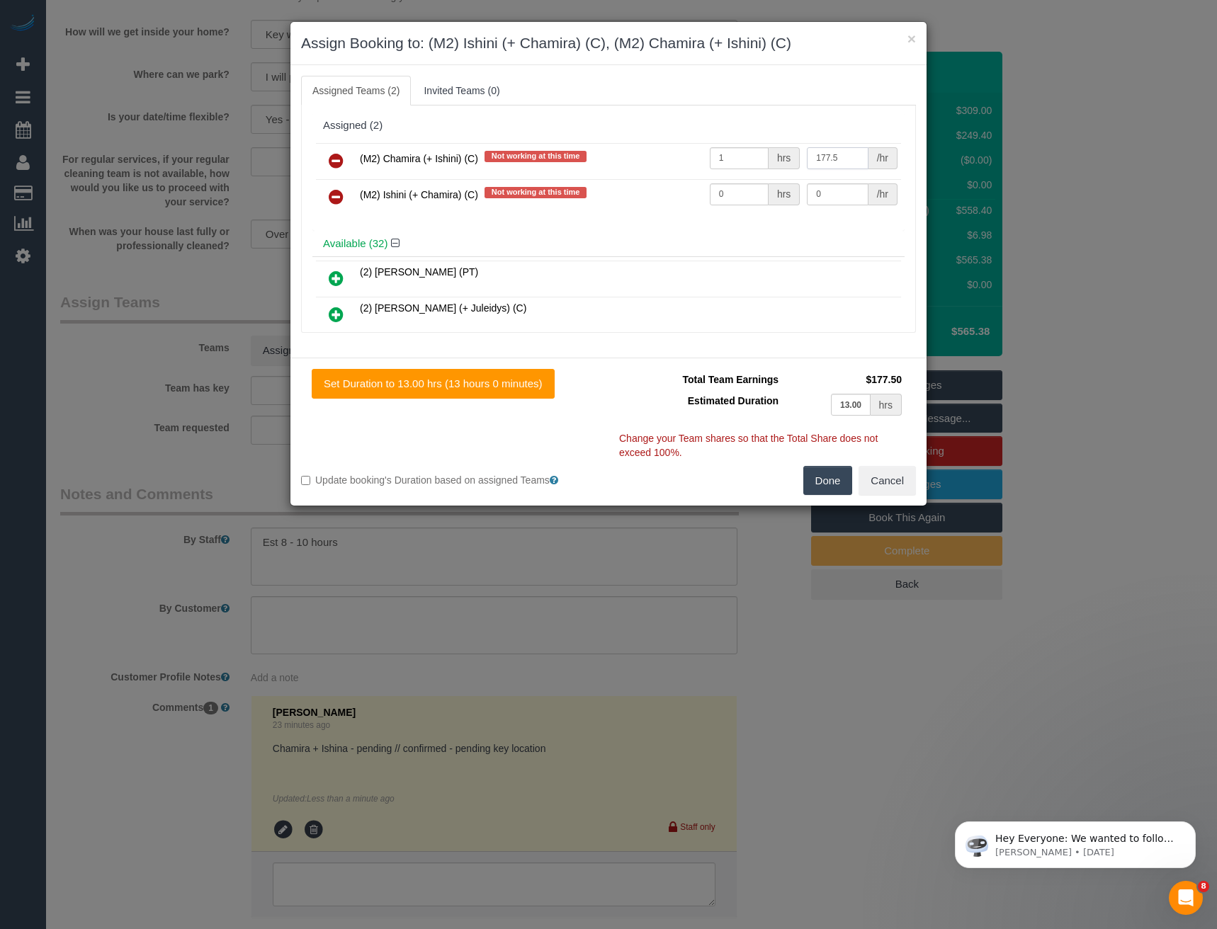
type input "177.5"
drag, startPoint x: 725, startPoint y: 196, endPoint x: 650, endPoint y: 196, distance: 75.1
click at [655, 196] on tr "(M2) Ishini (+ Chamira) (C) Not working at this time 0 hrs 0 /hr" at bounding box center [608, 197] width 585 height 36
type input "1"
type input "177.5"
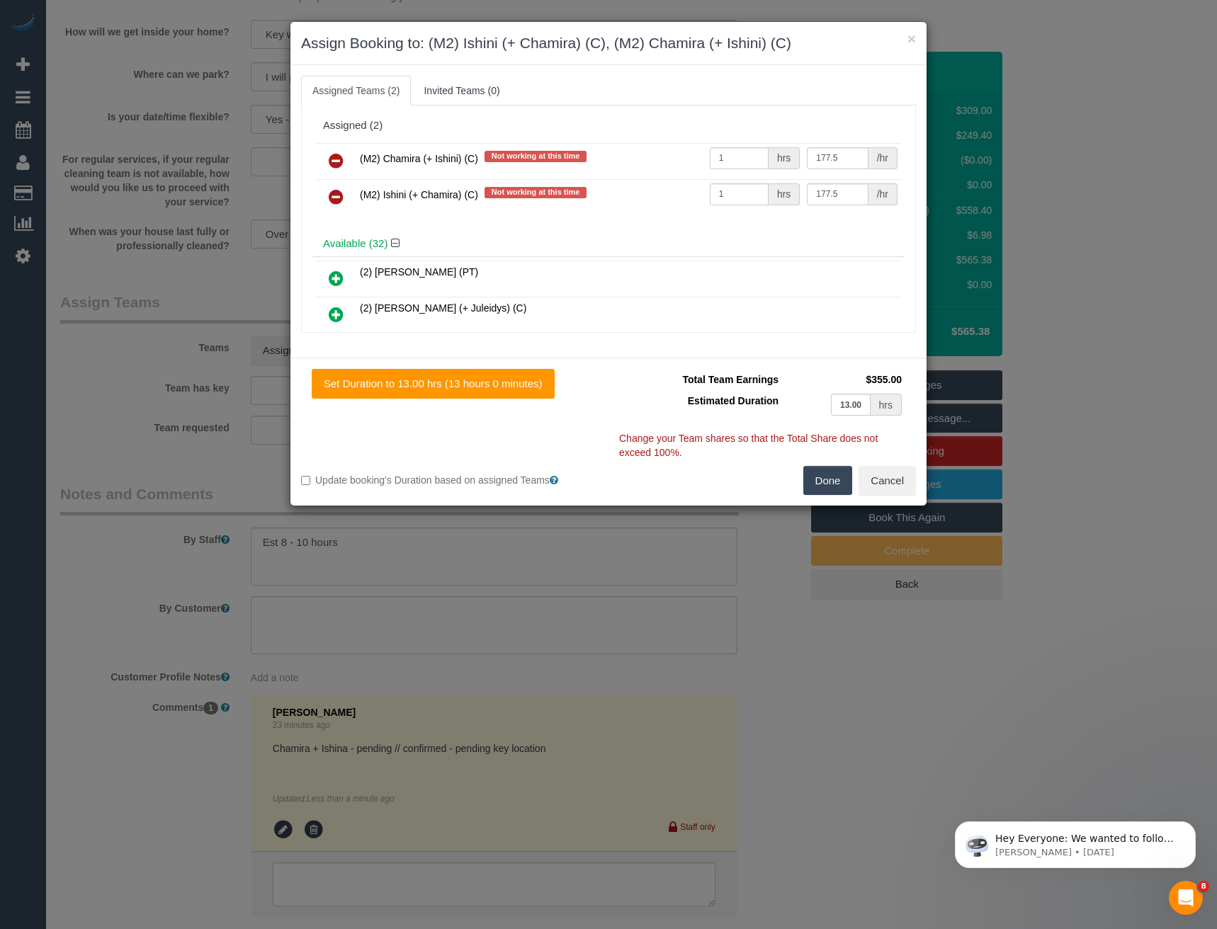
click at [828, 483] on button "Done" at bounding box center [828, 481] width 50 height 30
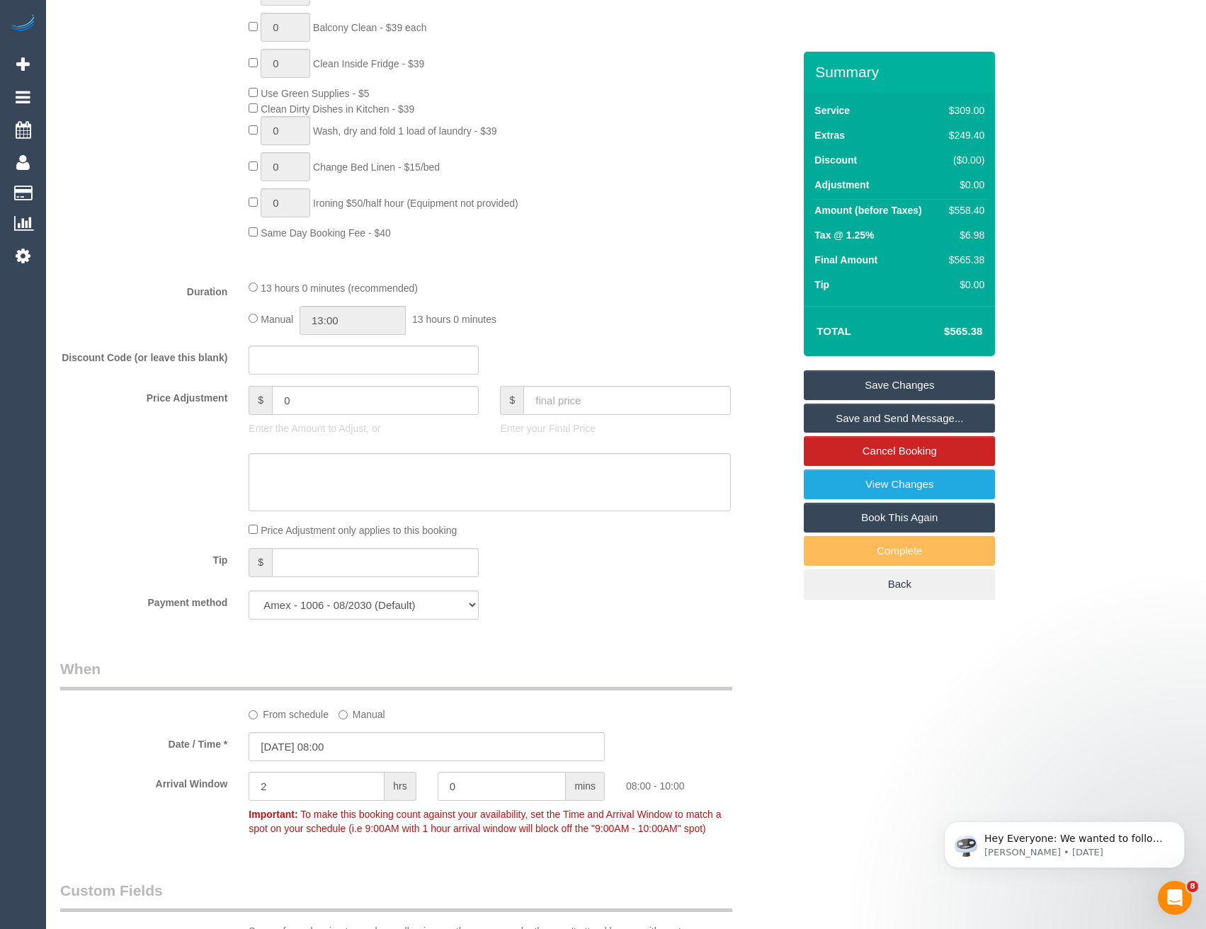
scroll to position [871, 0]
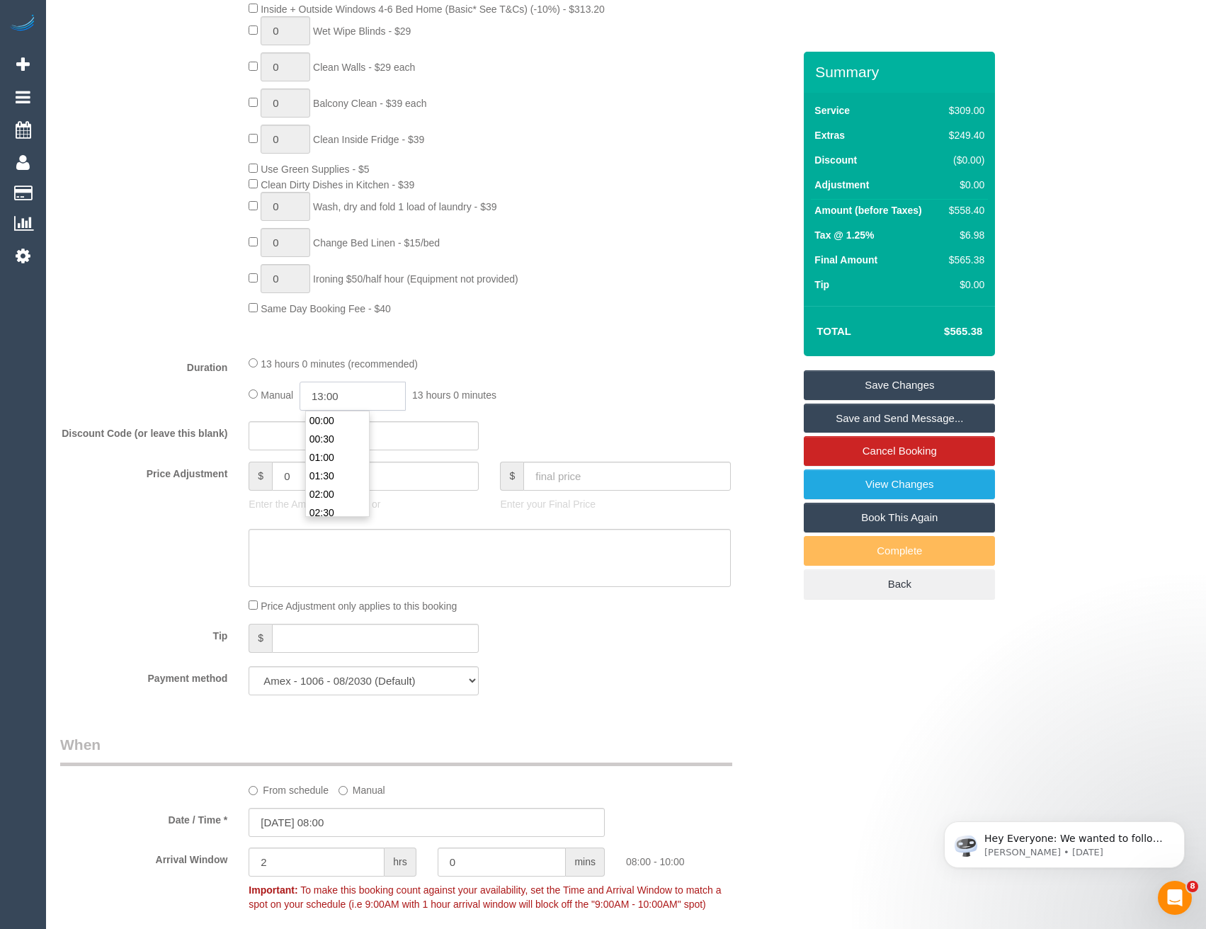
click at [391, 390] on input "13:00" at bounding box center [353, 396] width 106 height 29
type input "05:00"
click at [328, 434] on li "05:00" at bounding box center [337, 428] width 63 height 18
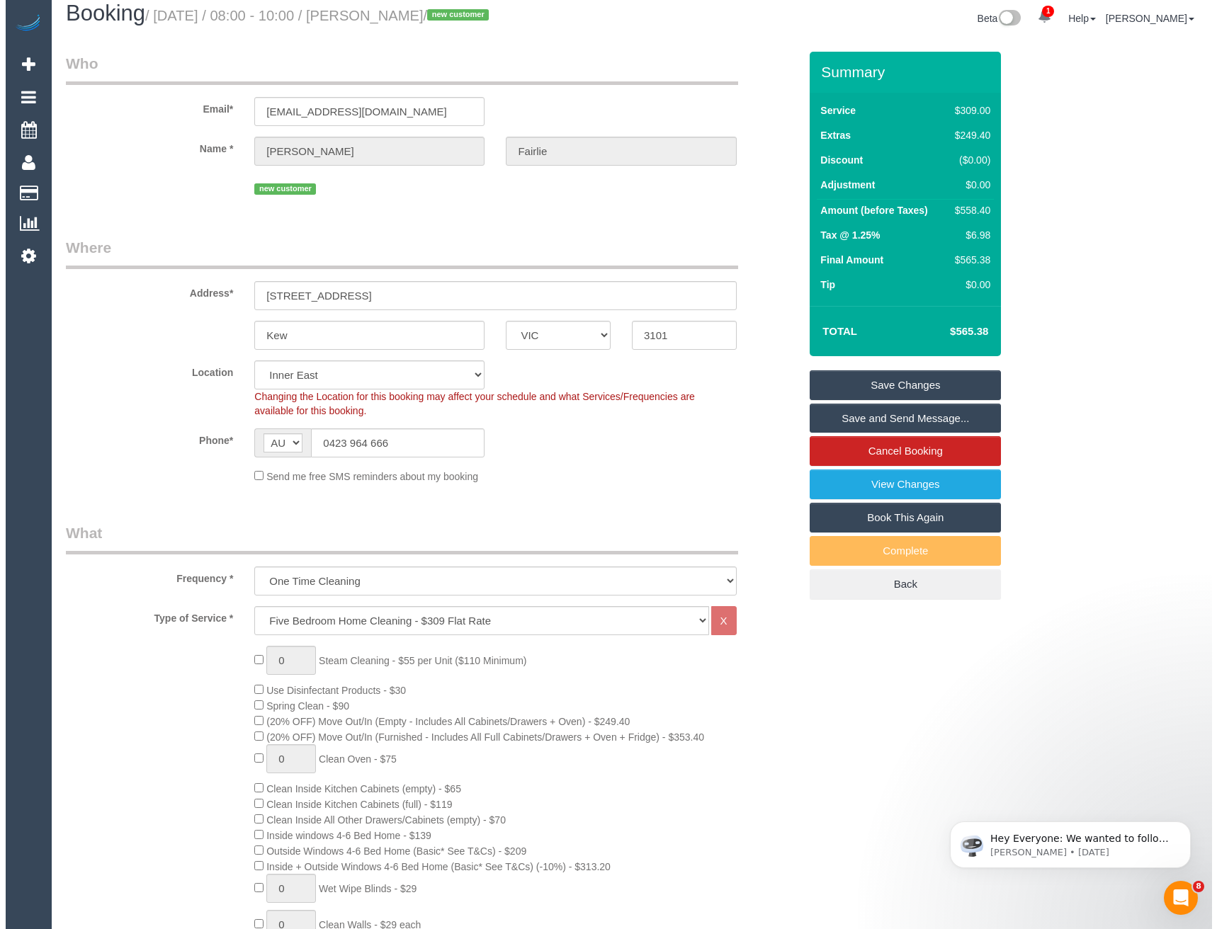
scroll to position [0, 0]
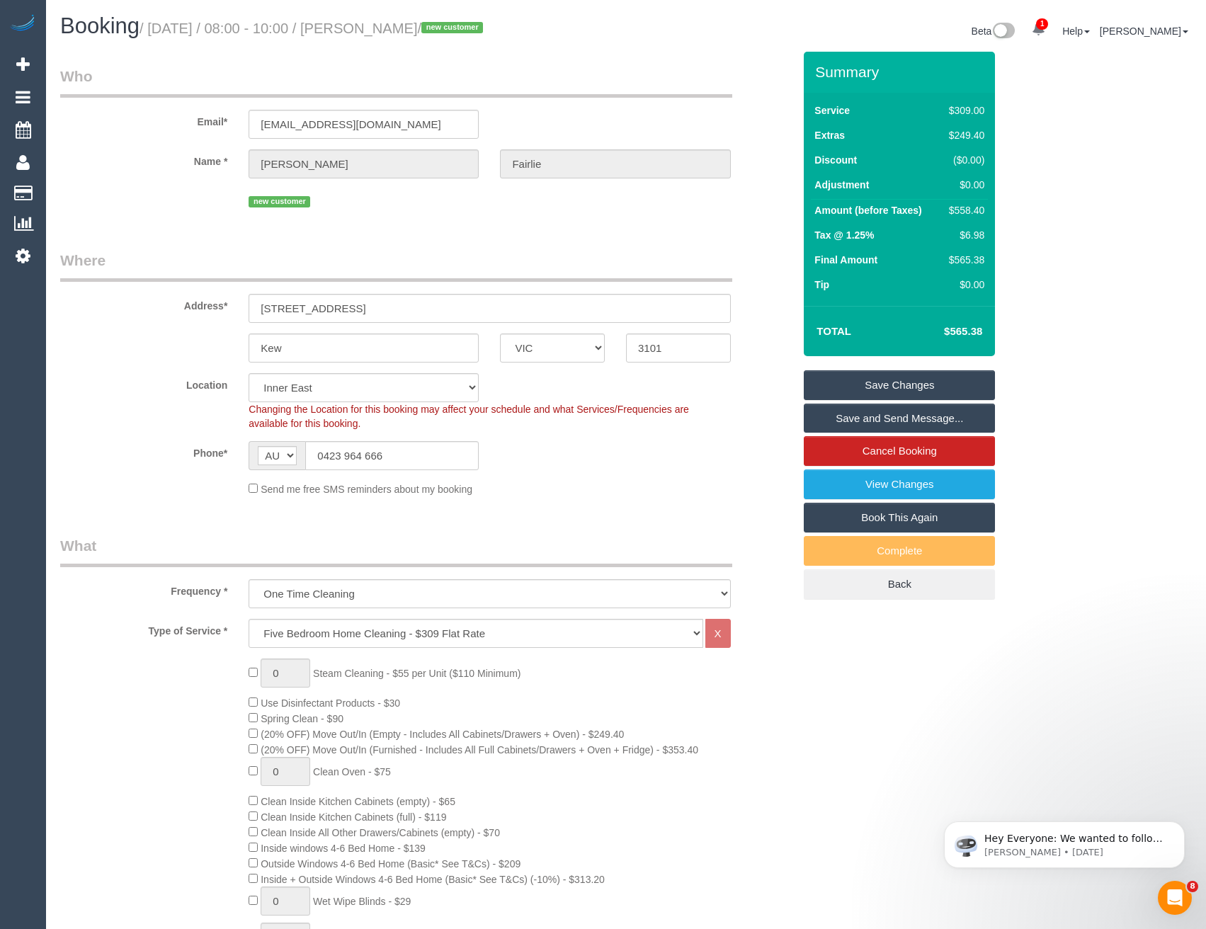
click at [815, 422] on link "Save and Send Message..." at bounding box center [899, 419] width 191 height 30
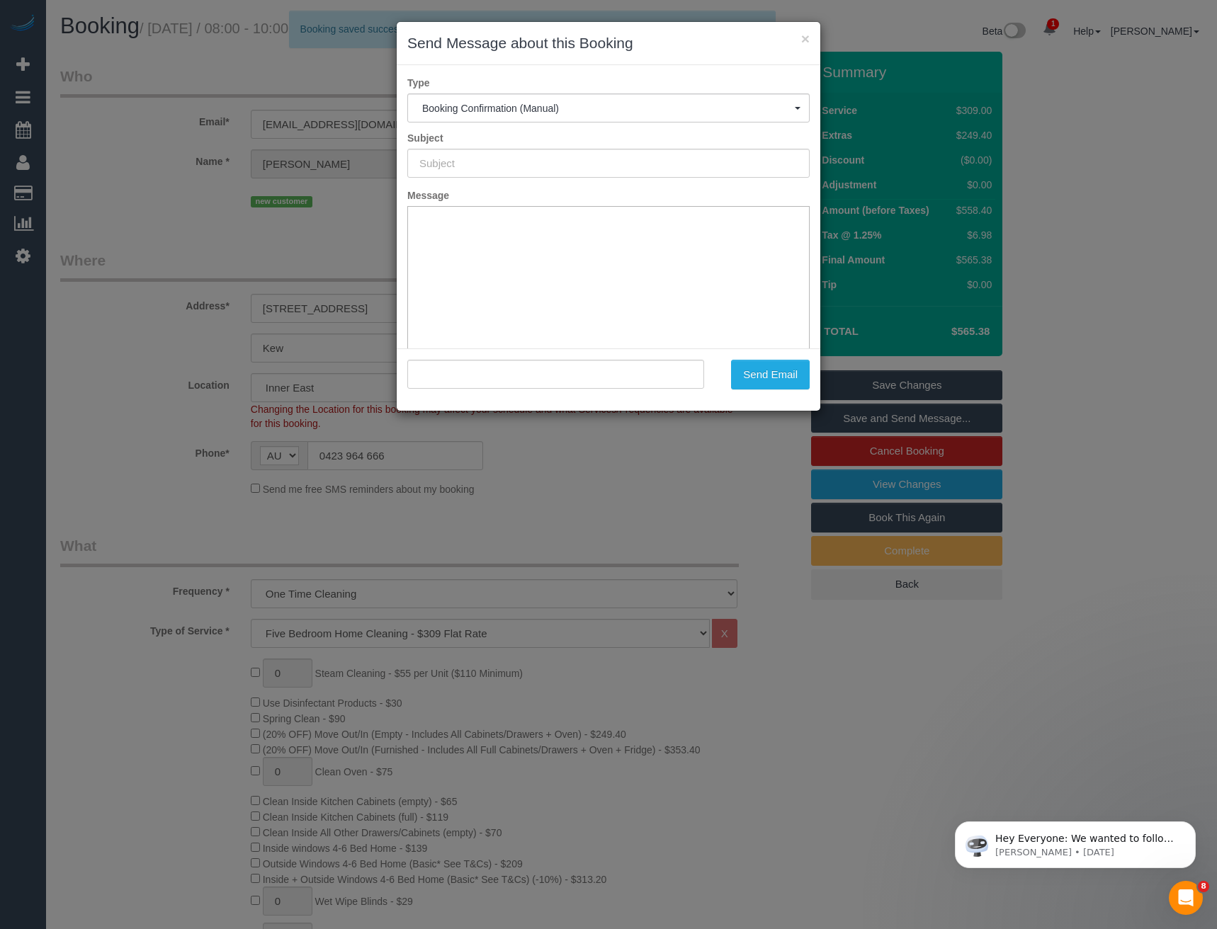
type input "Booking Confirmed"
type input ""Patrick Fairlie" <fairliepatrick@gmail.com>"
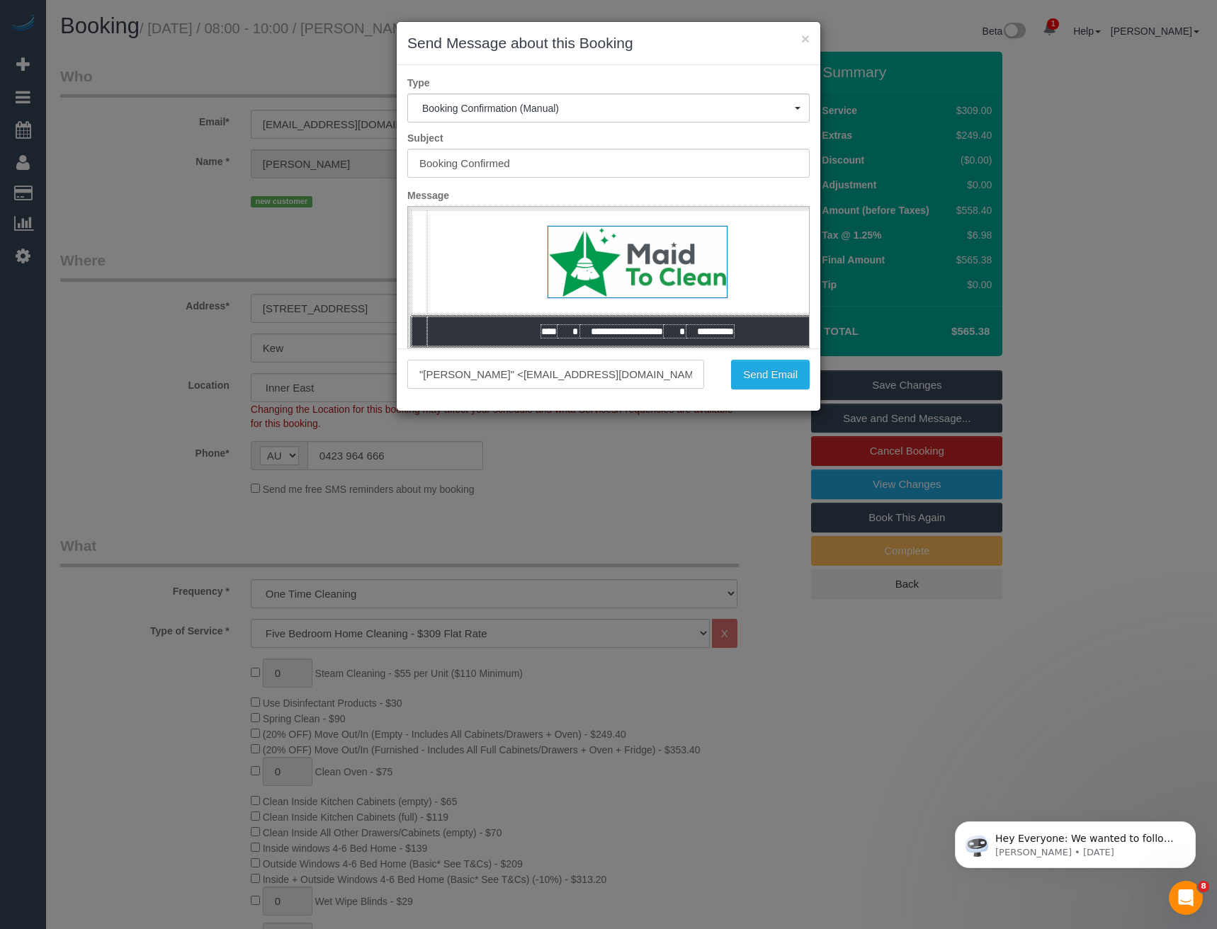
click at [607, 375] on input ""Patrick Fairlie" <fairliepatrick@gmail.com>" at bounding box center [555, 374] width 297 height 29
drag, startPoint x: 615, startPoint y: 374, endPoint x: 499, endPoint y: 372, distance: 116.2
click at [499, 372] on input ""Patrick Fairlie" <fairliepatrick@gmail.com>" at bounding box center [555, 374] width 297 height 29
click at [778, 380] on button "Send Email" at bounding box center [770, 375] width 79 height 30
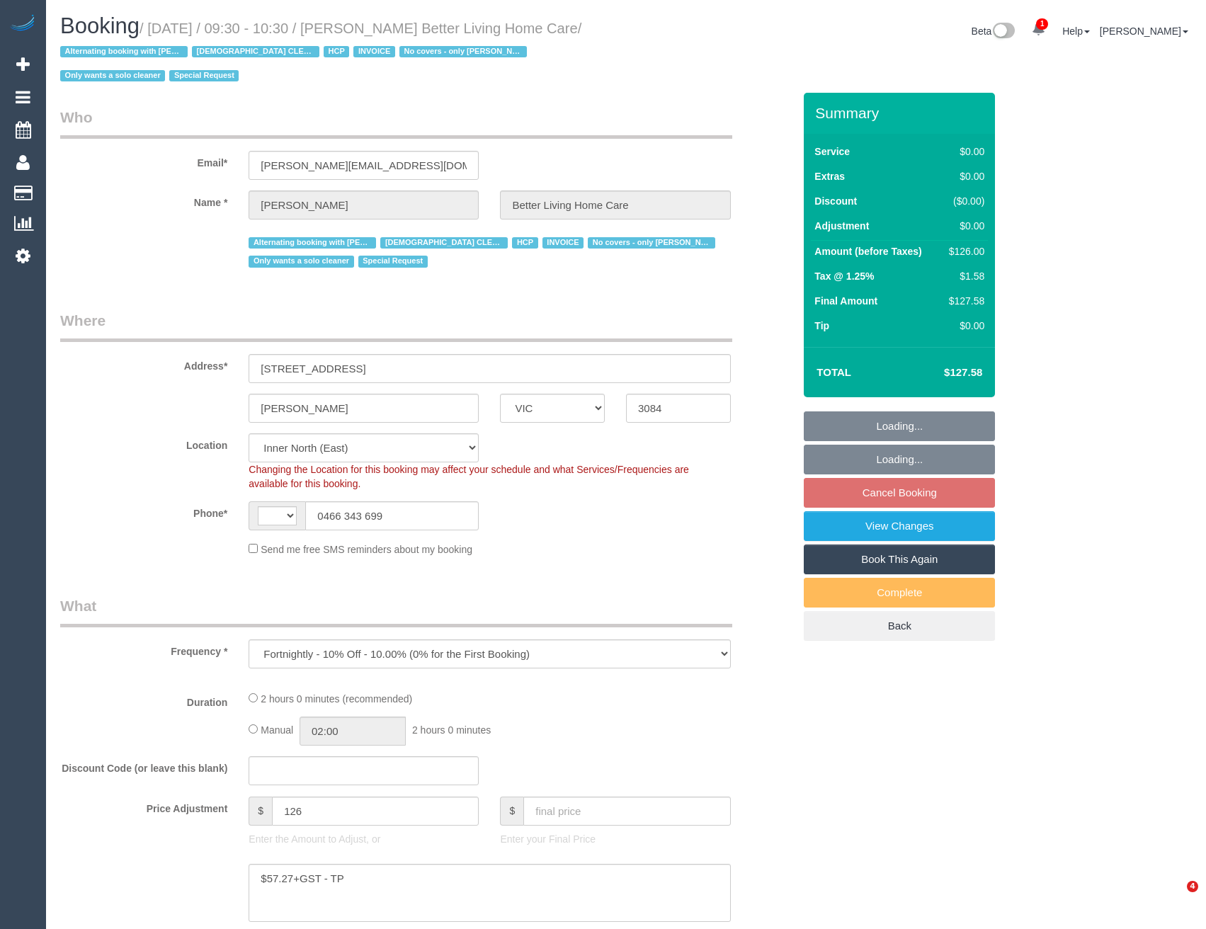
select select "VIC"
select select "object:590"
select select "string:AU"
select select "120"
select select "number:28"
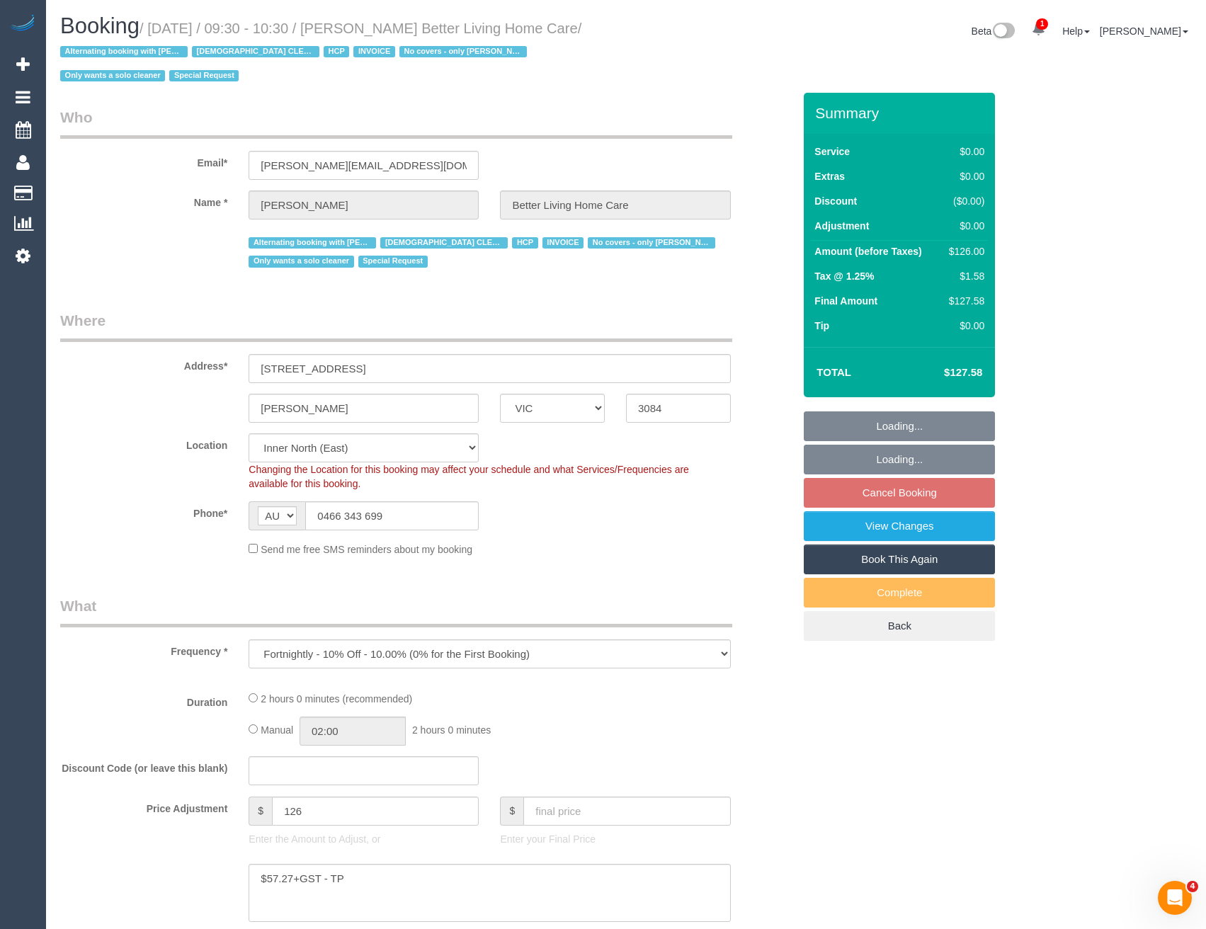
select select "number:14"
select select "number:19"
select select "number:25"
select select "number:35"
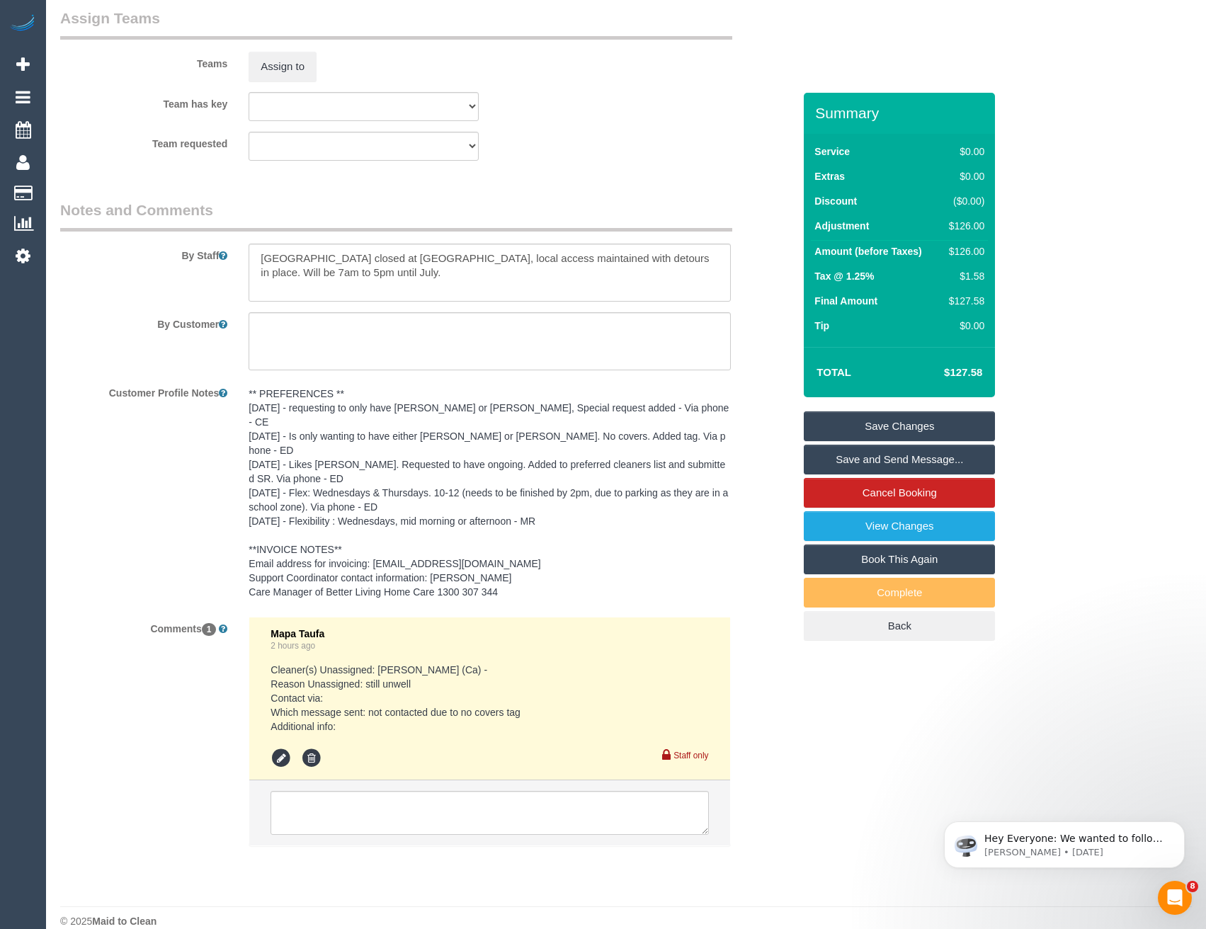
scroll to position [1871, 0]
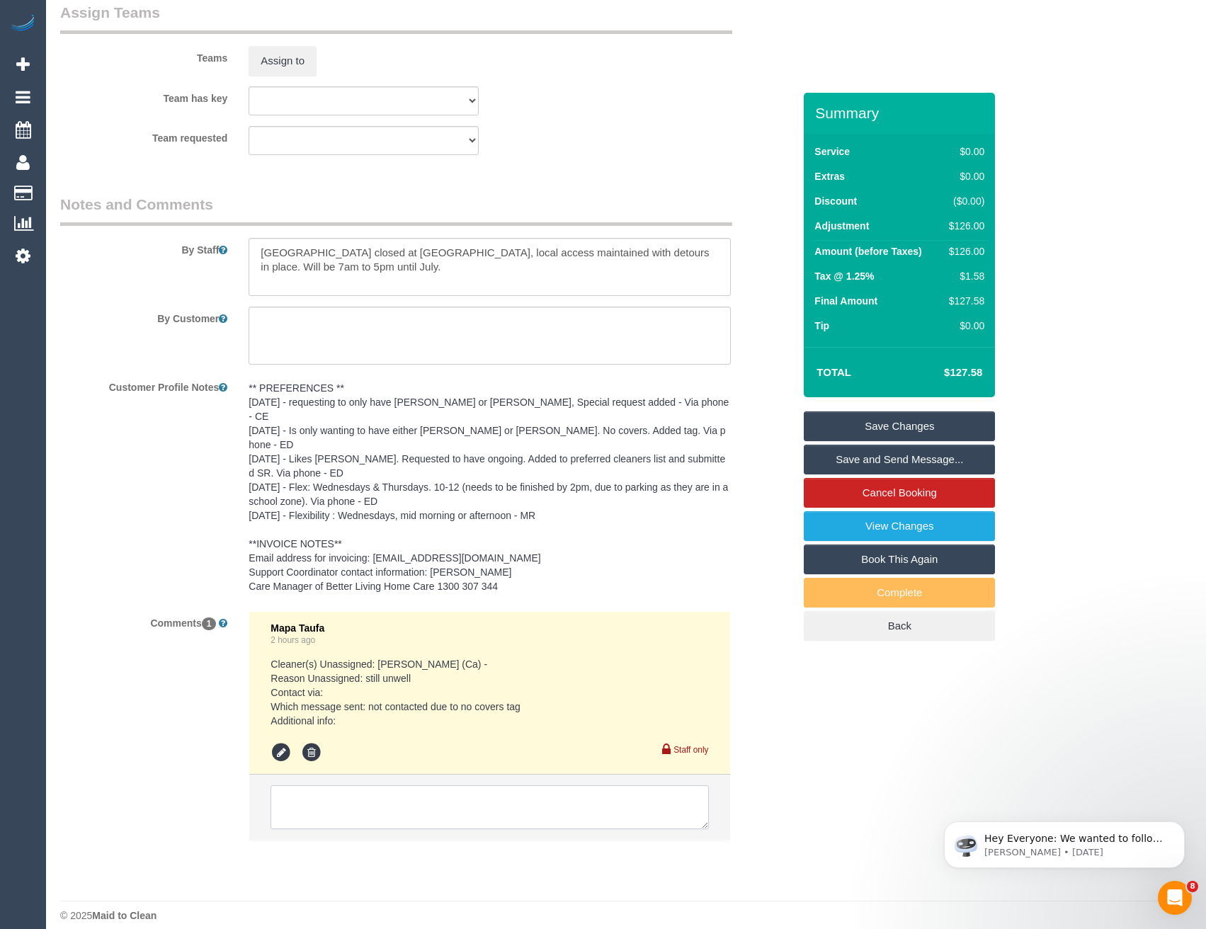
click at [332, 786] on textarea at bounding box center [490, 808] width 438 height 44
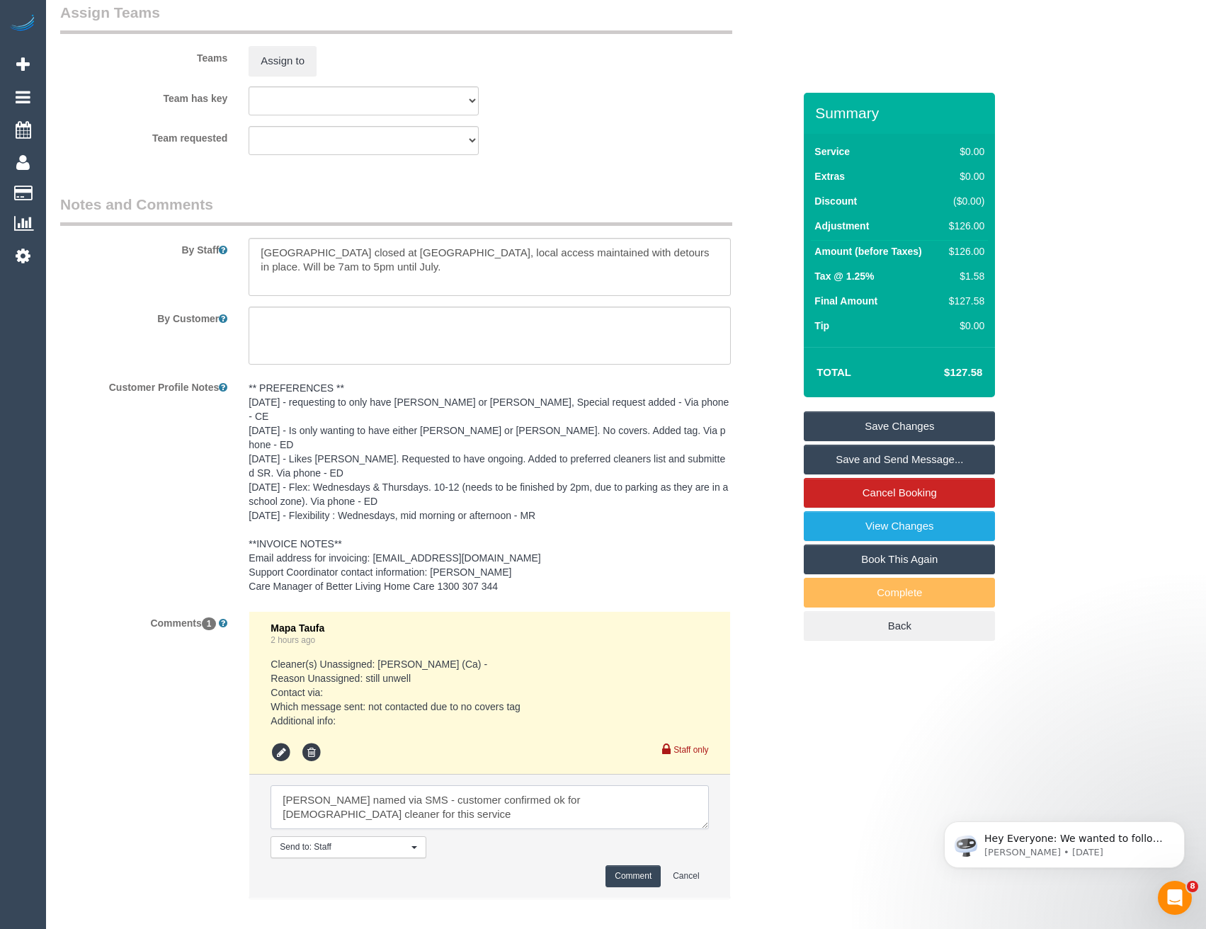
type textarea "[PERSON_NAME] named via SMS - customer confirmed ok for [DEMOGRAPHIC_DATA] clea…"
click at [627, 866] on button "Comment" at bounding box center [633, 877] width 55 height 22
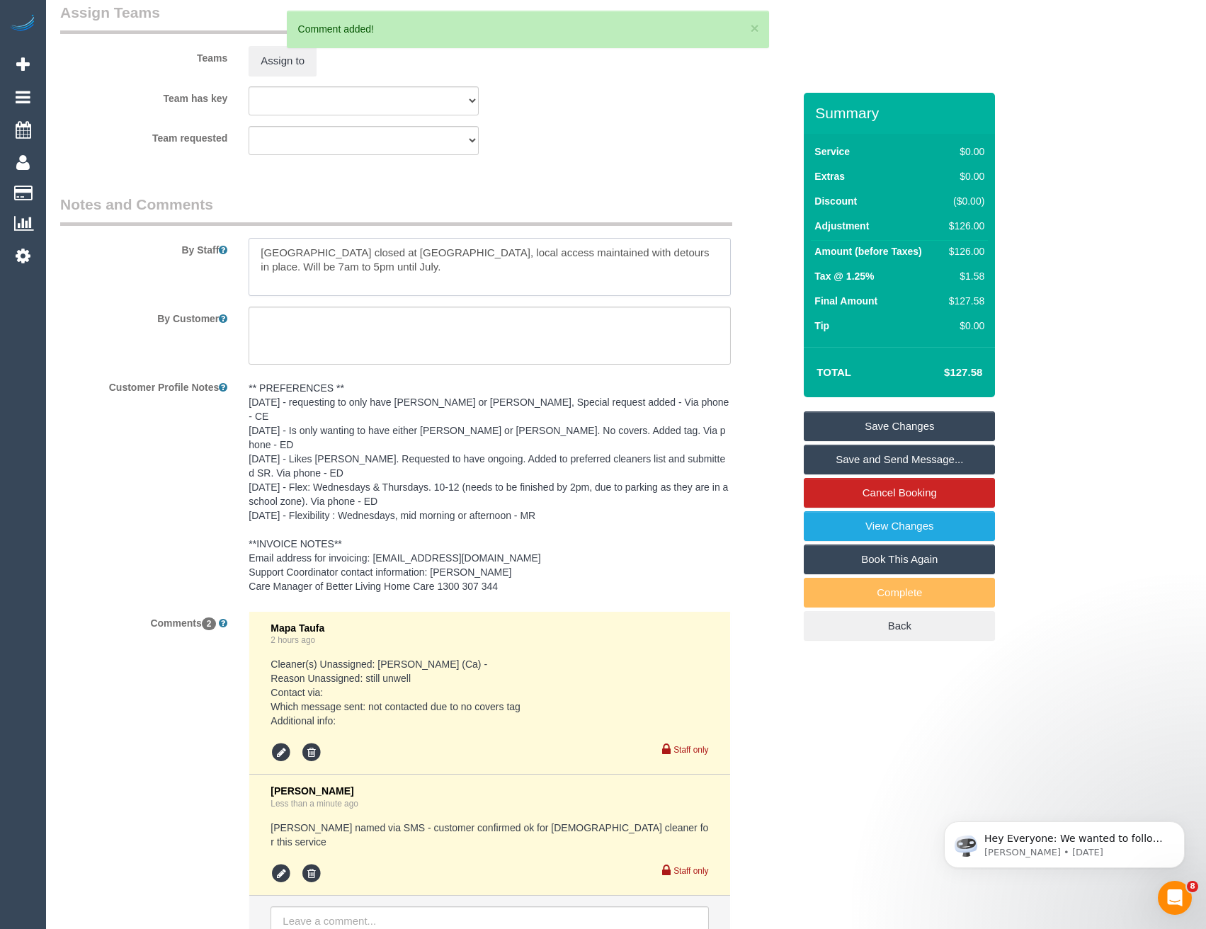
drag, startPoint x: 378, startPoint y: 275, endPoint x: 247, endPoint y: 247, distance: 134.1
click at [247, 247] on div at bounding box center [489, 267] width 503 height 58
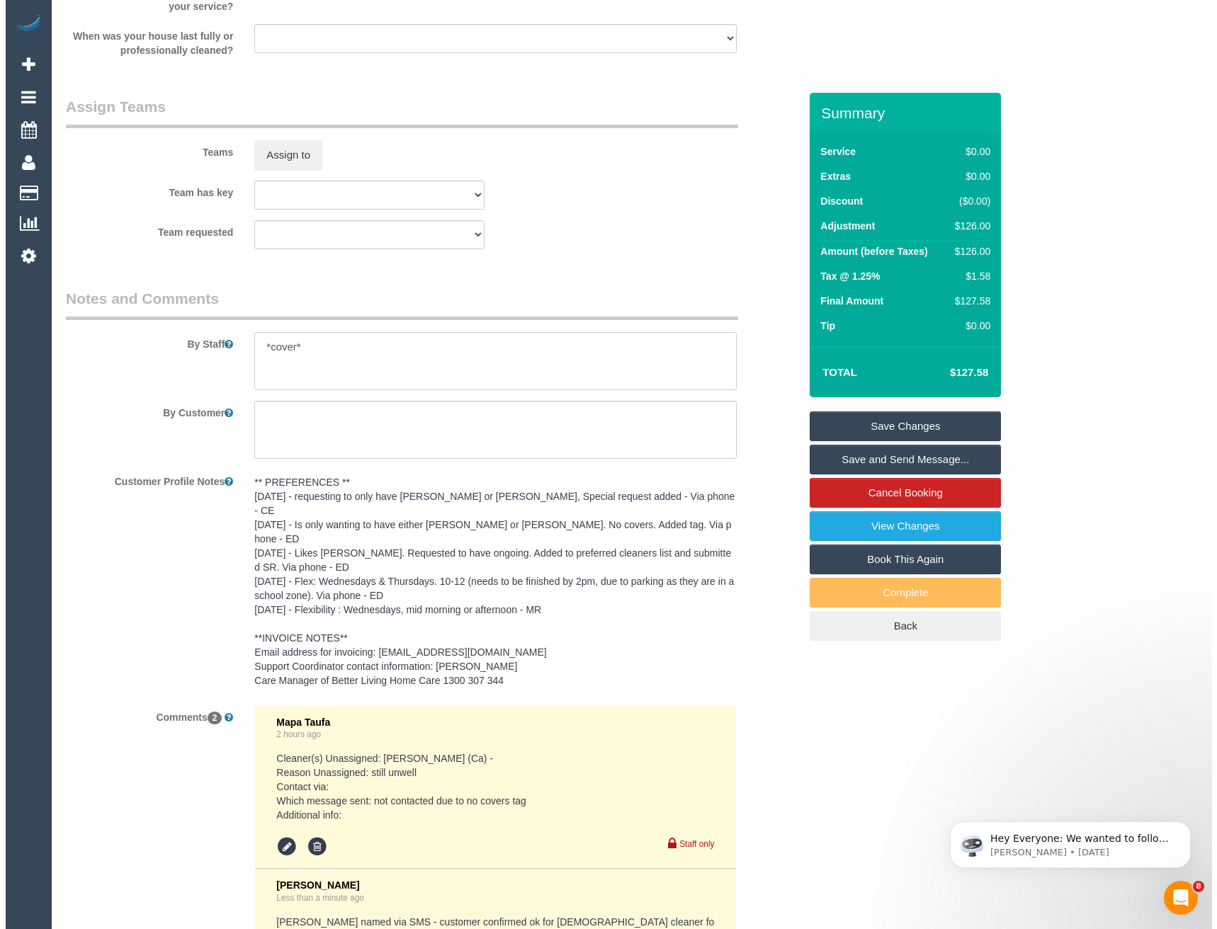
scroll to position [1729, 0]
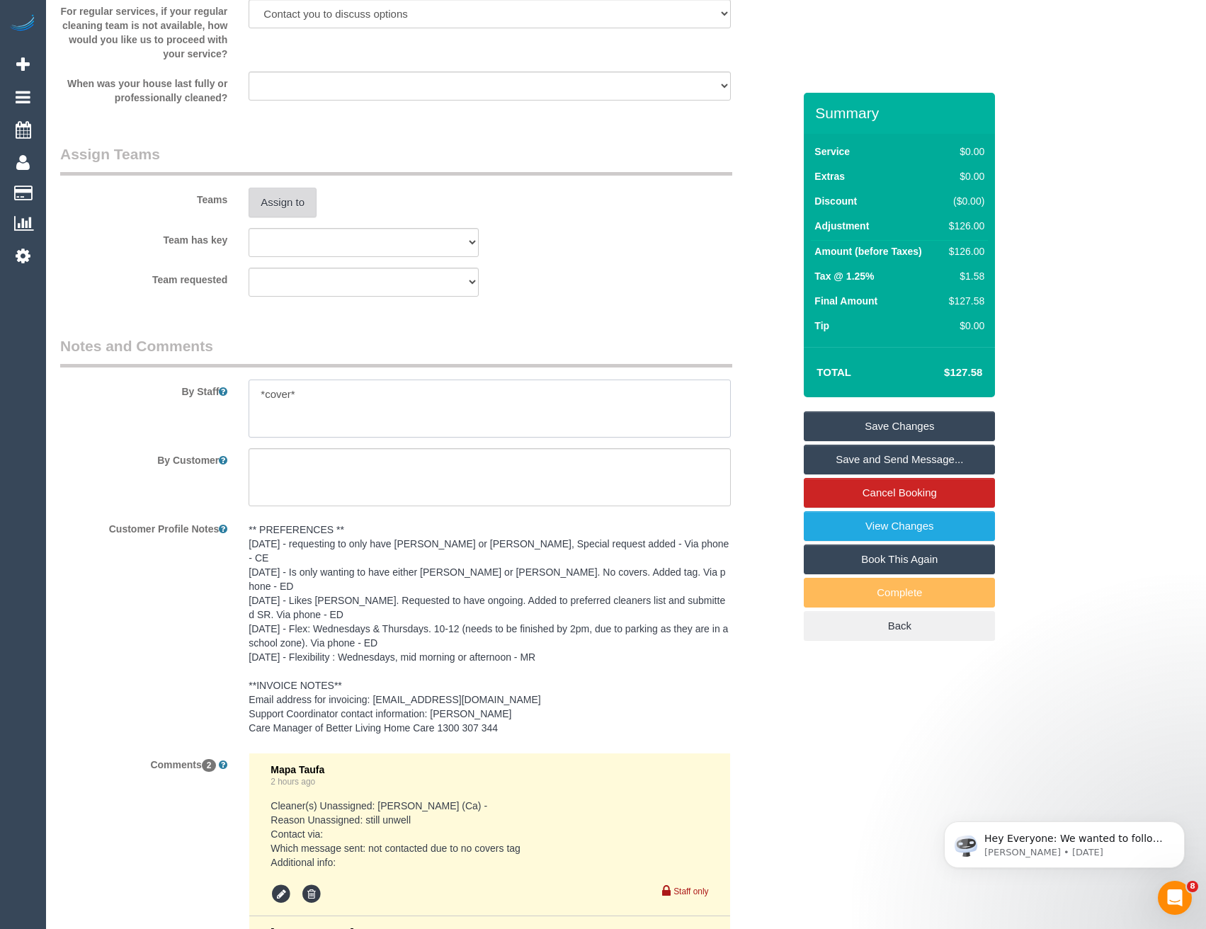
type textarea "*cover*"
click at [274, 196] on button "Assign to" at bounding box center [283, 203] width 68 height 30
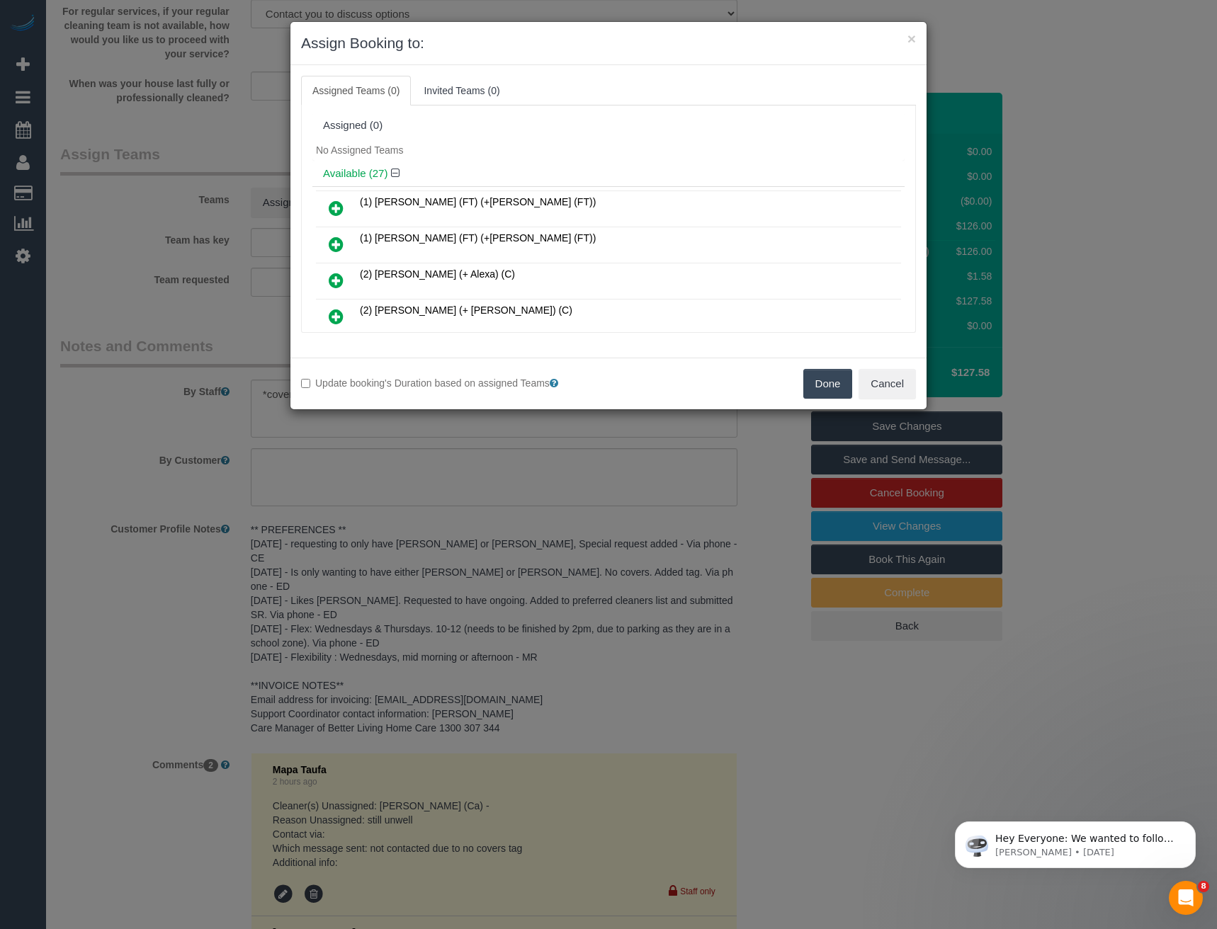
scroll to position [5292, 0]
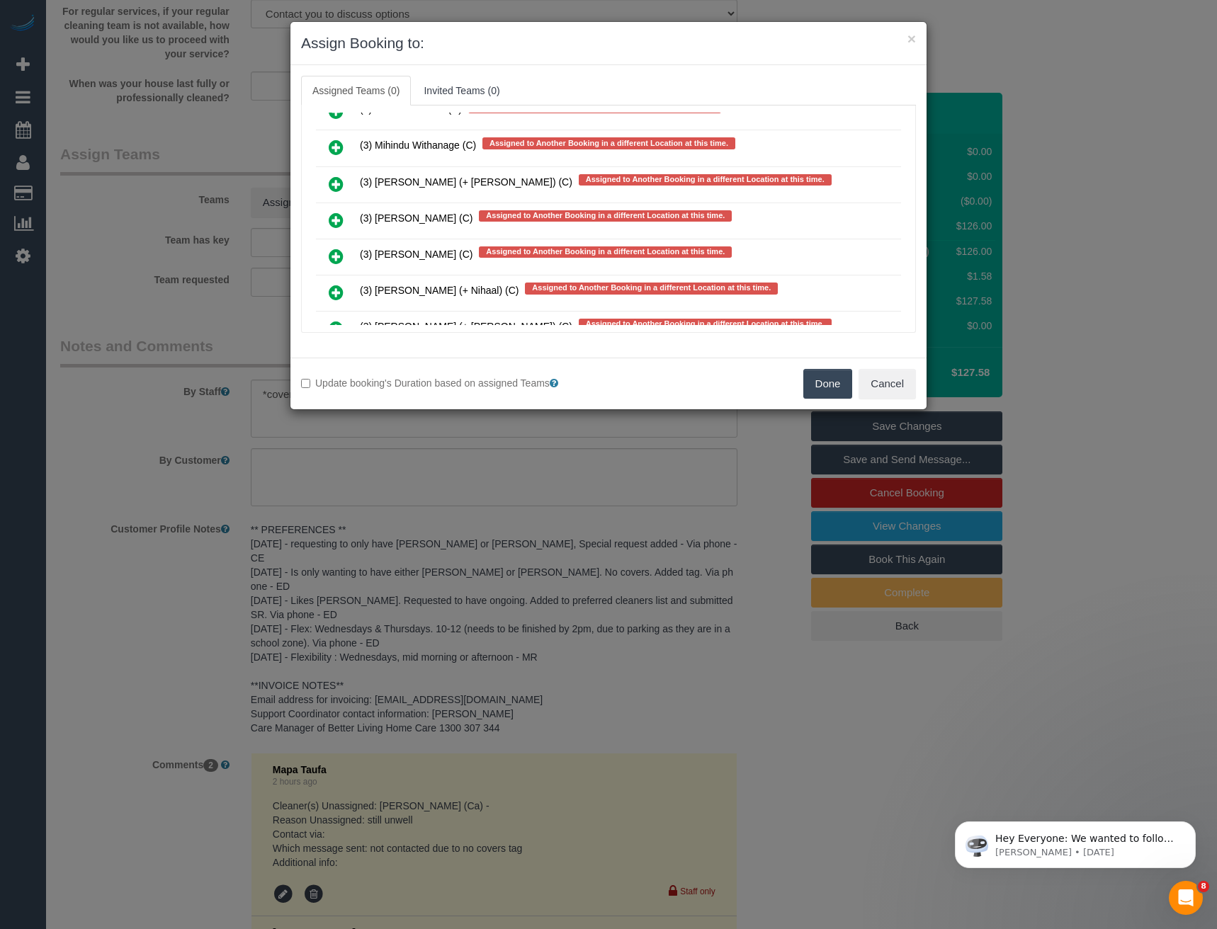
click at [336, 220] on icon at bounding box center [336, 220] width 15 height 17
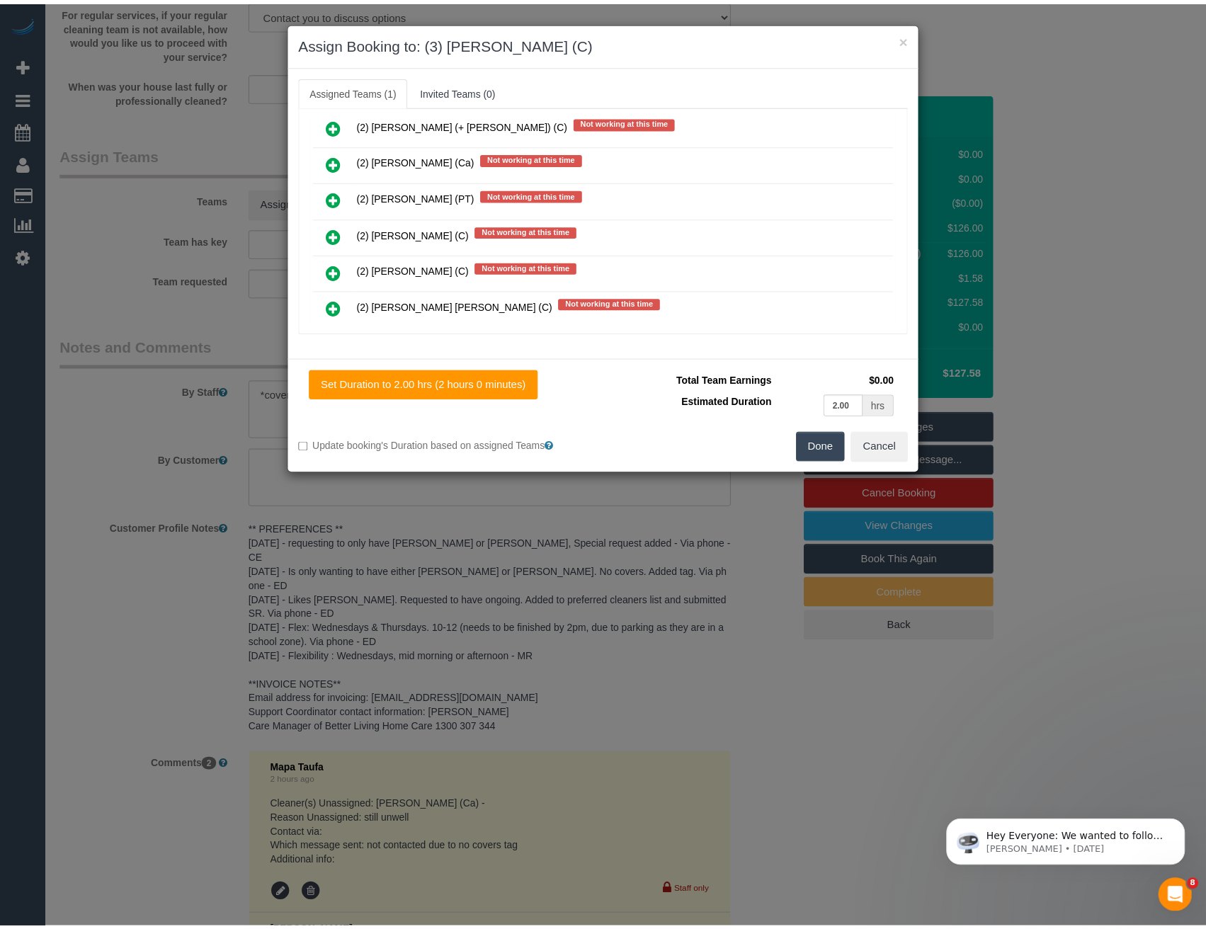
scroll to position [0, 0]
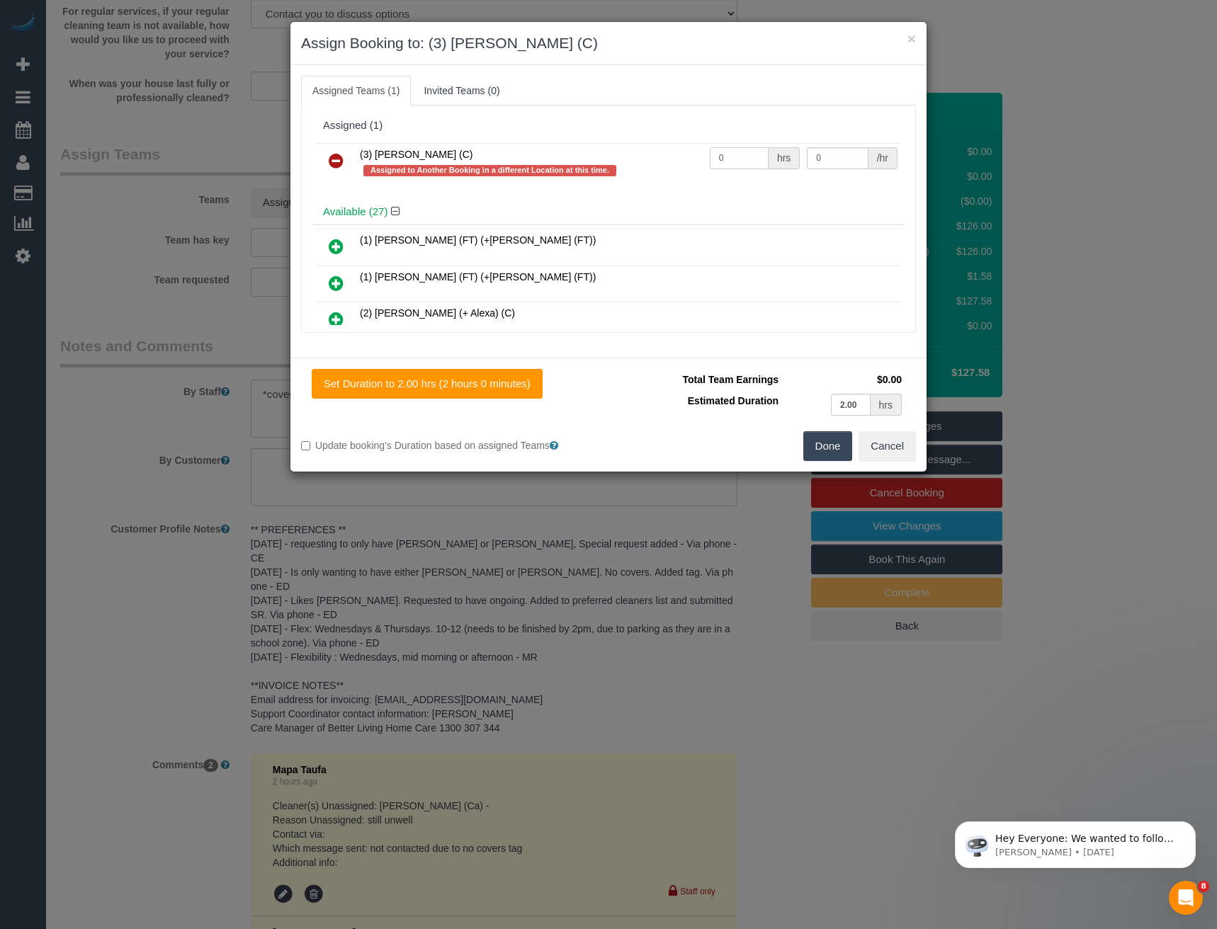
drag, startPoint x: 725, startPoint y: 155, endPoint x: 671, endPoint y: 162, distance: 54.9
click at [676, 162] on tr "(3) [PERSON_NAME] (C) Assigned to Another Booking in a different Location at th…" at bounding box center [608, 163] width 585 height 40
type input "2"
type input "35"
click at [820, 448] on button "Done" at bounding box center [828, 446] width 50 height 30
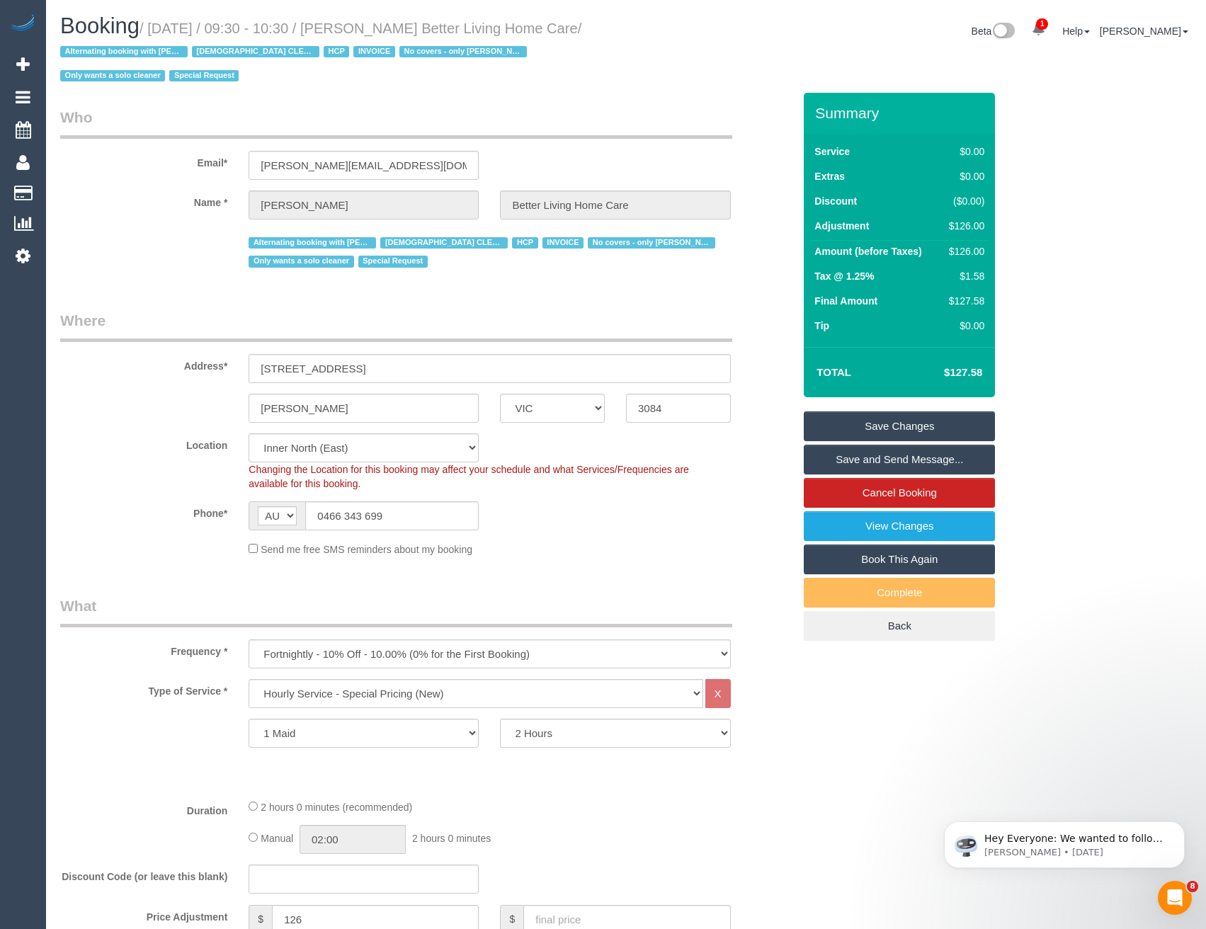
click at [859, 435] on link "Save Changes" at bounding box center [899, 427] width 191 height 30
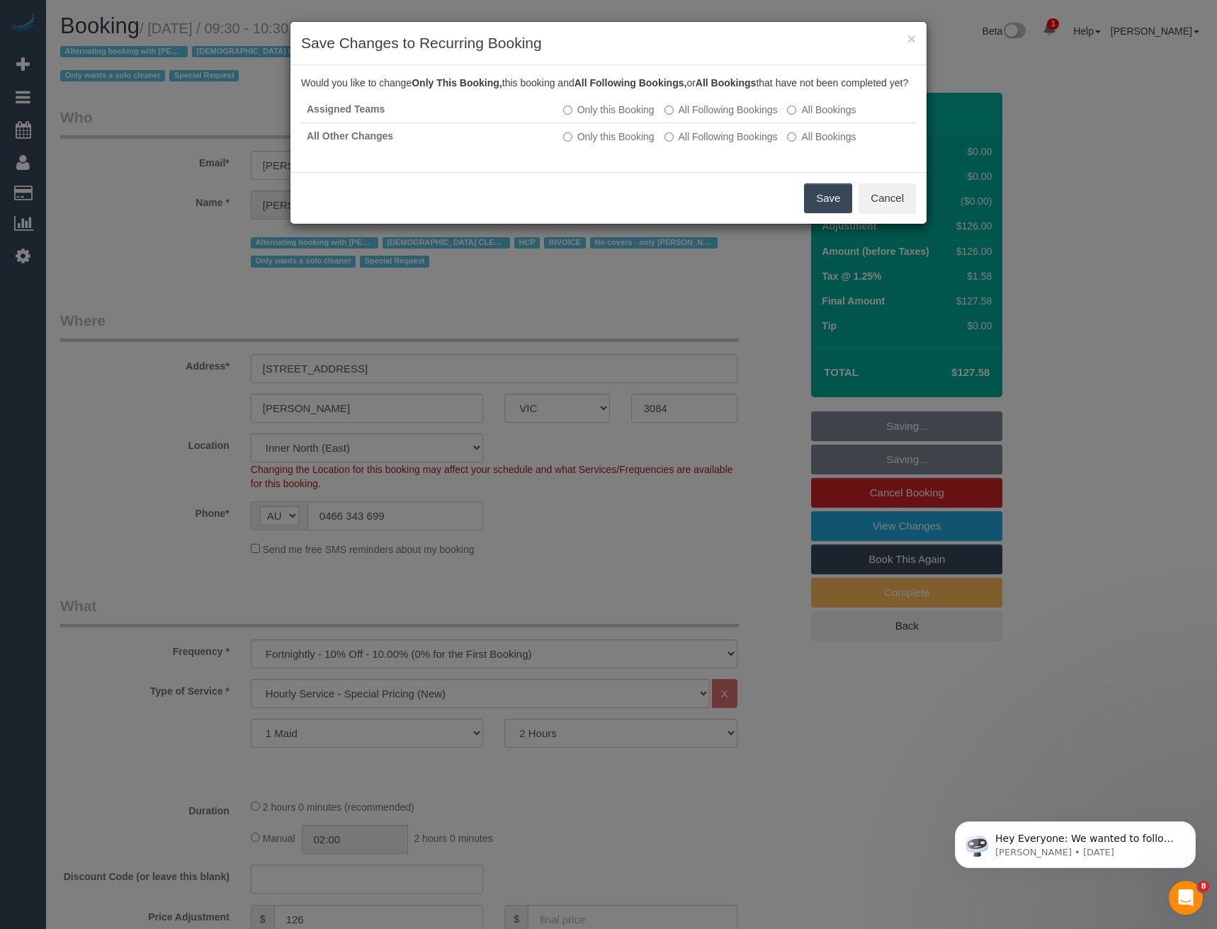
click at [827, 213] on button "Save" at bounding box center [828, 198] width 48 height 30
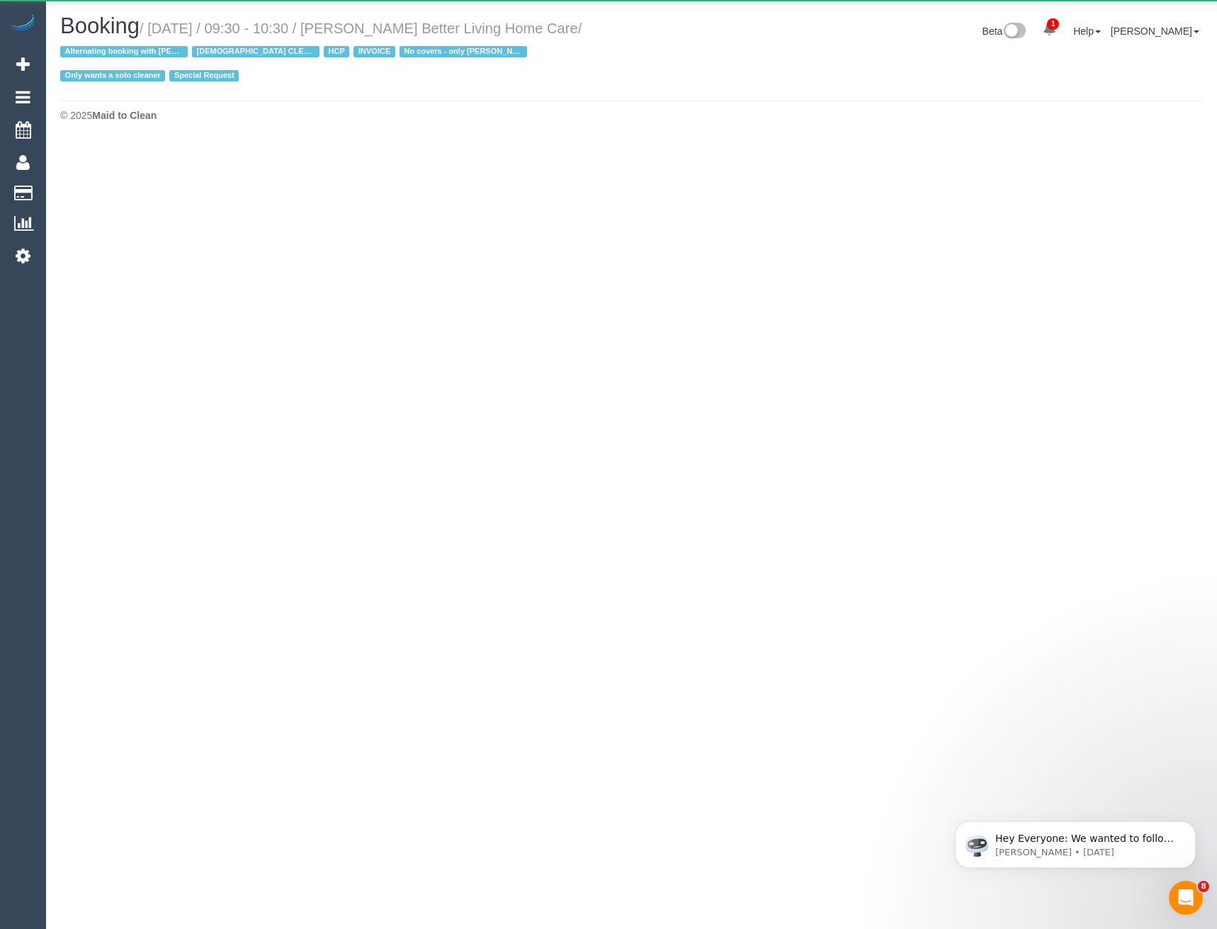
select select "VIC"
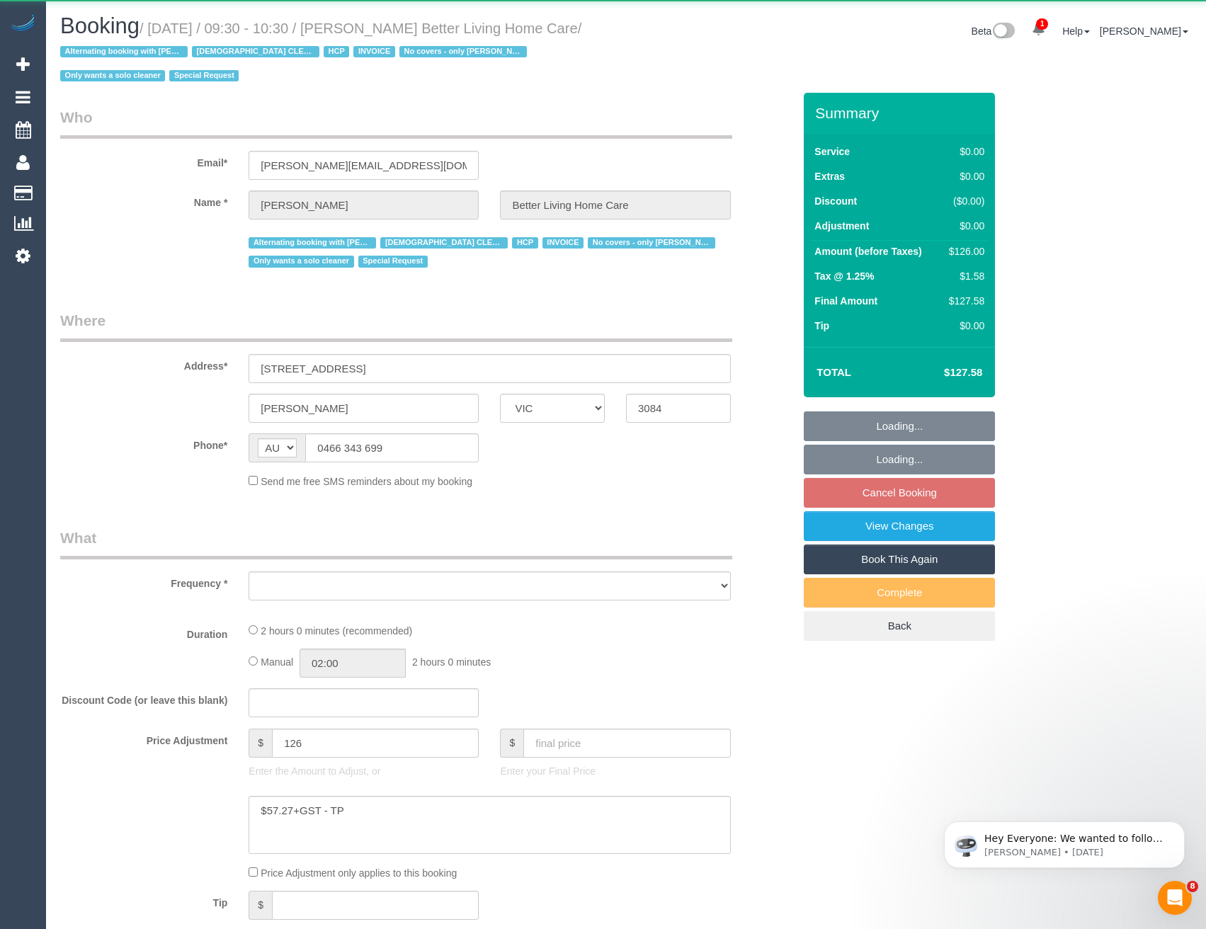
select select "object:5790"
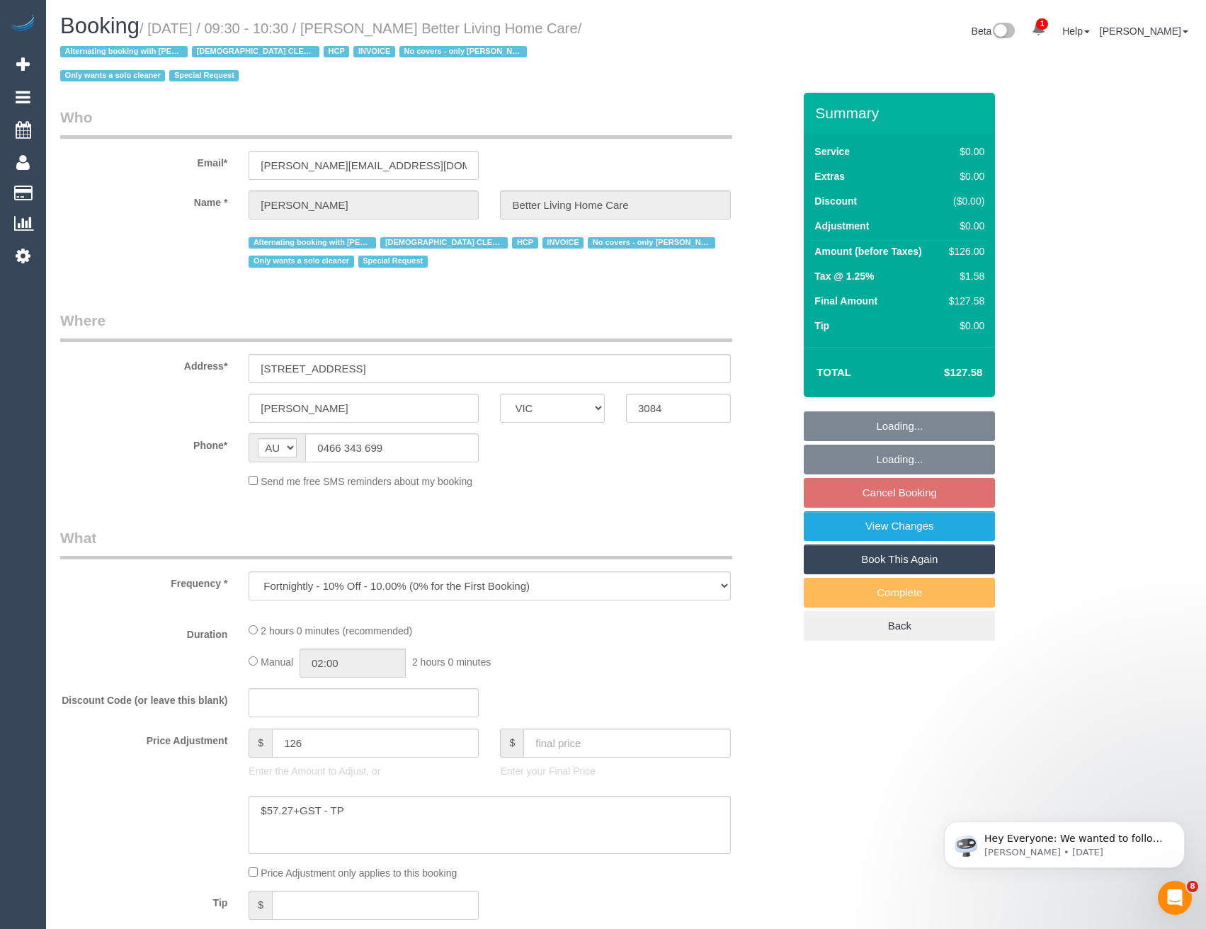
select select "120"
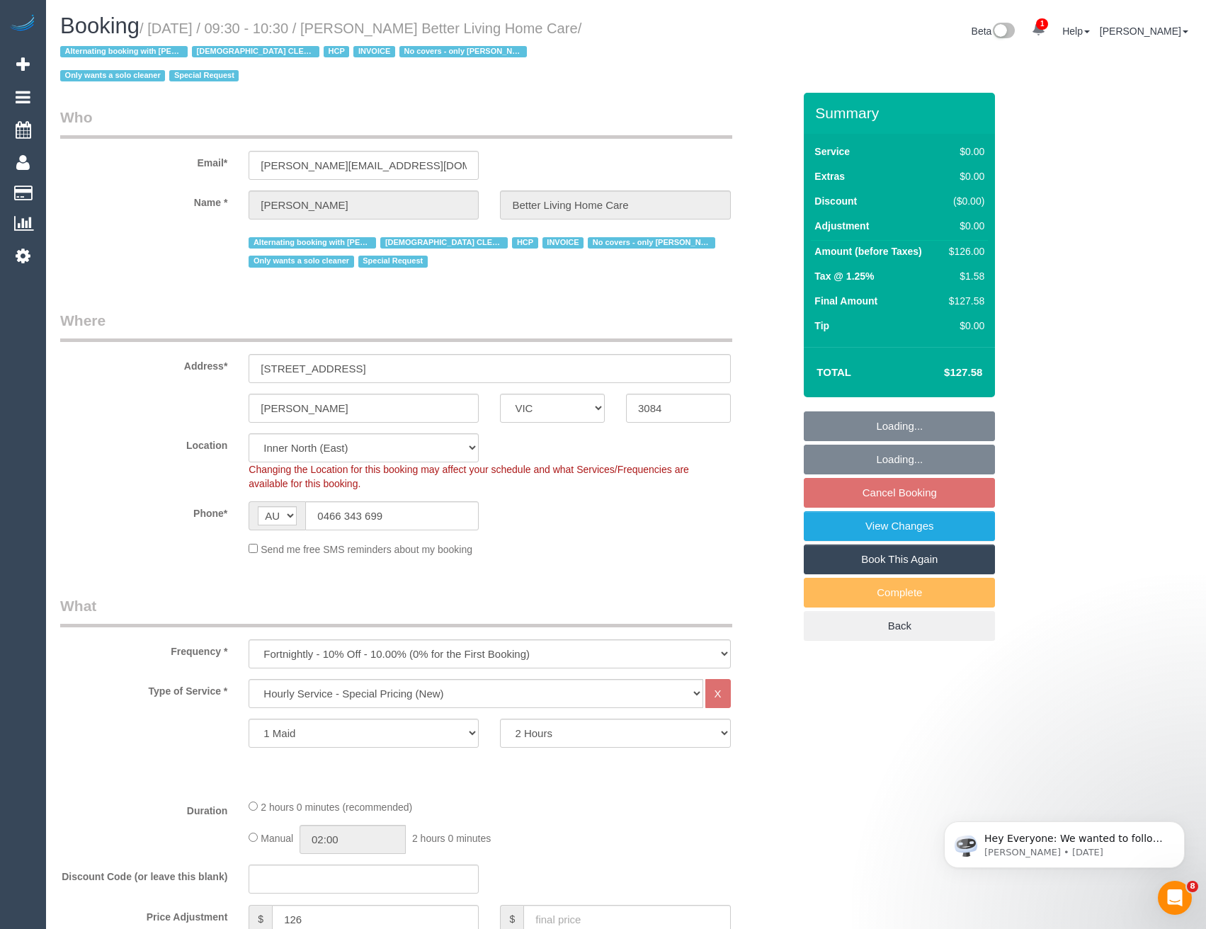
select select "object:6076"
select select "number:28"
select select "number:14"
select select "number:19"
select select "number:25"
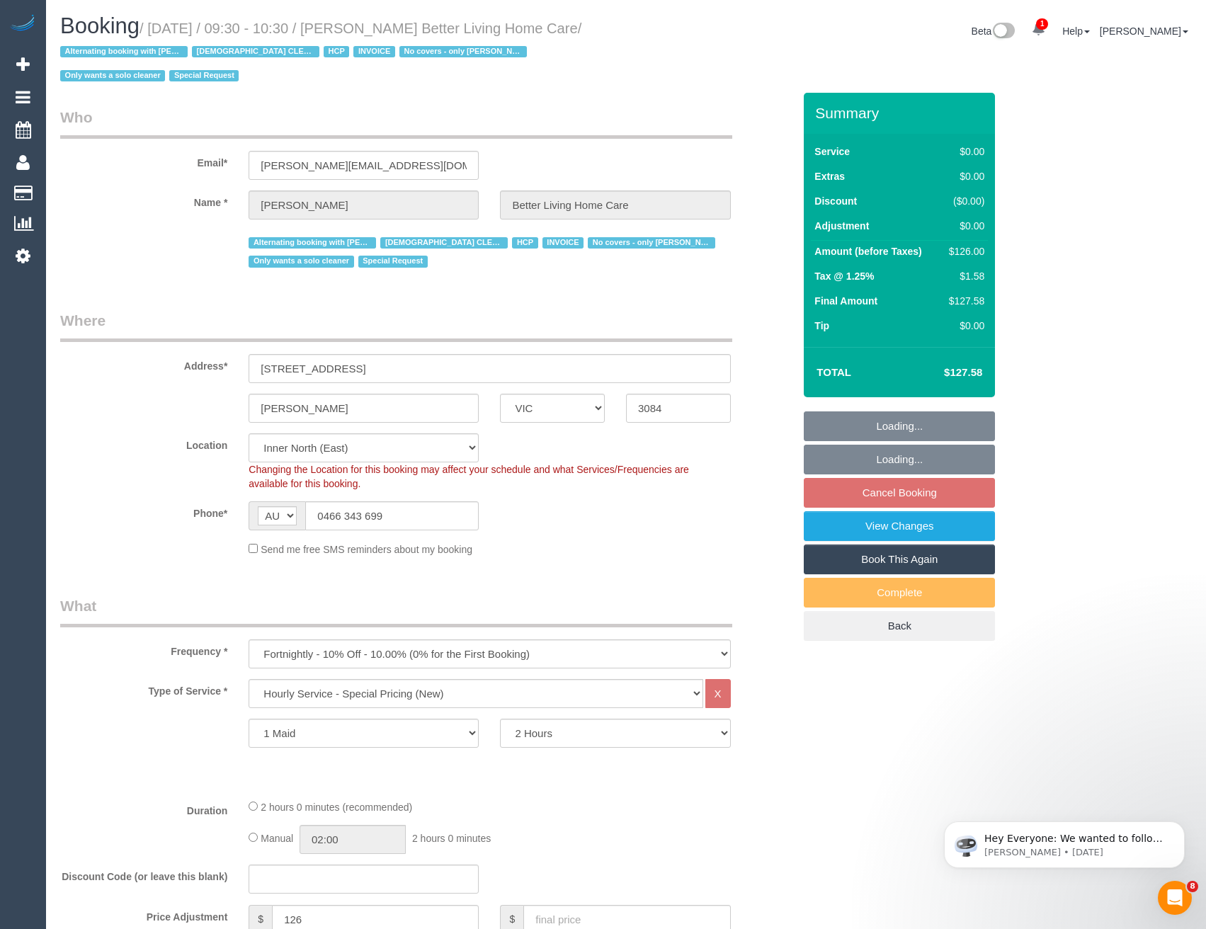
select select "number:35"
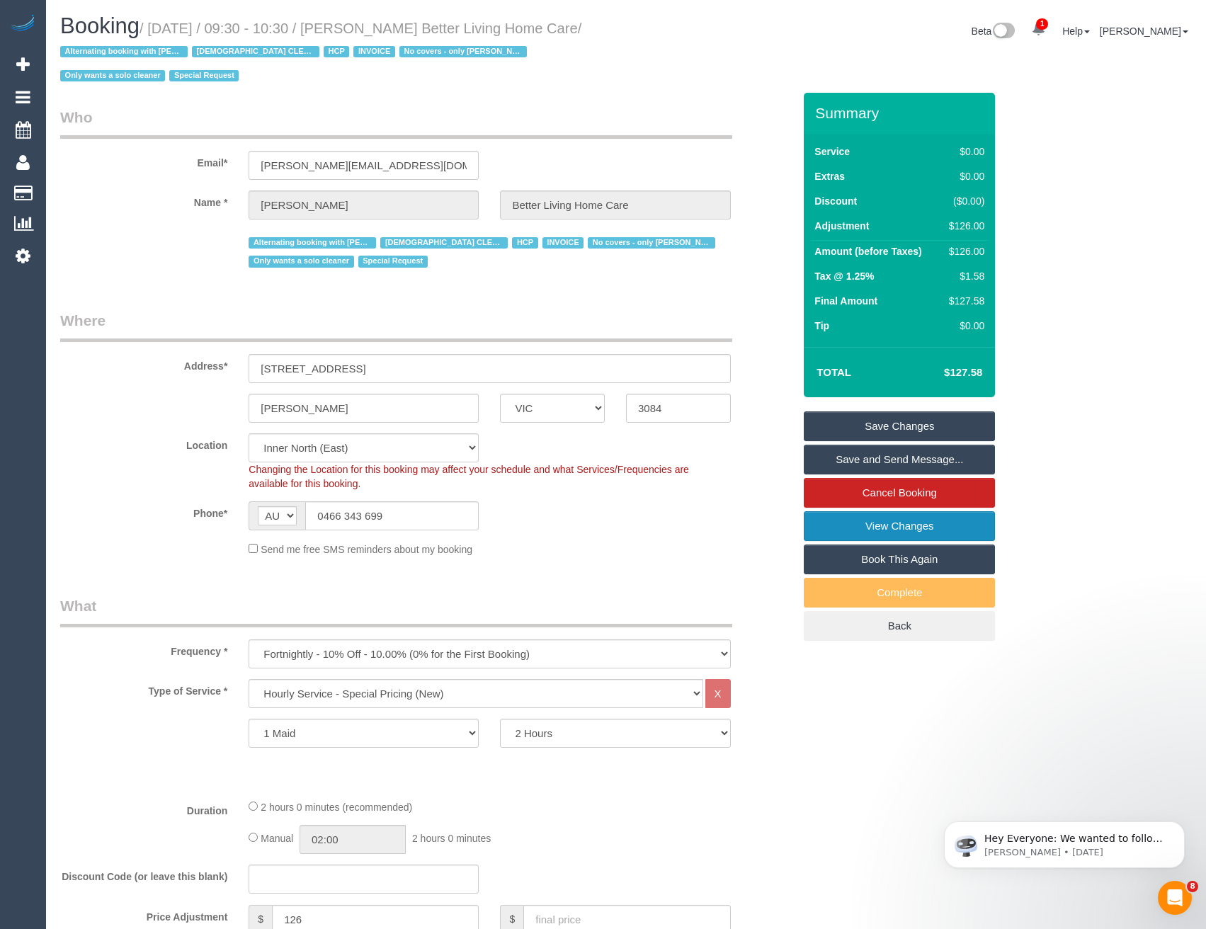
click at [866, 528] on link "View Changes" at bounding box center [899, 526] width 191 height 30
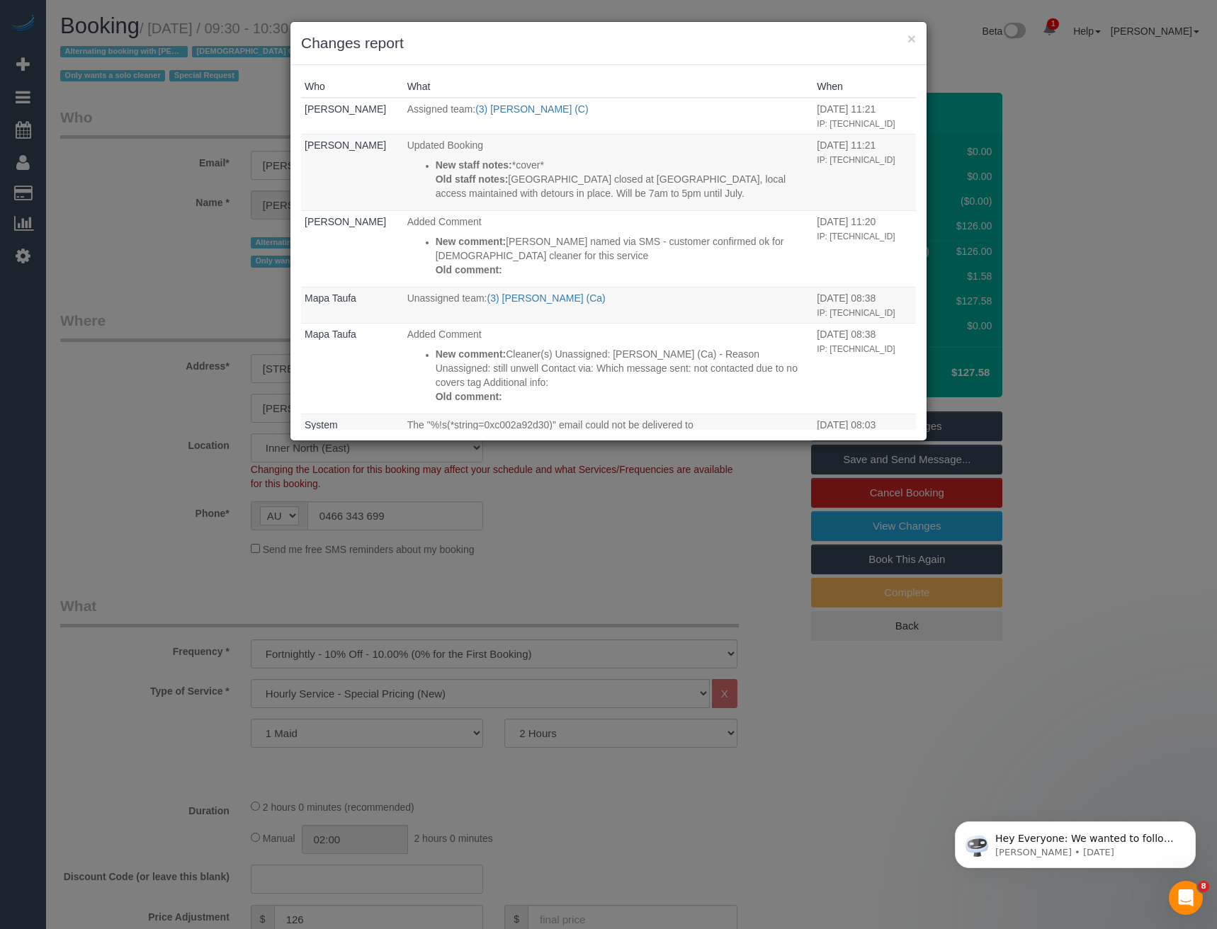
click at [620, 527] on div "× Changes report Who What When [PERSON_NAME] Assigned team: (3) [PERSON_NAME] (…" at bounding box center [608, 464] width 1217 height 929
